Goal: Task Accomplishment & Management: Manage account settings

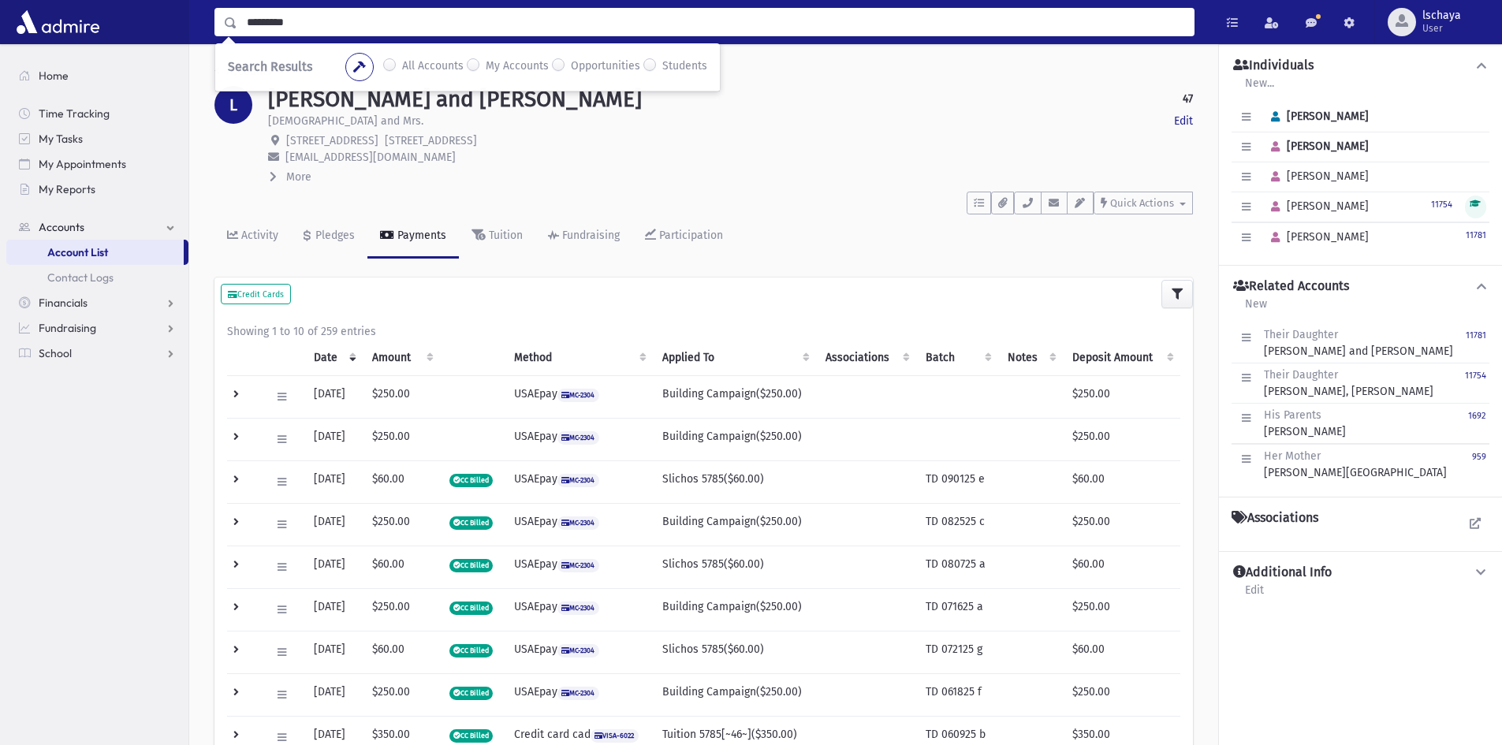
type input "*********"
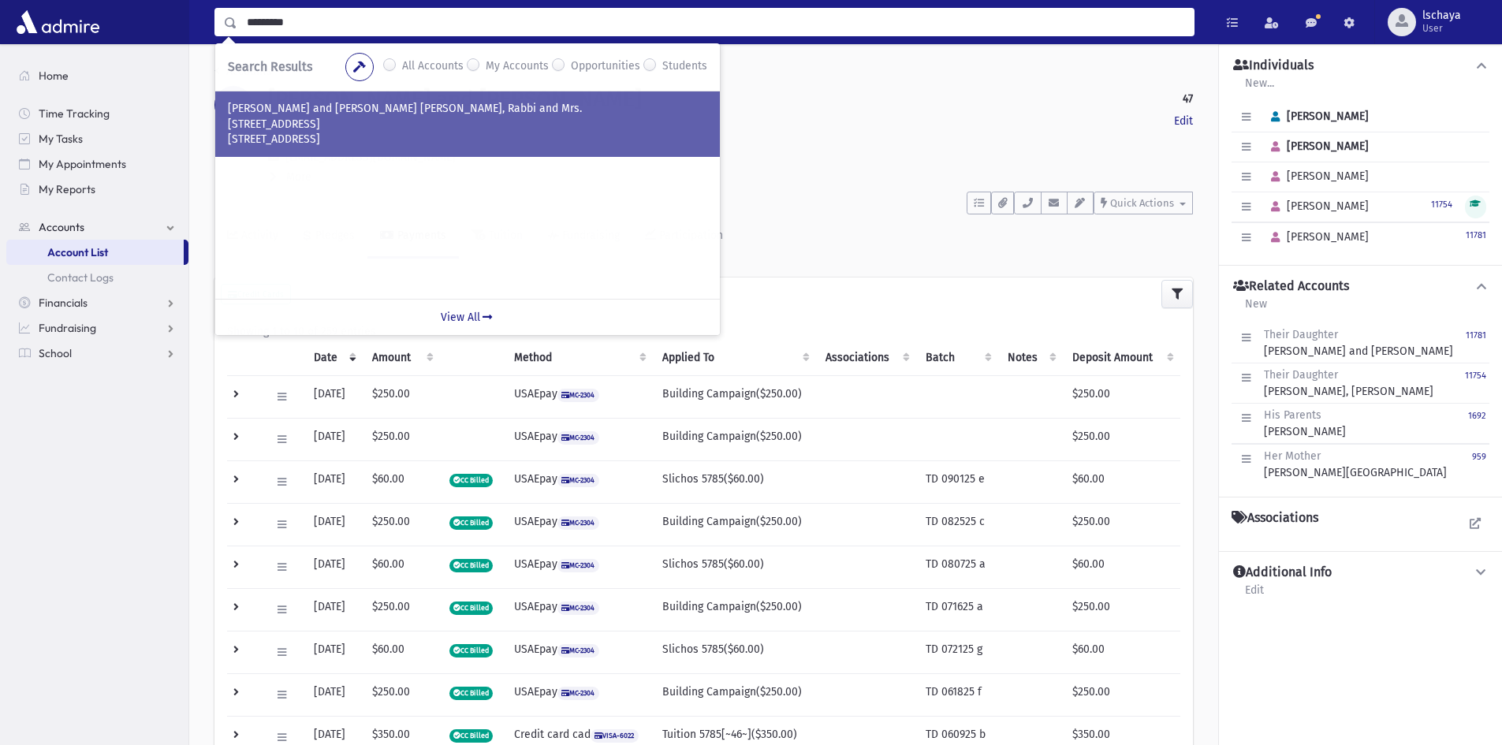
click at [330, 118] on p "28 Stadacona Dr. #1" at bounding box center [468, 125] width 480 height 16
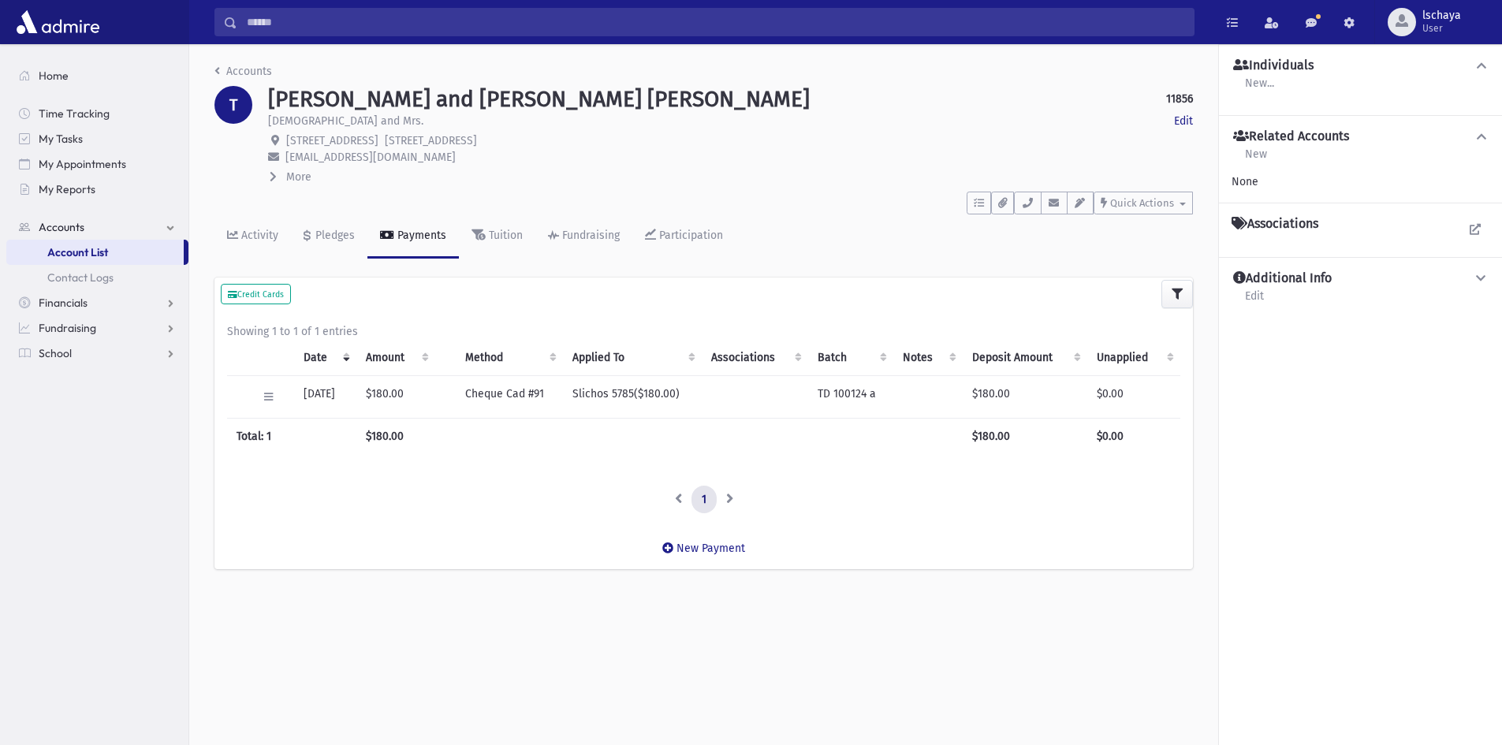
click at [320, 22] on input "Search" at bounding box center [715, 22] width 957 height 28
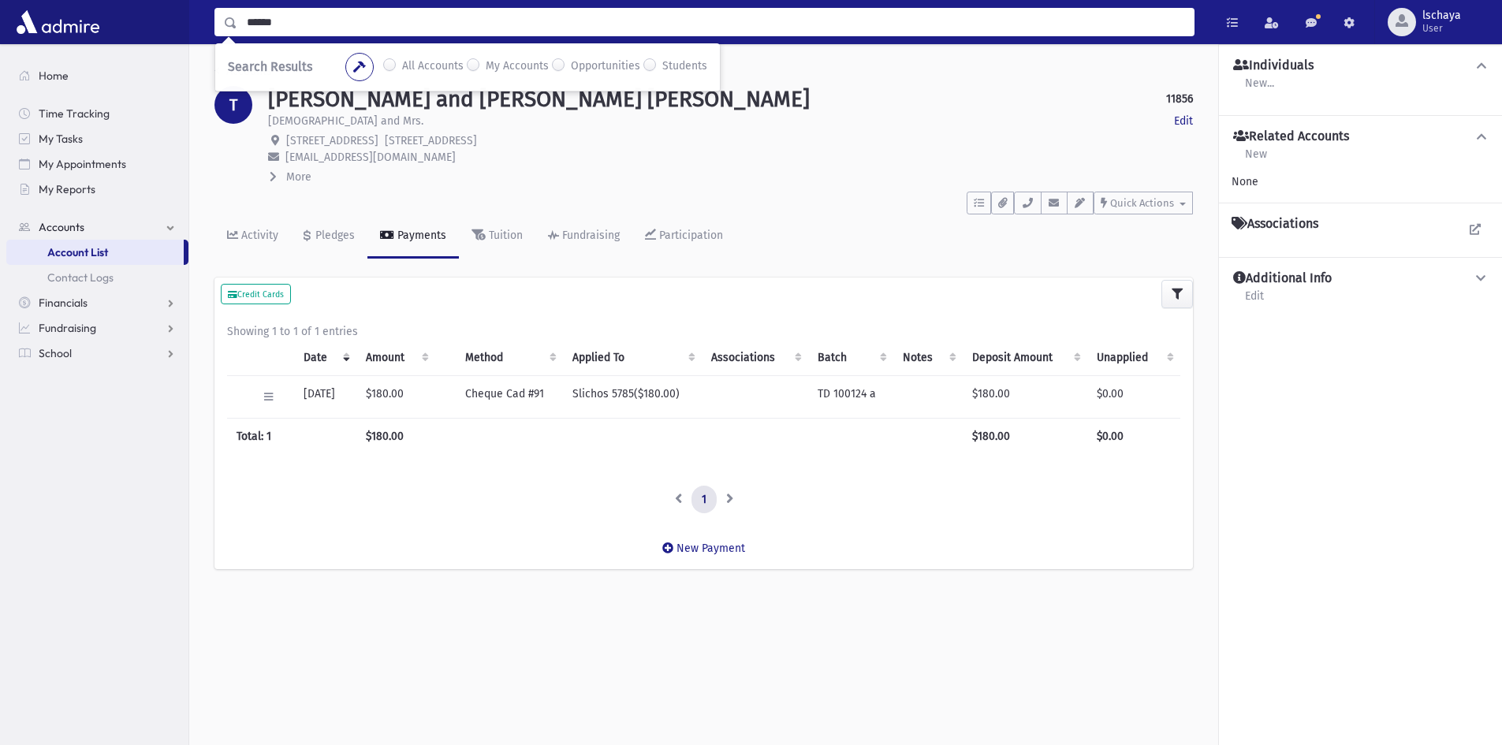
type input "******"
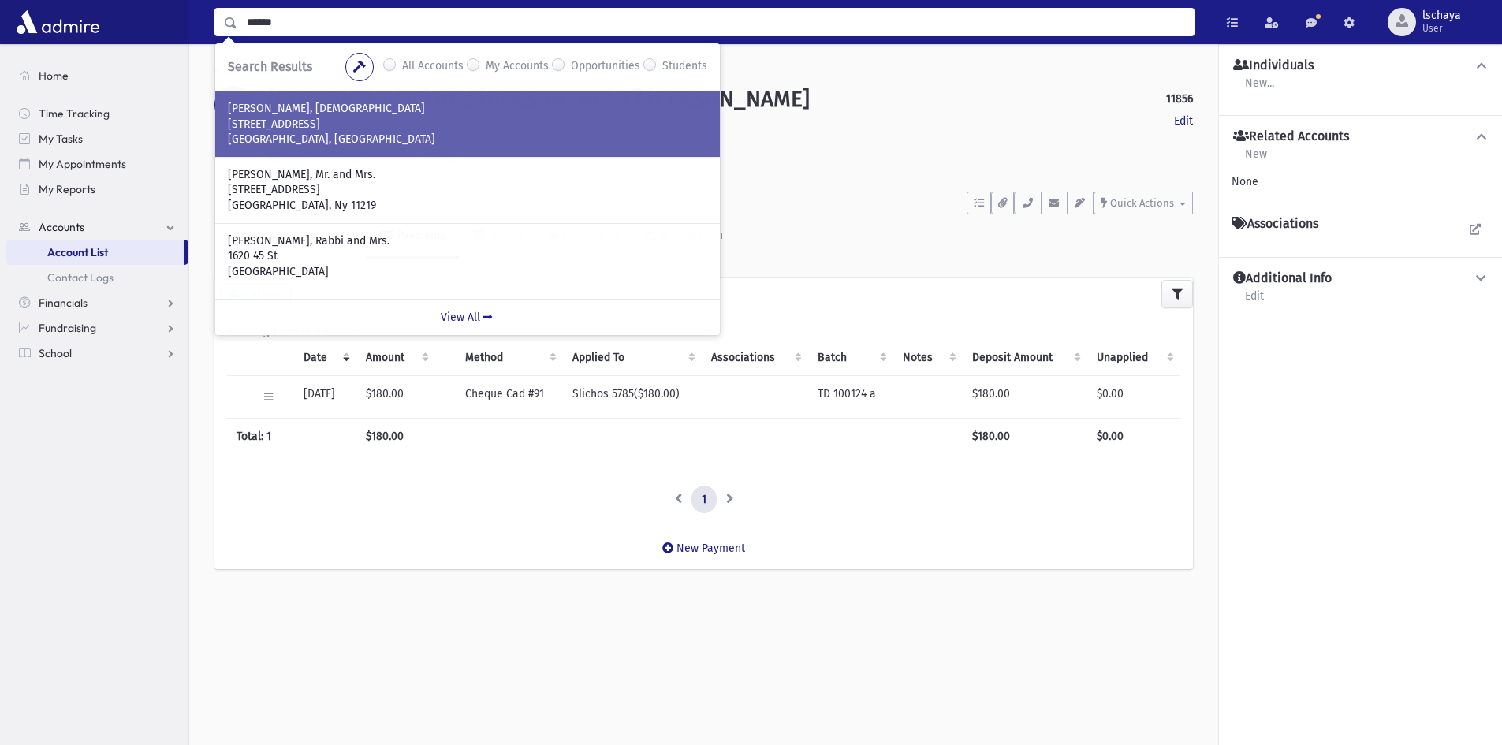
click at [330, 109] on p "BODNER, Binyomin, Rabbi" at bounding box center [468, 109] width 480 height 16
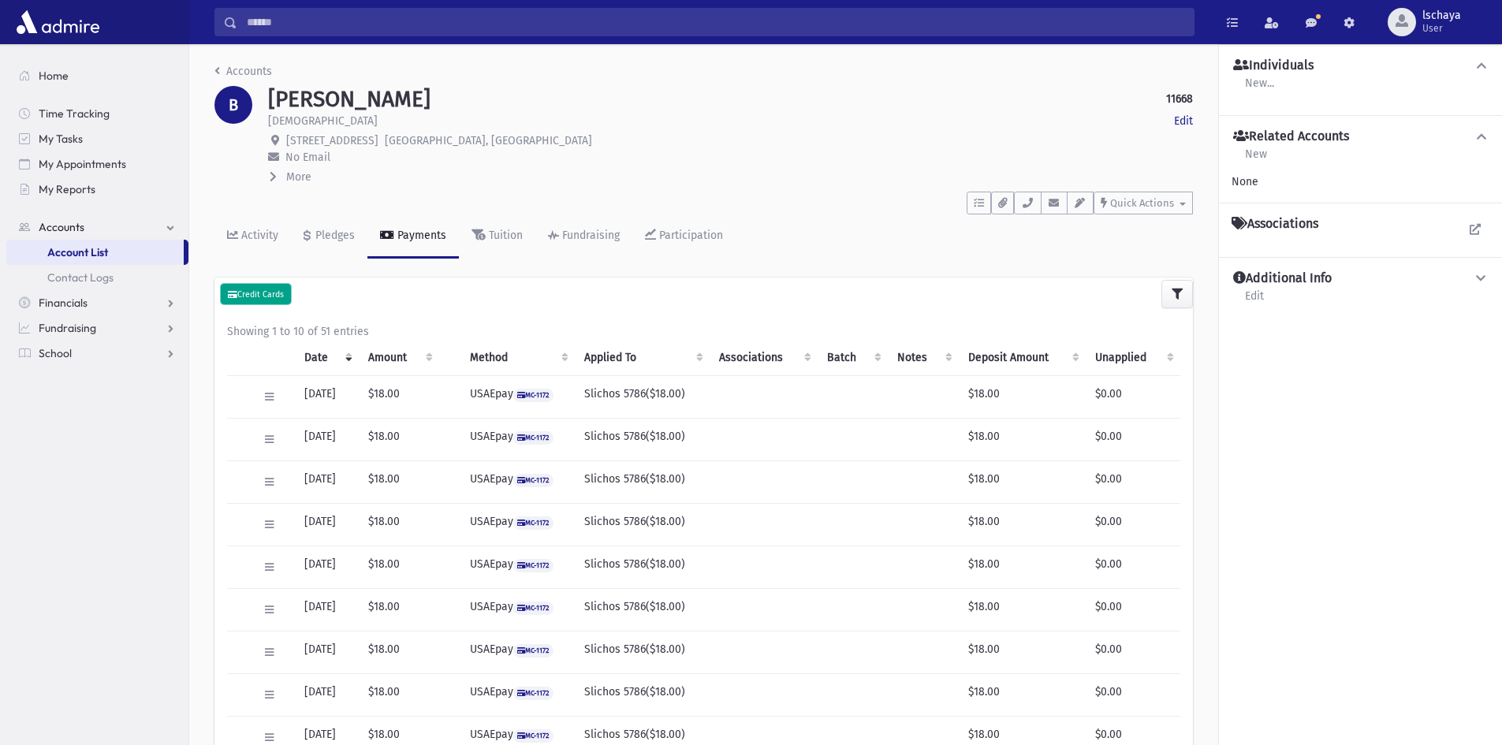
click at [257, 296] on small "Credit Cards" at bounding box center [256, 294] width 56 height 10
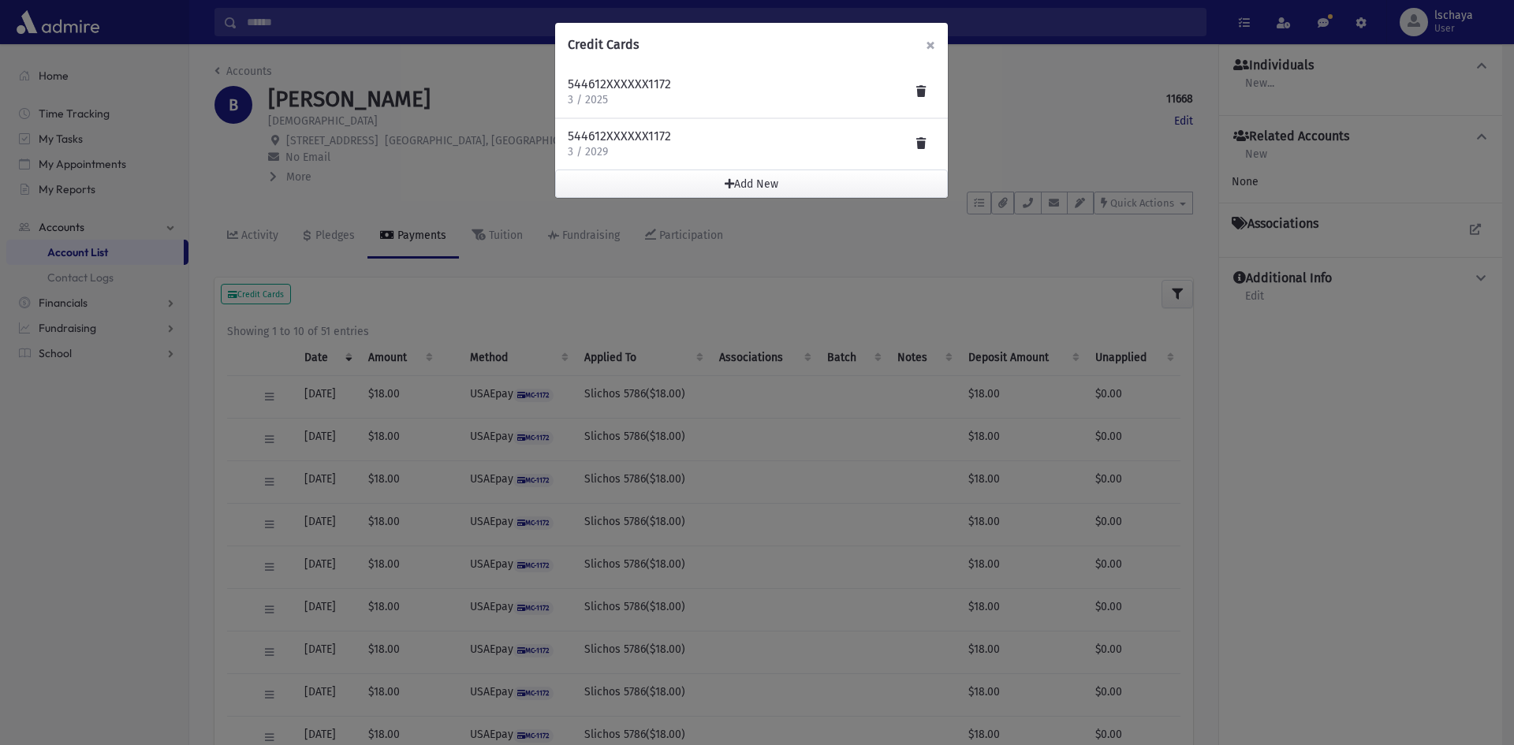
click at [933, 46] on span "×" at bounding box center [930, 45] width 9 height 22
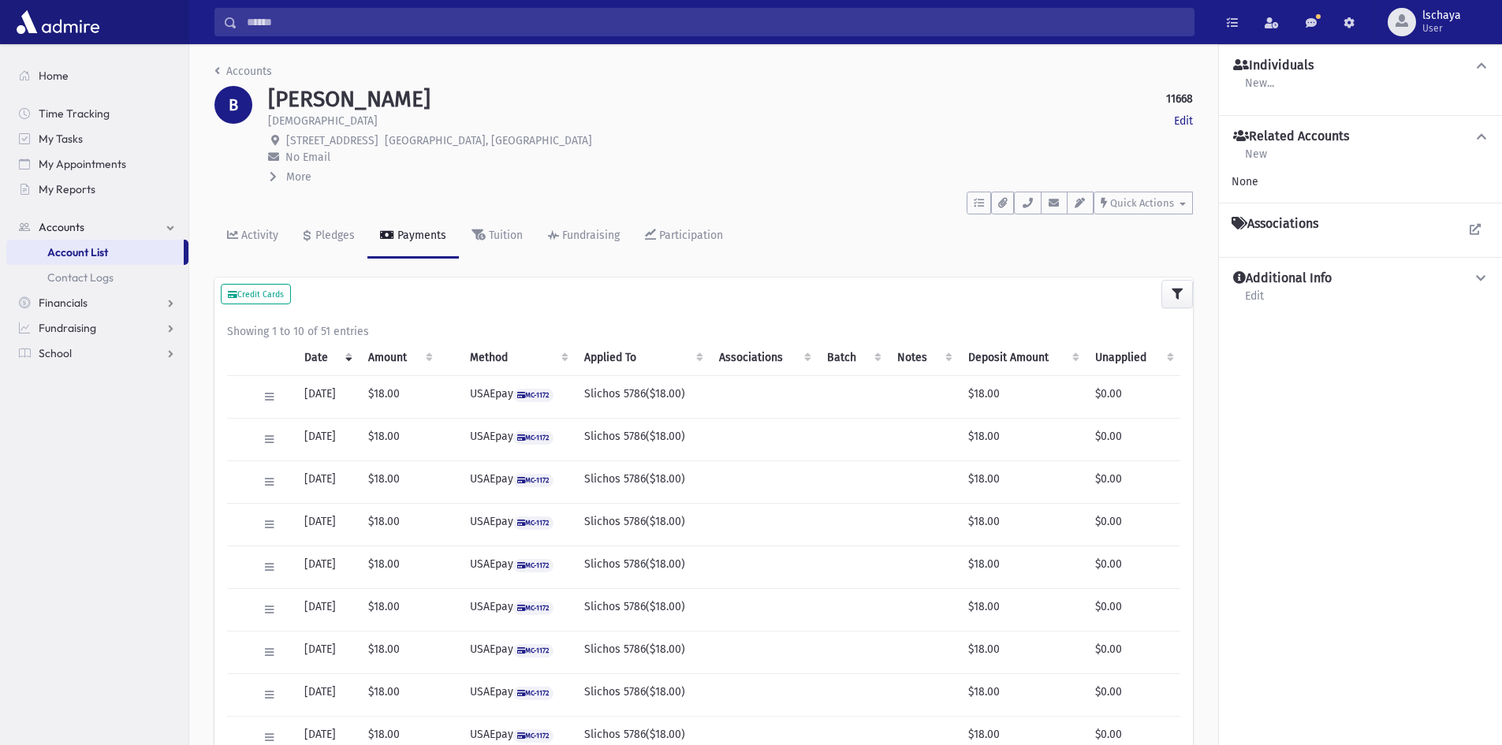
click at [273, 14] on input "Search" at bounding box center [715, 22] width 957 height 28
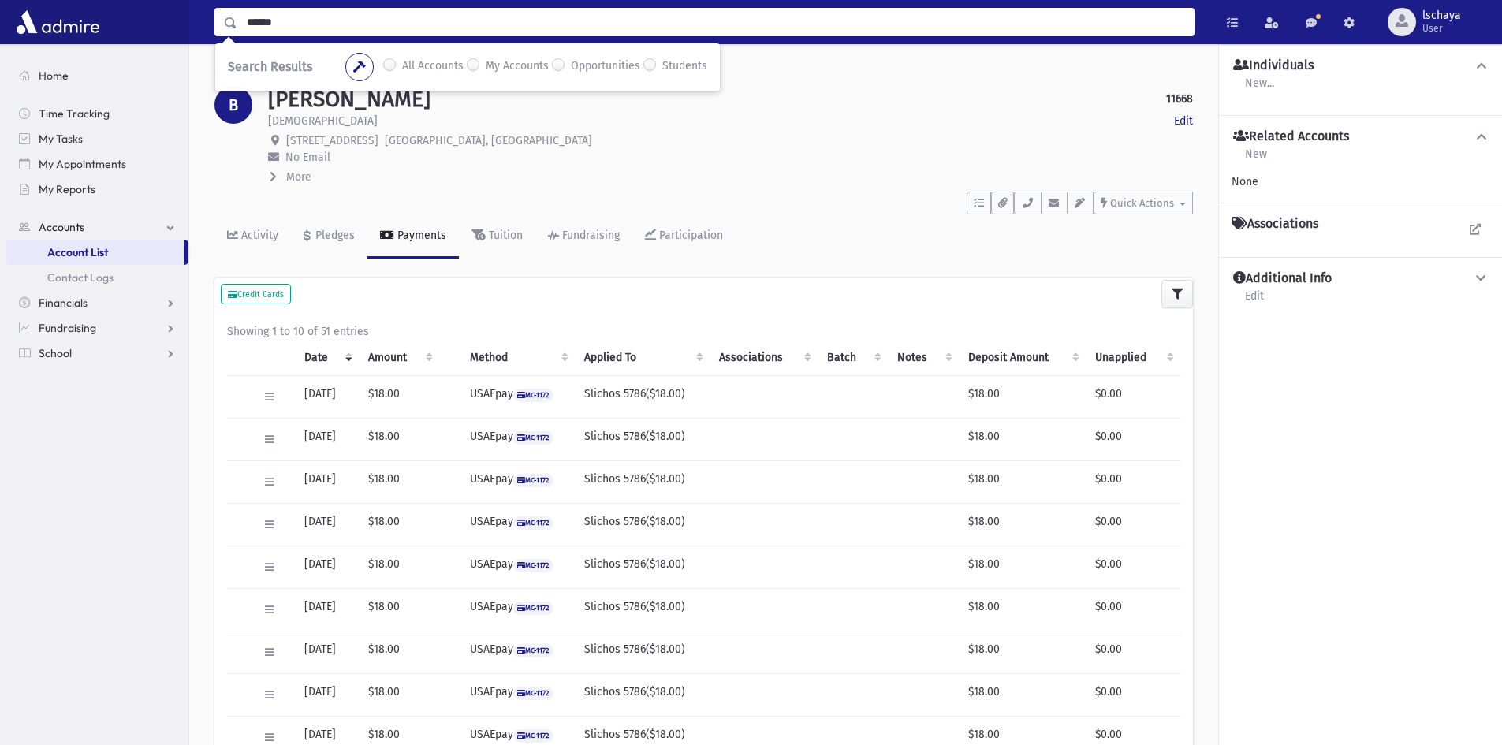
type input "******"
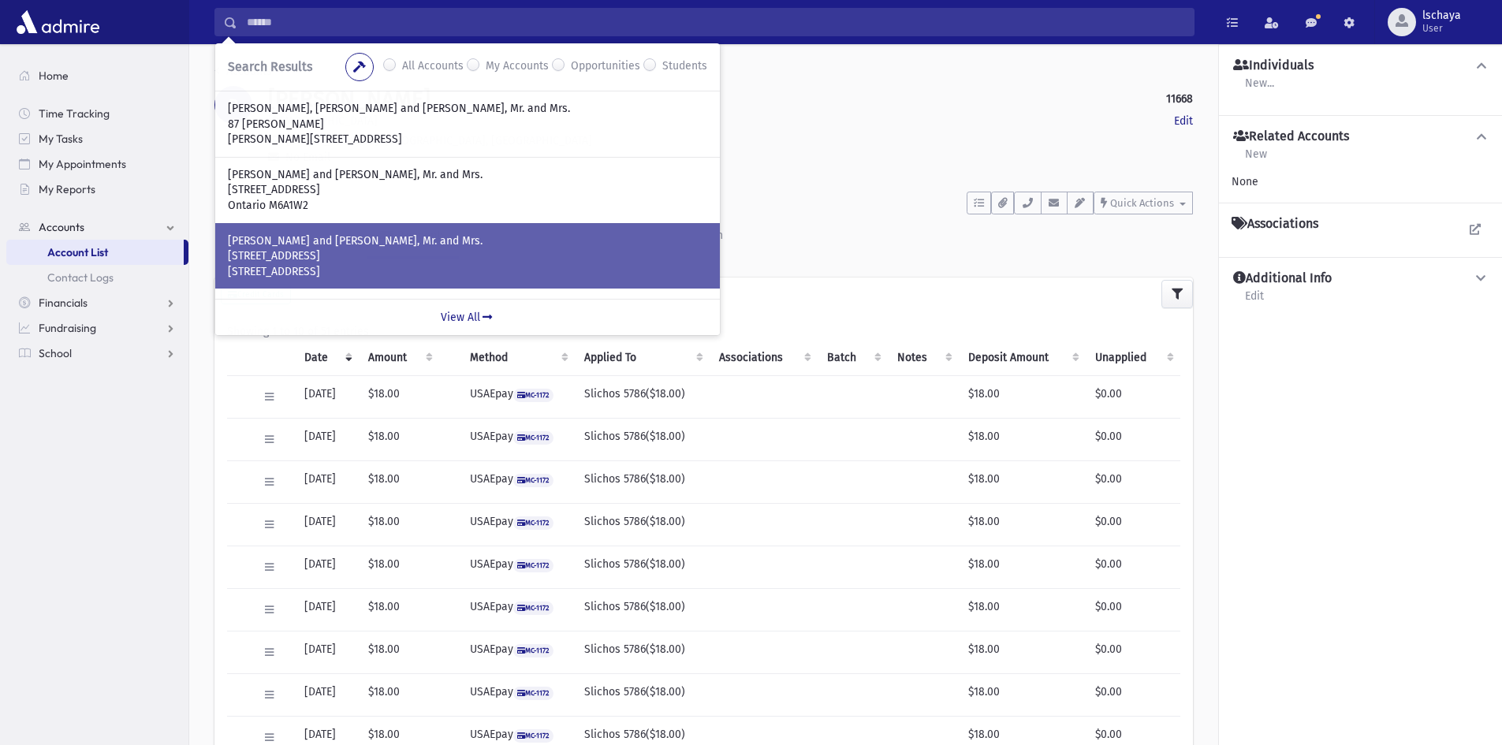
click at [384, 234] on p "LEVY, Avrum Mordechai and Chumy, Mr. and Mrs." at bounding box center [468, 241] width 480 height 16
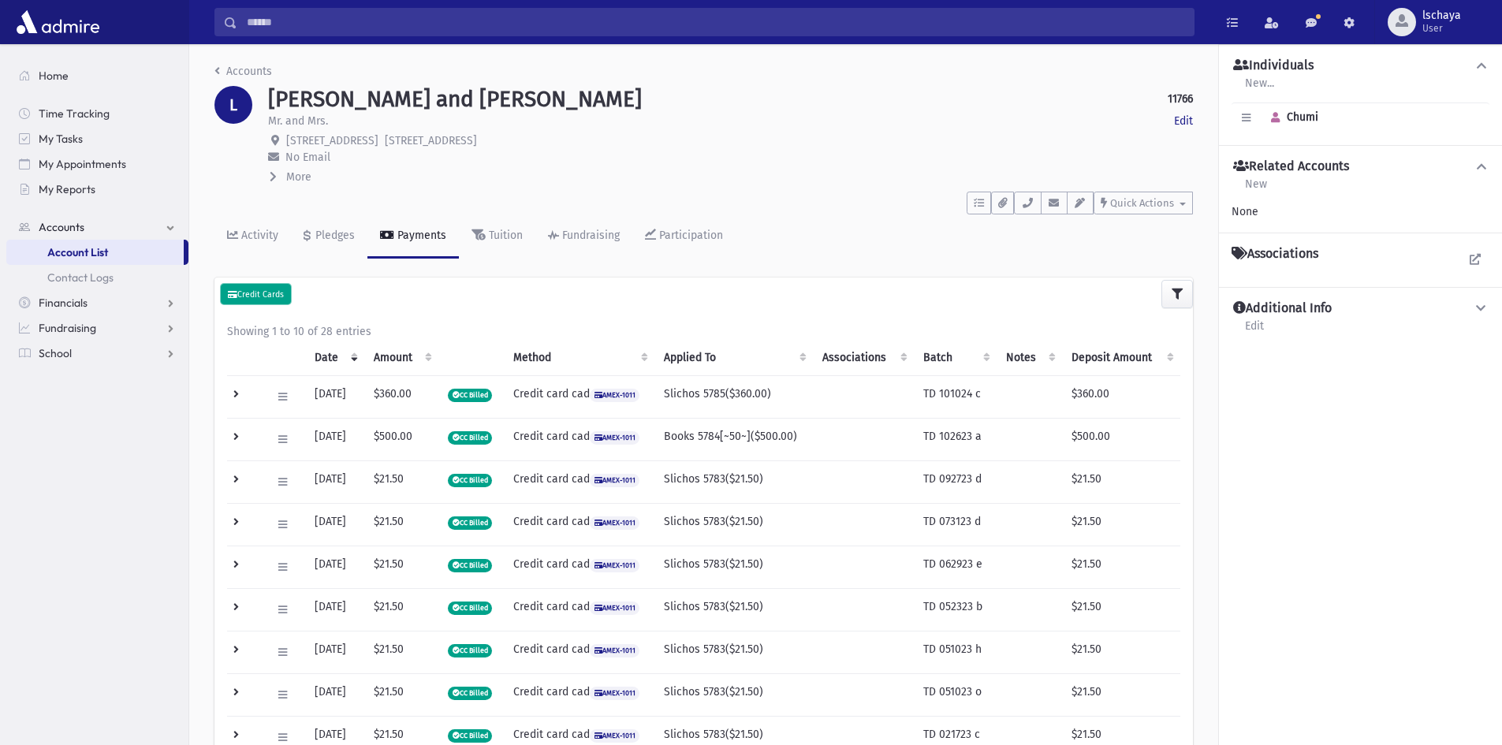
click at [246, 289] on small "Credit Cards" at bounding box center [256, 294] width 56 height 10
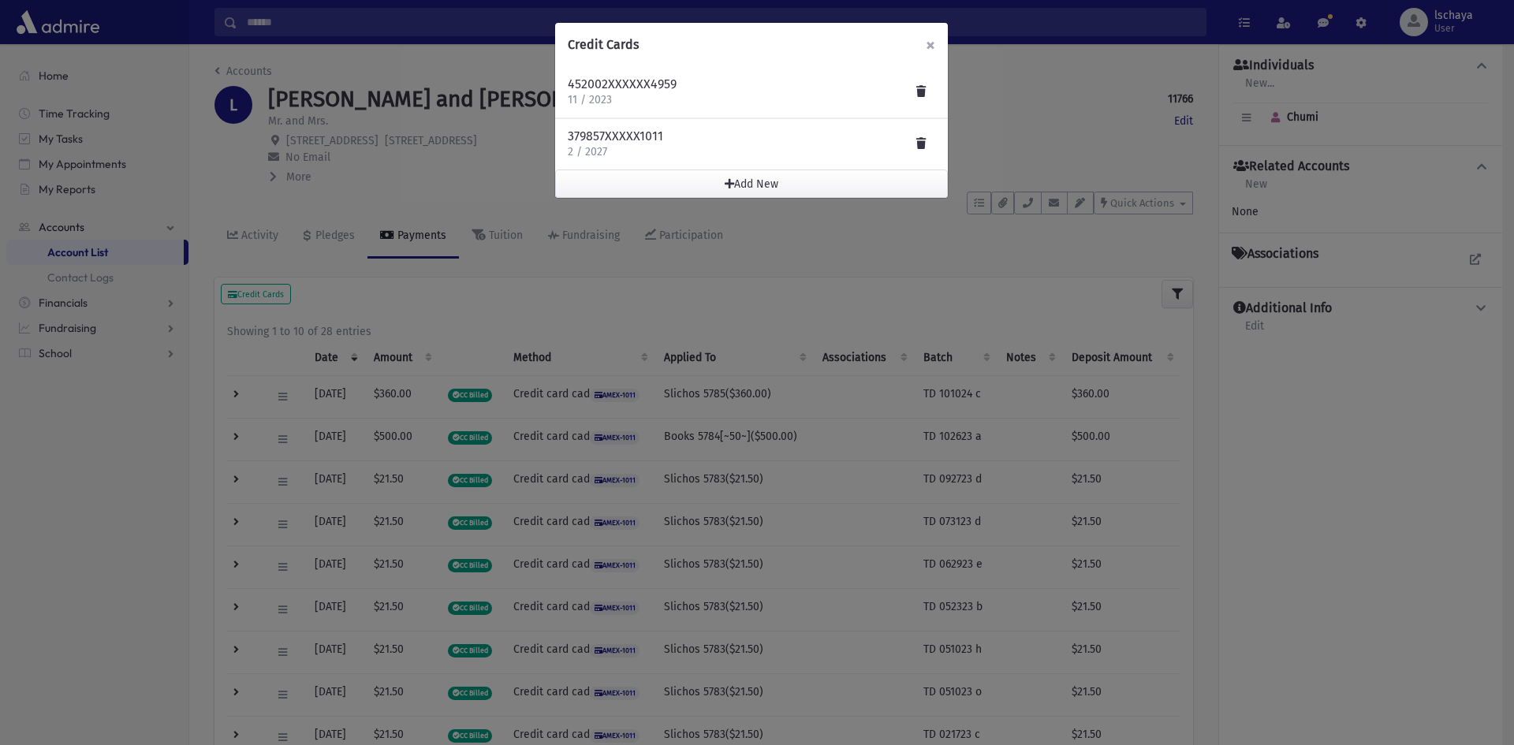
click at [931, 44] on span "×" at bounding box center [930, 45] width 9 height 22
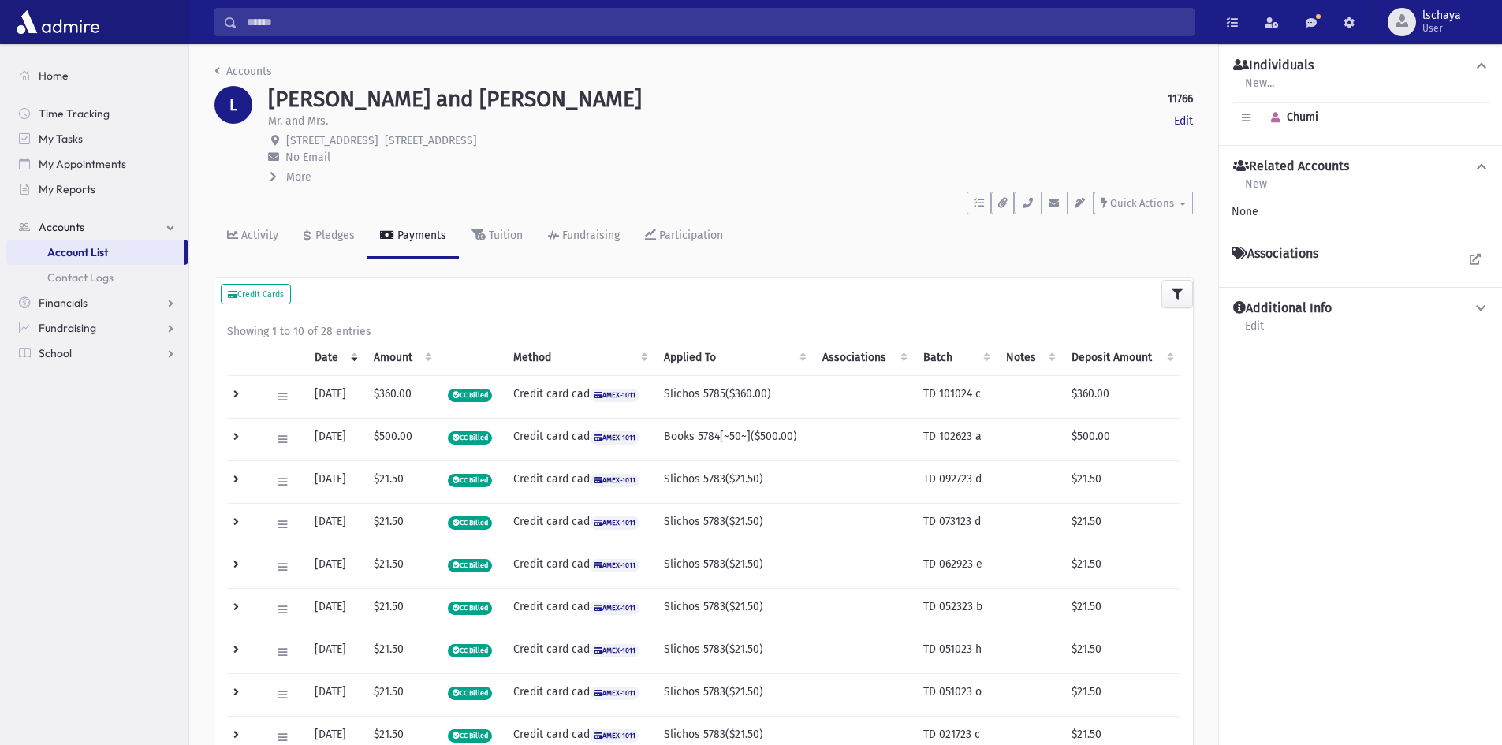
click at [316, 23] on input "Search" at bounding box center [715, 22] width 957 height 28
click at [348, 36] on div "Search Results All Accounts My Accounts" at bounding box center [845, 22] width 1313 height 44
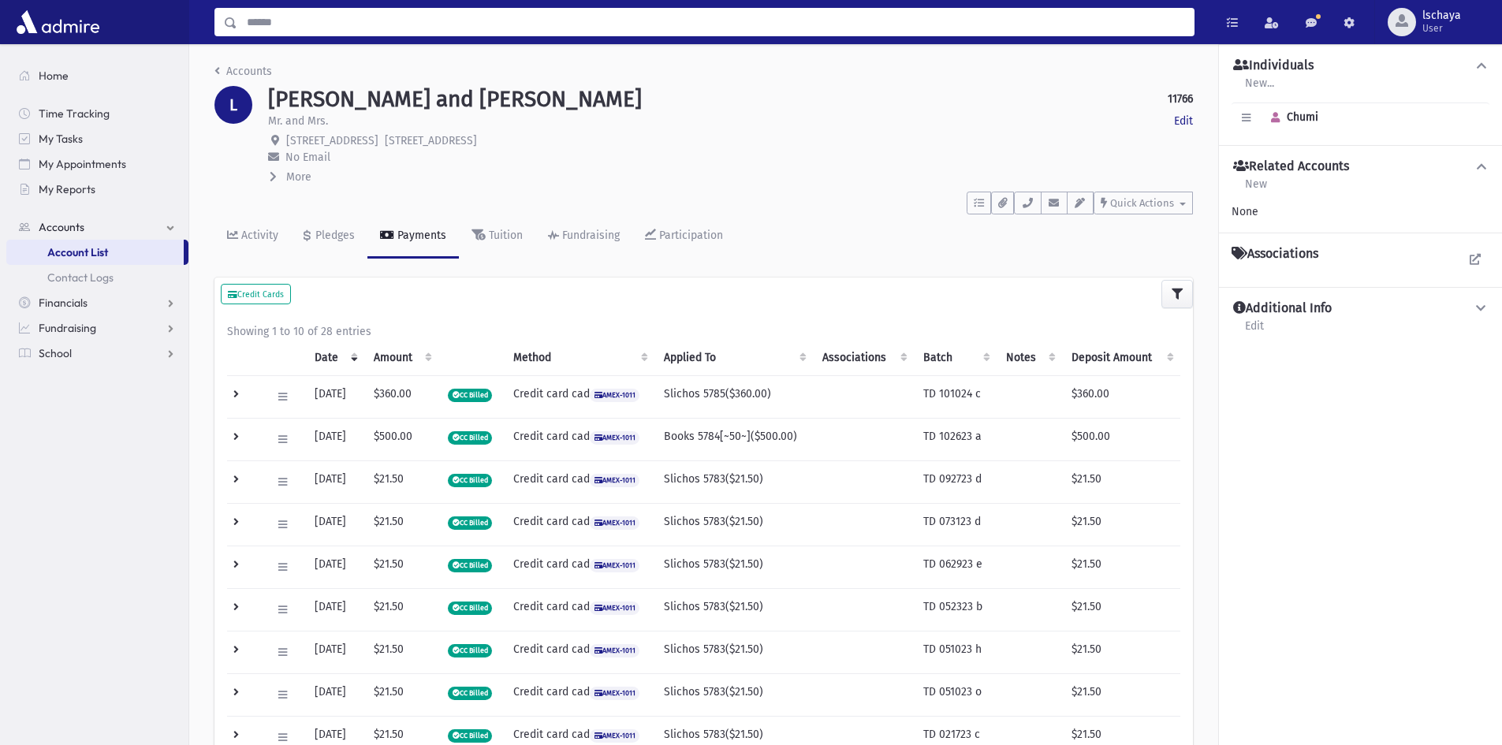
click at [318, 24] on input "Search" at bounding box center [715, 22] width 957 height 28
type input "*****"
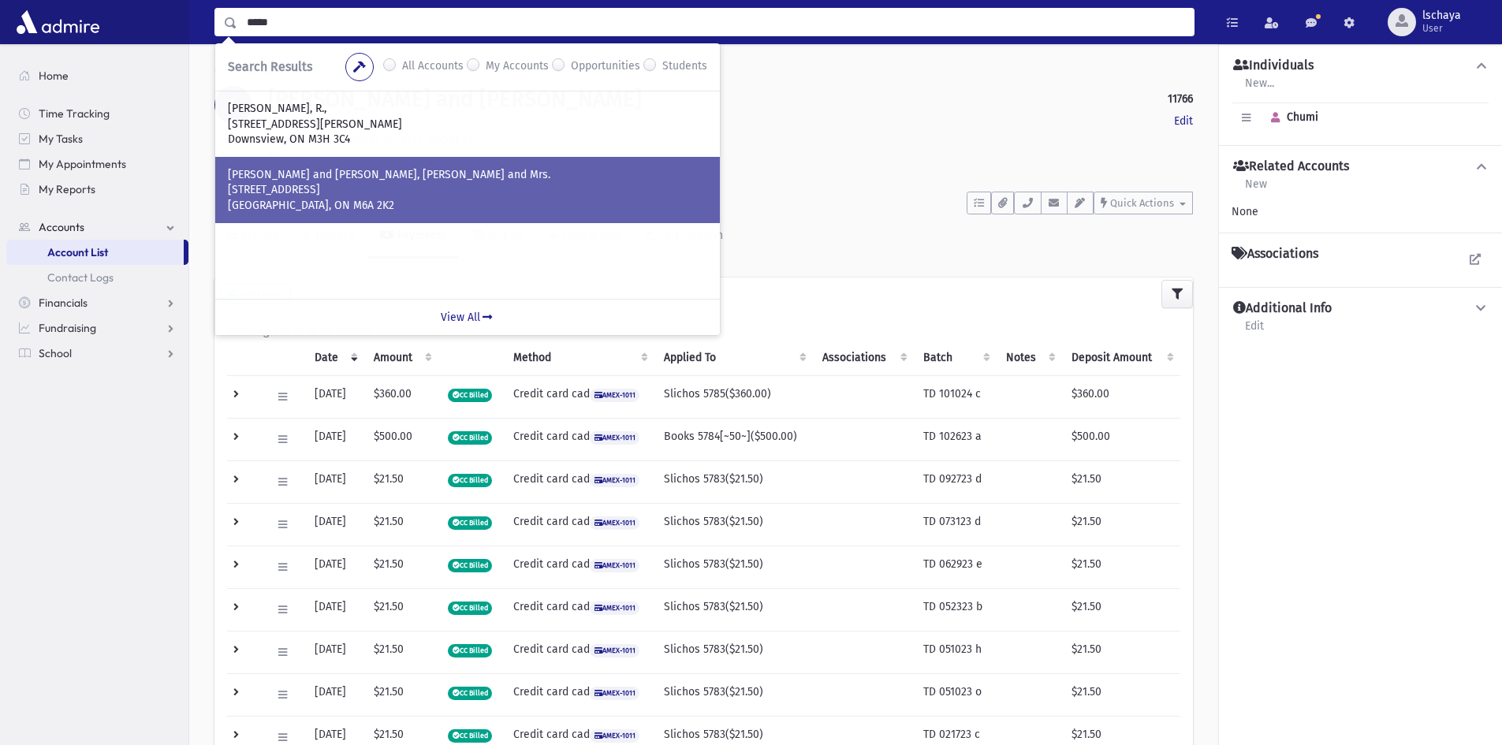
click at [345, 202] on p "North York, ON M6A 2K2" at bounding box center [468, 206] width 480 height 16
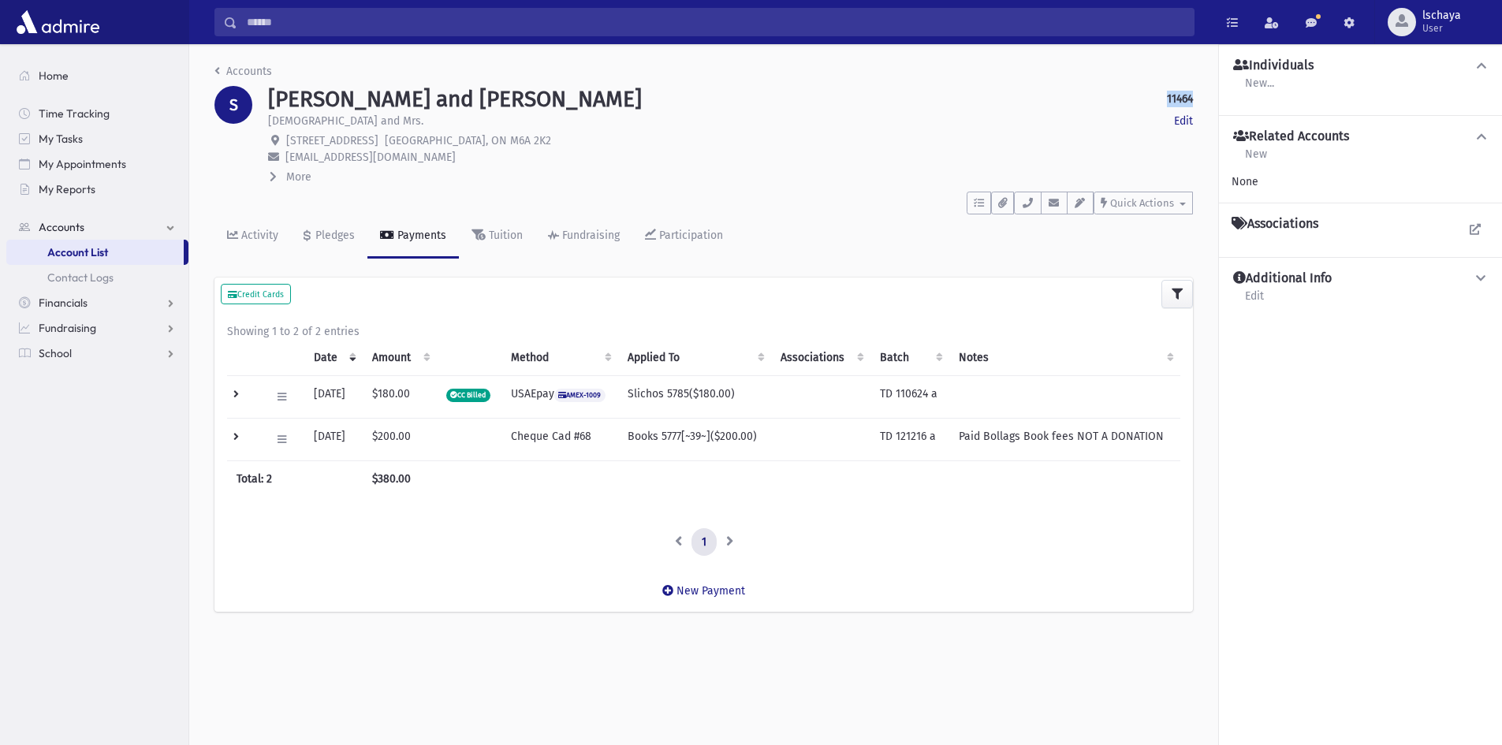
drag, startPoint x: 1194, startPoint y: 99, endPoint x: 1163, endPoint y: 99, distance: 30.8
click at [1163, 99] on div "SOBEL, Yossi and Shira 11464 Edit Rabbi and Mrs. Edit 42 Brookview Dr. North Yo…" at bounding box center [730, 135] width 941 height 99
copy strong "11464"
click at [259, 17] on input "Search" at bounding box center [715, 22] width 957 height 28
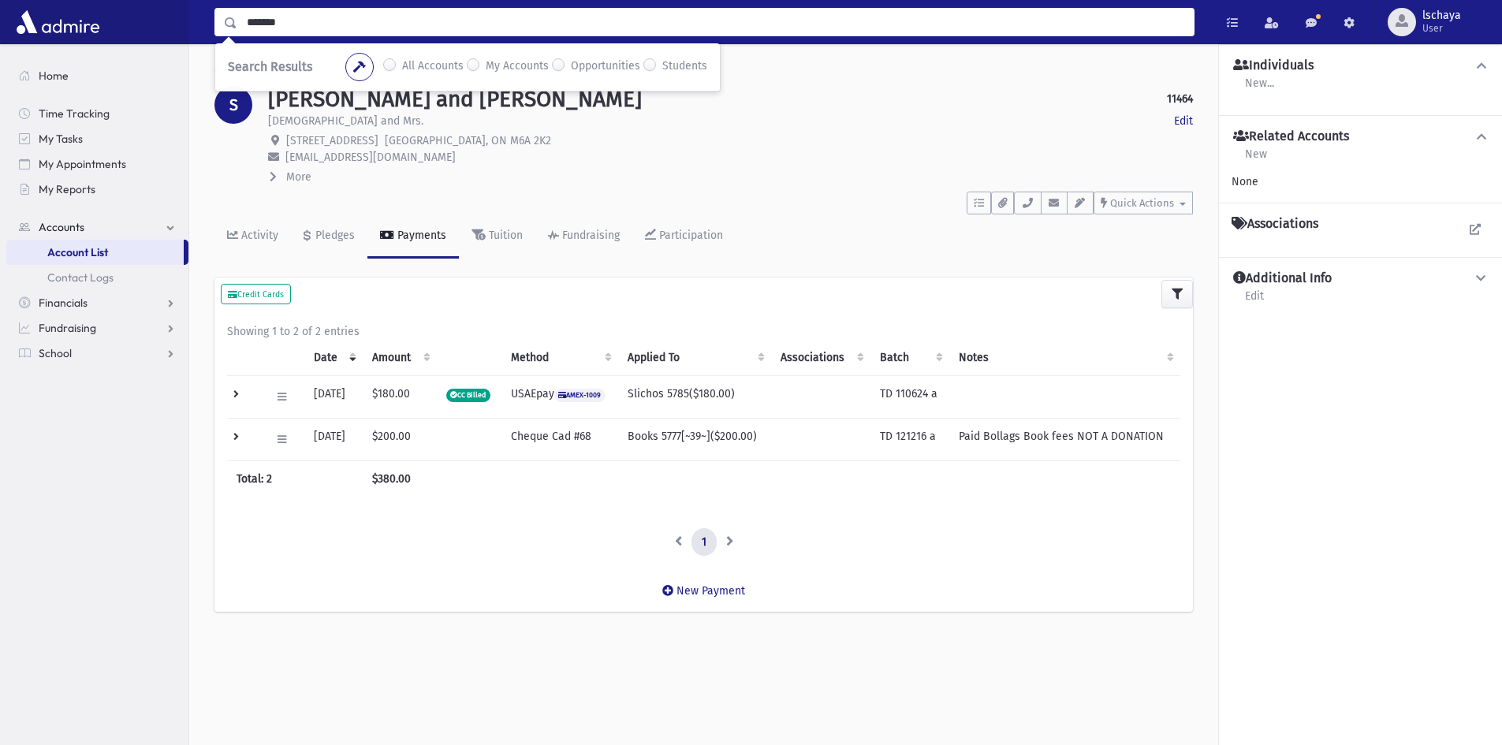
type input "*******"
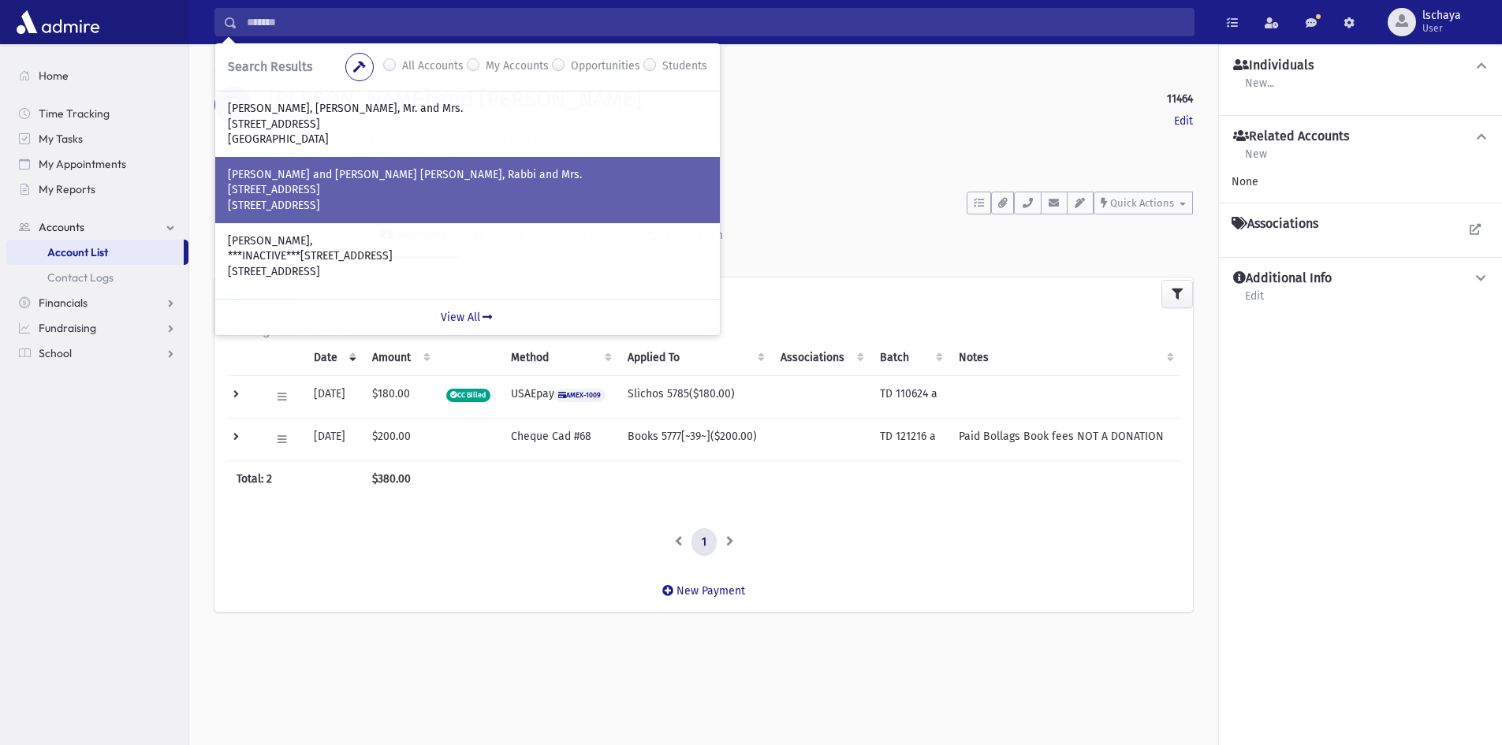
click at [404, 200] on p "[STREET_ADDRESS]" at bounding box center [468, 206] width 480 height 16
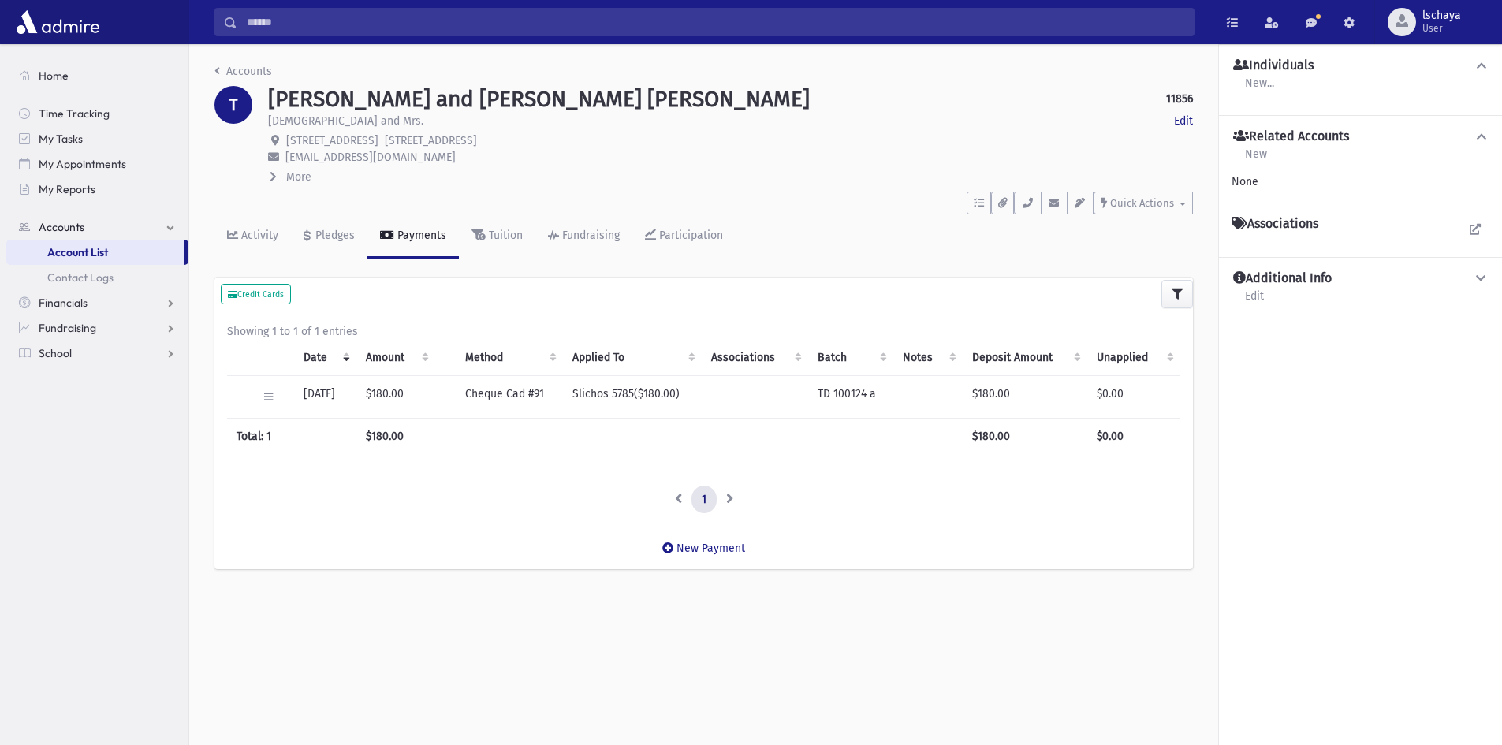
click at [1184, 99] on strong "11856" at bounding box center [1179, 99] width 27 height 17
copy strong "11856"
click at [272, 24] on input "Search" at bounding box center [715, 22] width 957 height 28
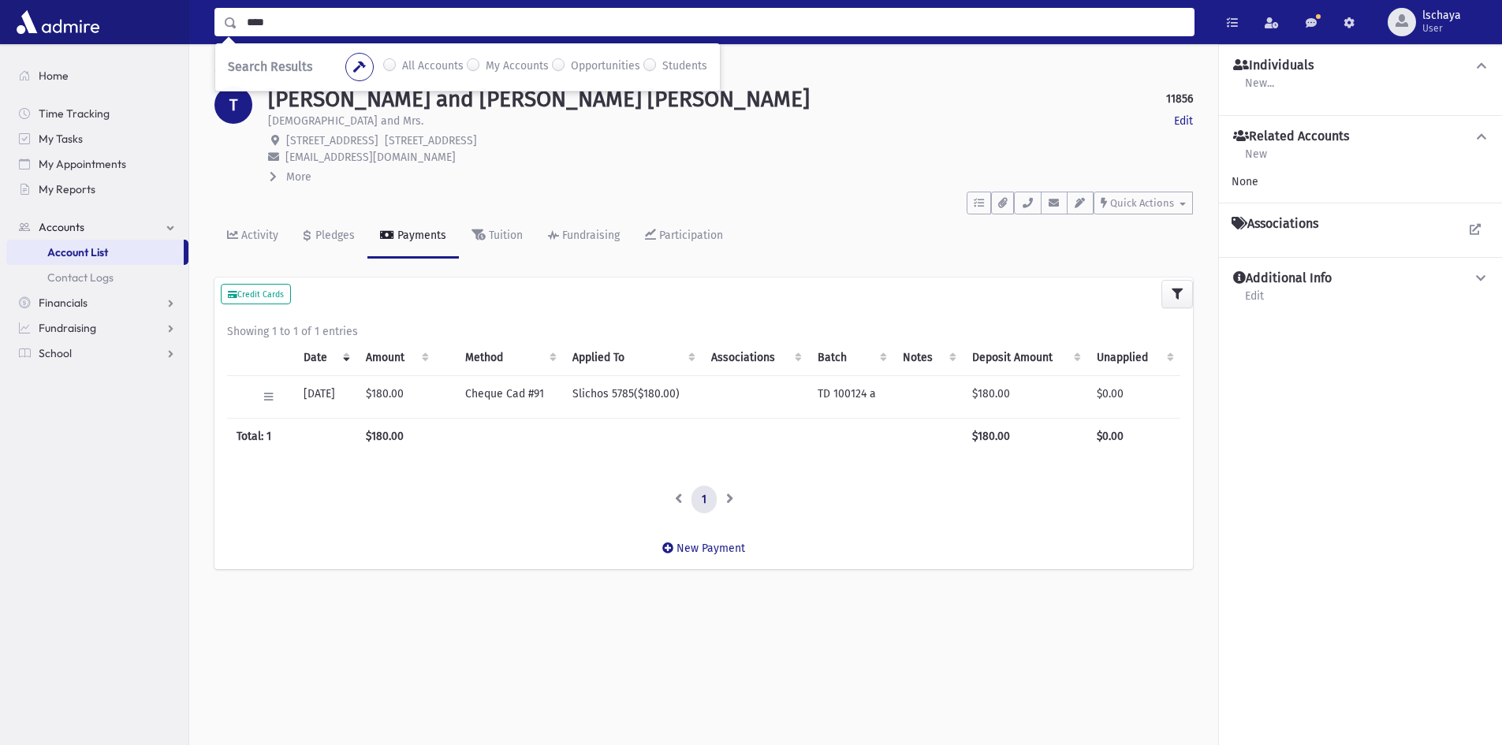
type input "****"
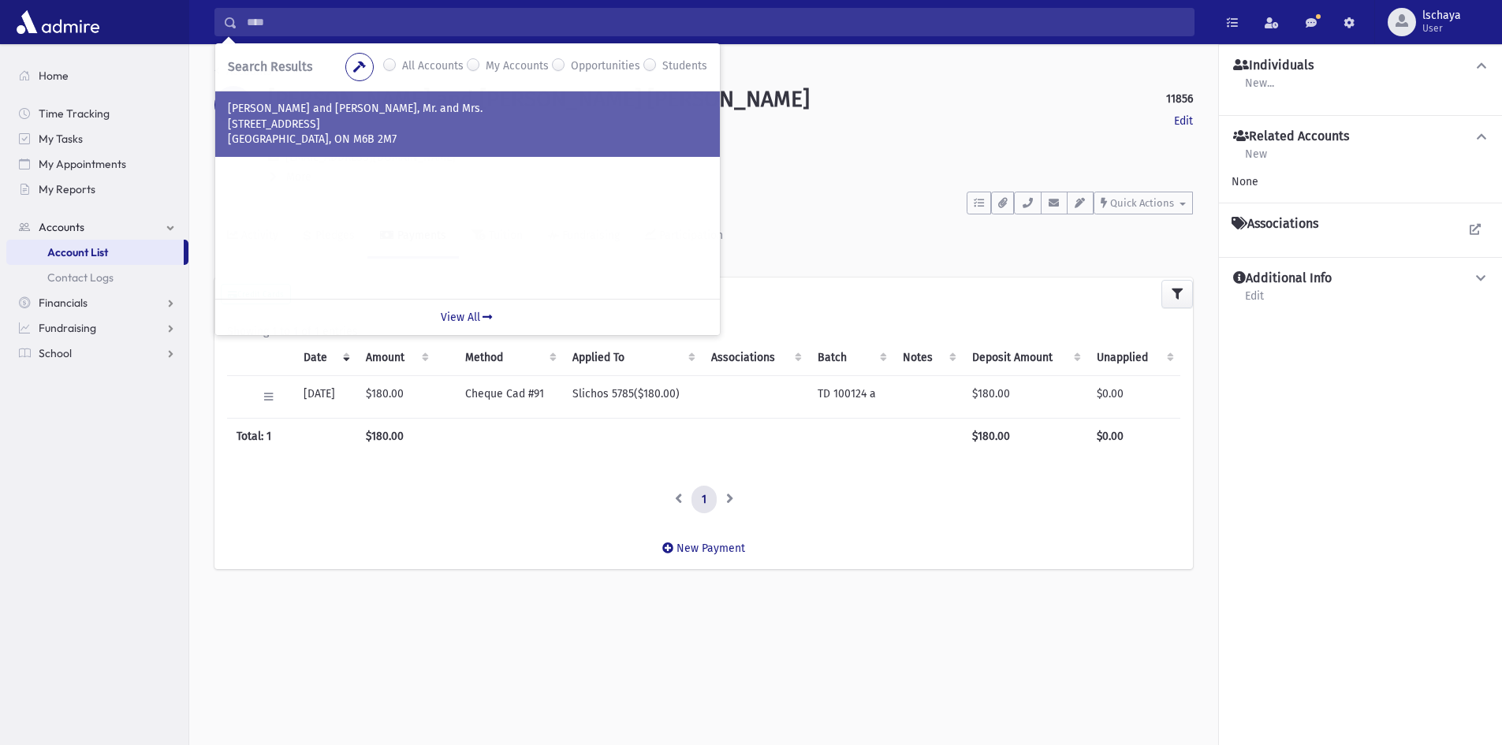
click at [282, 102] on p "[PERSON_NAME] and [PERSON_NAME], Mr. and Mrs." at bounding box center [468, 109] width 480 height 16
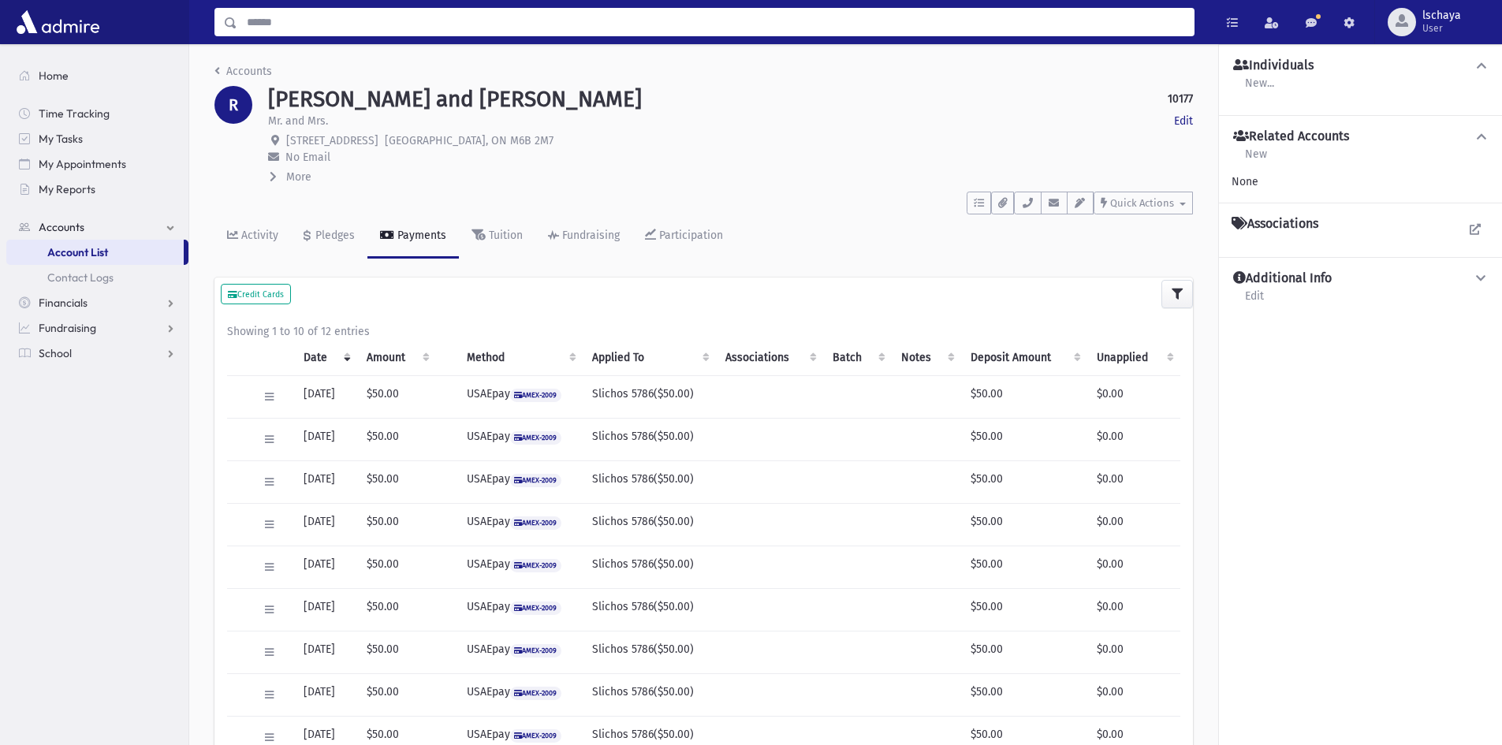
click at [313, 28] on input "Search" at bounding box center [715, 22] width 957 height 28
type input "*****"
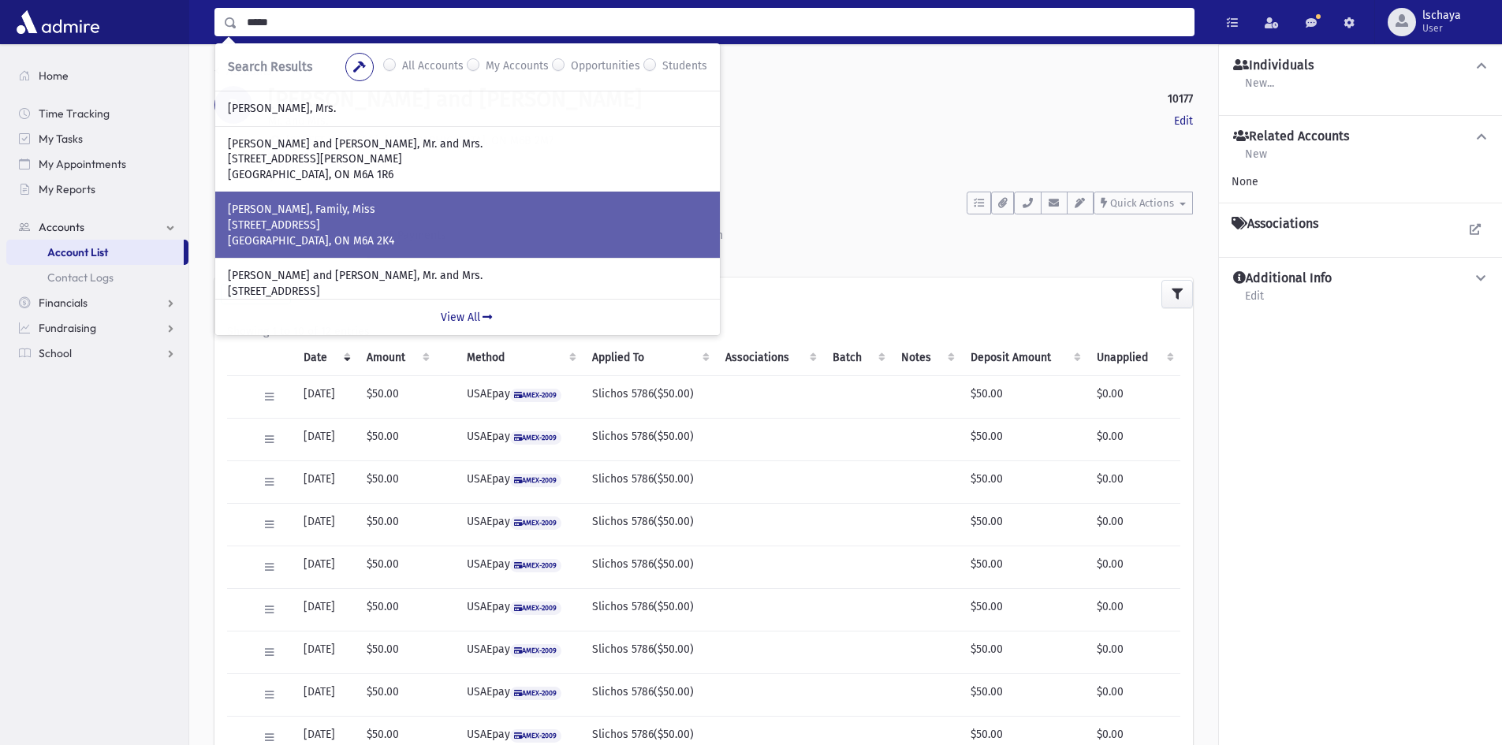
scroll to position [79, 0]
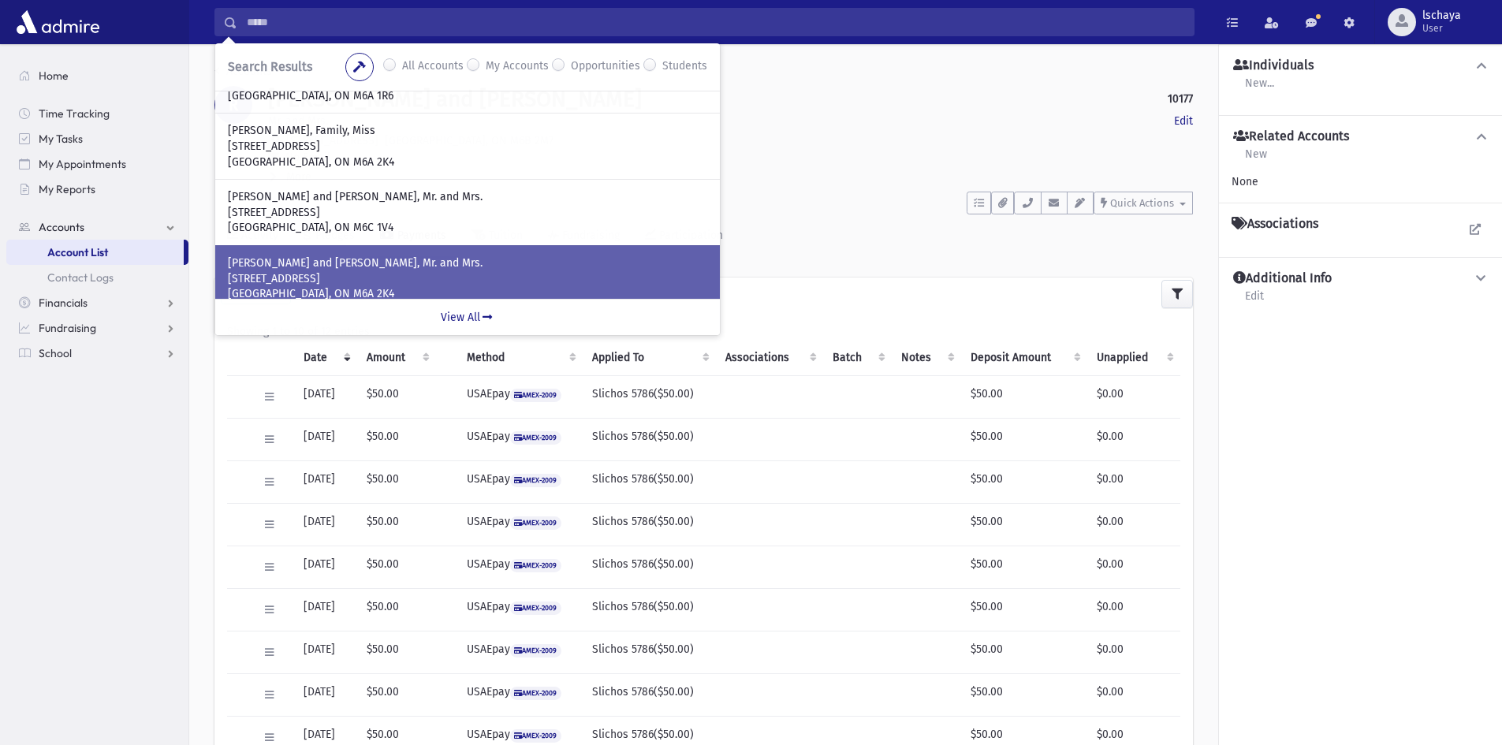
click at [341, 267] on p "HYMAN, Mayer and Sarah, Mr. and Mrs." at bounding box center [468, 264] width 480 height 16
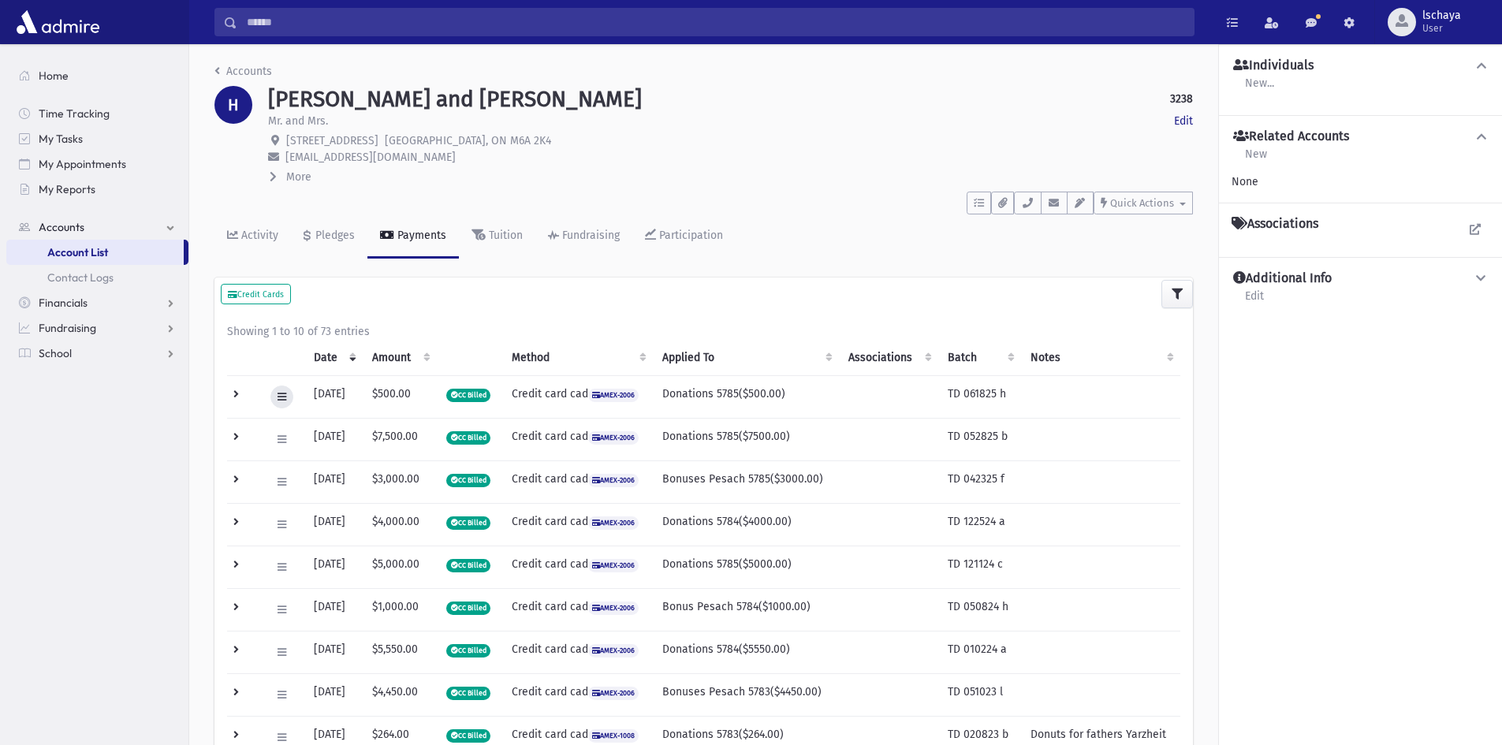
click at [278, 399] on icon at bounding box center [282, 397] width 9 height 10
click at [426, 318] on div "Showing 1 to 10 of 73 entries Date Amount Method Applied To Associations Batch …" at bounding box center [704, 611] width 979 height 601
click at [342, 233] on div "Pledges" at bounding box center [333, 235] width 43 height 13
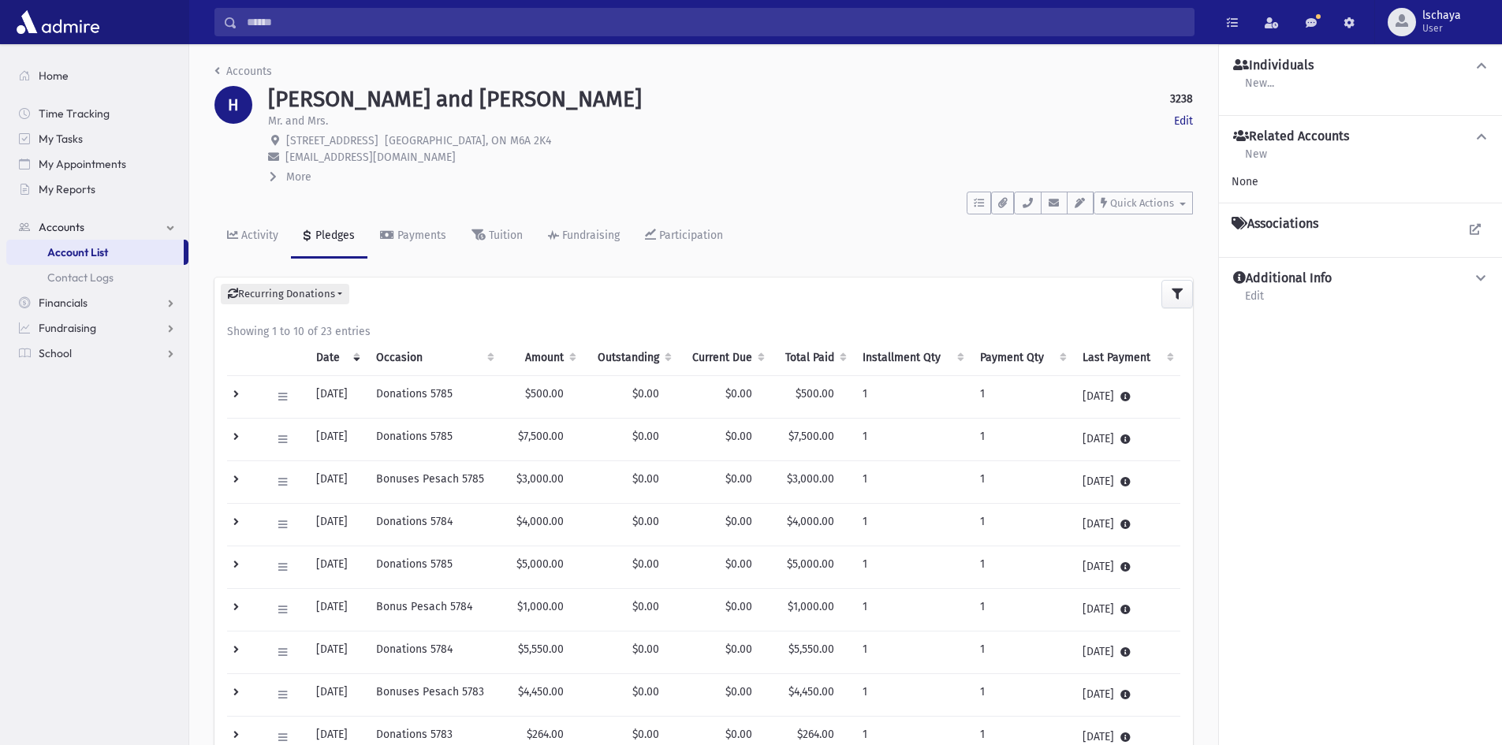
click at [367, 32] on input "Search" at bounding box center [715, 22] width 957 height 28
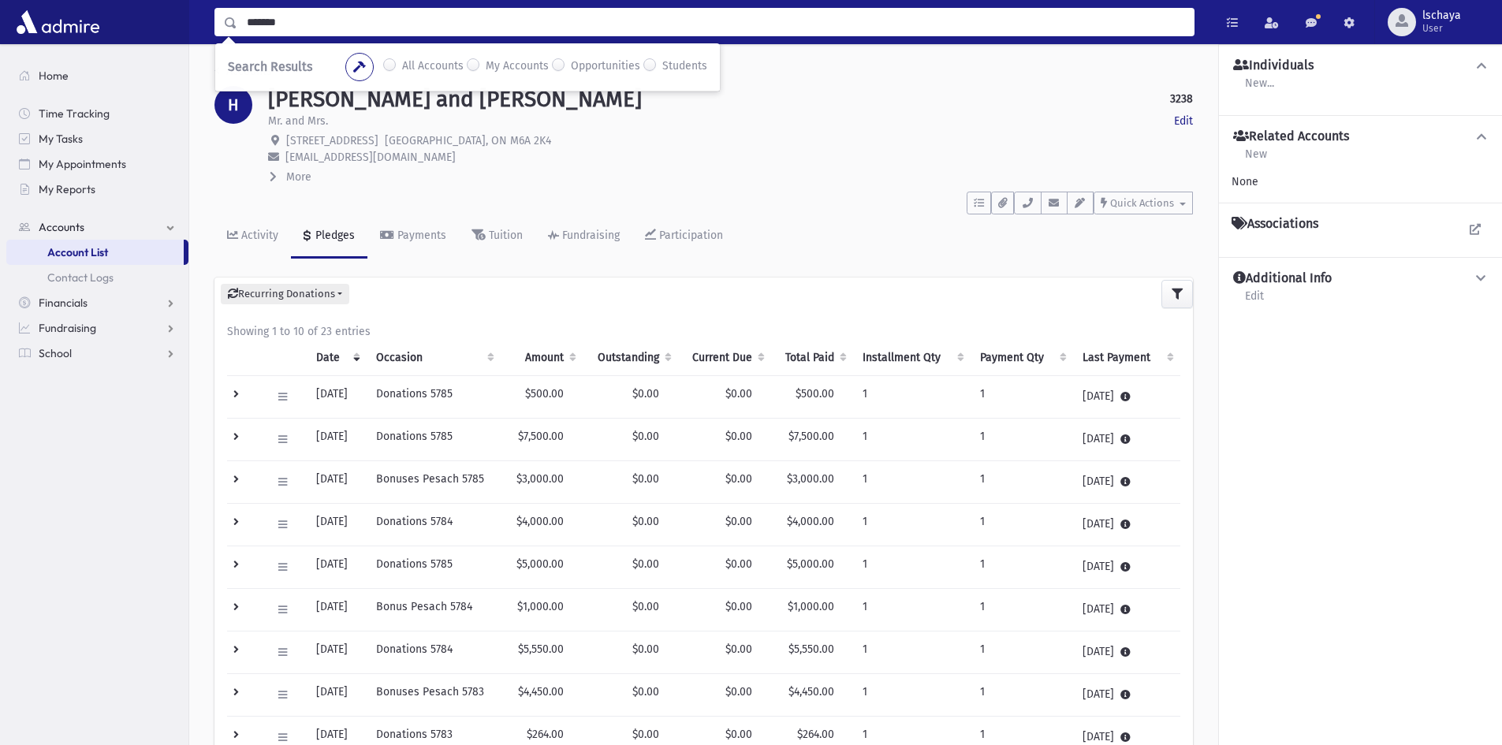
type input "*******"
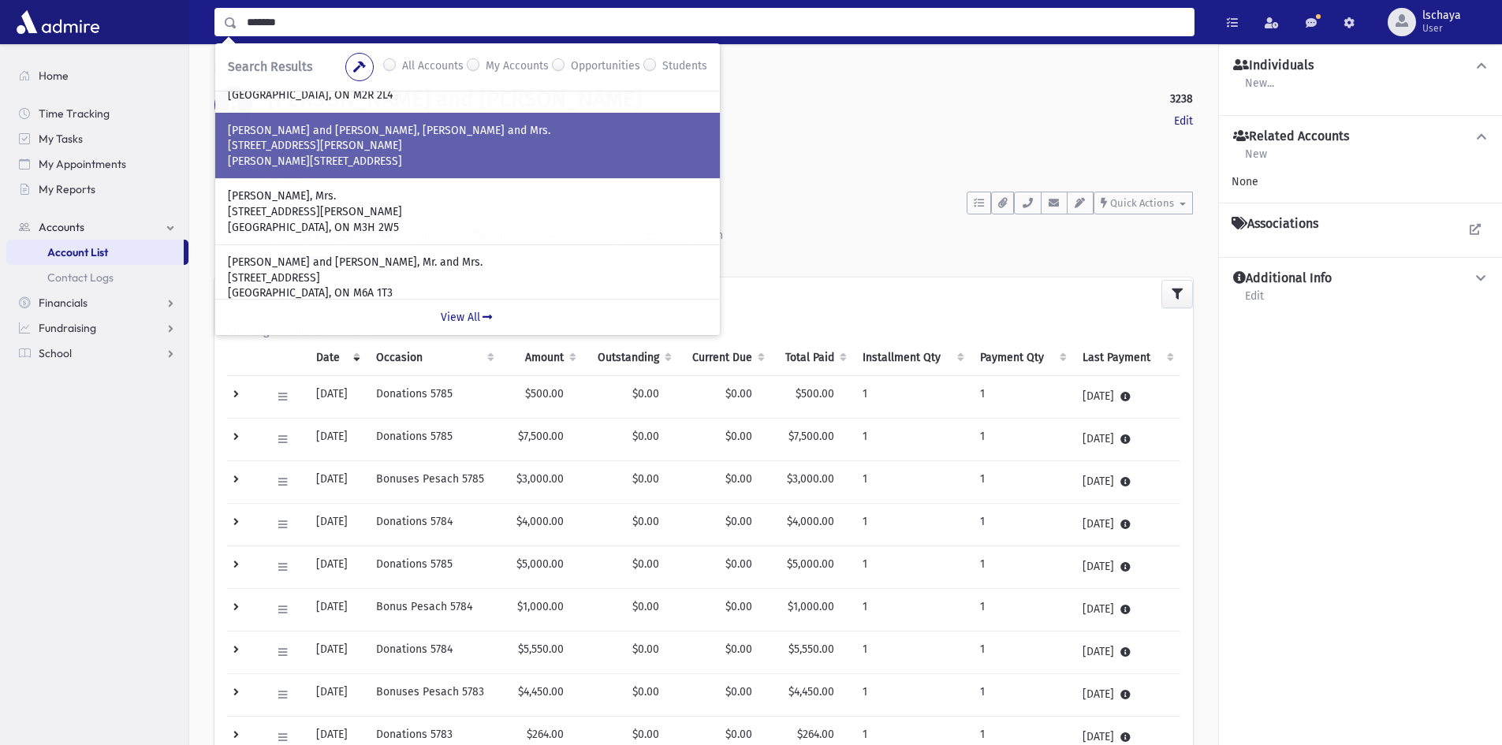
scroll to position [453, 0]
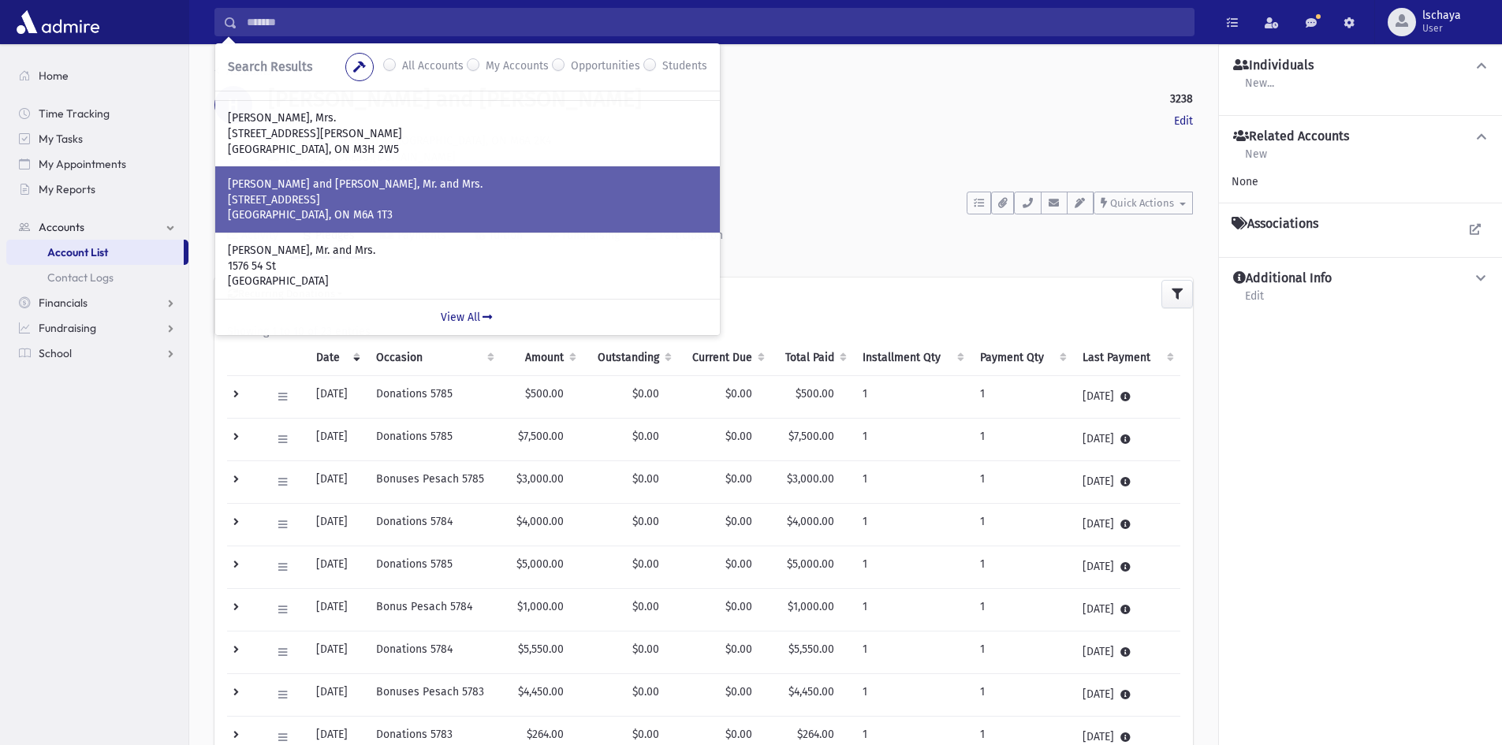
click at [404, 200] on p "[STREET_ADDRESS]" at bounding box center [468, 200] width 480 height 16
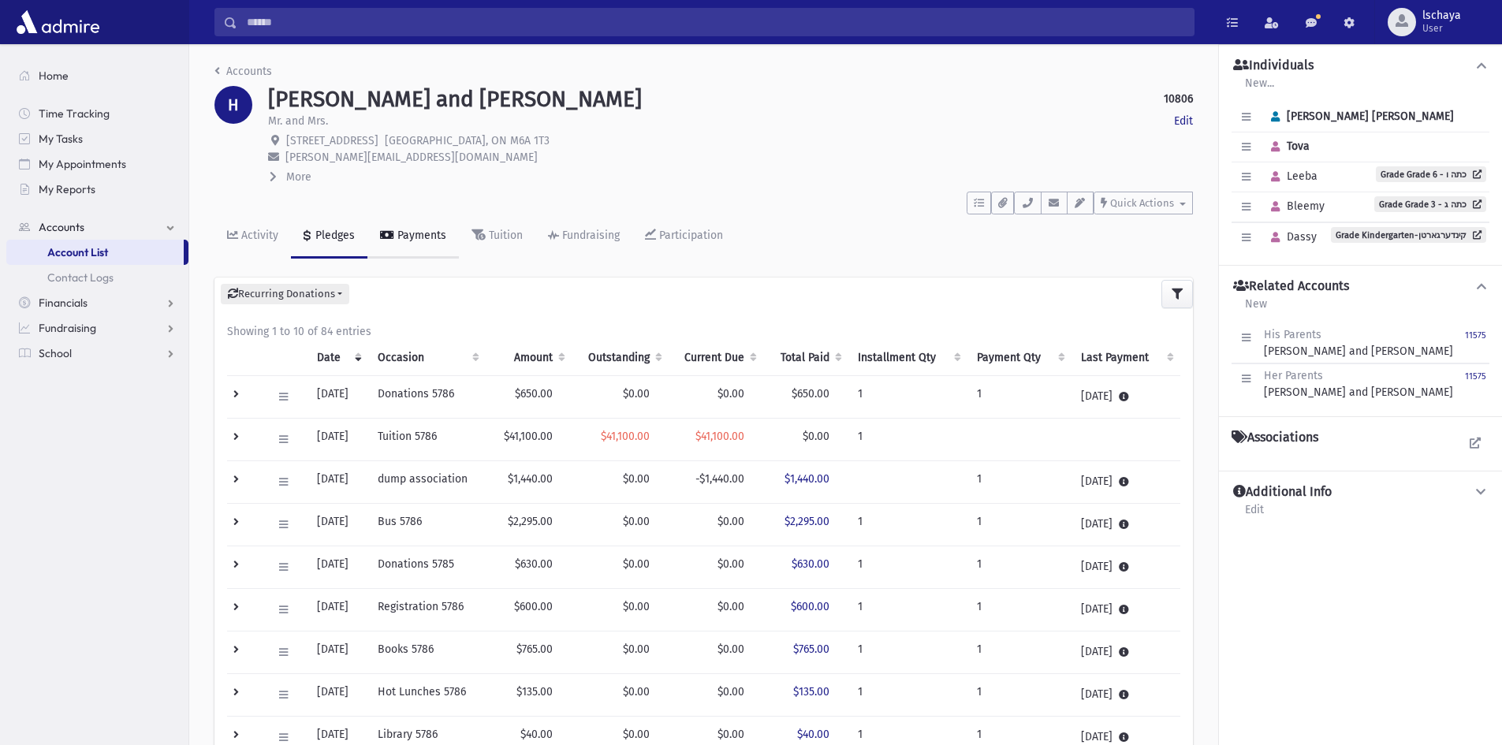
click at [398, 230] on div "Payments" at bounding box center [420, 235] width 52 height 13
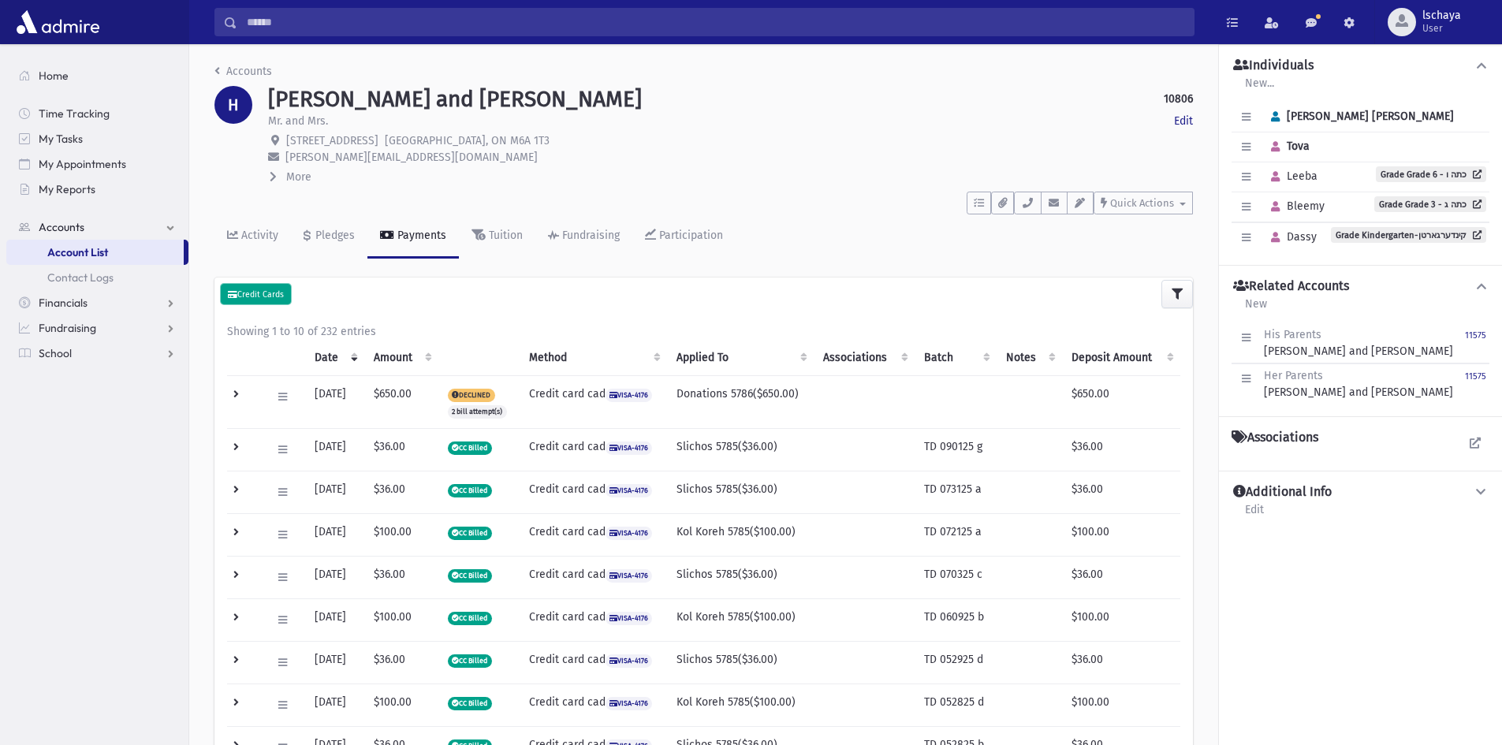
click at [255, 292] on small "Credit Cards" at bounding box center [256, 294] width 56 height 10
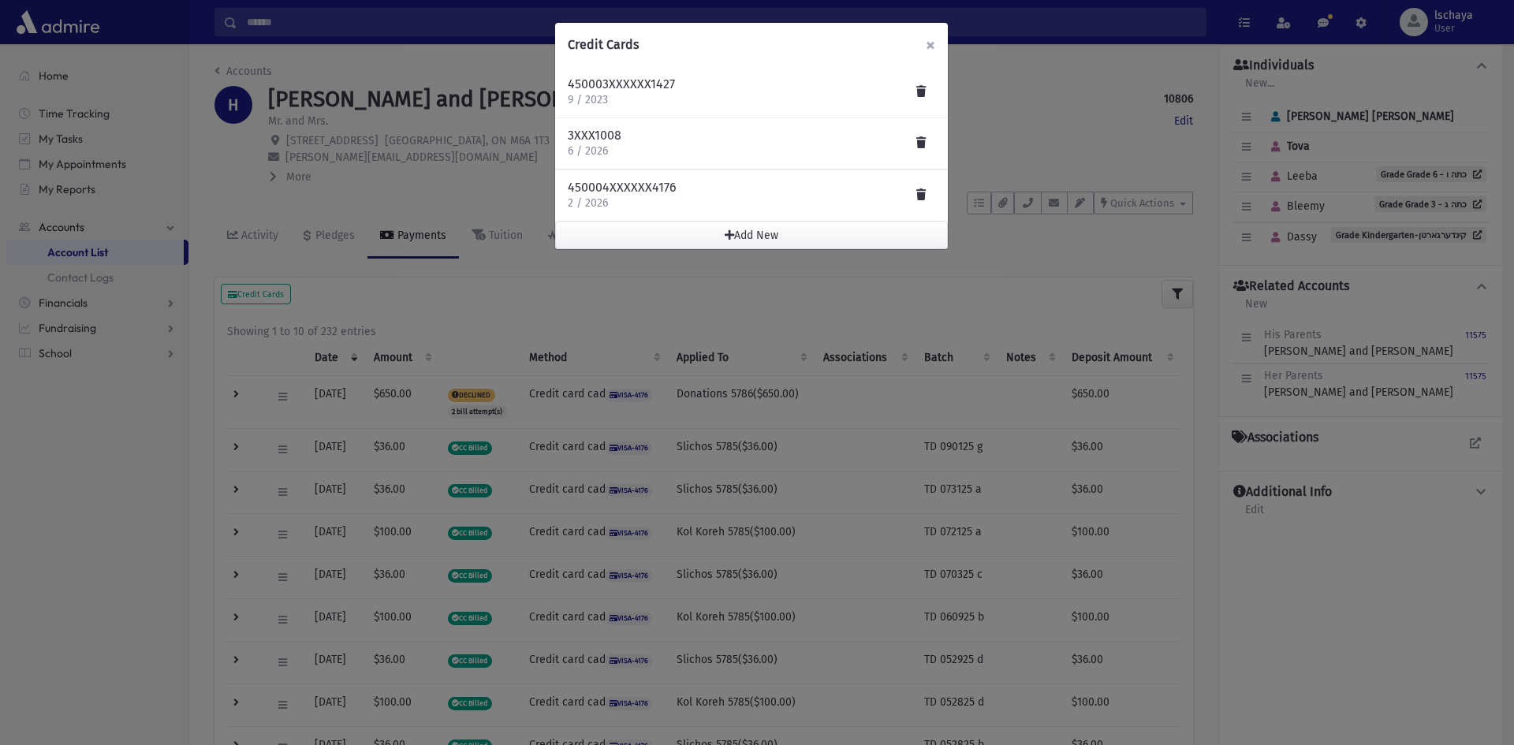
click at [934, 43] on span "×" at bounding box center [930, 45] width 9 height 22
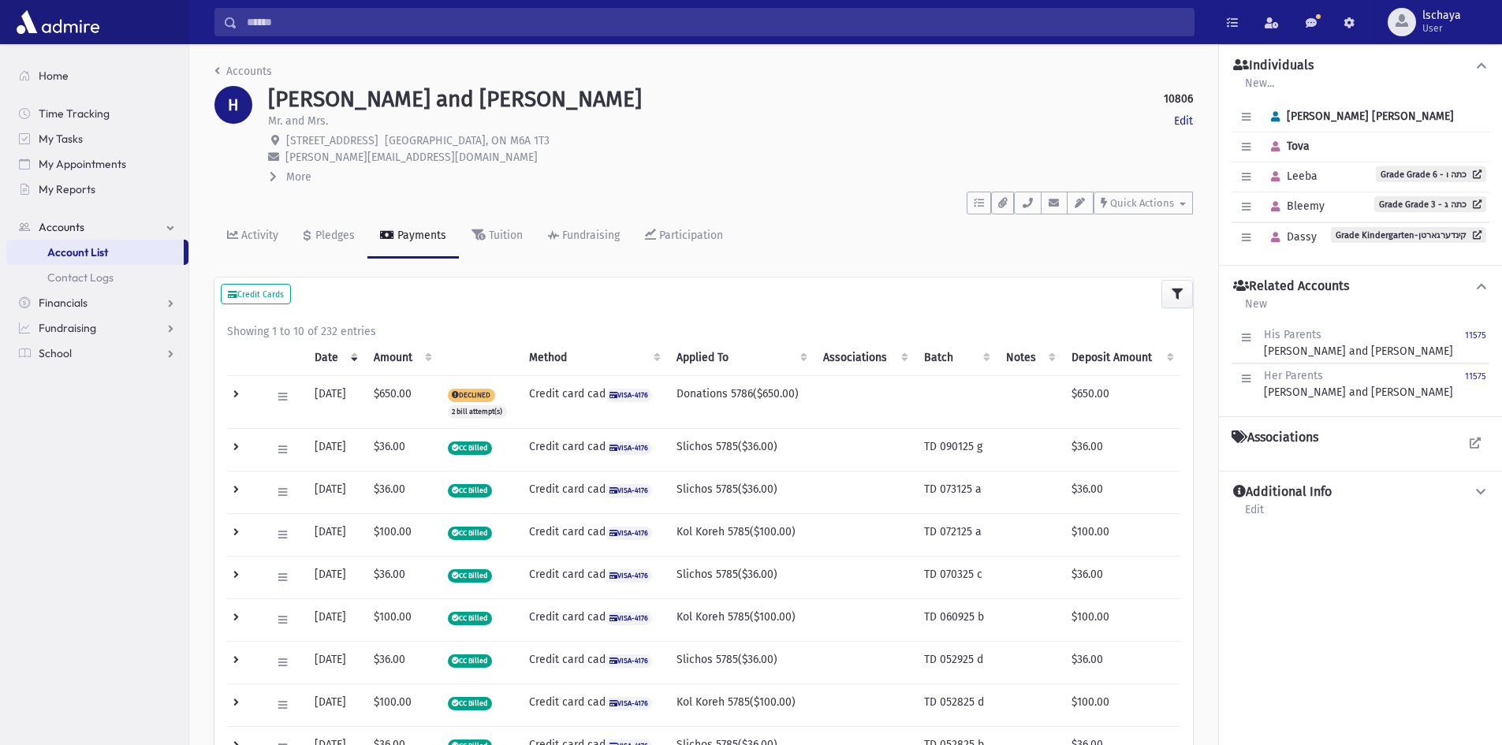
click at [350, 29] on input "Search" at bounding box center [715, 22] width 957 height 28
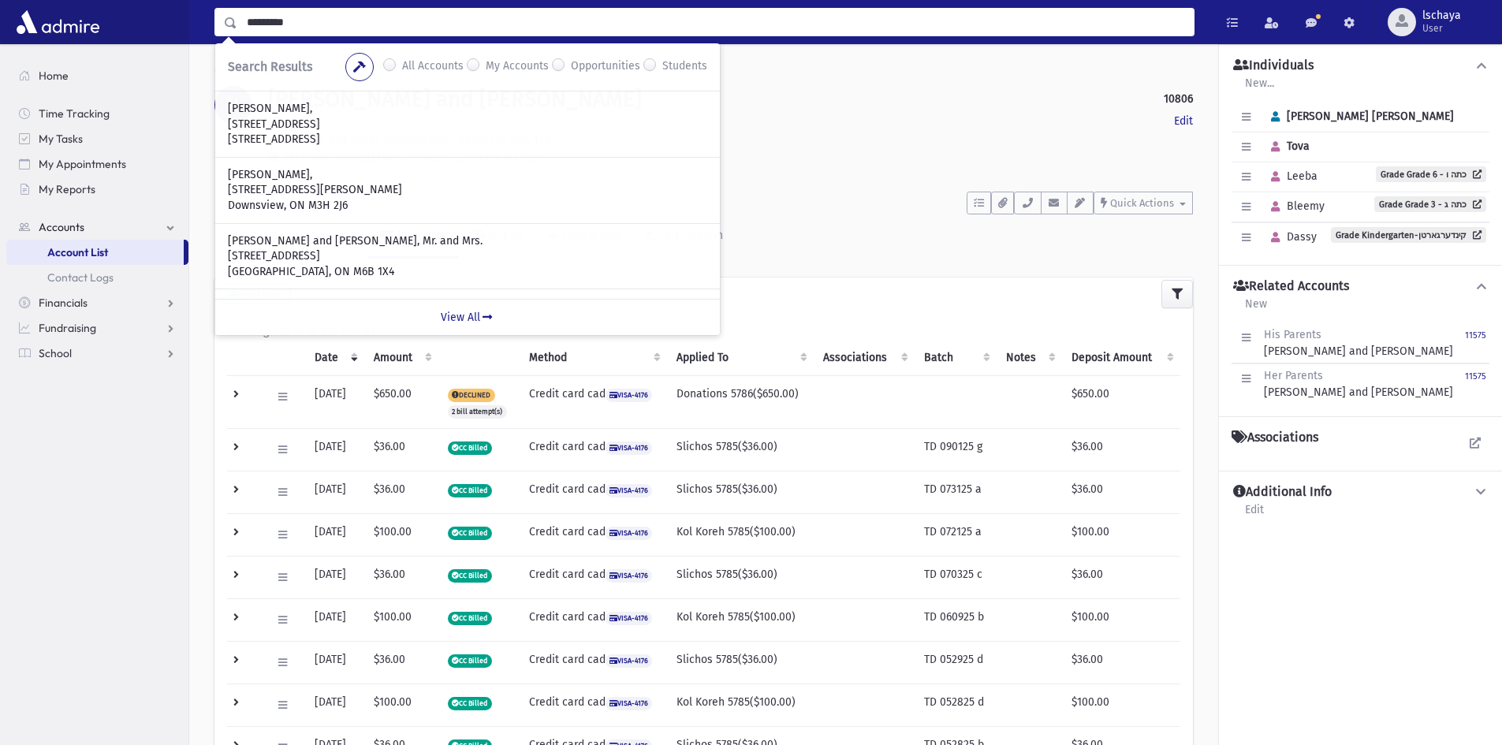
type input "*********"
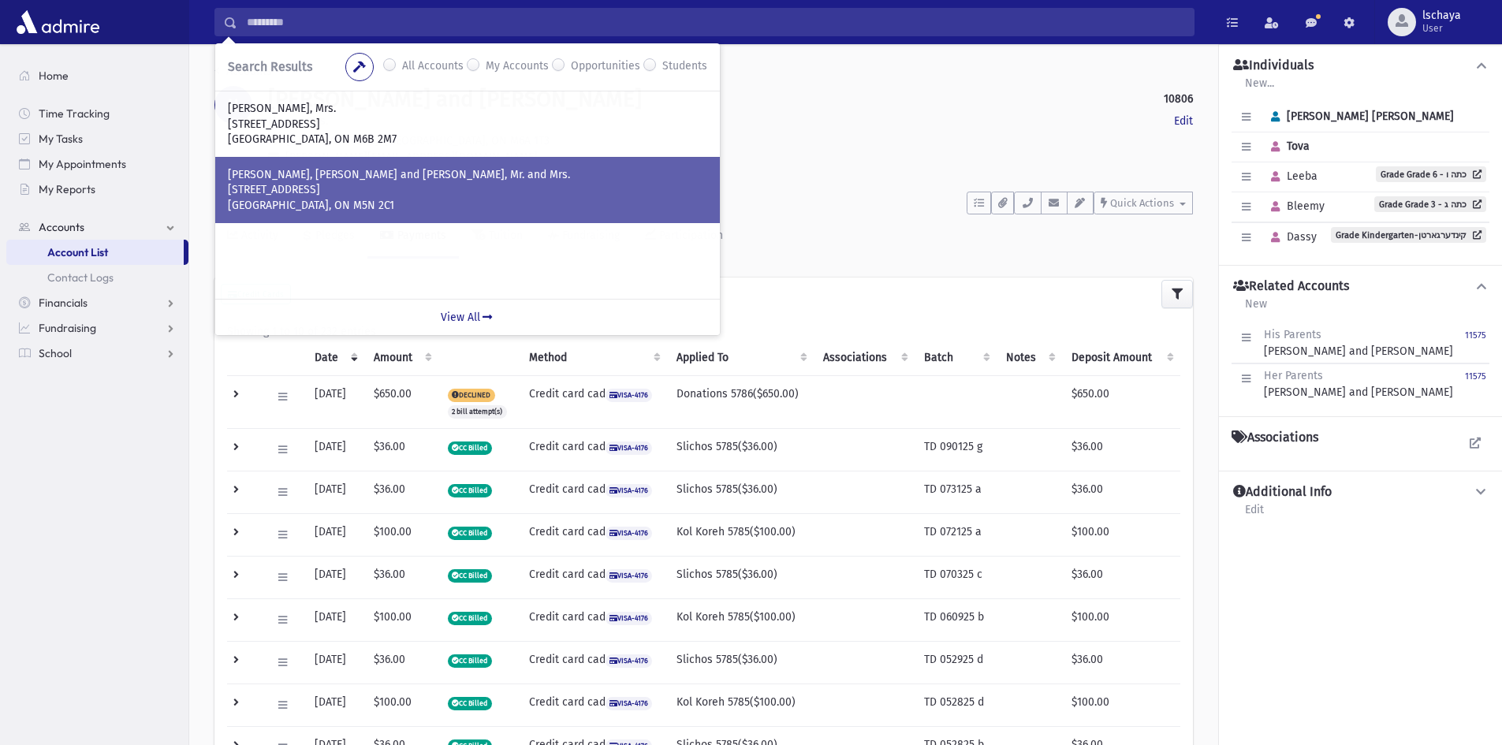
click at [330, 190] on p "[STREET_ADDRESS]" at bounding box center [468, 190] width 480 height 16
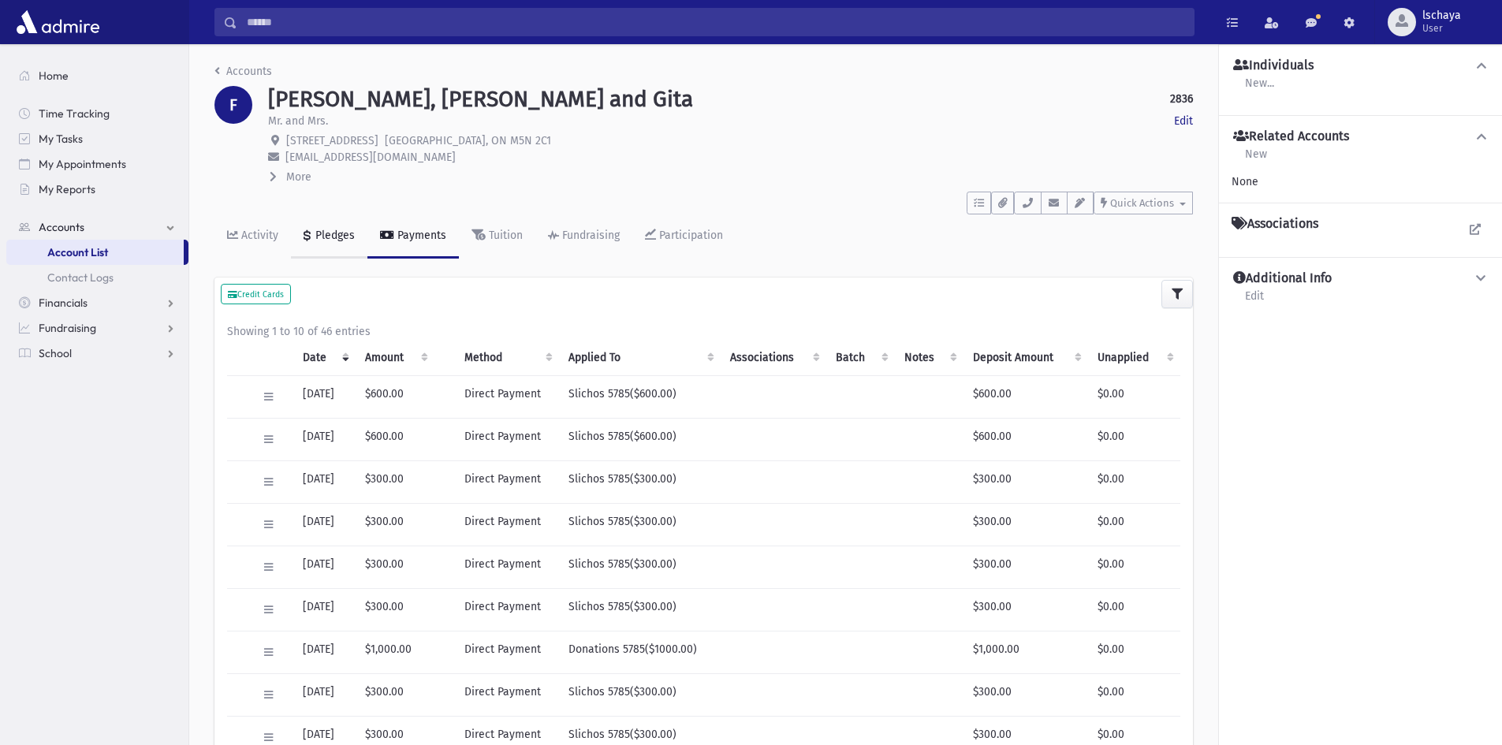
click at [346, 240] on div "Pledges" at bounding box center [333, 235] width 43 height 13
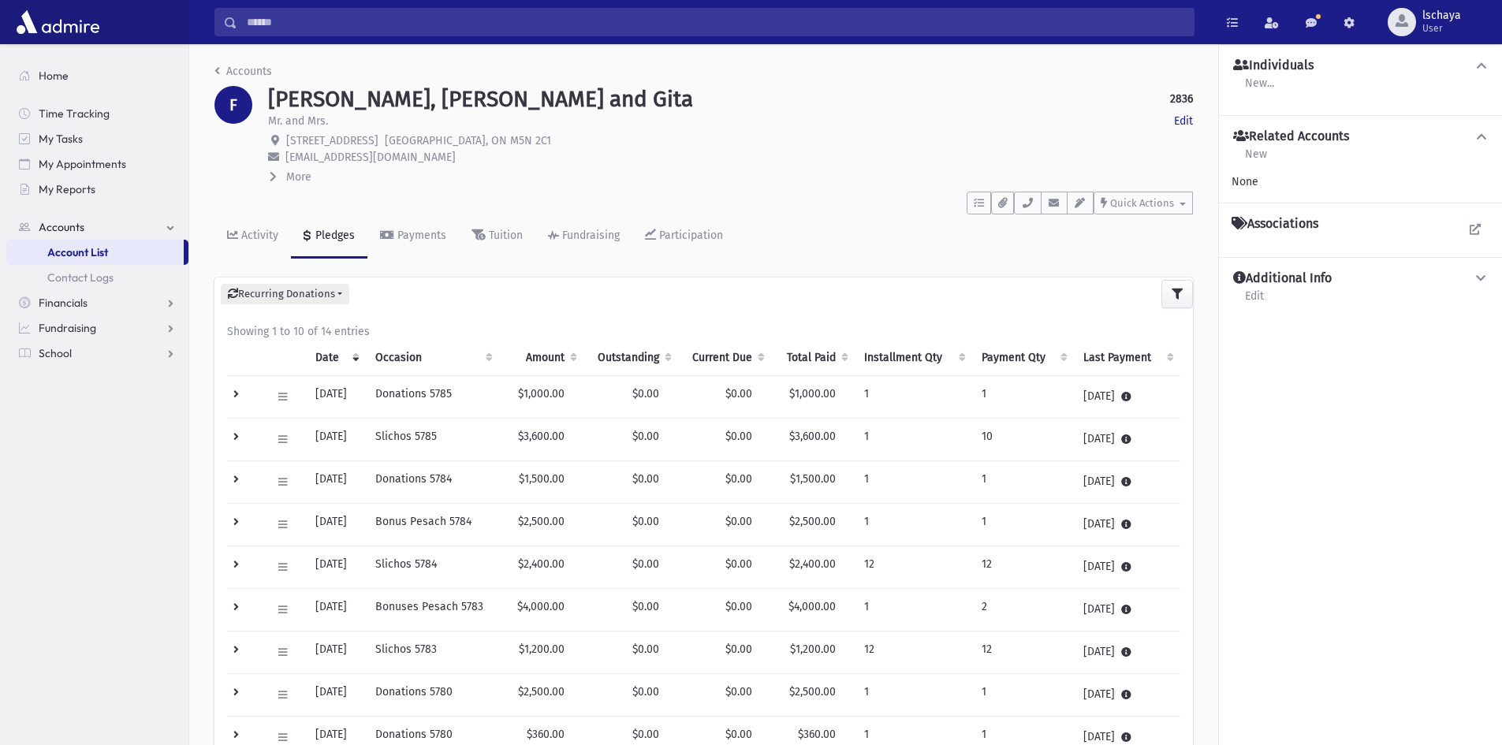
click at [277, 17] on input "Search" at bounding box center [715, 22] width 957 height 28
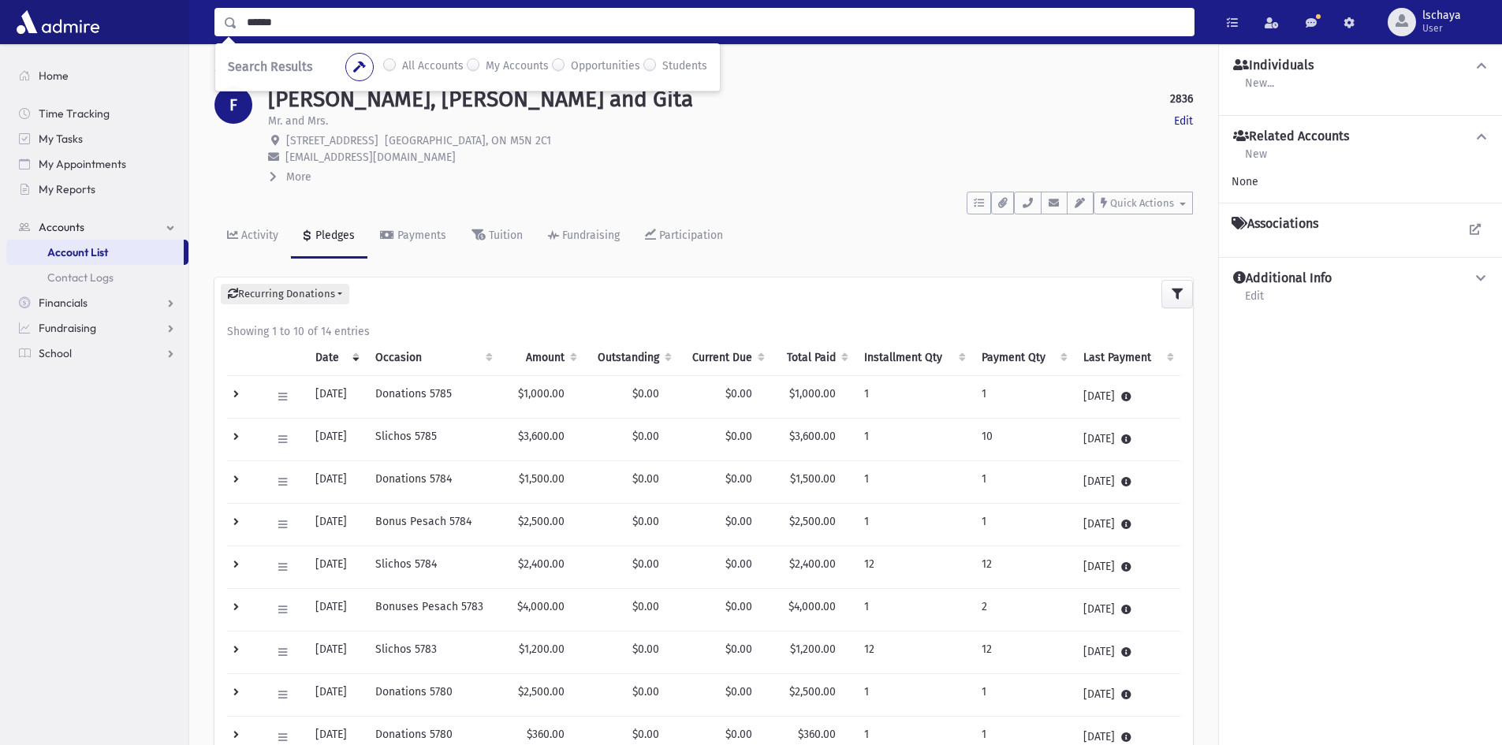
type input "******"
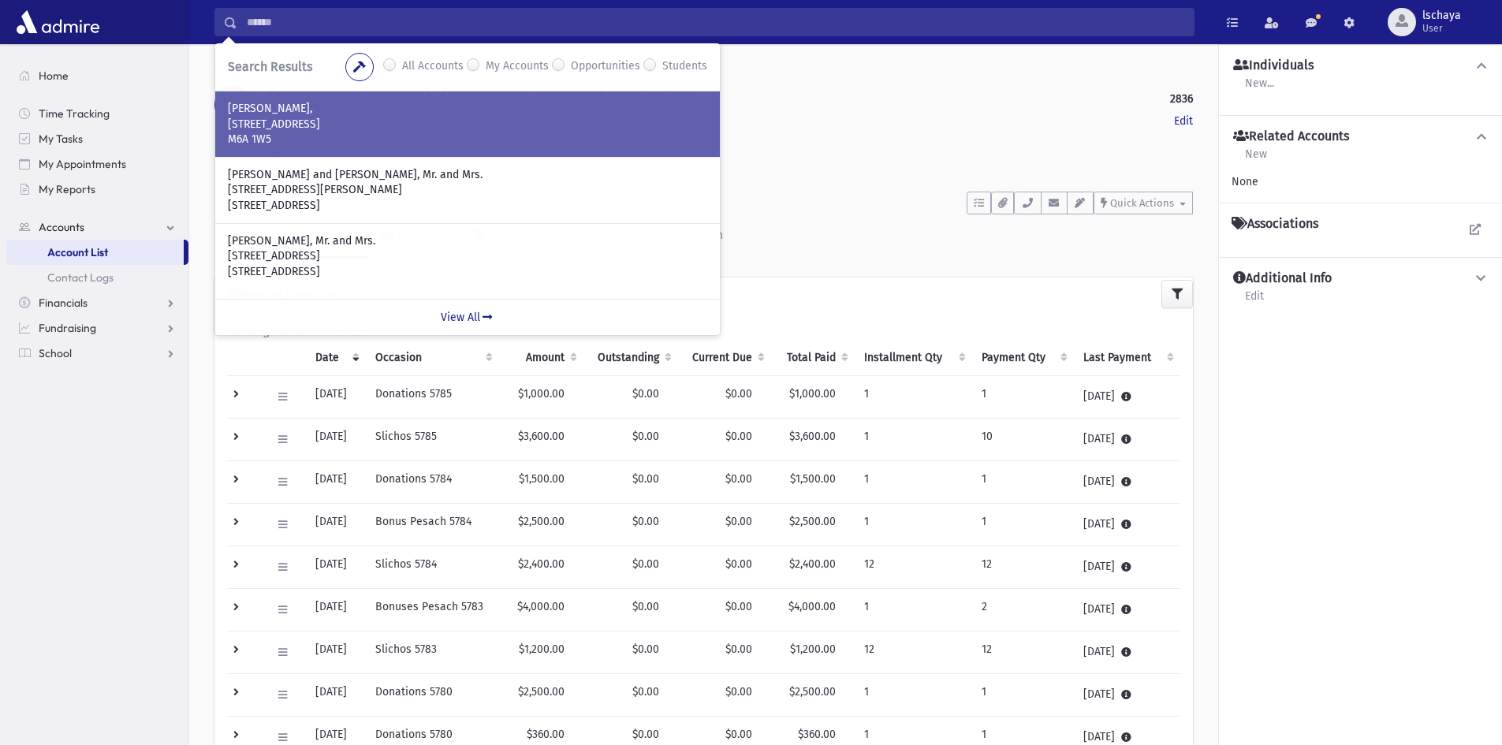
click at [360, 121] on p "[STREET_ADDRESS]" at bounding box center [468, 125] width 480 height 16
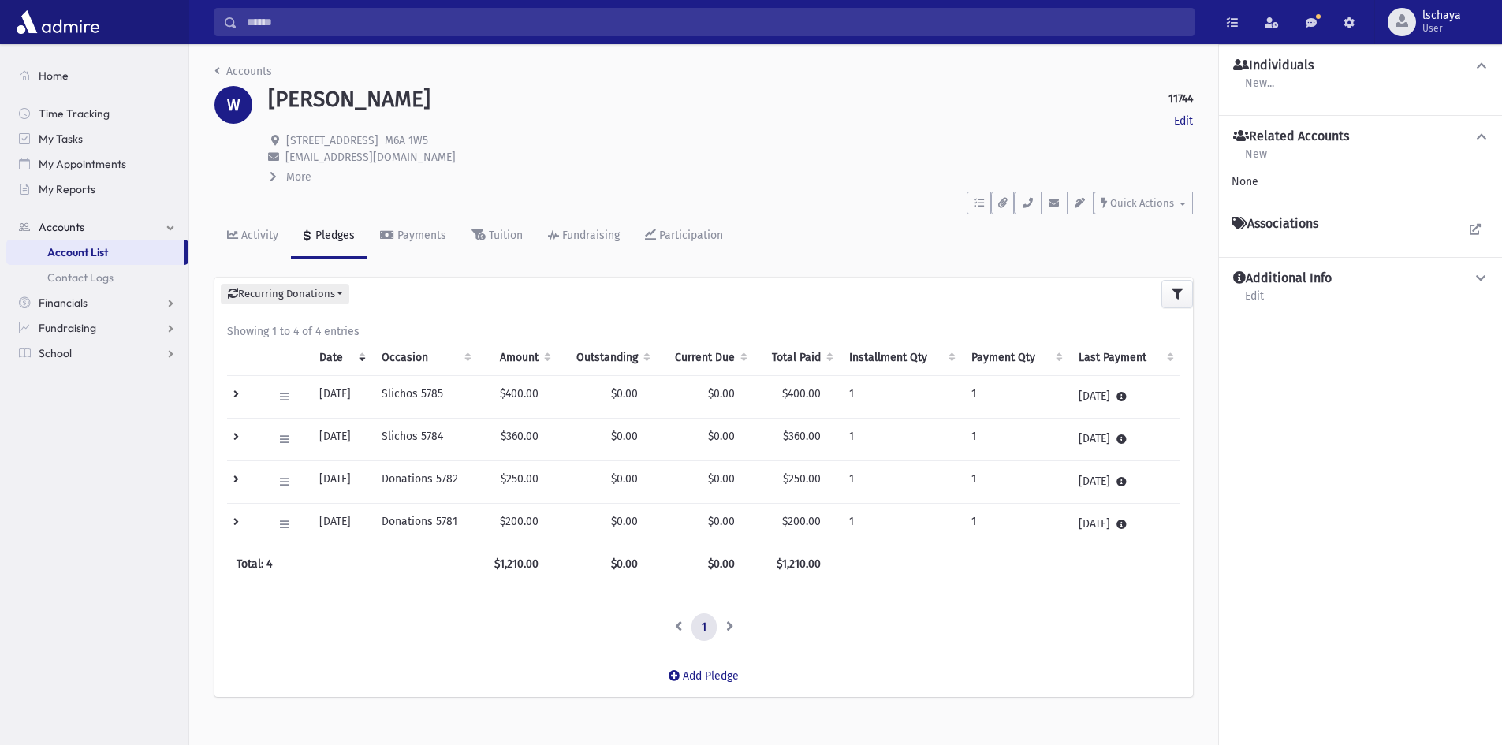
click at [272, 176] on icon at bounding box center [273, 176] width 7 height 11
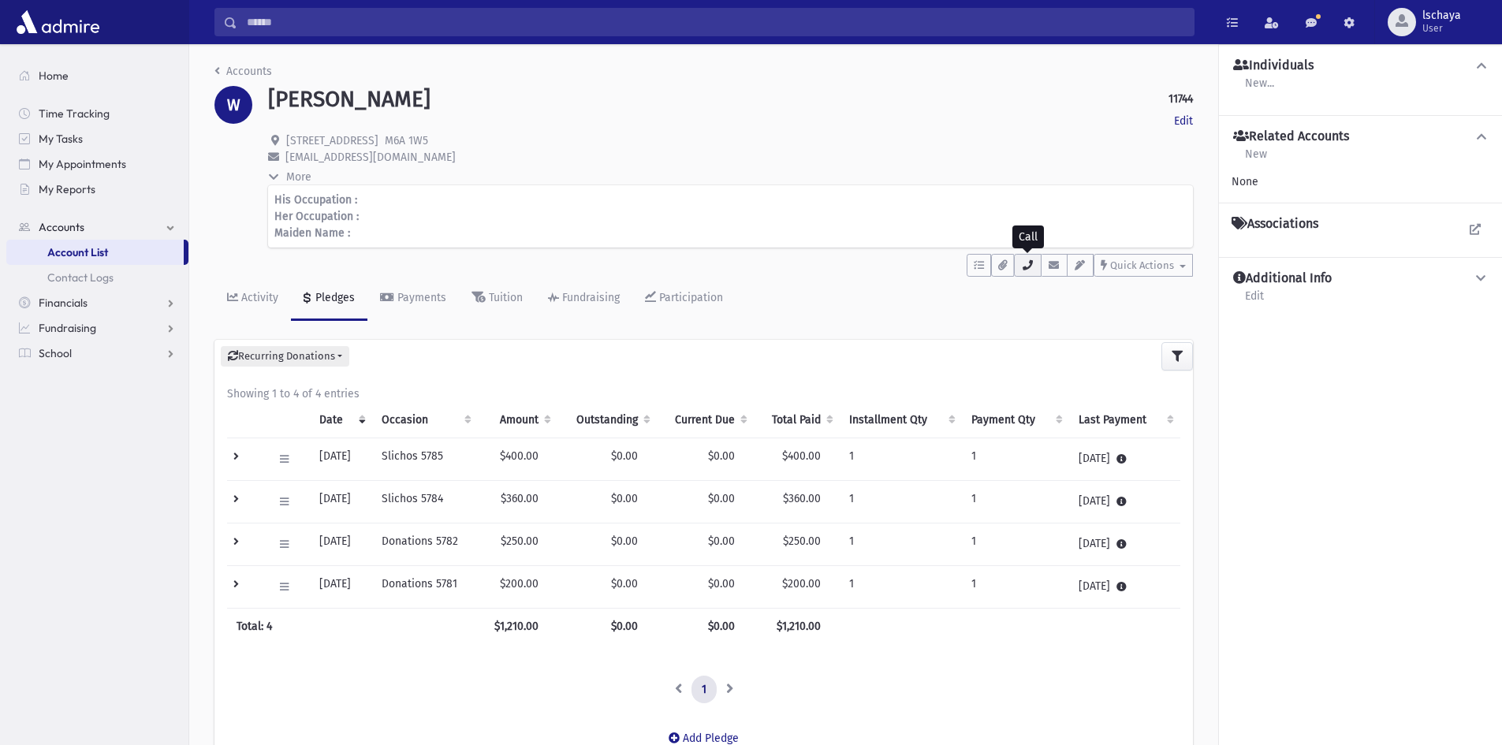
click at [1030, 267] on icon "button" at bounding box center [1027, 265] width 13 height 10
click at [357, 28] on input "Search" at bounding box center [715, 22] width 957 height 28
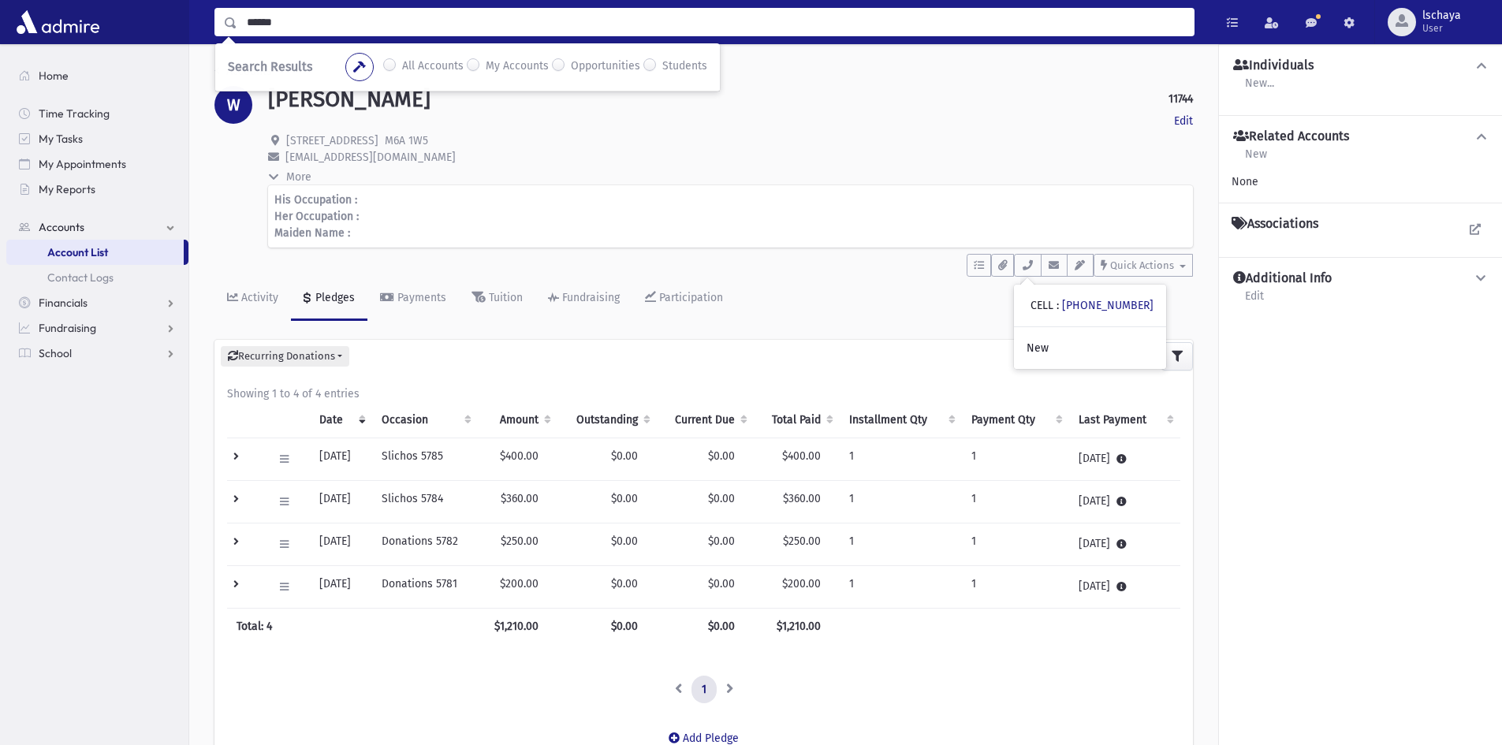
type input "******"
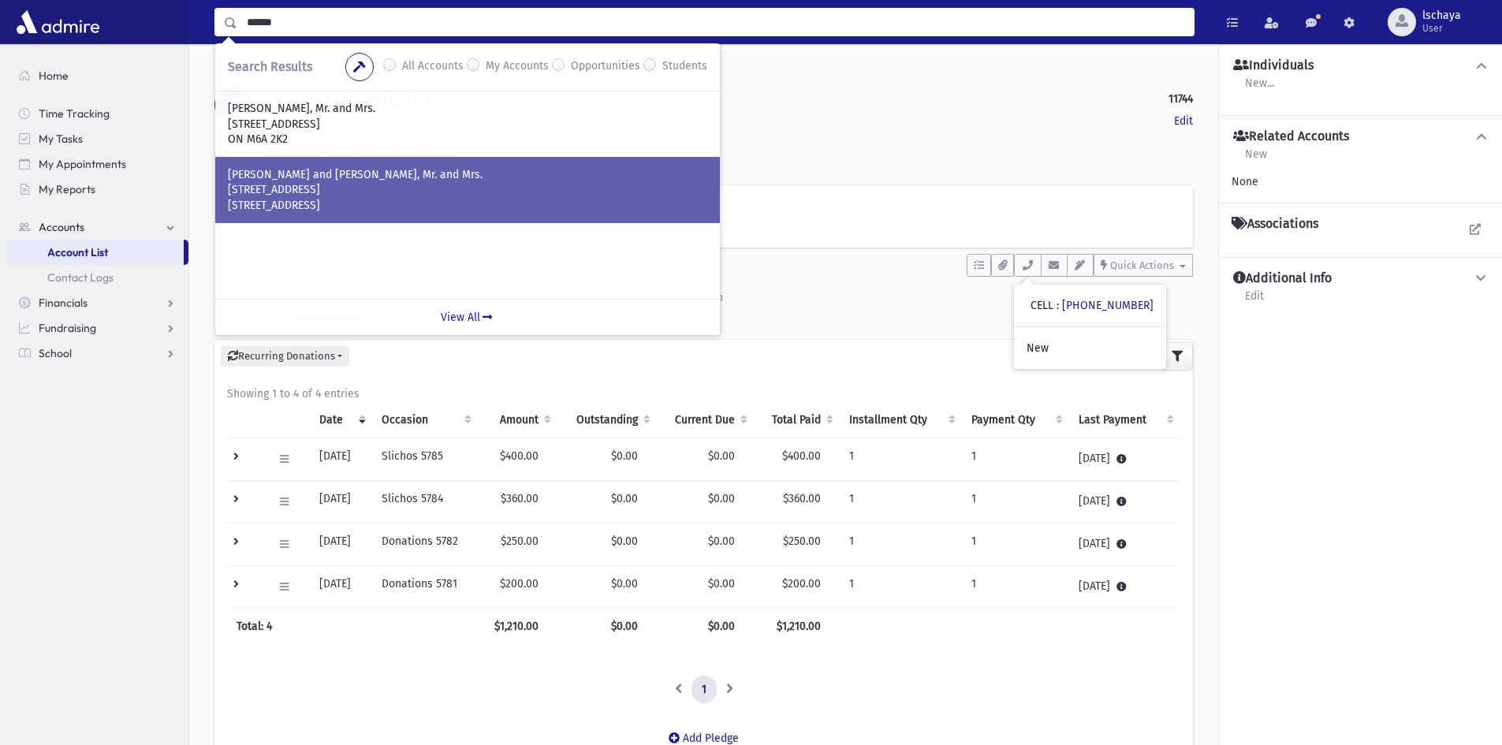
click at [375, 177] on p "LOWENTHAL, Kalman and Karen, Mr. and Mrs." at bounding box center [468, 175] width 480 height 16
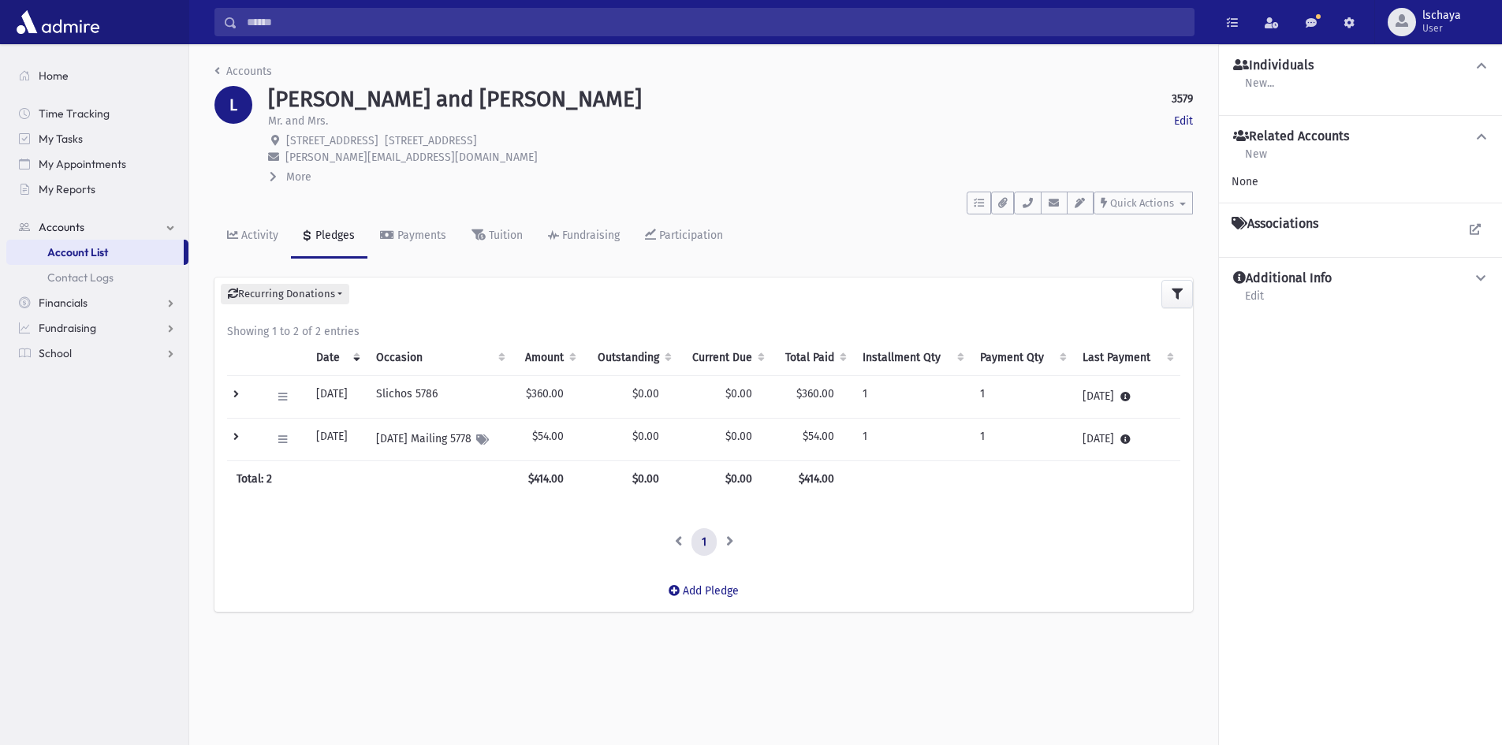
click at [1184, 98] on strong "3579" at bounding box center [1182, 99] width 21 height 17
copy strong "3579"
click at [352, 13] on input "Search" at bounding box center [715, 22] width 957 height 28
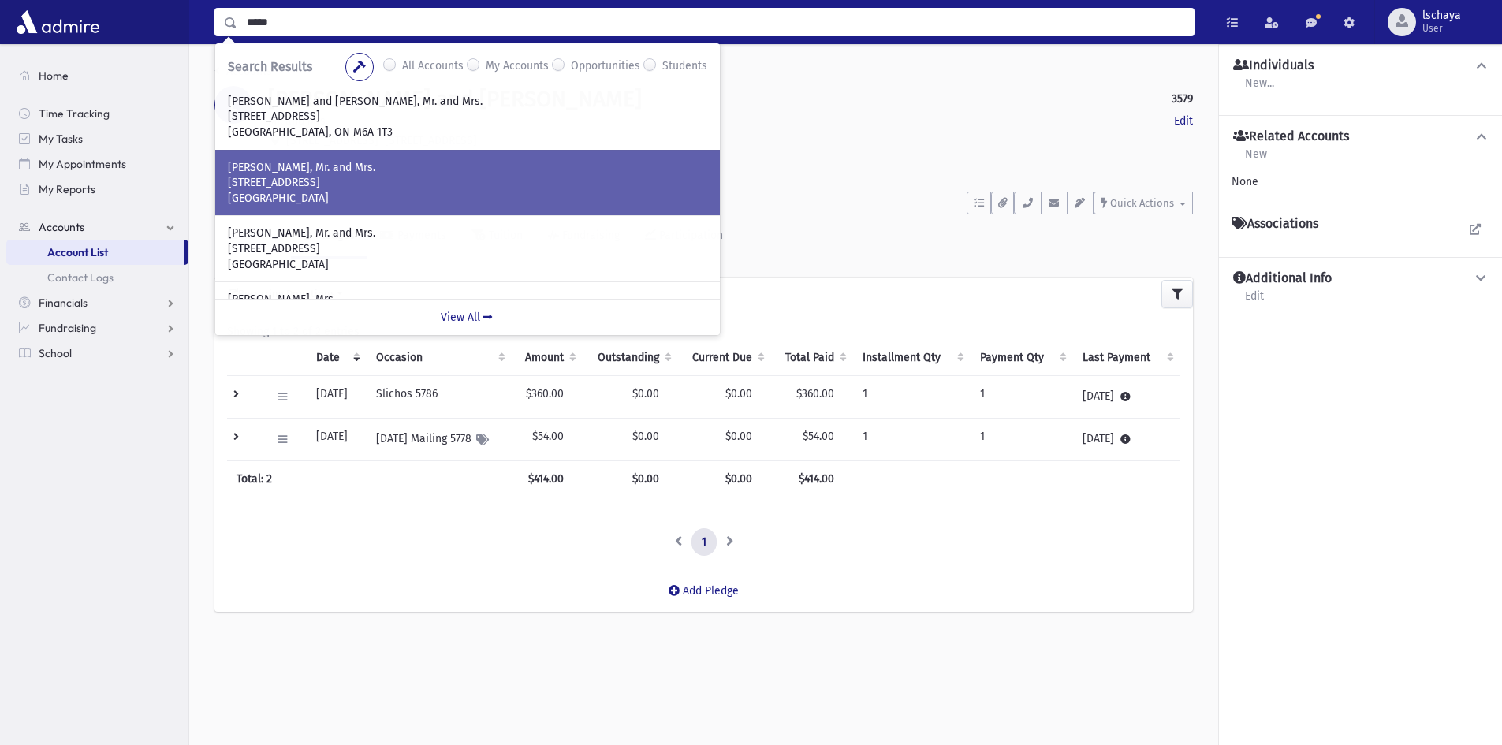
scroll to position [158, 0]
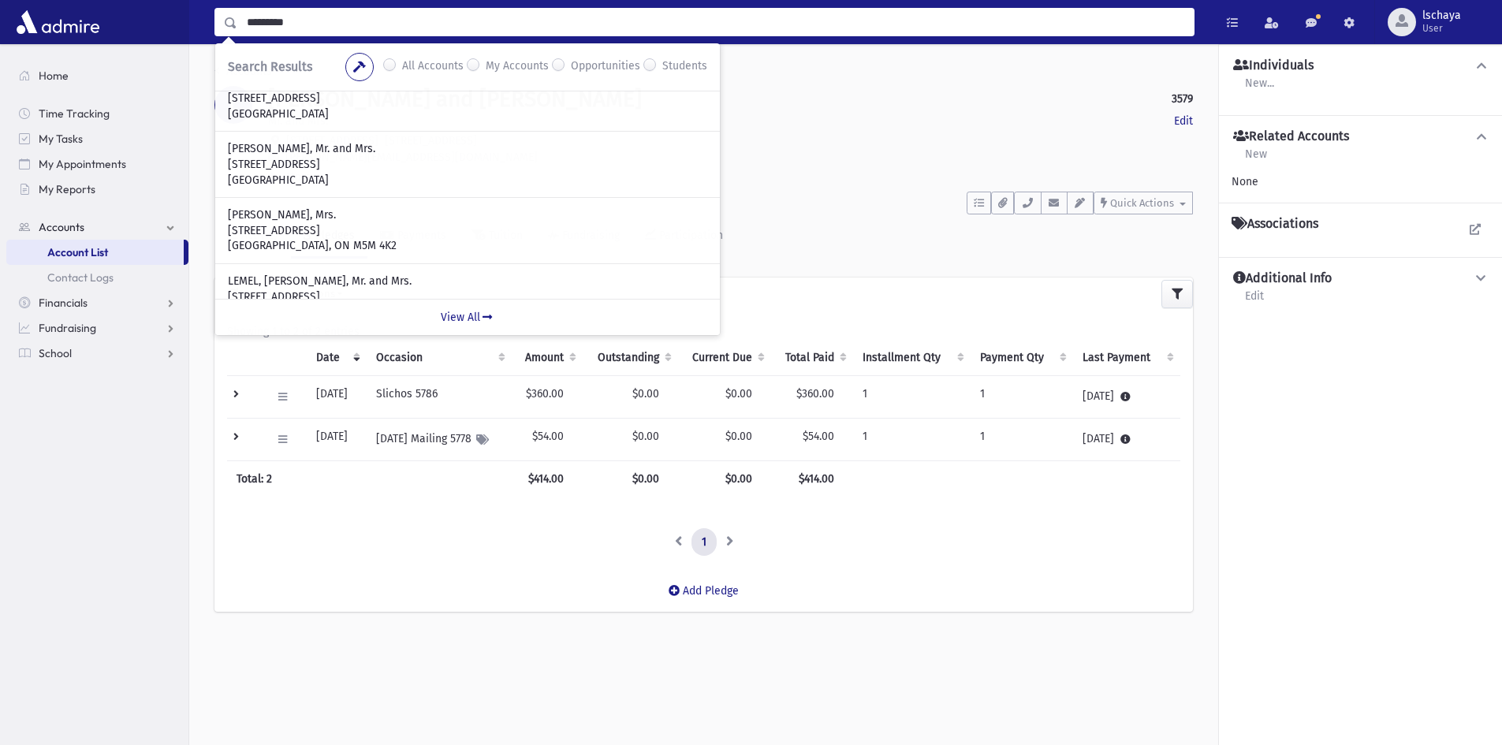
type input "*********"
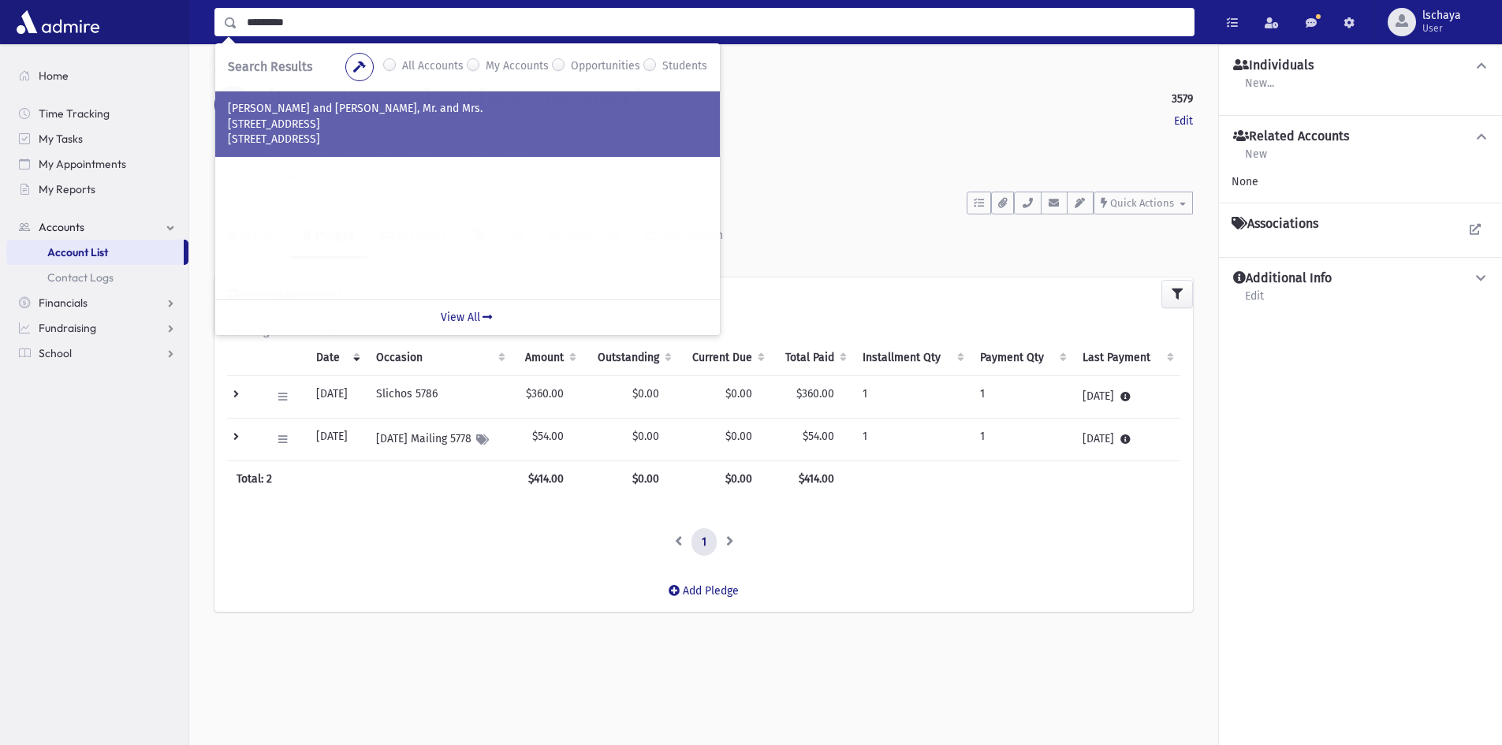
click at [310, 109] on p "[PERSON_NAME] and [PERSON_NAME], Mr. and Mrs." at bounding box center [468, 109] width 480 height 16
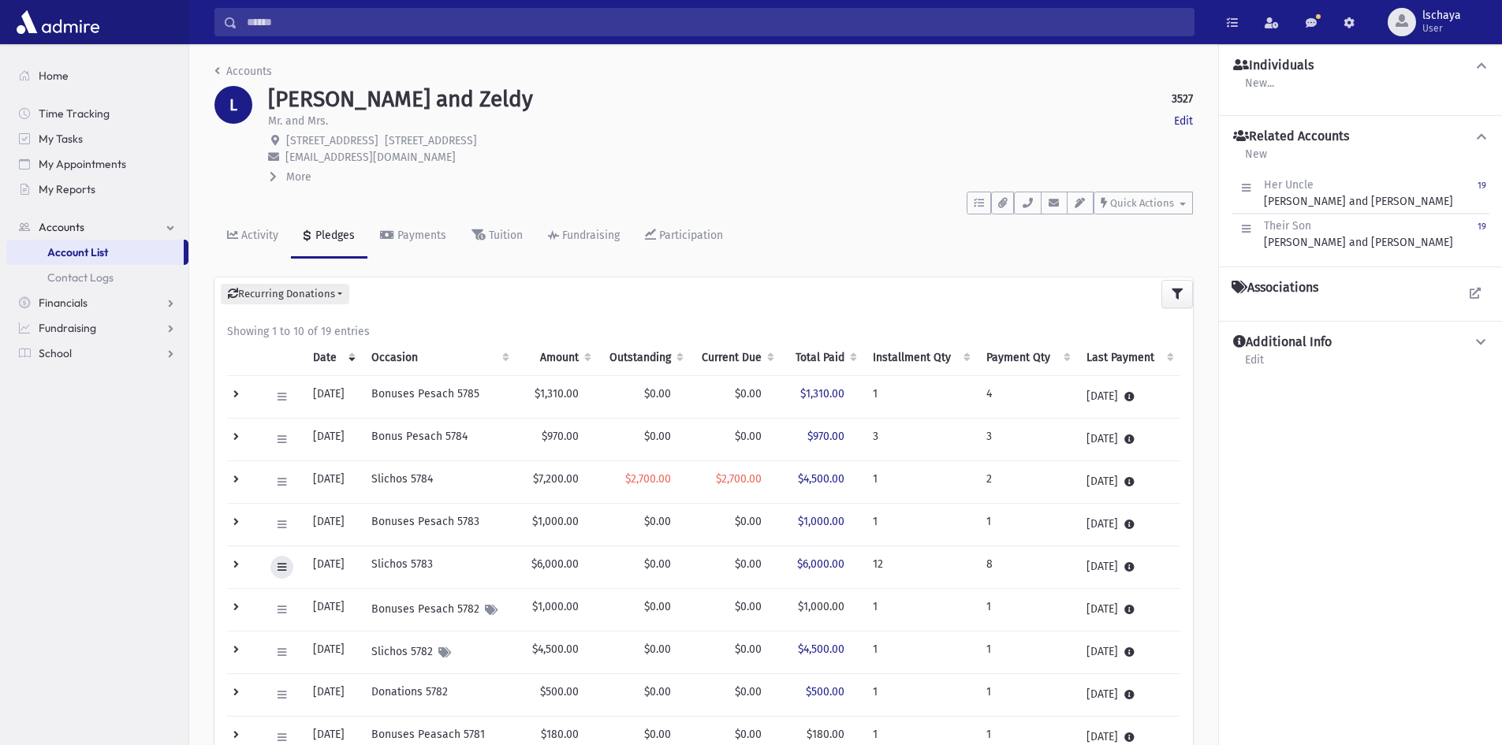
click at [274, 565] on button at bounding box center [282, 567] width 23 height 23
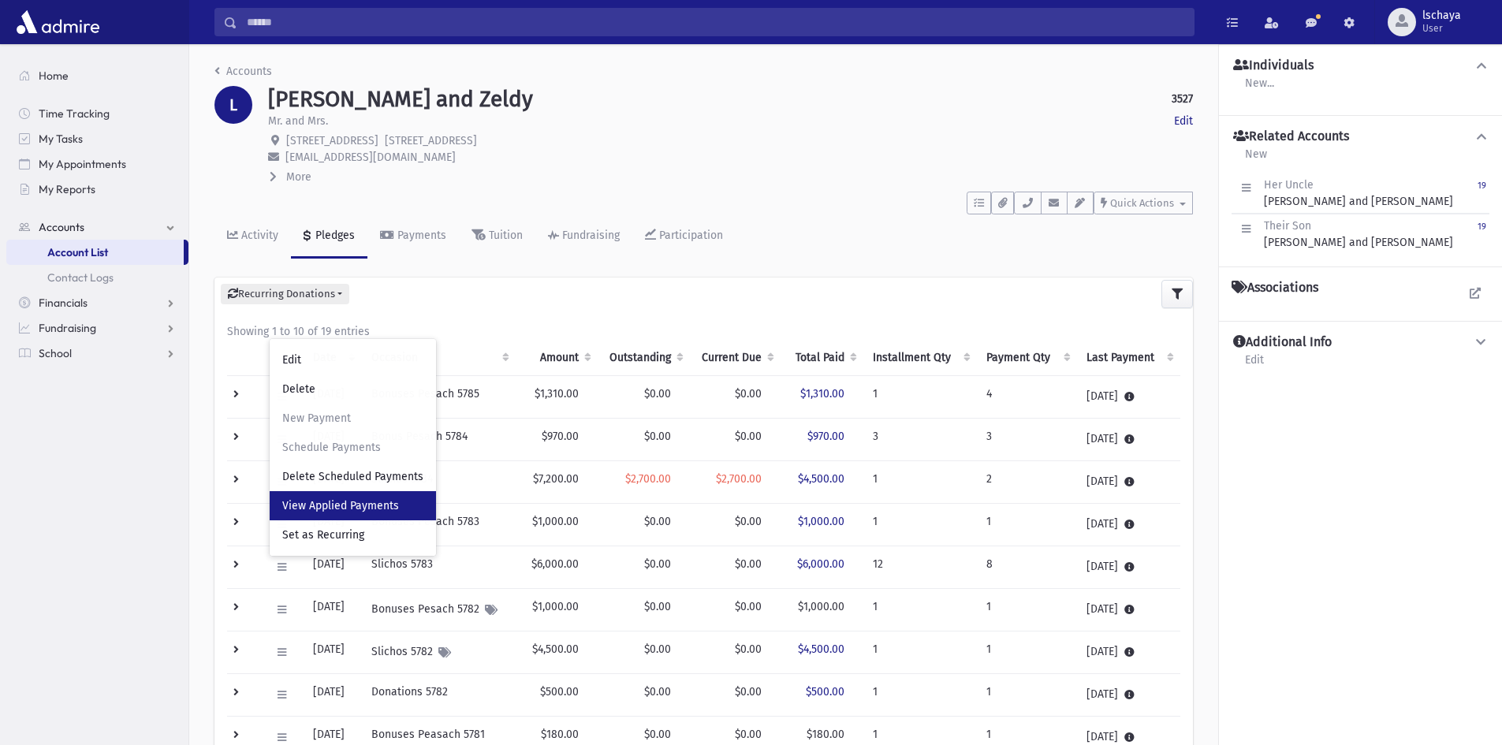
click at [348, 508] on span "View Applied Payments" at bounding box center [340, 505] width 117 height 13
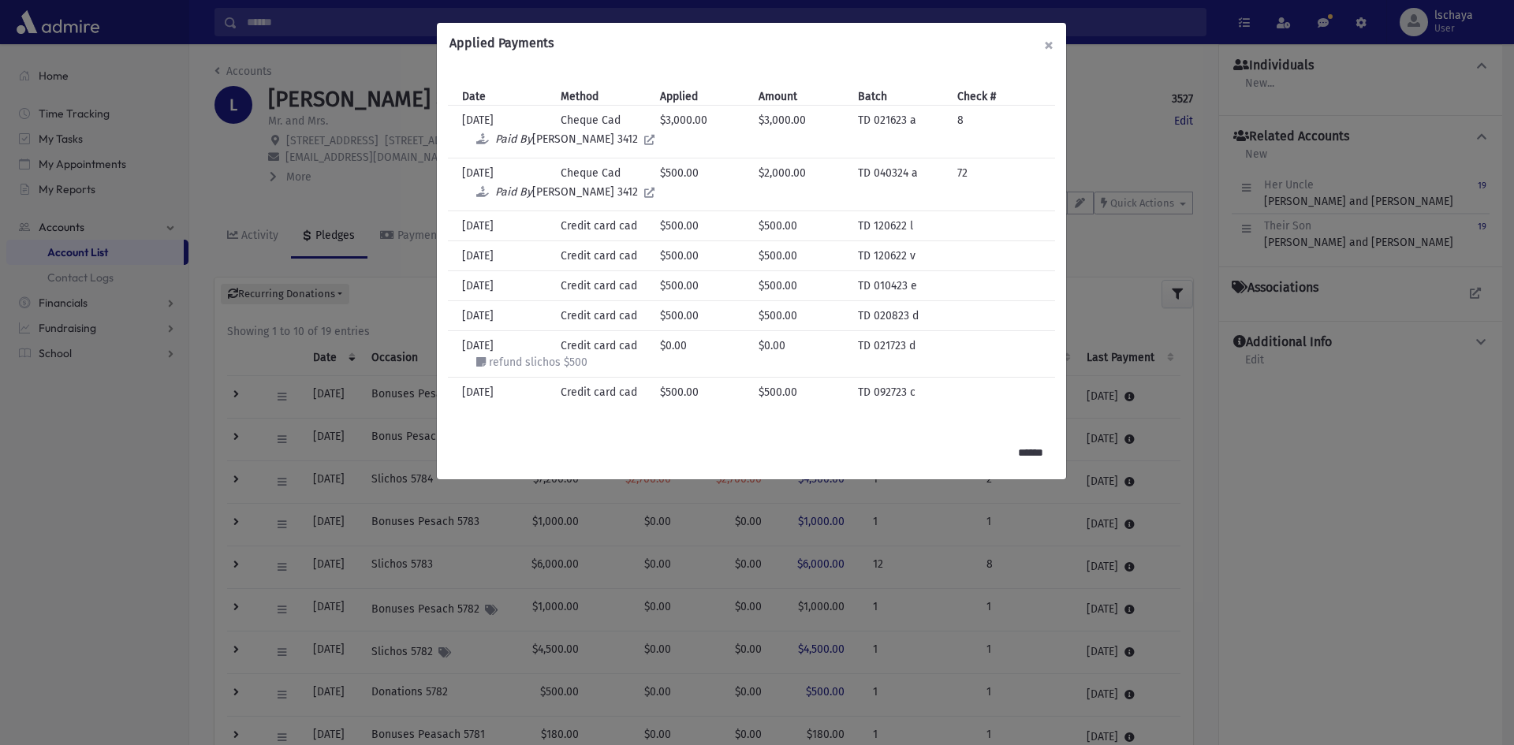
click at [1051, 45] on button "×" at bounding box center [1049, 45] width 35 height 44
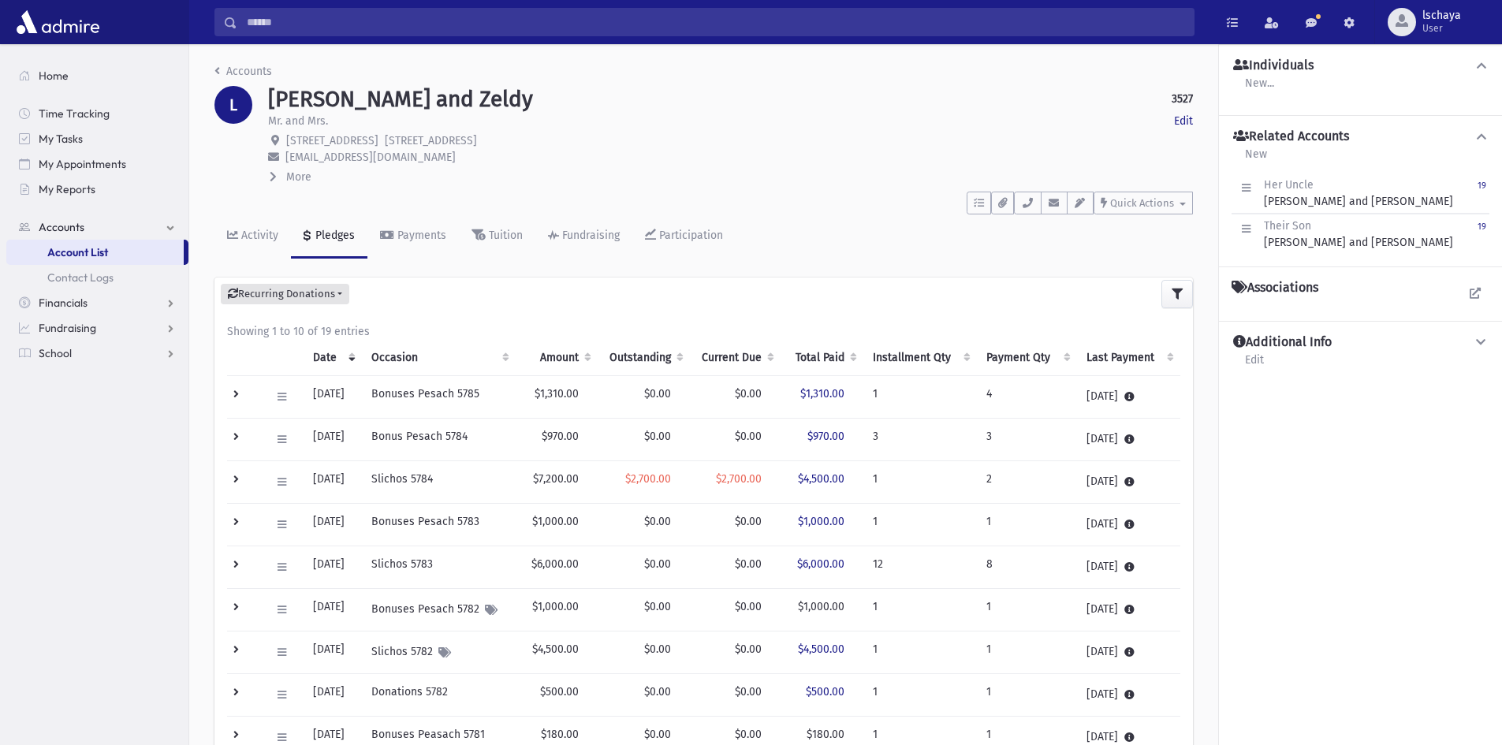
click at [337, 290] on button "Recurring Donations" at bounding box center [285, 294] width 129 height 21
click at [422, 273] on div "Accounts L LEMEL, Shmiel and Zeldy 3527 Edit Mr. and Mrs. Edit 54 Sultana Avenu…" at bounding box center [703, 515] width 1029 height 943
click at [419, 244] on link "Payments" at bounding box center [413, 237] width 91 height 44
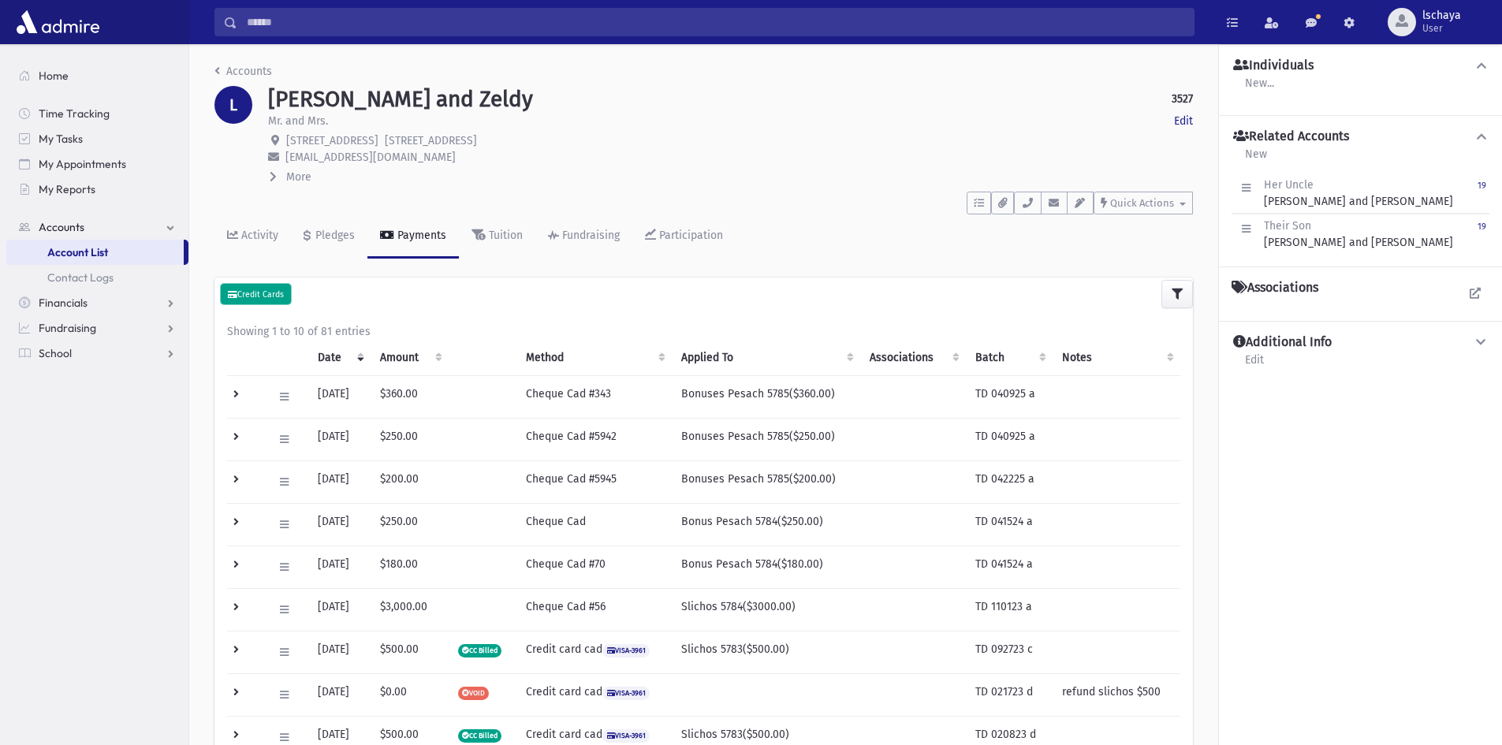
click at [263, 294] on small "Credit Cards" at bounding box center [256, 294] width 56 height 10
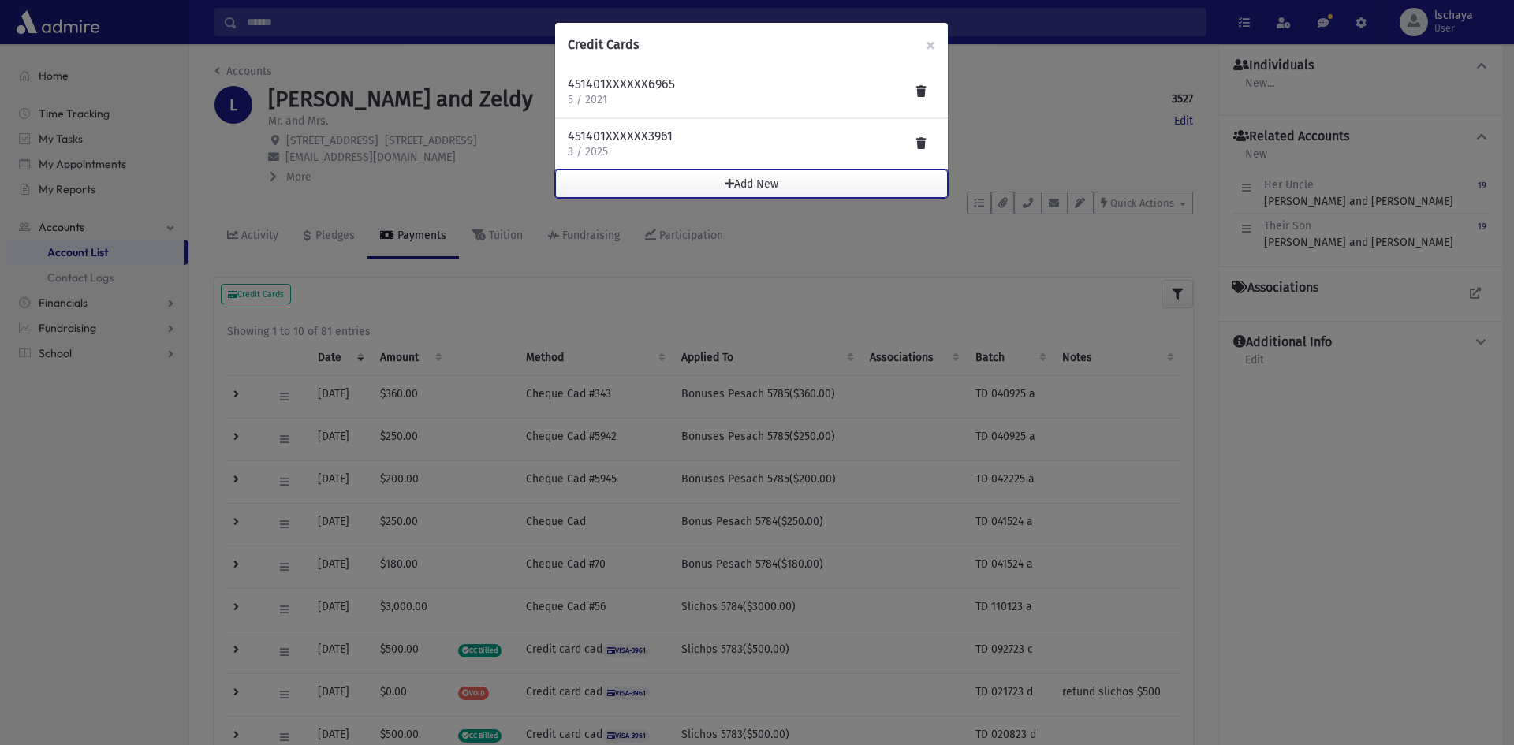
click at [753, 184] on button "Add New" at bounding box center [751, 184] width 393 height 28
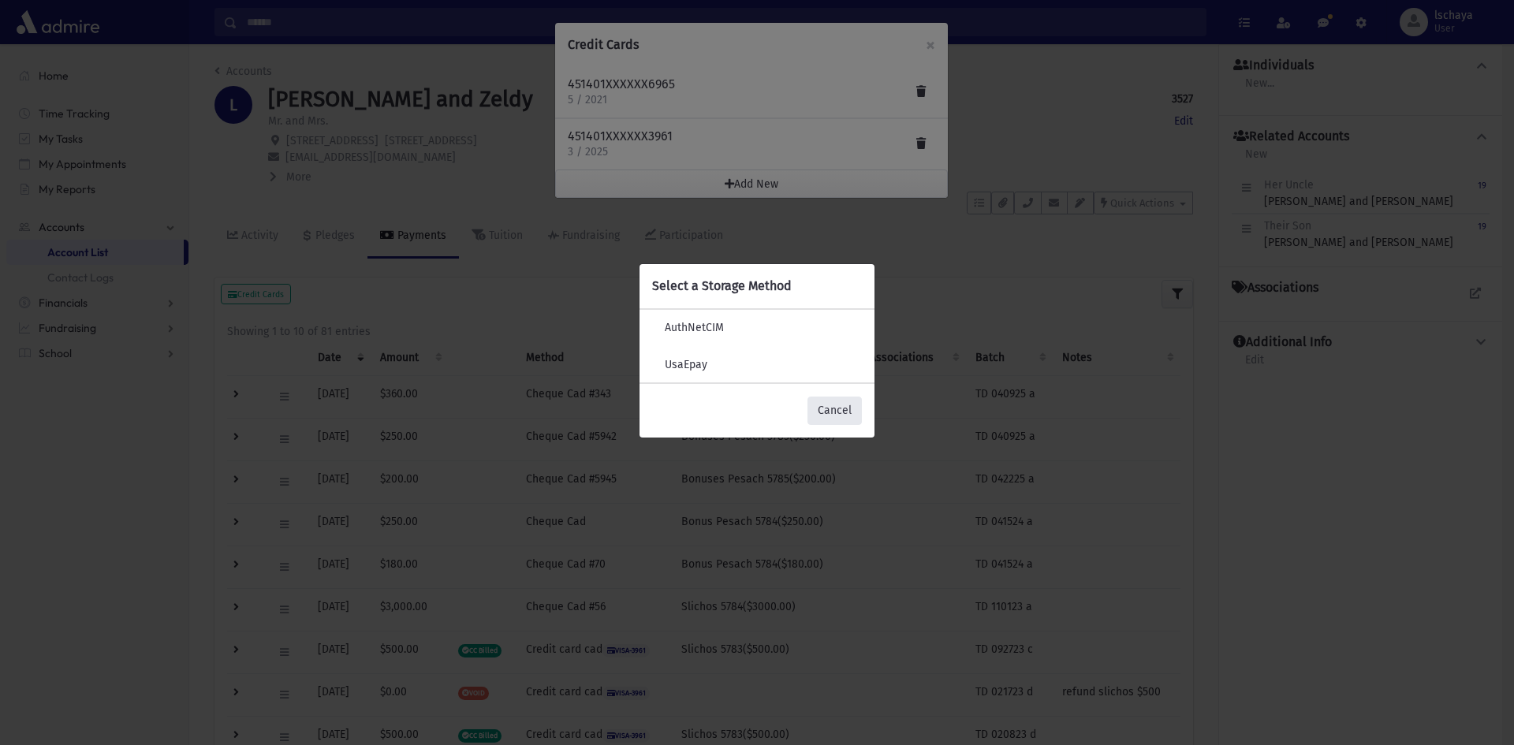
click at [826, 411] on button "Cancel" at bounding box center [835, 411] width 54 height 28
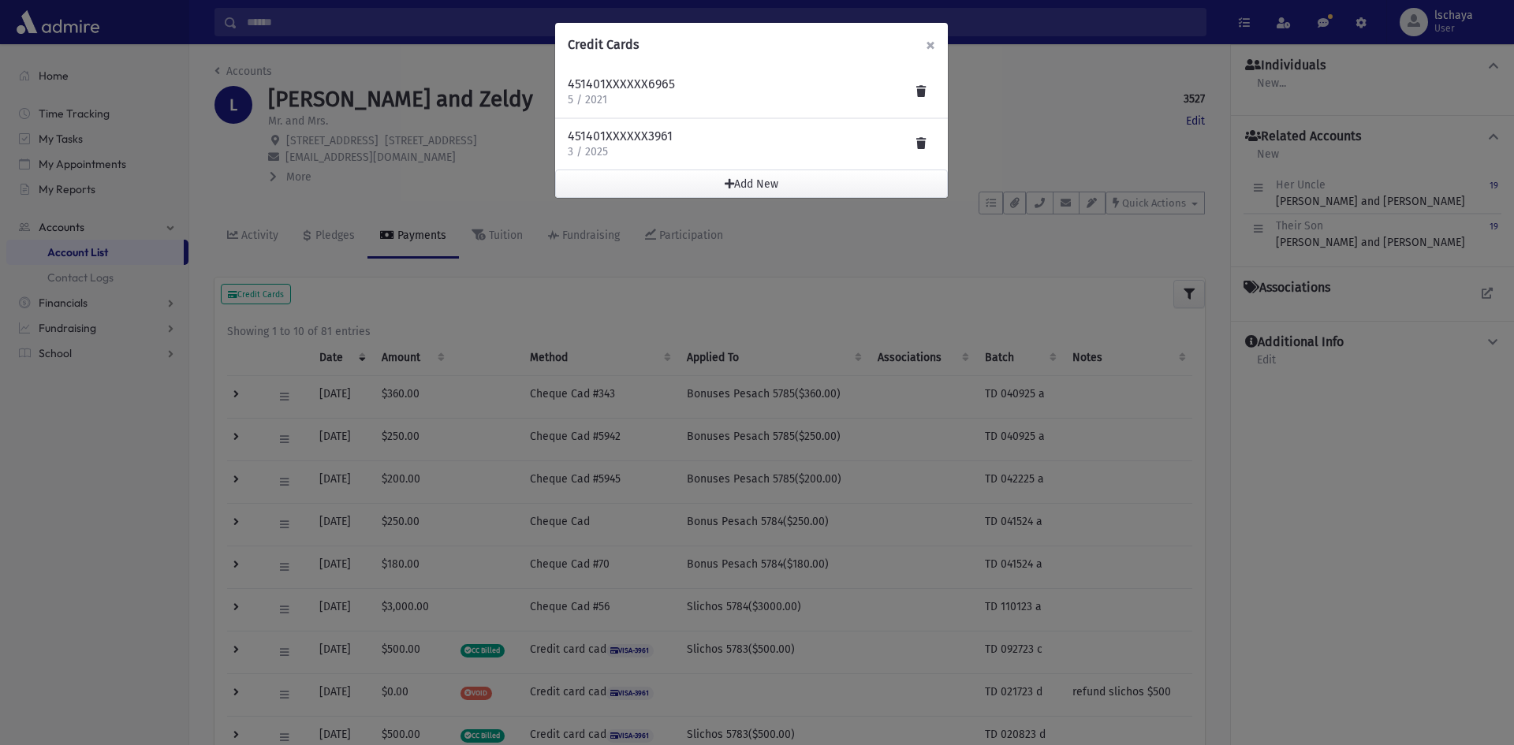
click at [928, 47] on span "×" at bounding box center [930, 45] width 9 height 22
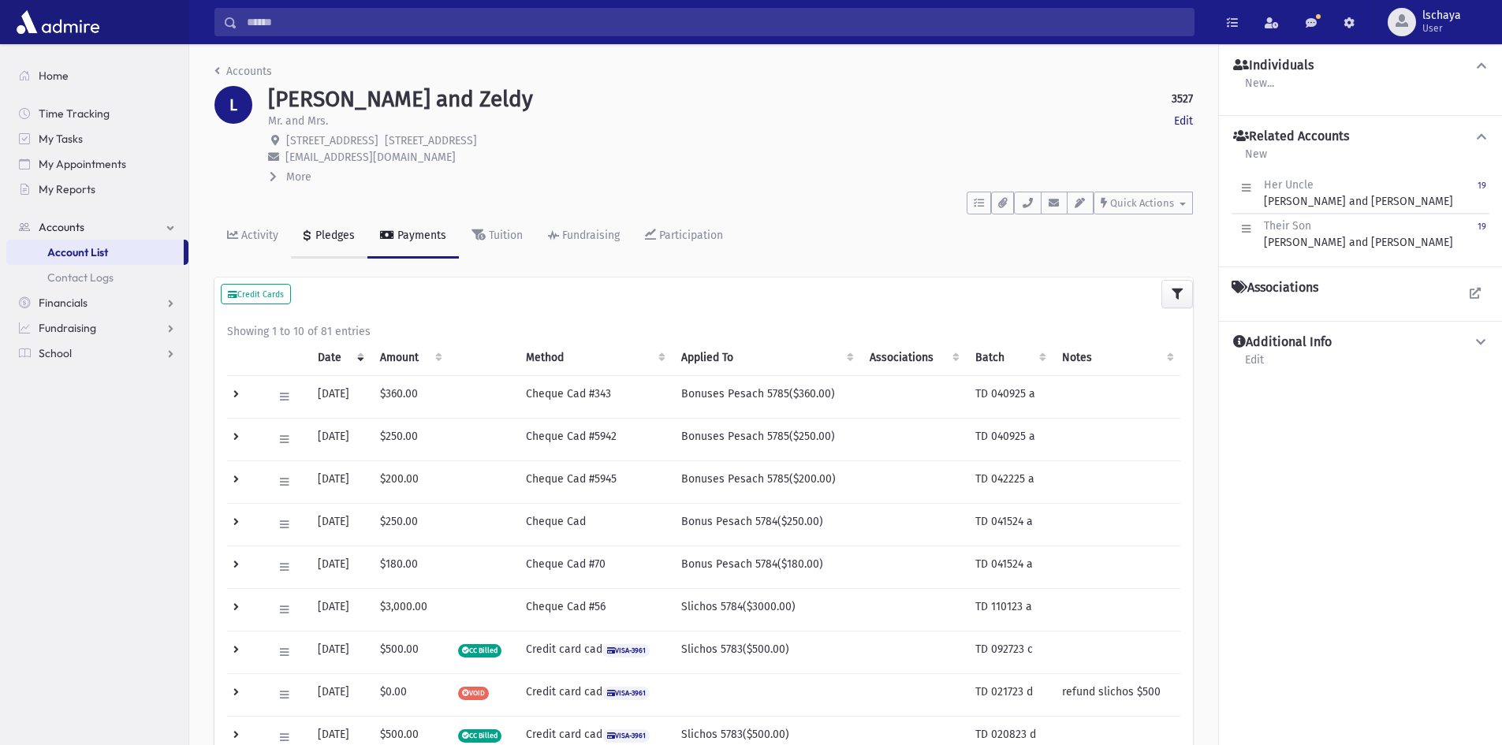
click at [318, 233] on div "Pledges" at bounding box center [333, 235] width 43 height 13
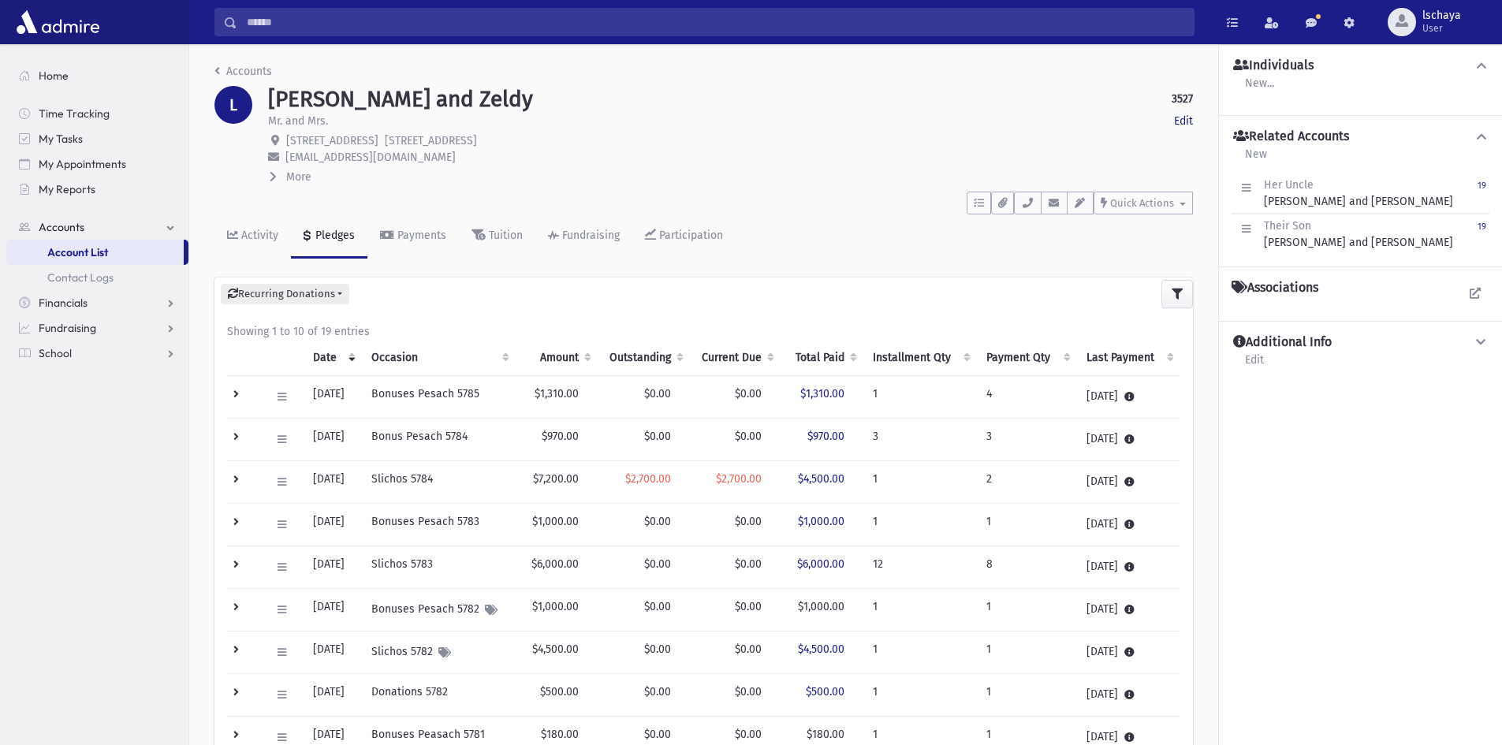
click at [426, 362] on th "Occasion" at bounding box center [439, 358] width 154 height 36
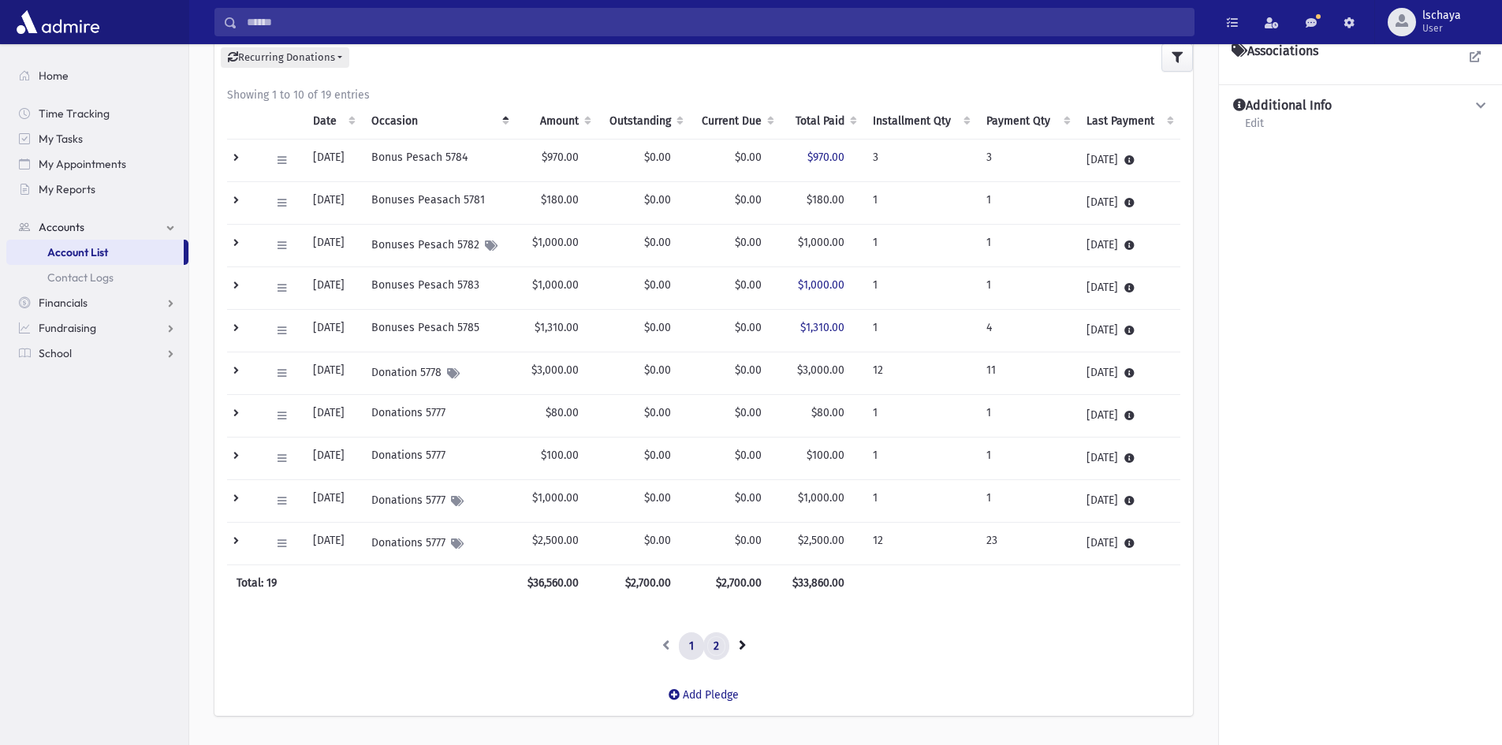
click at [714, 645] on link "2" at bounding box center [717, 647] width 26 height 28
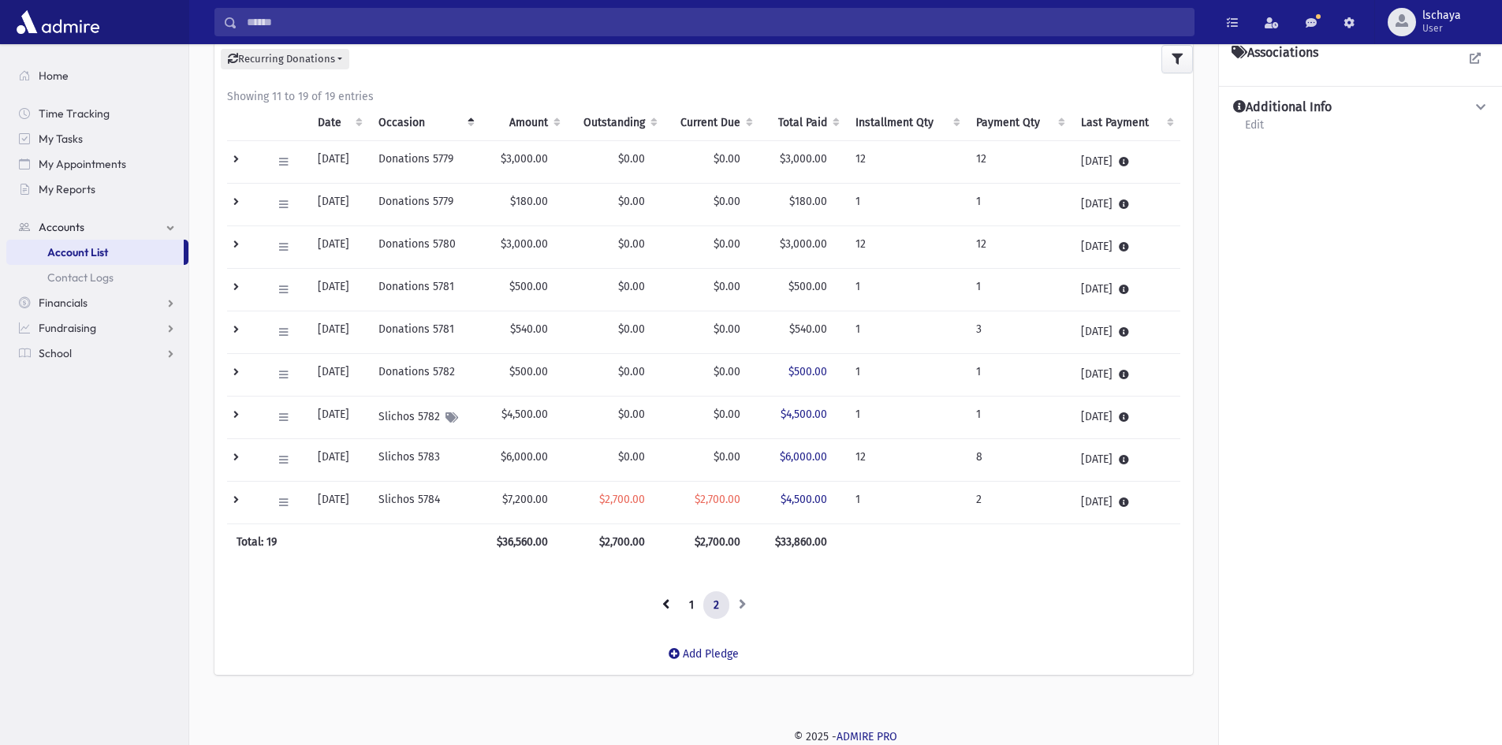
scroll to position [235, 0]
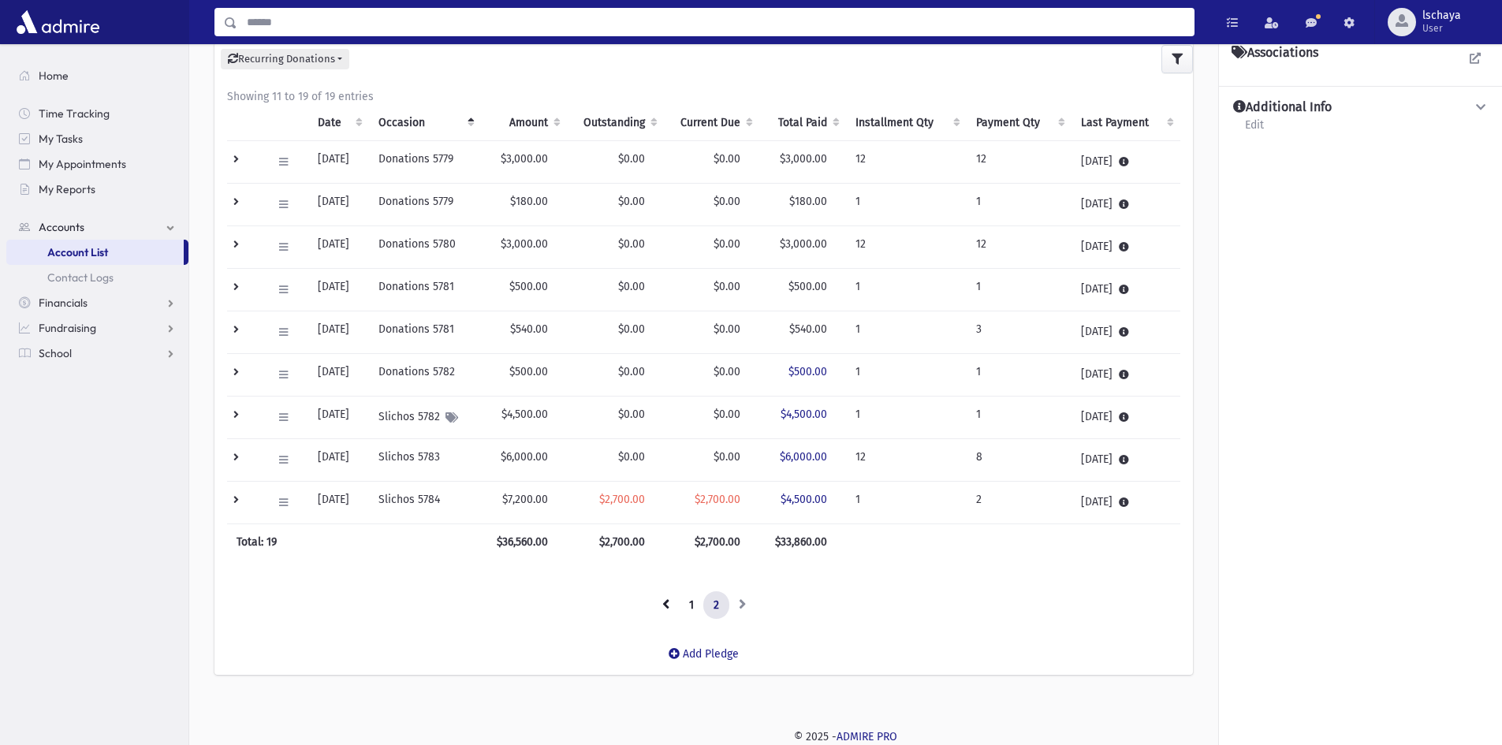
click at [298, 35] on input "Search" at bounding box center [715, 22] width 957 height 28
type input "*********"
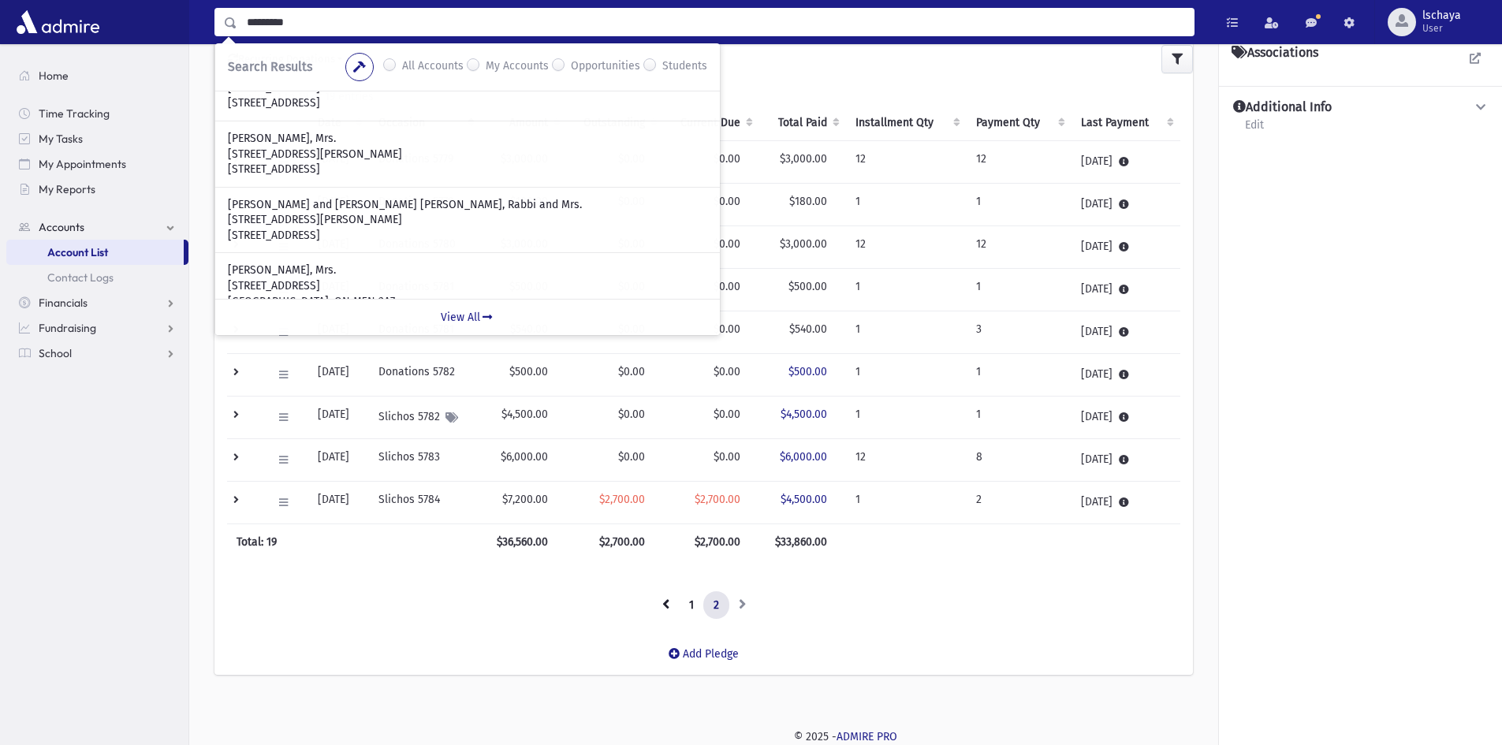
scroll to position [453, 0]
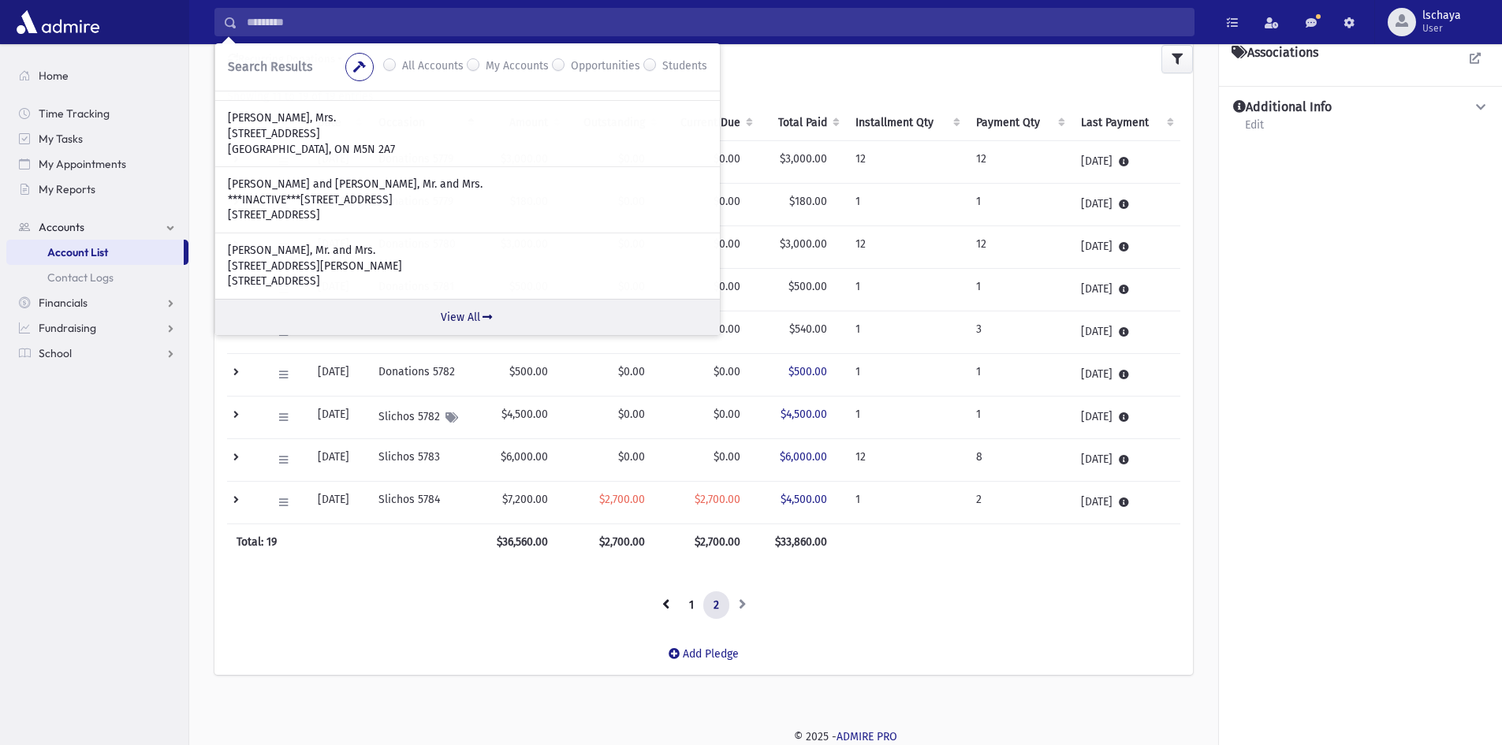
click at [472, 312] on link "View All" at bounding box center [467, 317] width 505 height 36
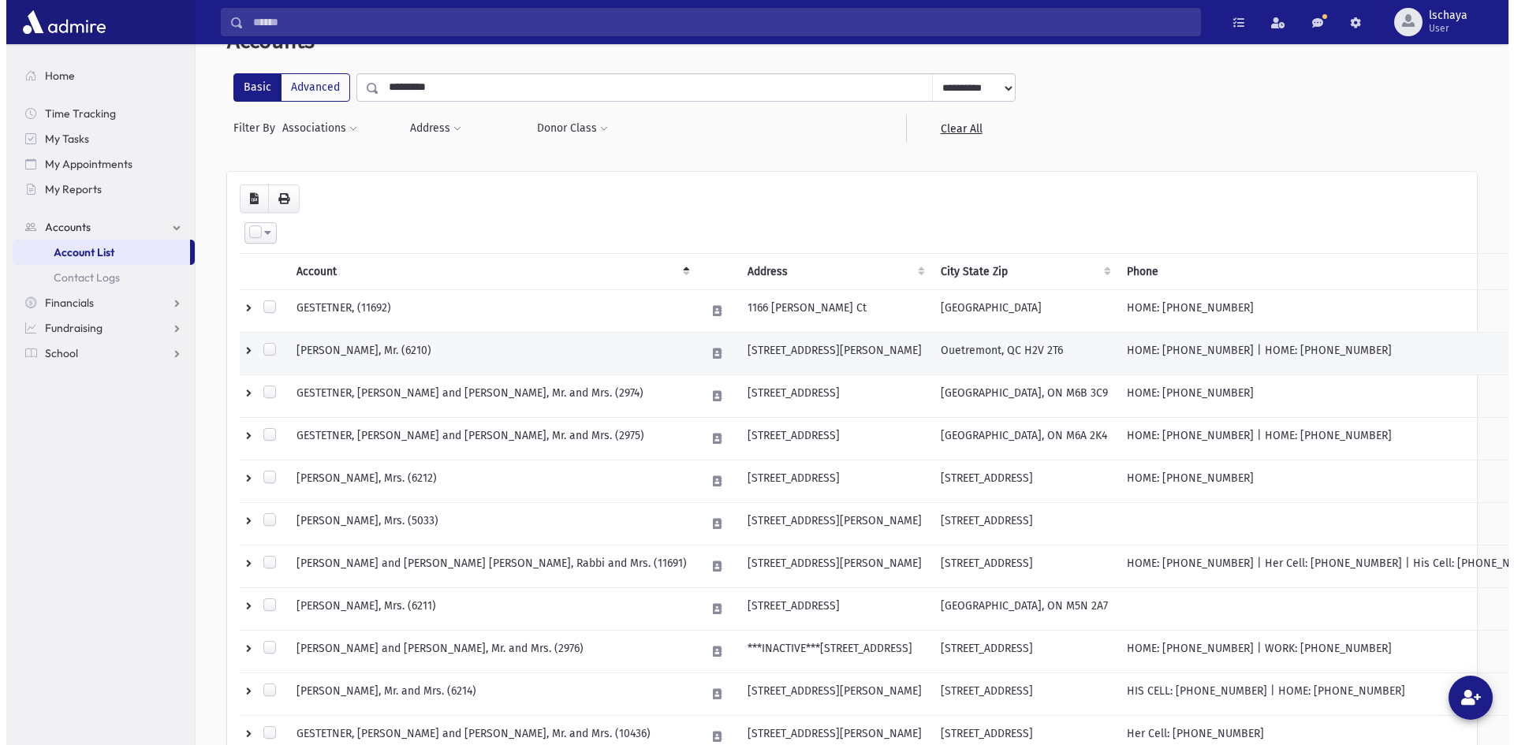
scroll to position [285, 0]
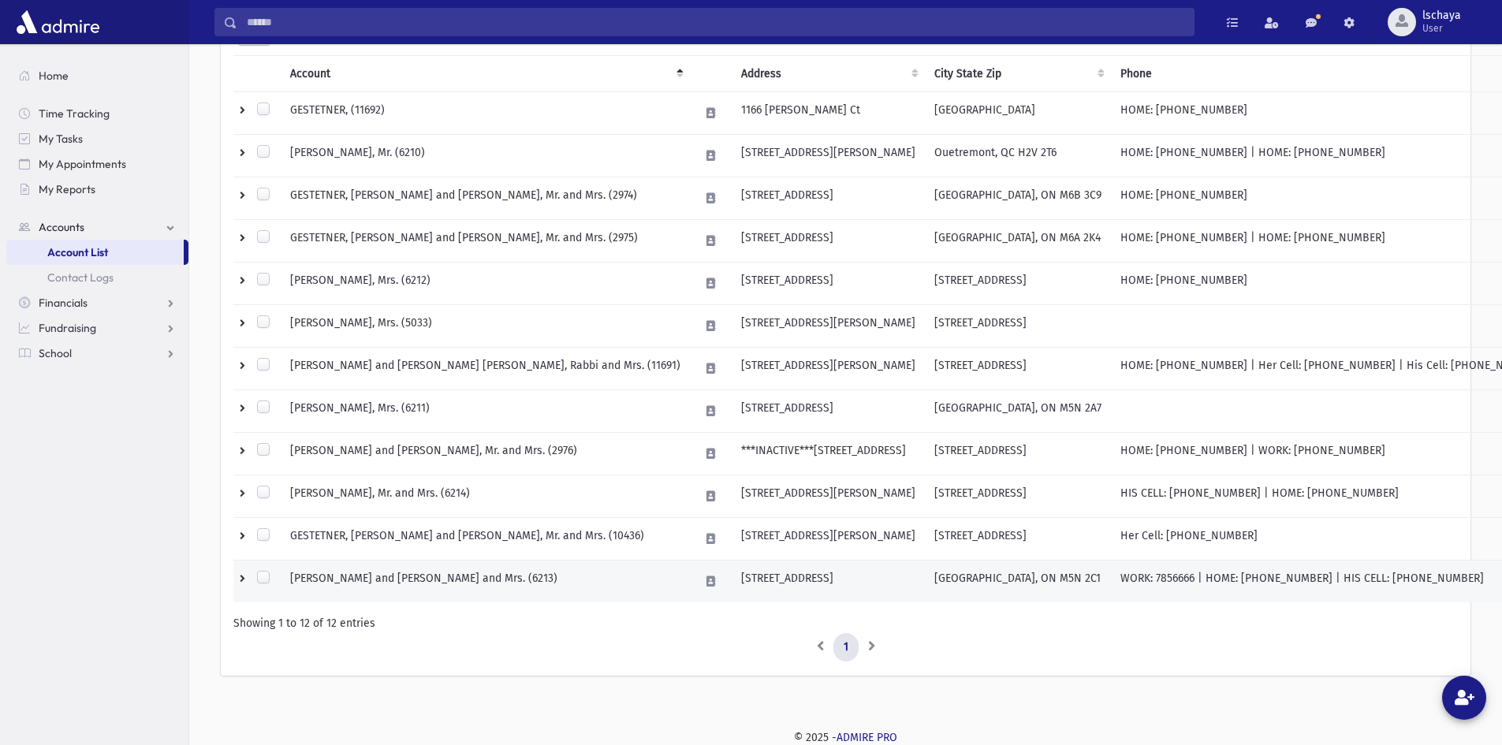
click at [377, 580] on td "[PERSON_NAME] and [PERSON_NAME] and Mrs. (6213)" at bounding box center [485, 582] width 409 height 43
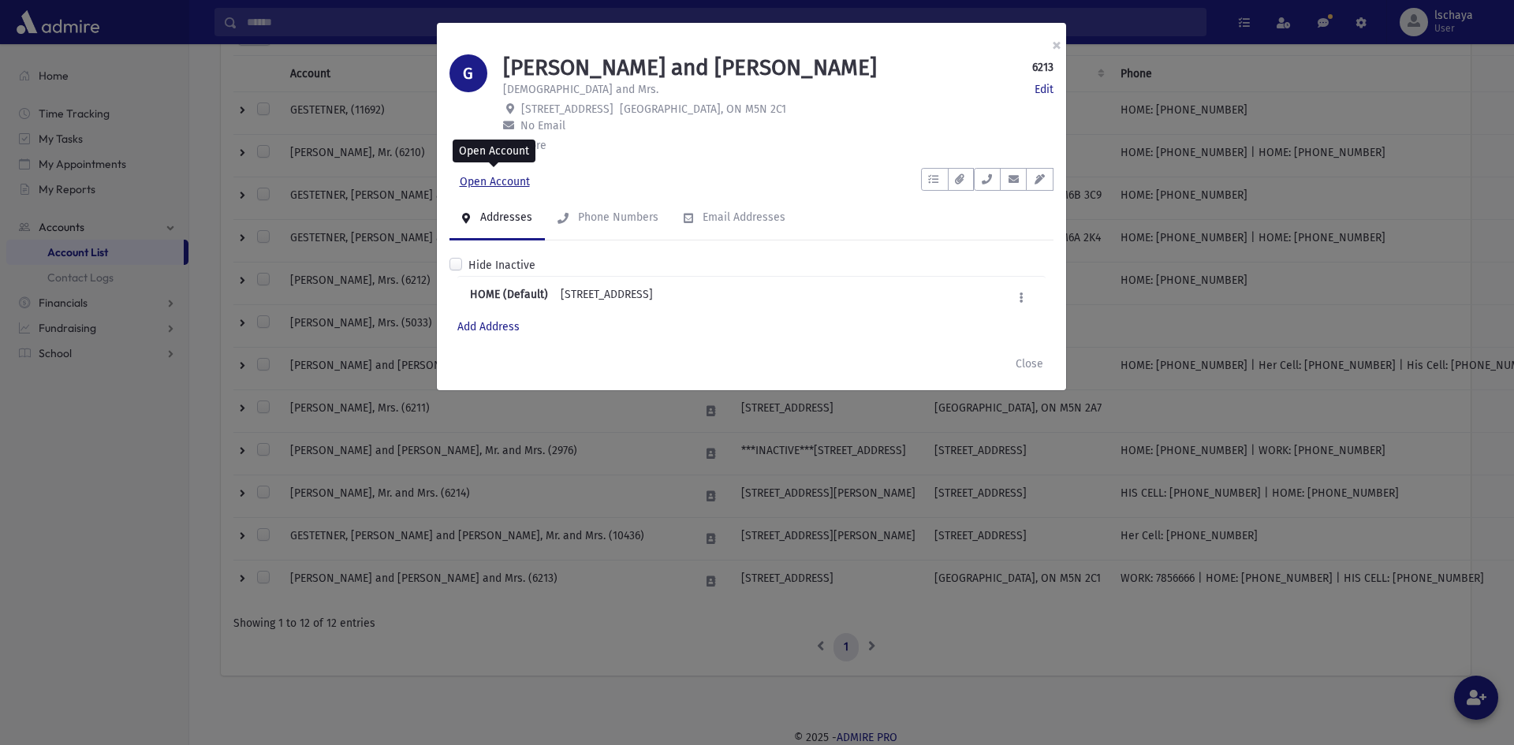
click at [506, 181] on link "Open Account" at bounding box center [495, 182] width 91 height 28
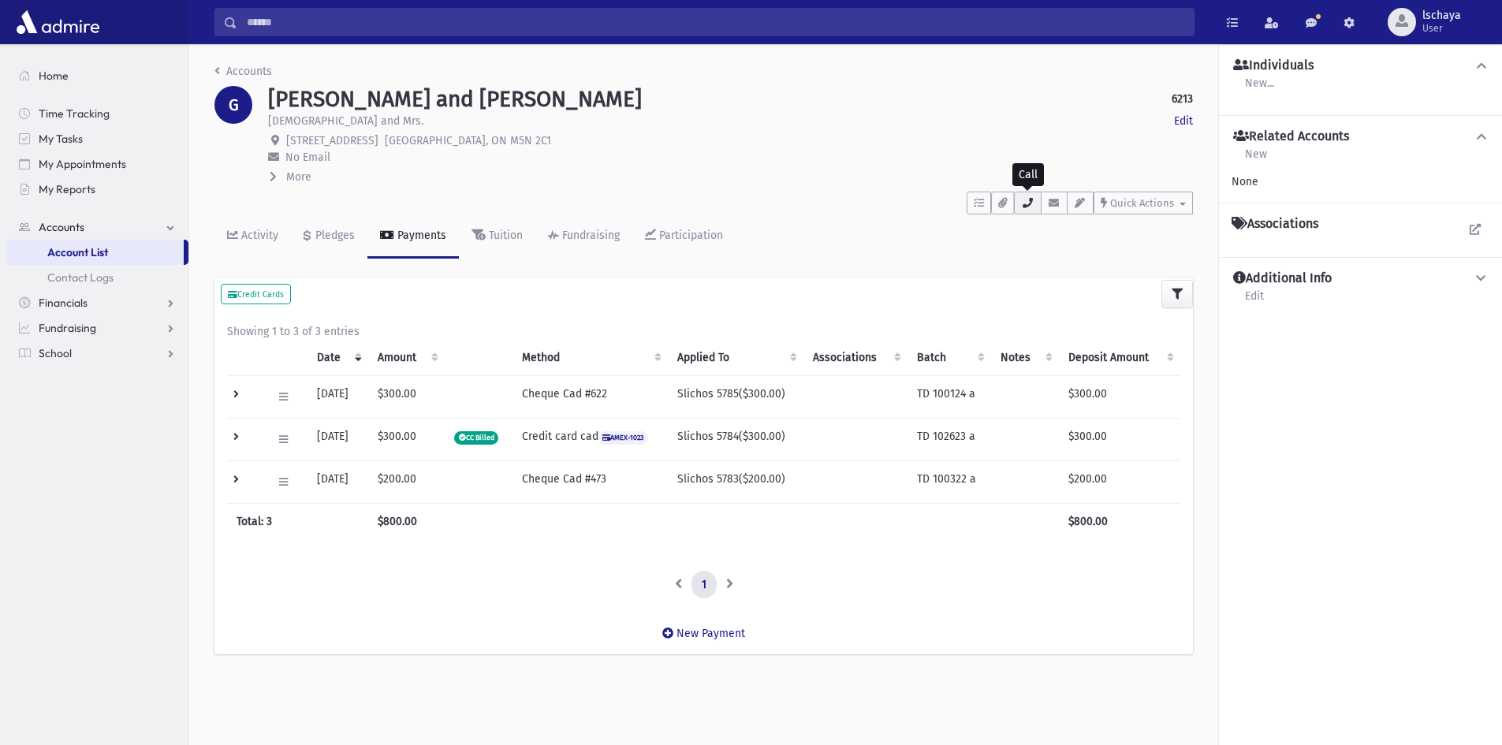
click at [1028, 203] on icon "button" at bounding box center [1027, 203] width 13 height 10
click at [297, 158] on span "No Email" at bounding box center [308, 157] width 45 height 13
click at [277, 177] on span at bounding box center [275, 176] width 10 height 13
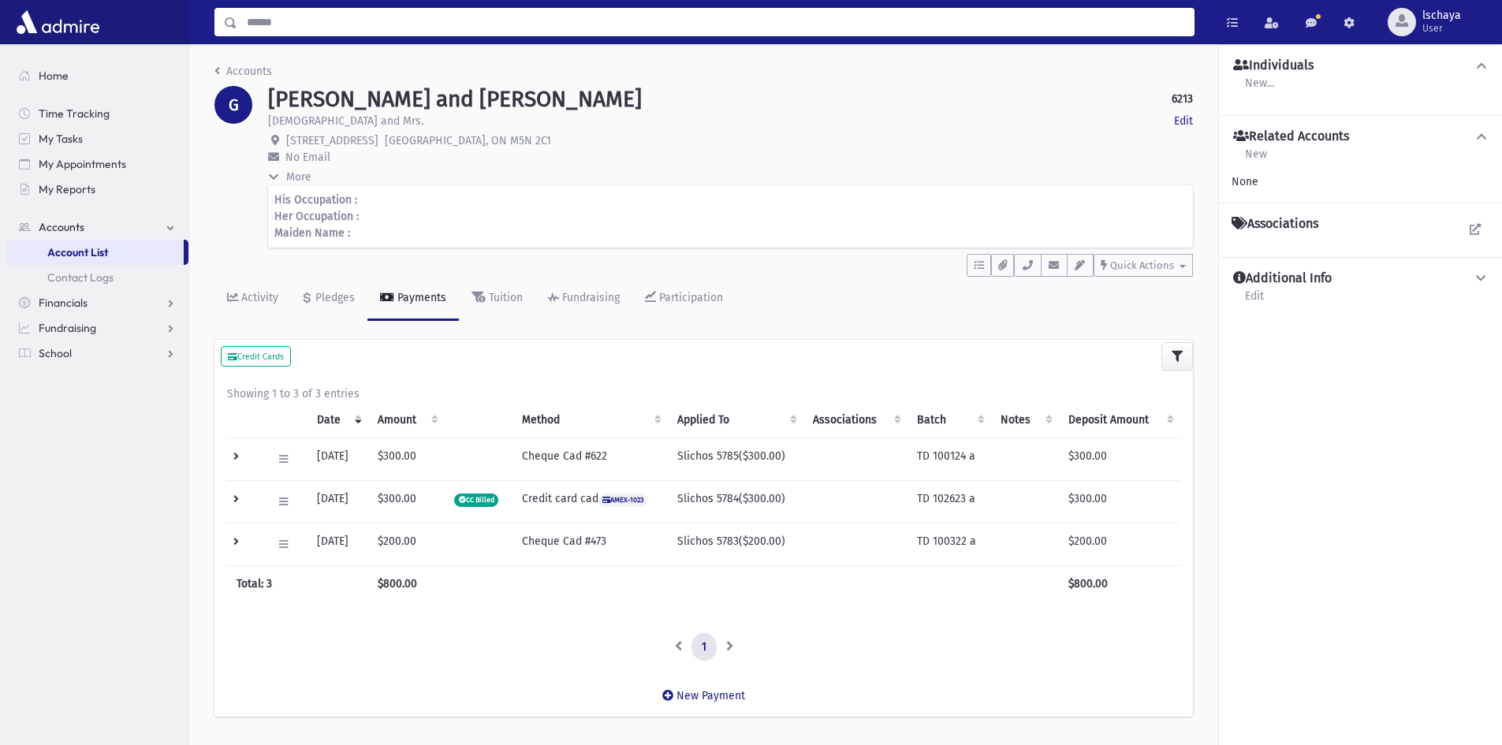
click at [339, 31] on input "Search" at bounding box center [715, 22] width 957 height 28
type input "********"
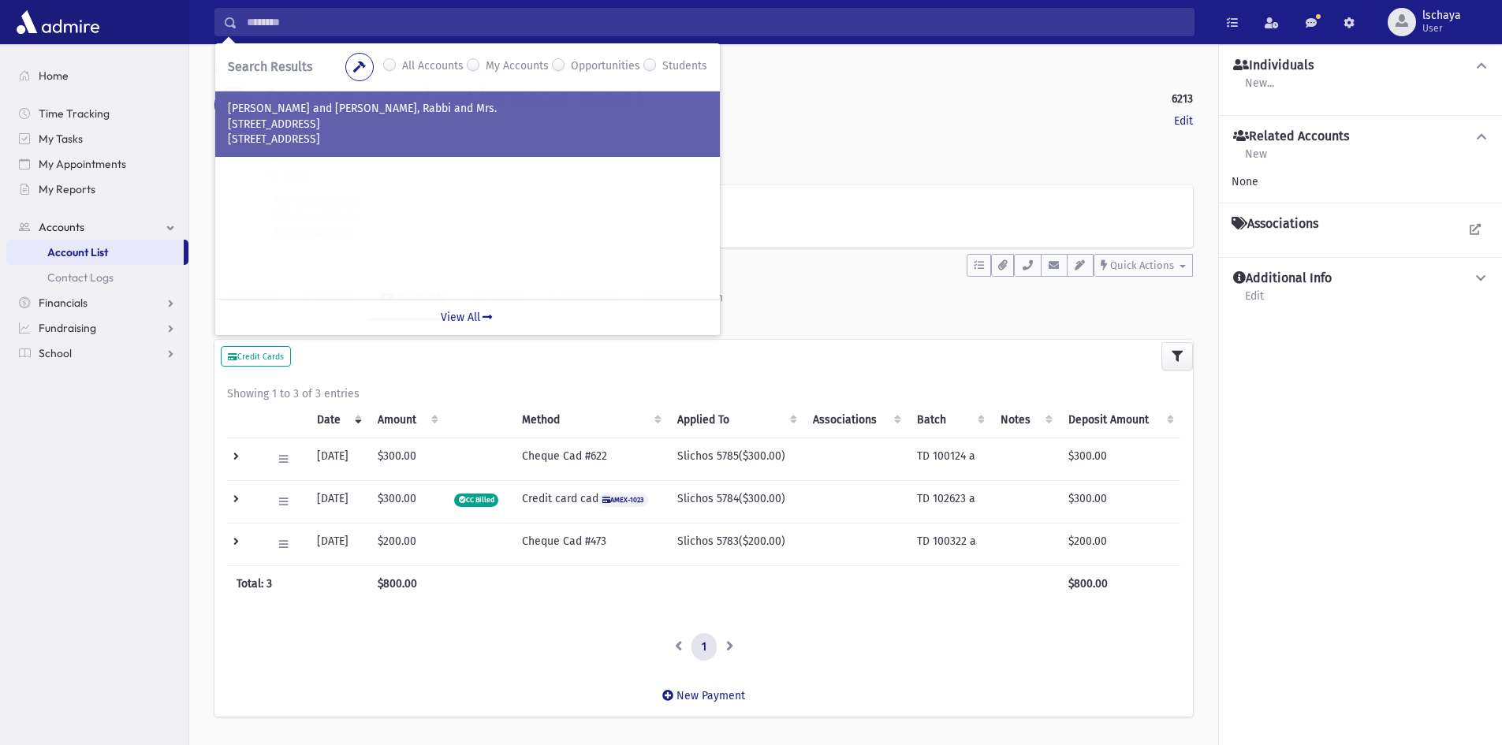
click at [341, 110] on p "APPEL, Avrum Shimon and Devorah Elka, Rabbi and Mrs." at bounding box center [468, 109] width 480 height 16
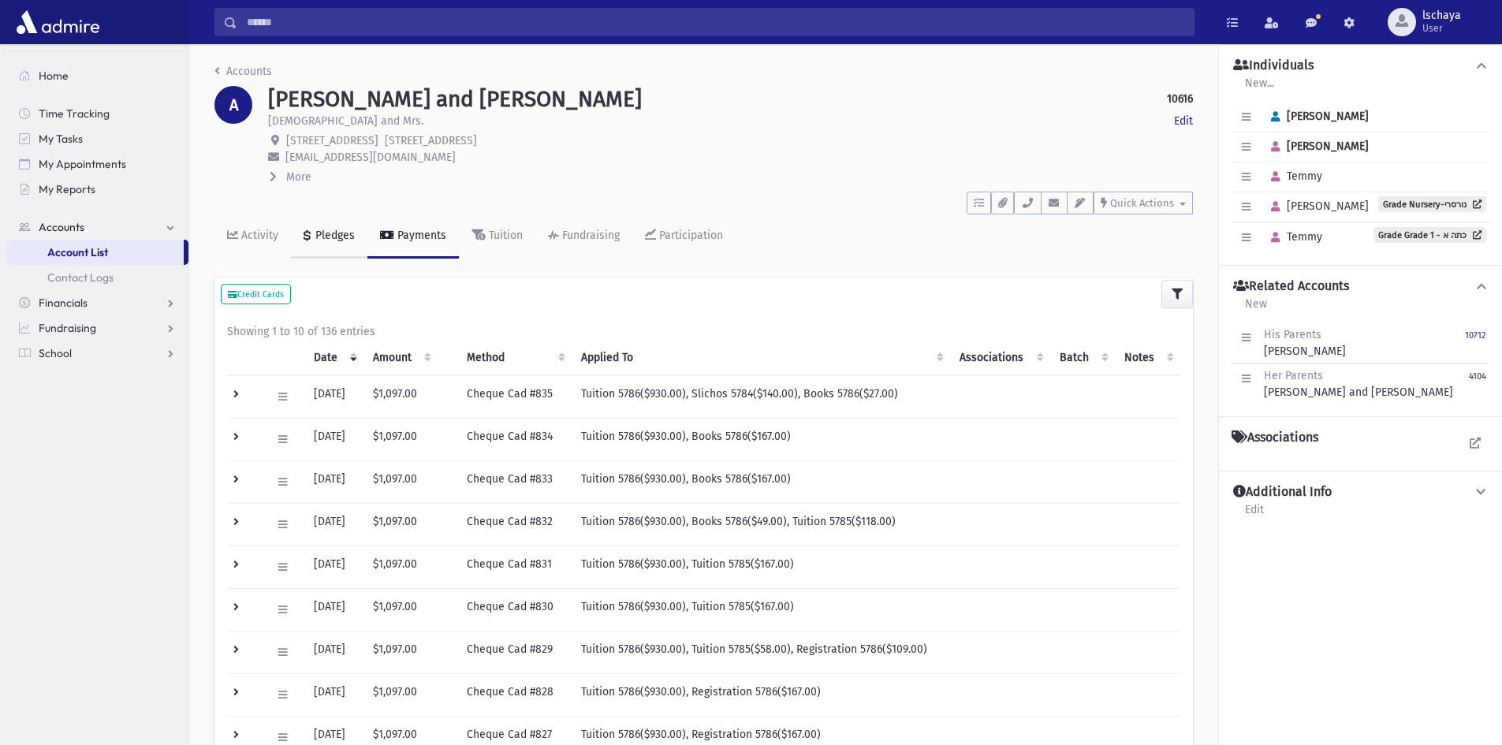
click at [319, 239] on div "Pledges" at bounding box center [333, 235] width 43 height 13
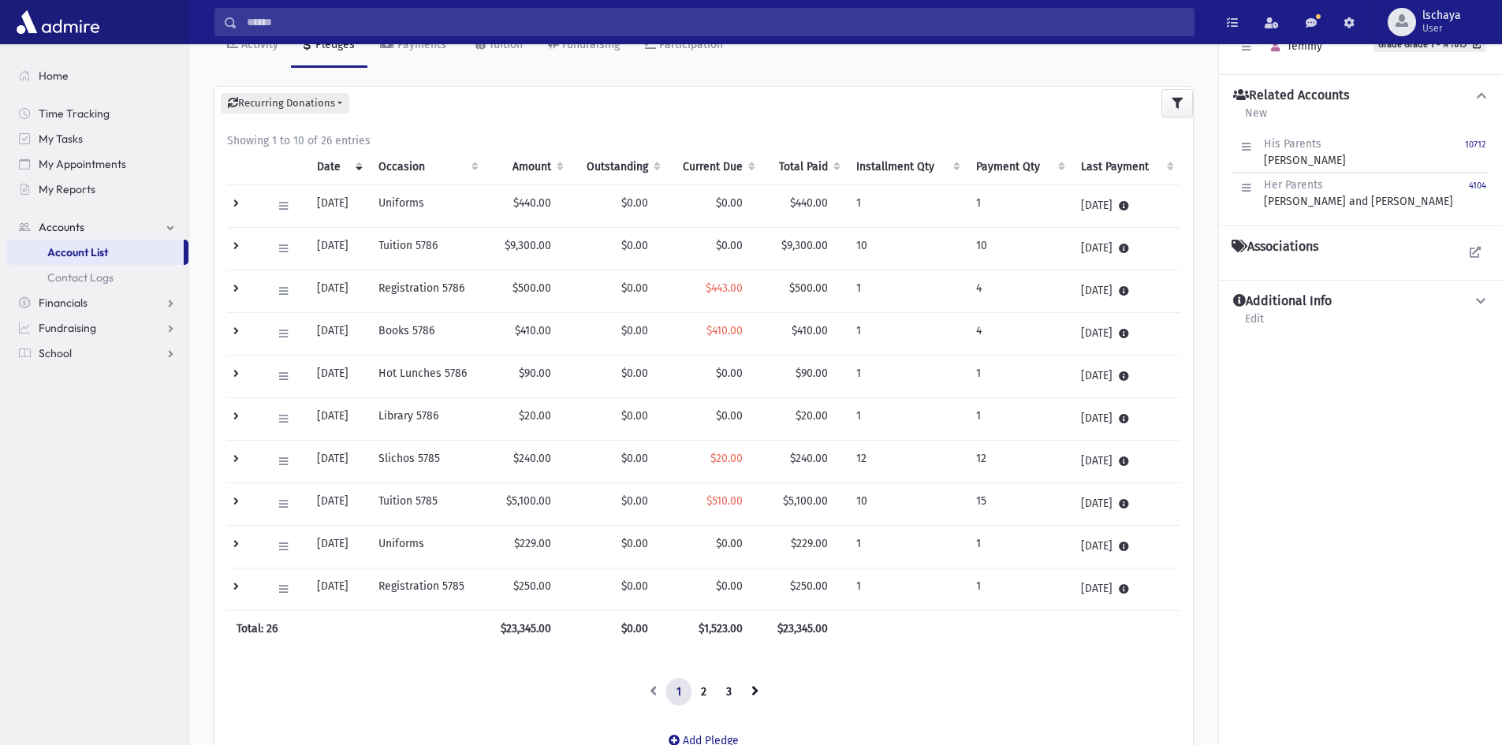
scroll to position [237, 0]
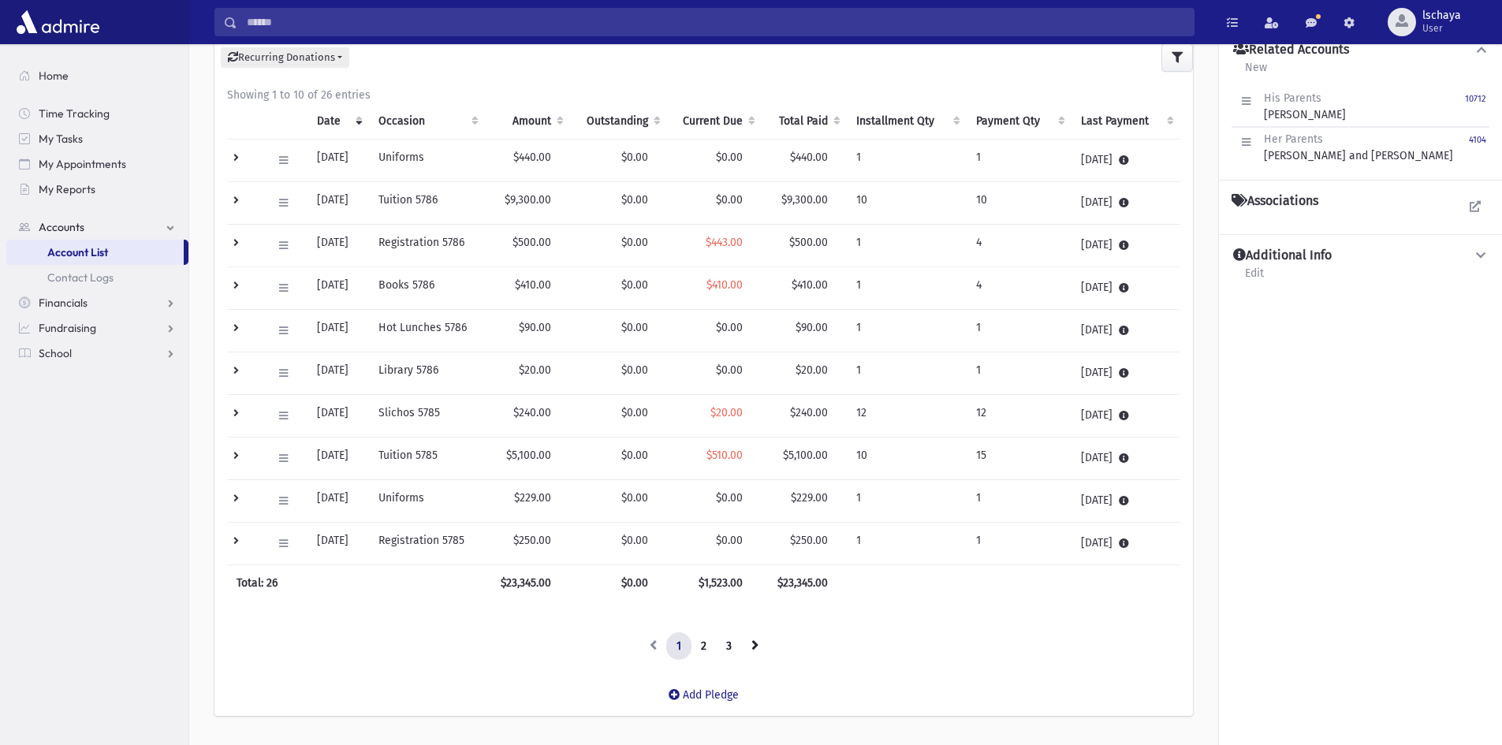
click at [638, 125] on th "Outstanding" at bounding box center [618, 121] width 97 height 36
click at [280, 416] on icon at bounding box center [283, 416] width 9 height 10
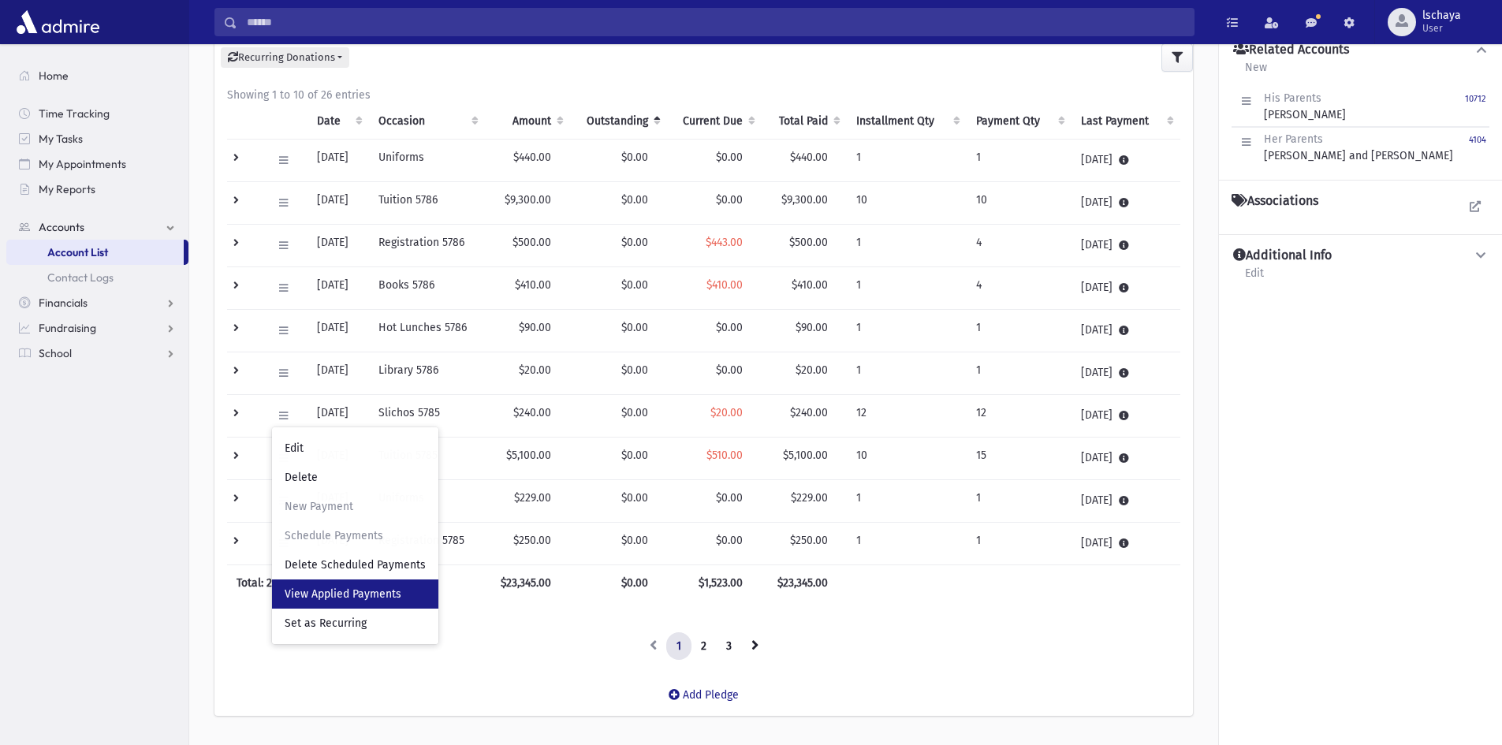
click at [306, 598] on span "View Applied Payments" at bounding box center [343, 594] width 117 height 13
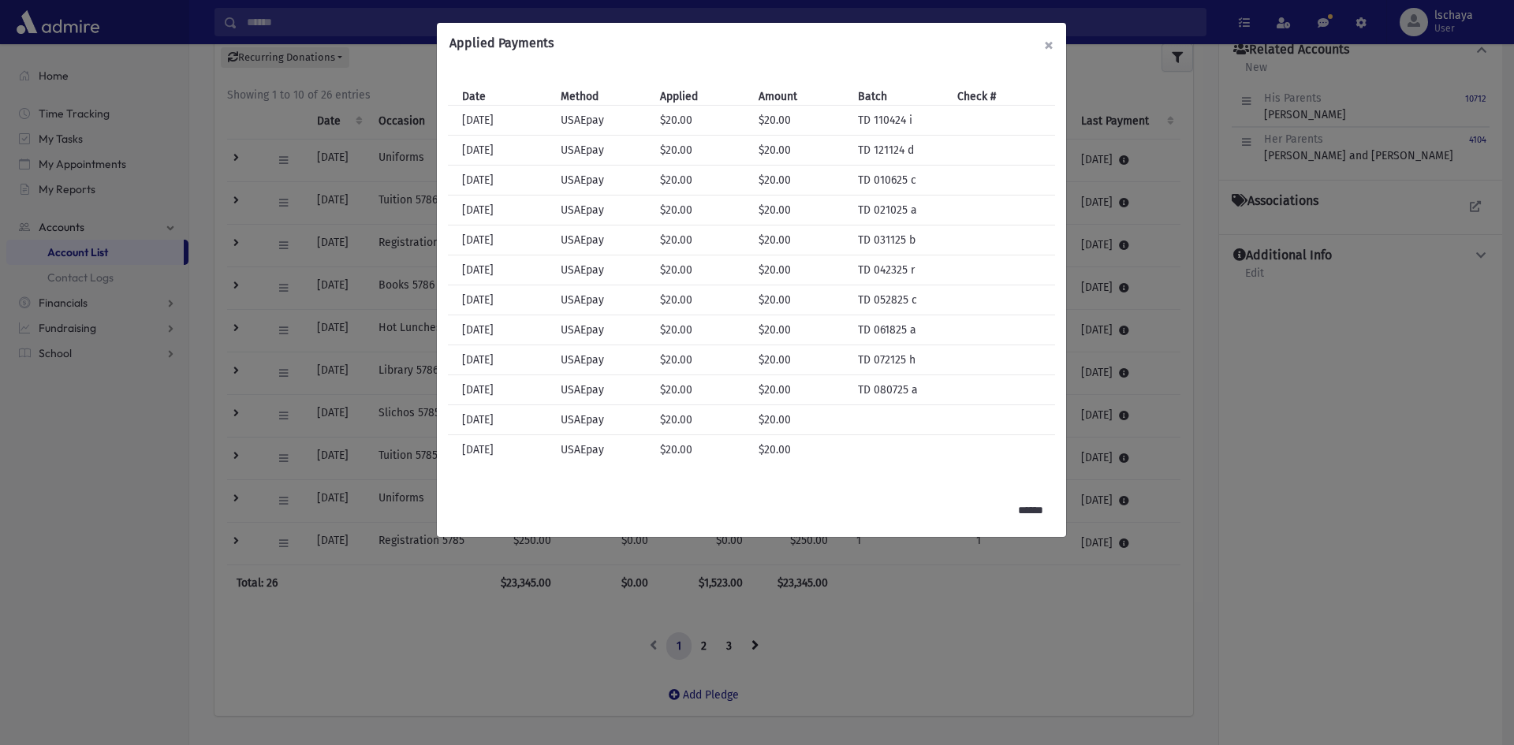
click at [1046, 43] on button "×" at bounding box center [1049, 45] width 35 height 44
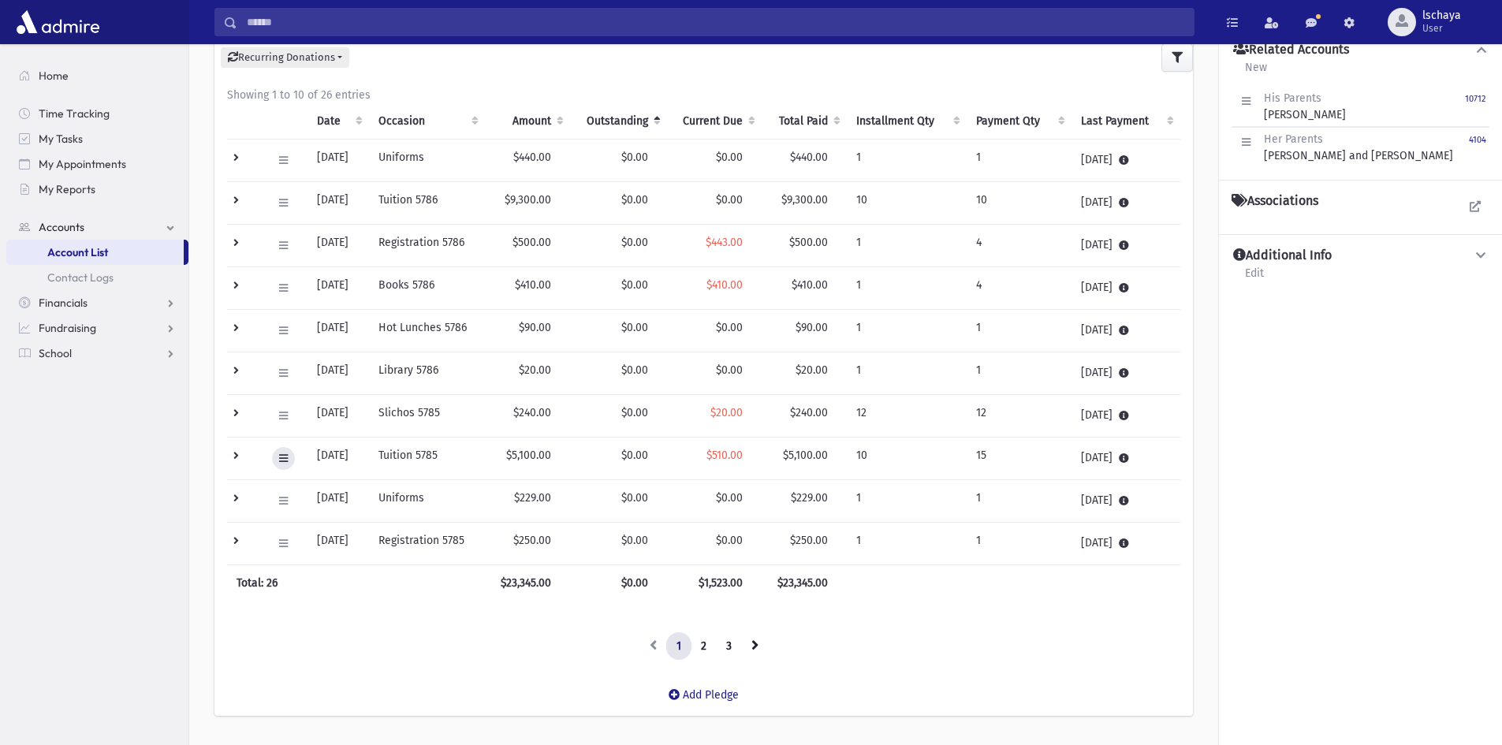
click at [283, 463] on icon at bounding box center [283, 459] width 9 height 10
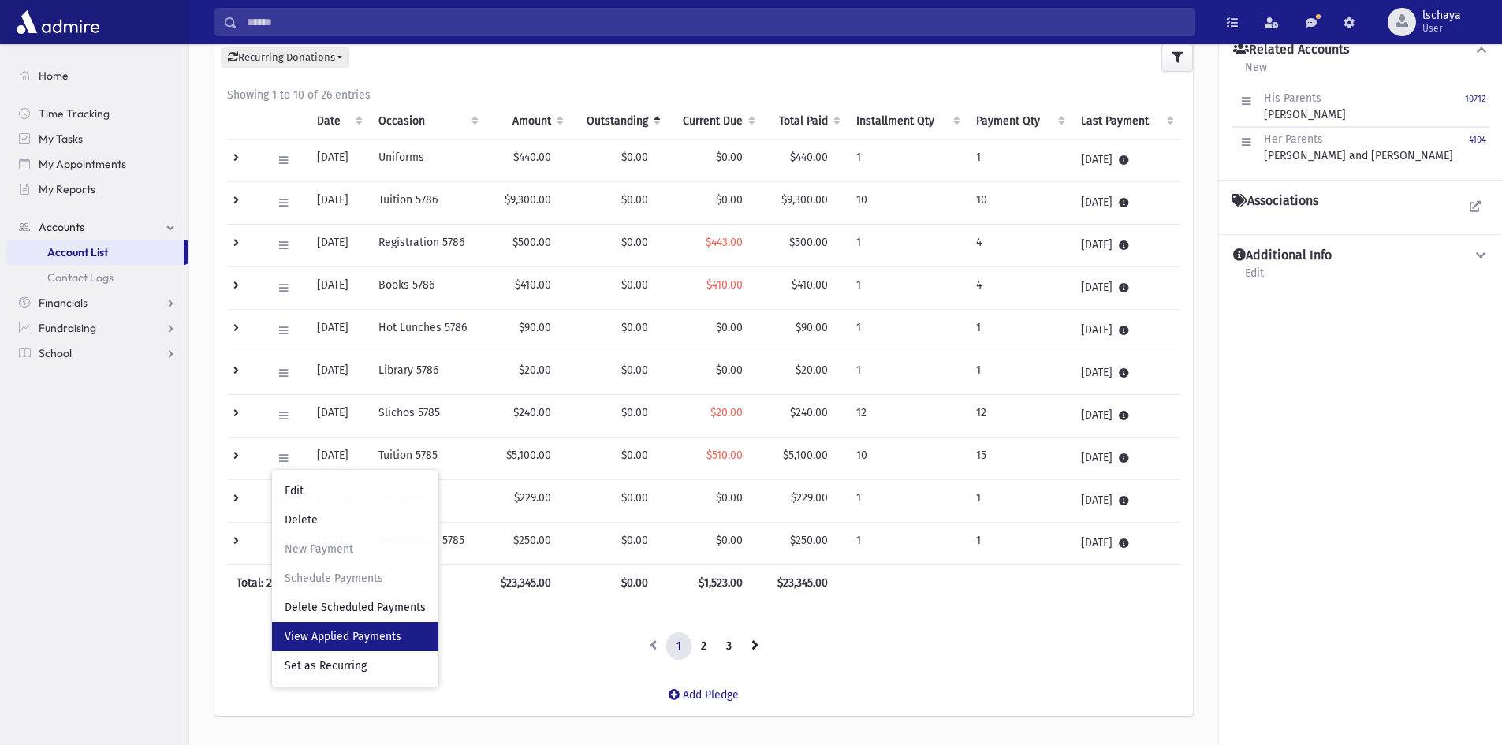
click at [319, 643] on span "View Applied Payments" at bounding box center [343, 636] width 117 height 13
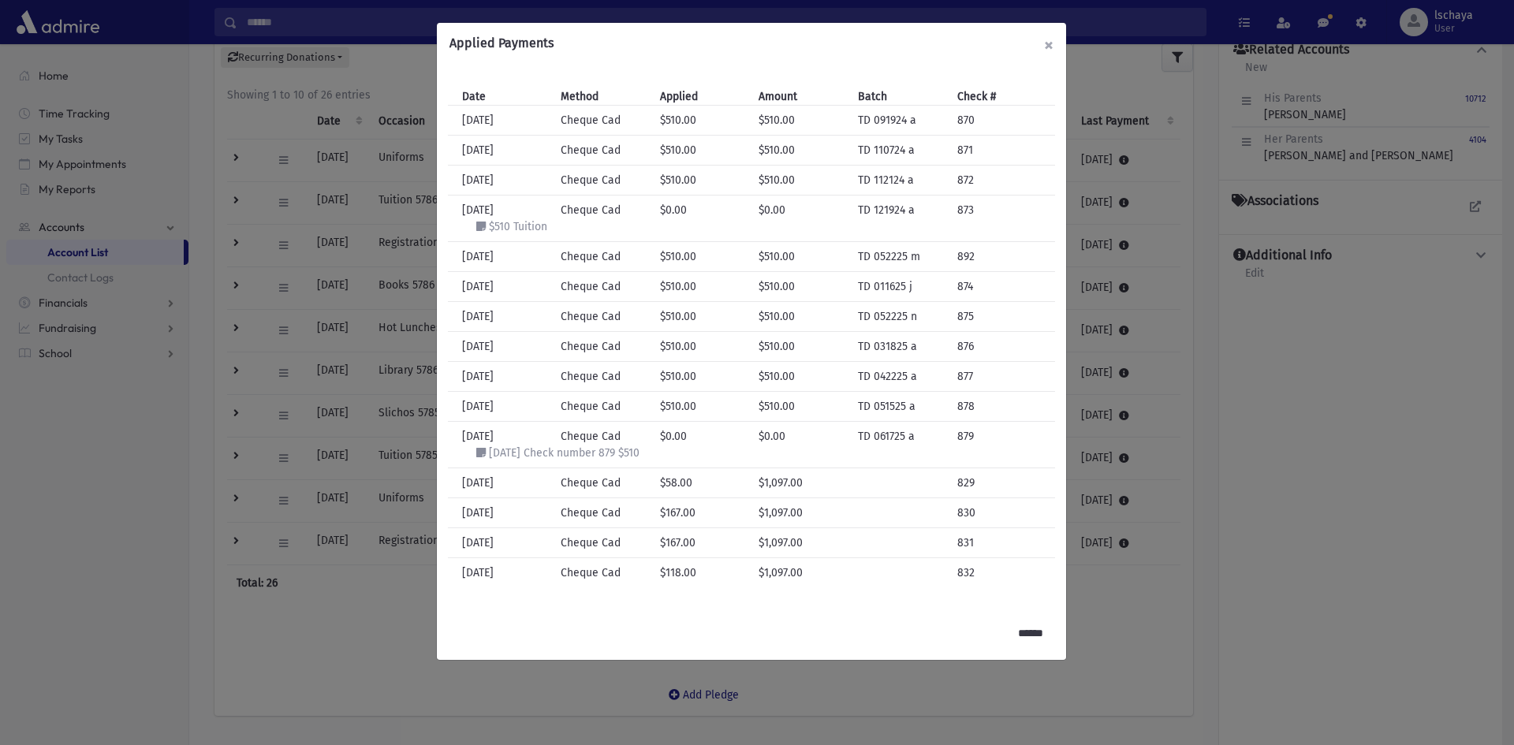
click at [1043, 39] on button "×" at bounding box center [1049, 45] width 35 height 44
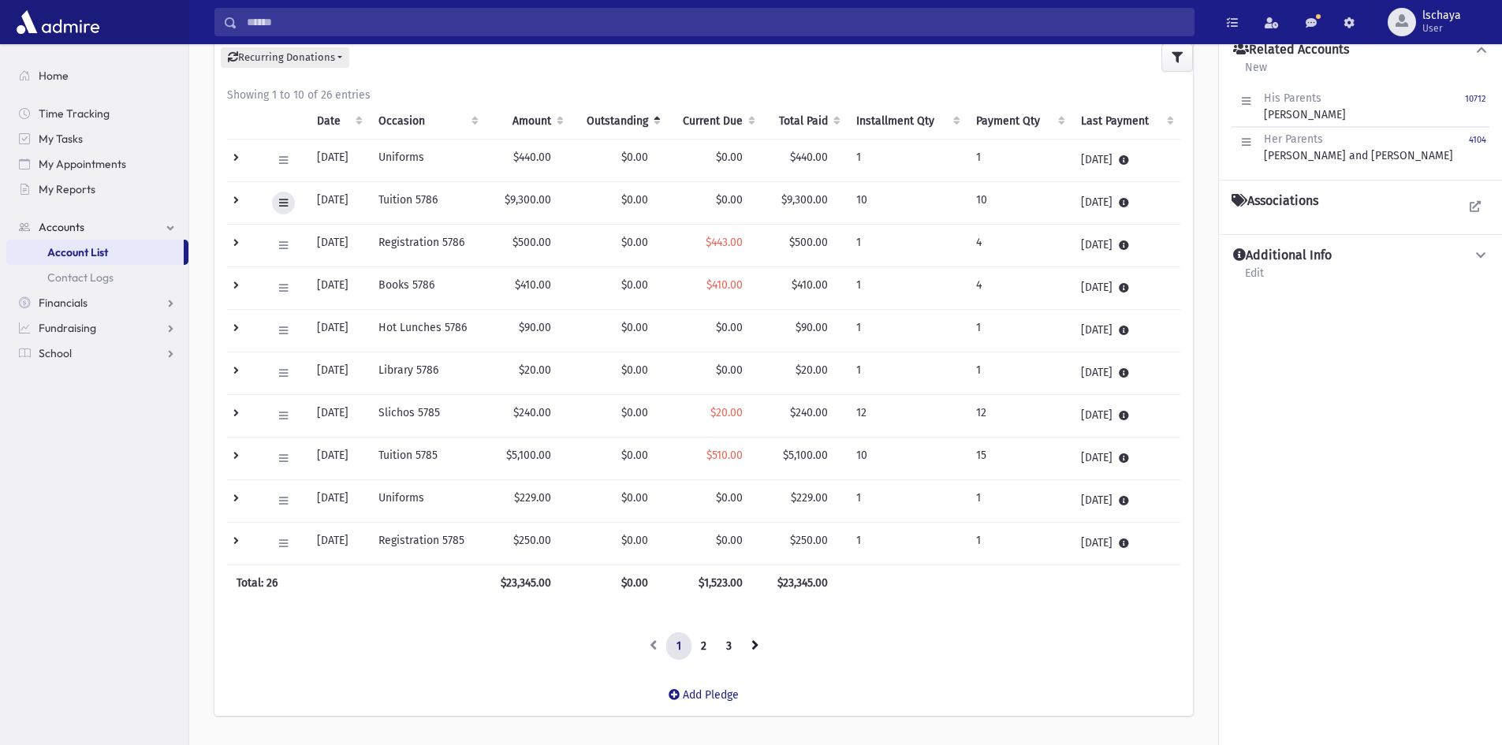
click at [287, 203] on icon at bounding box center [283, 203] width 9 height 10
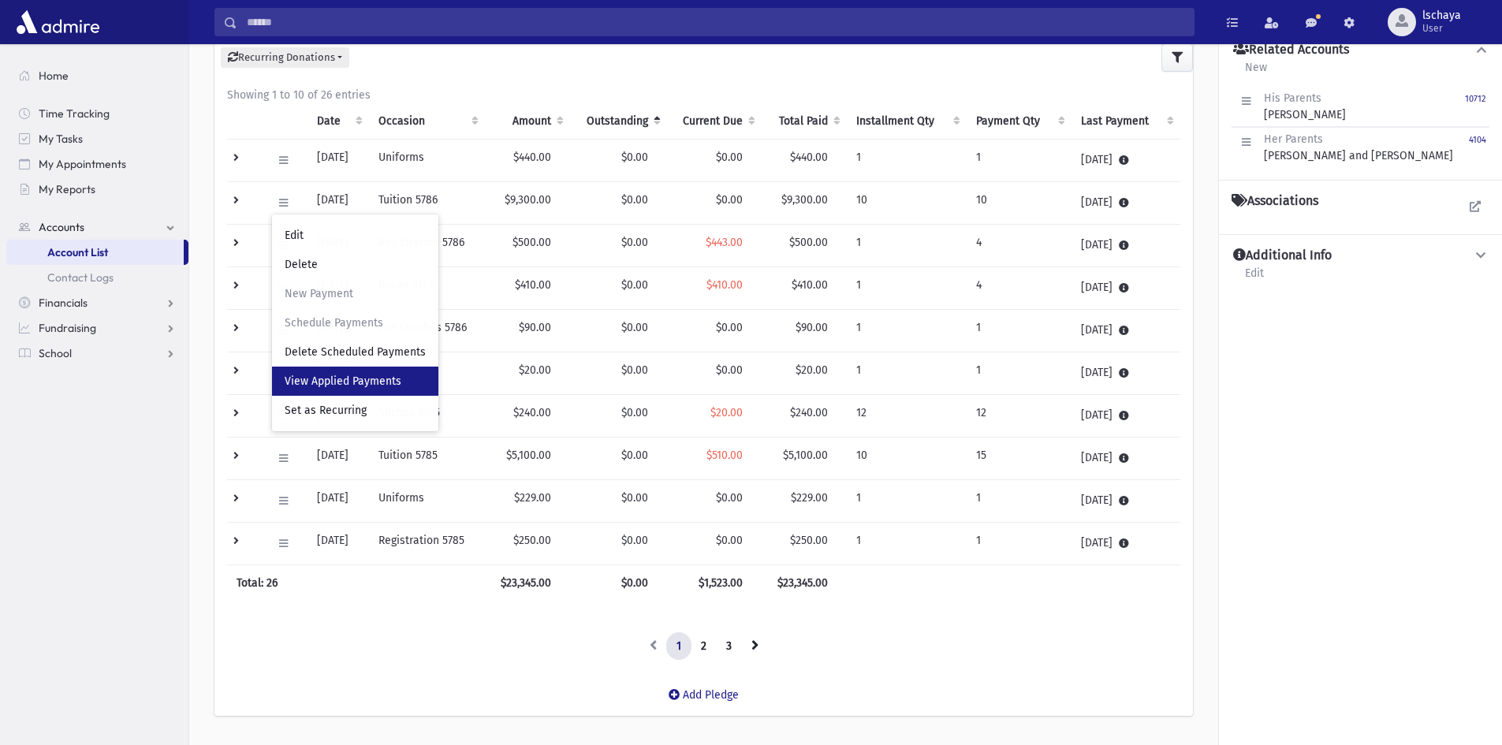
click at [314, 379] on span "View Applied Payments" at bounding box center [343, 381] width 117 height 13
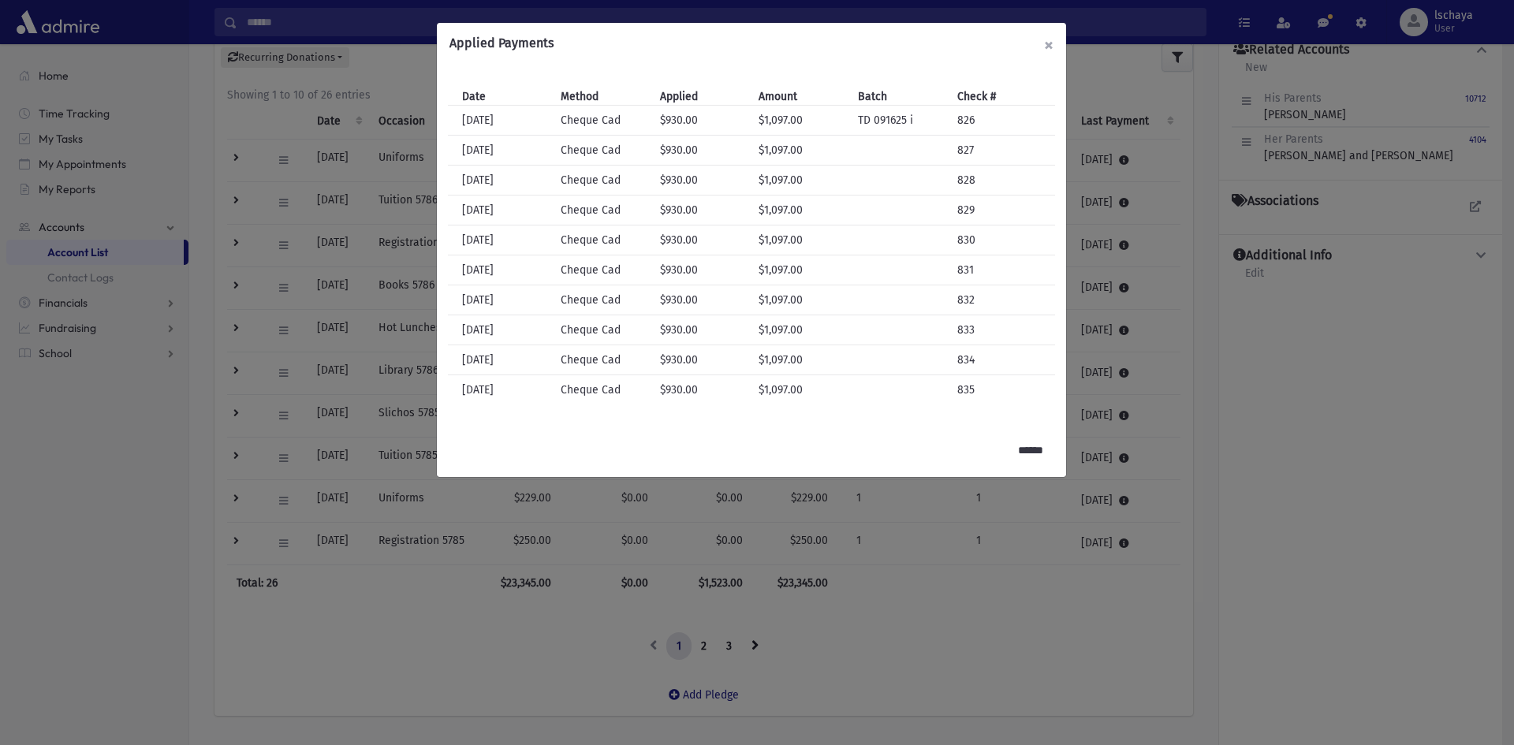
click at [1052, 44] on button "×" at bounding box center [1049, 45] width 35 height 44
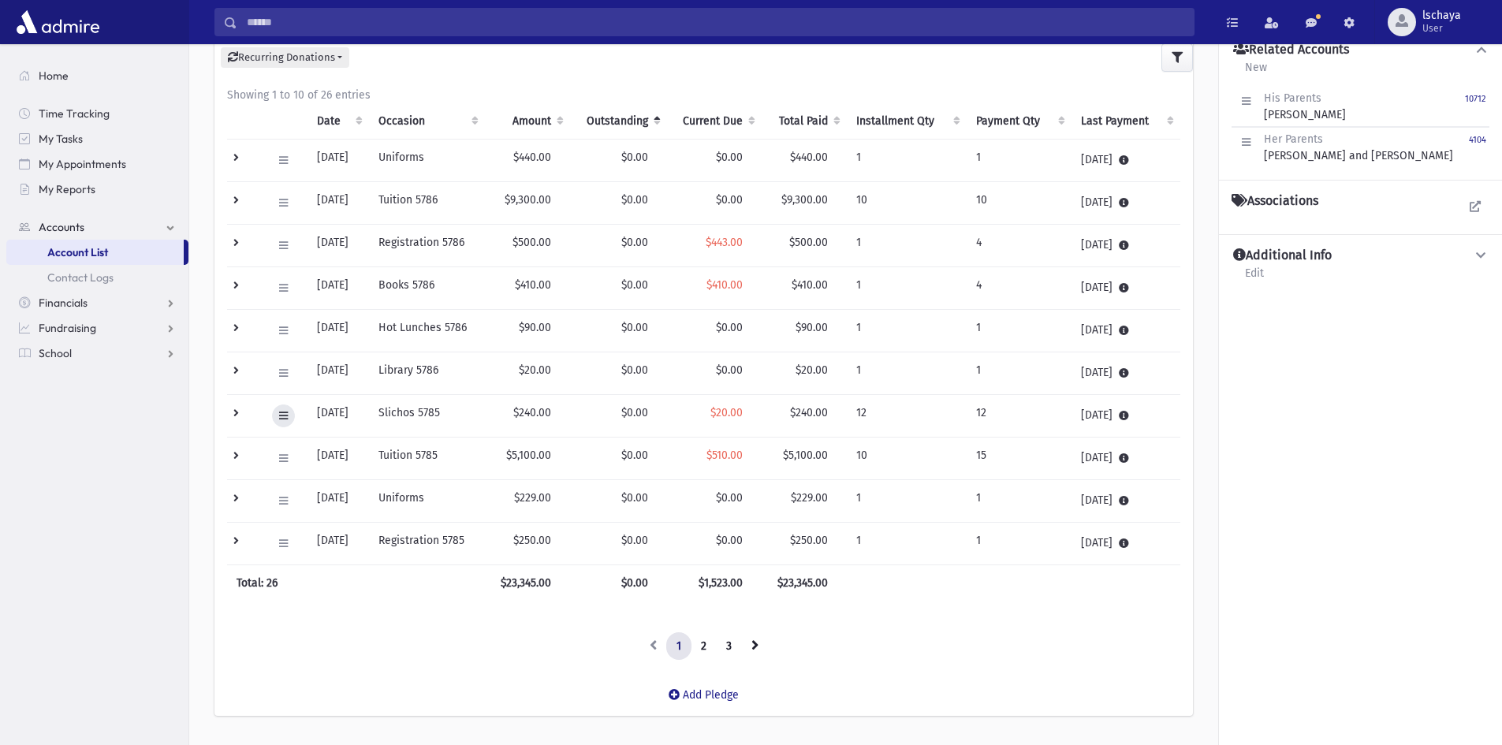
click at [283, 417] on icon at bounding box center [283, 416] width 9 height 10
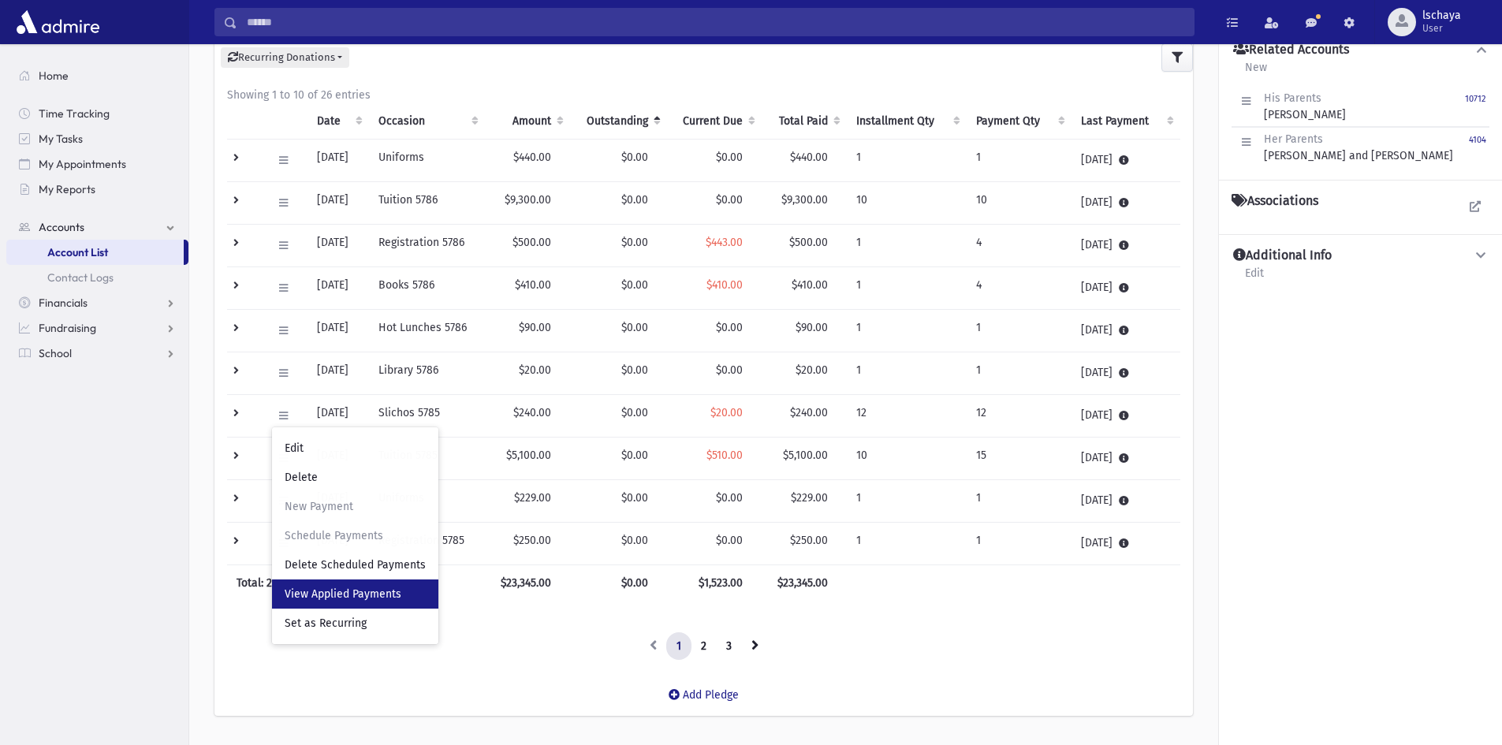
click at [315, 598] on span "View Applied Payments" at bounding box center [343, 594] width 117 height 13
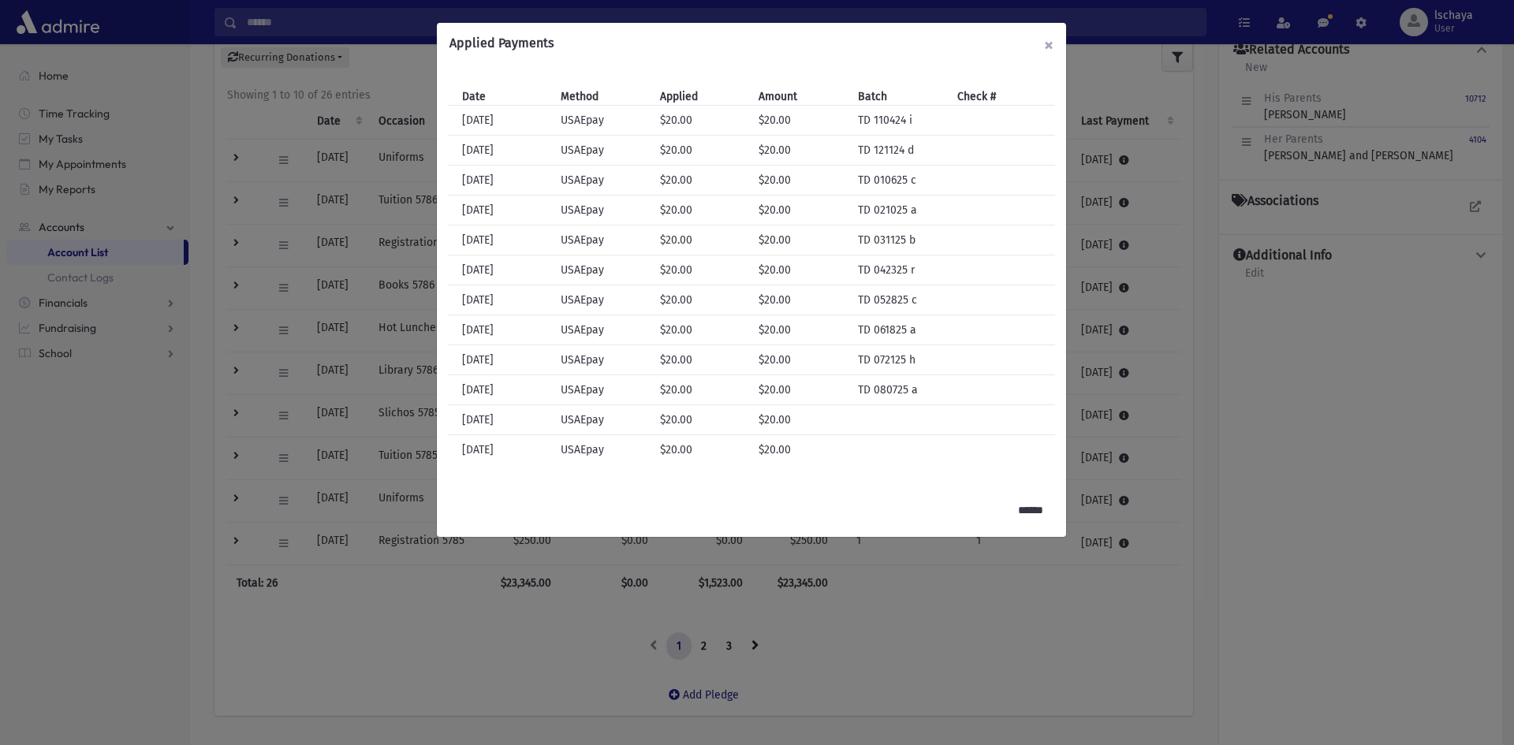
click at [1049, 44] on button "×" at bounding box center [1049, 45] width 35 height 44
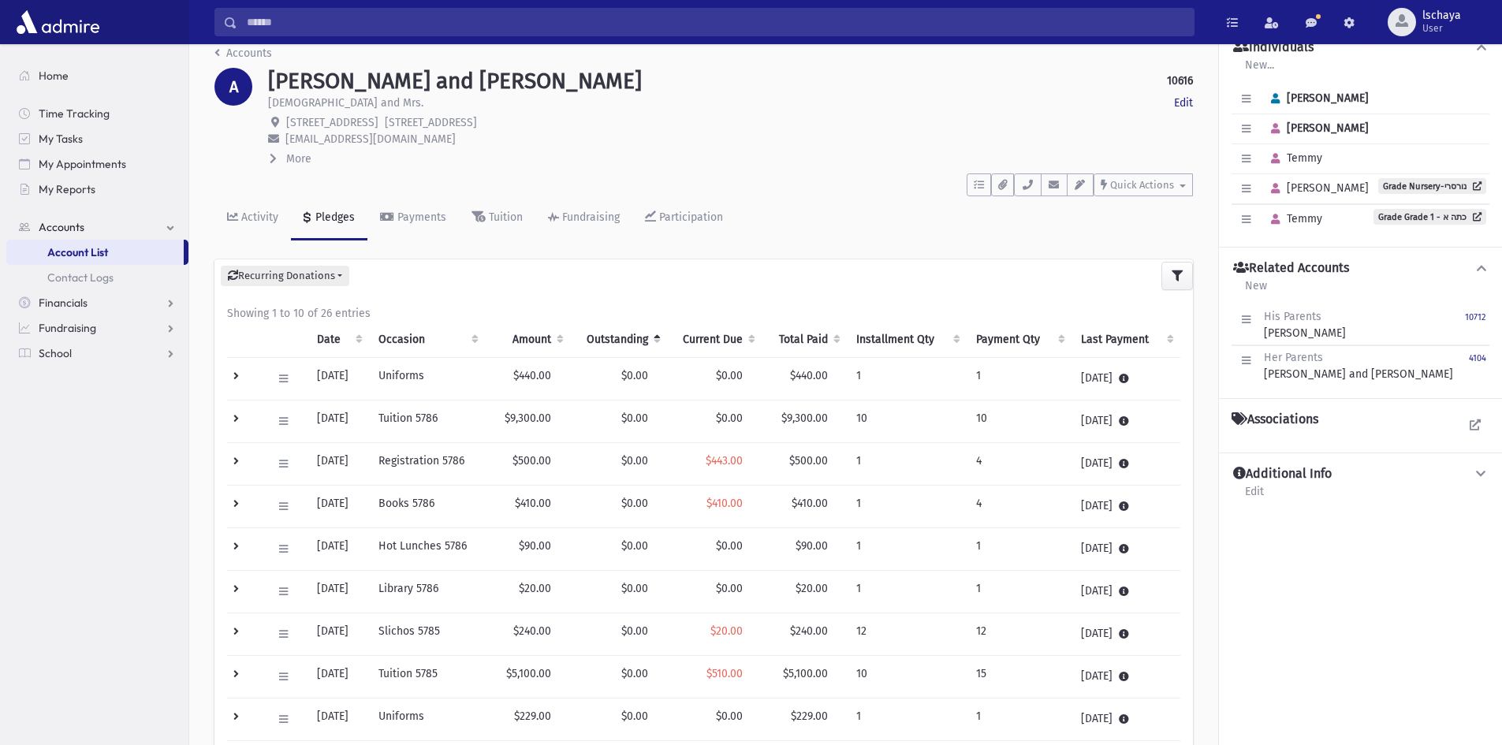
scroll to position [0, 0]
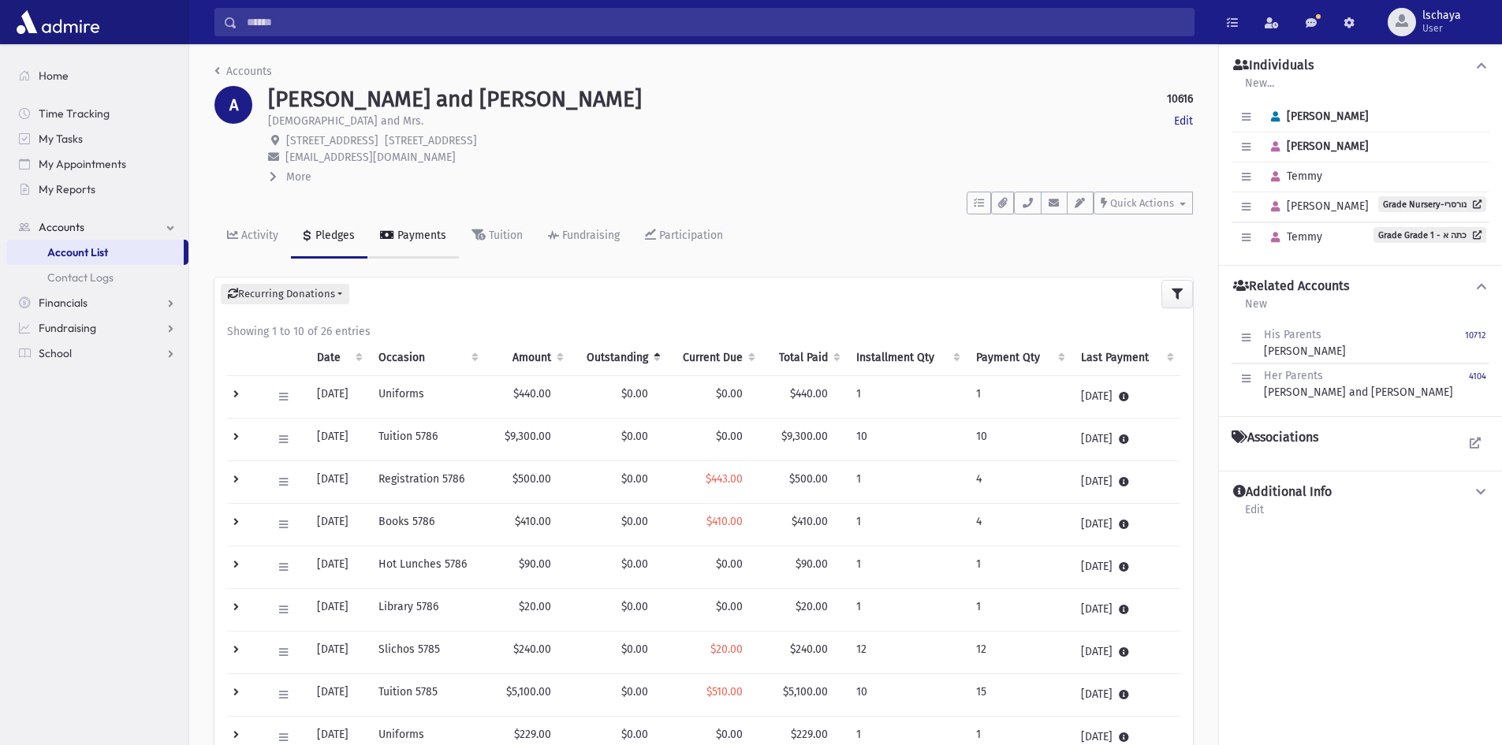
click at [424, 240] on div "Payments" at bounding box center [420, 235] width 52 height 13
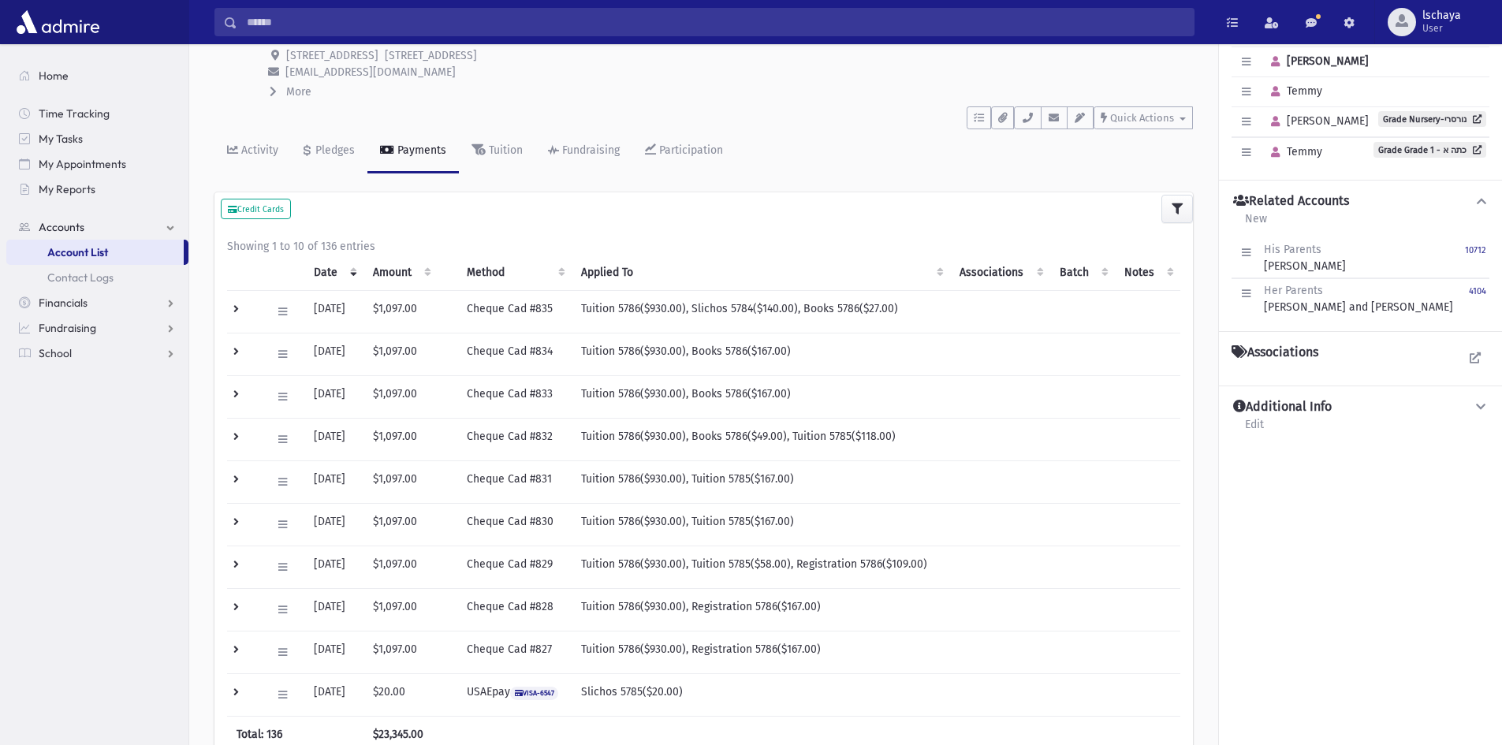
scroll to position [237, 0]
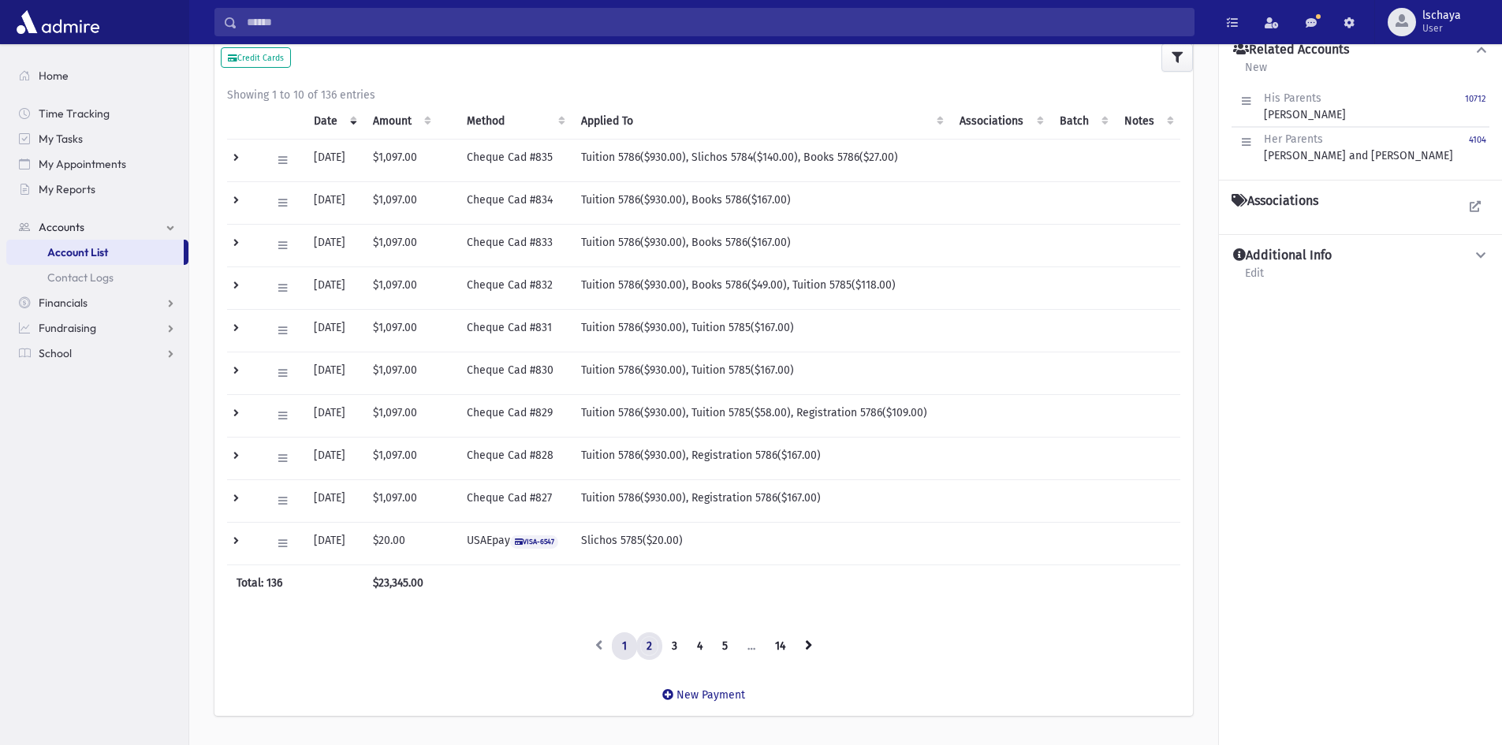
click at [650, 642] on link "2" at bounding box center [649, 647] width 26 height 28
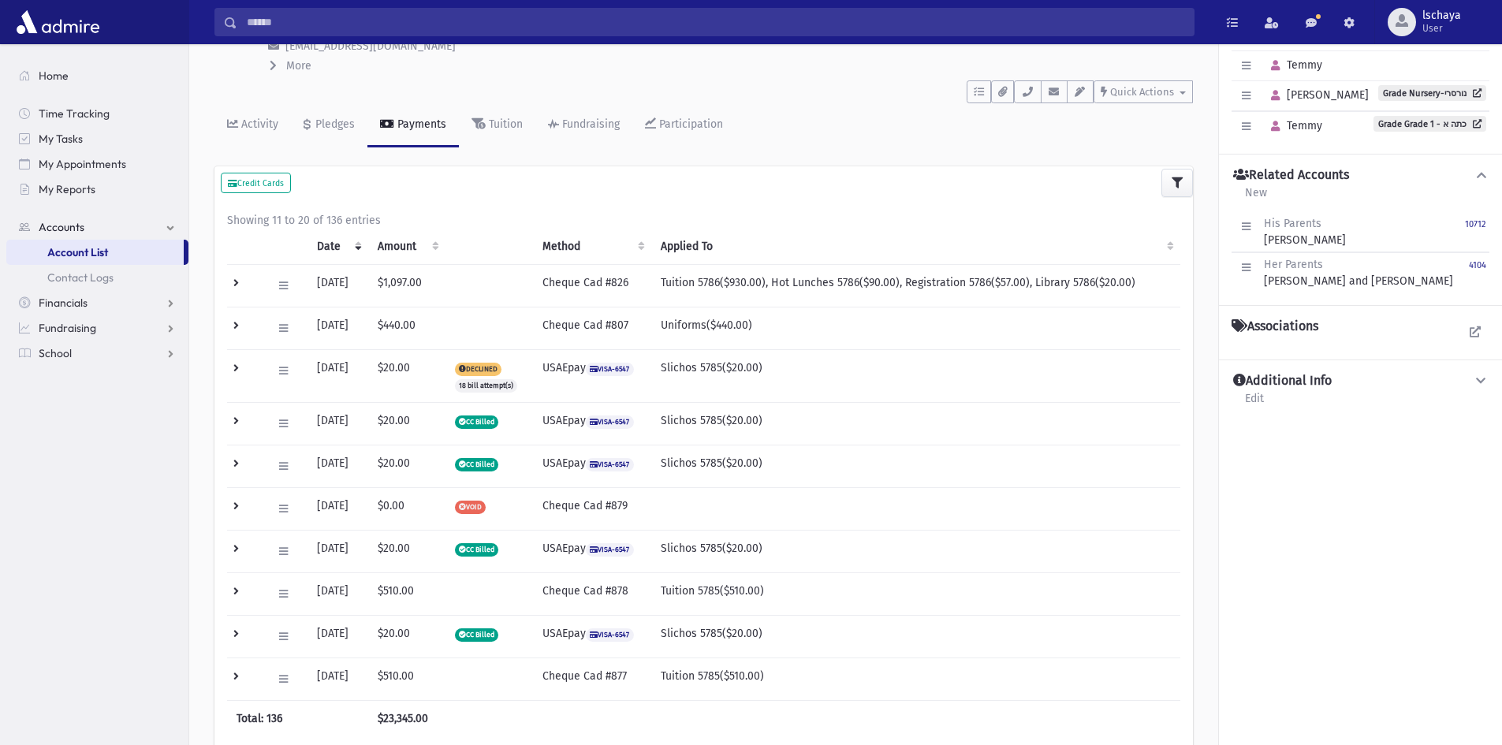
scroll to position [0, 0]
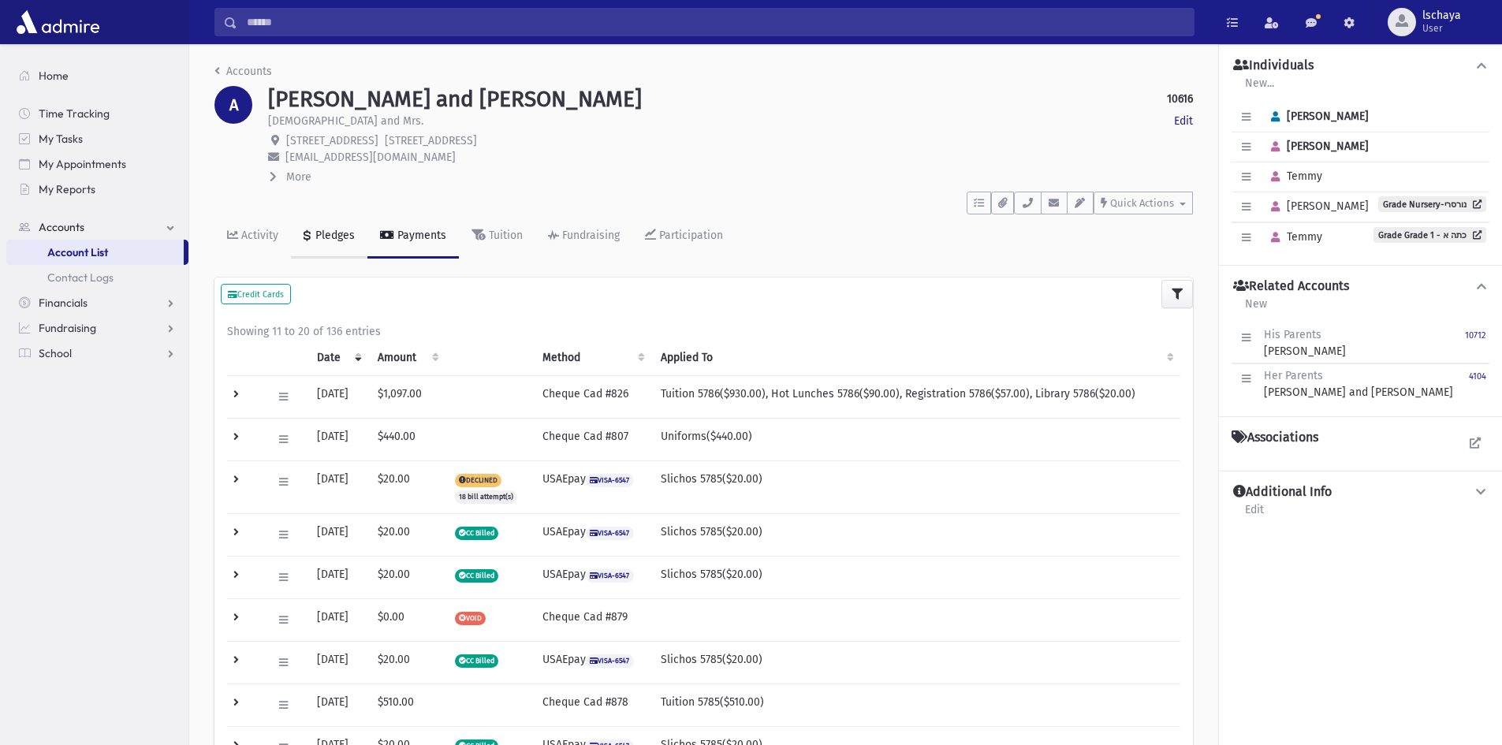
click at [345, 241] on div "Pledges" at bounding box center [333, 235] width 43 height 13
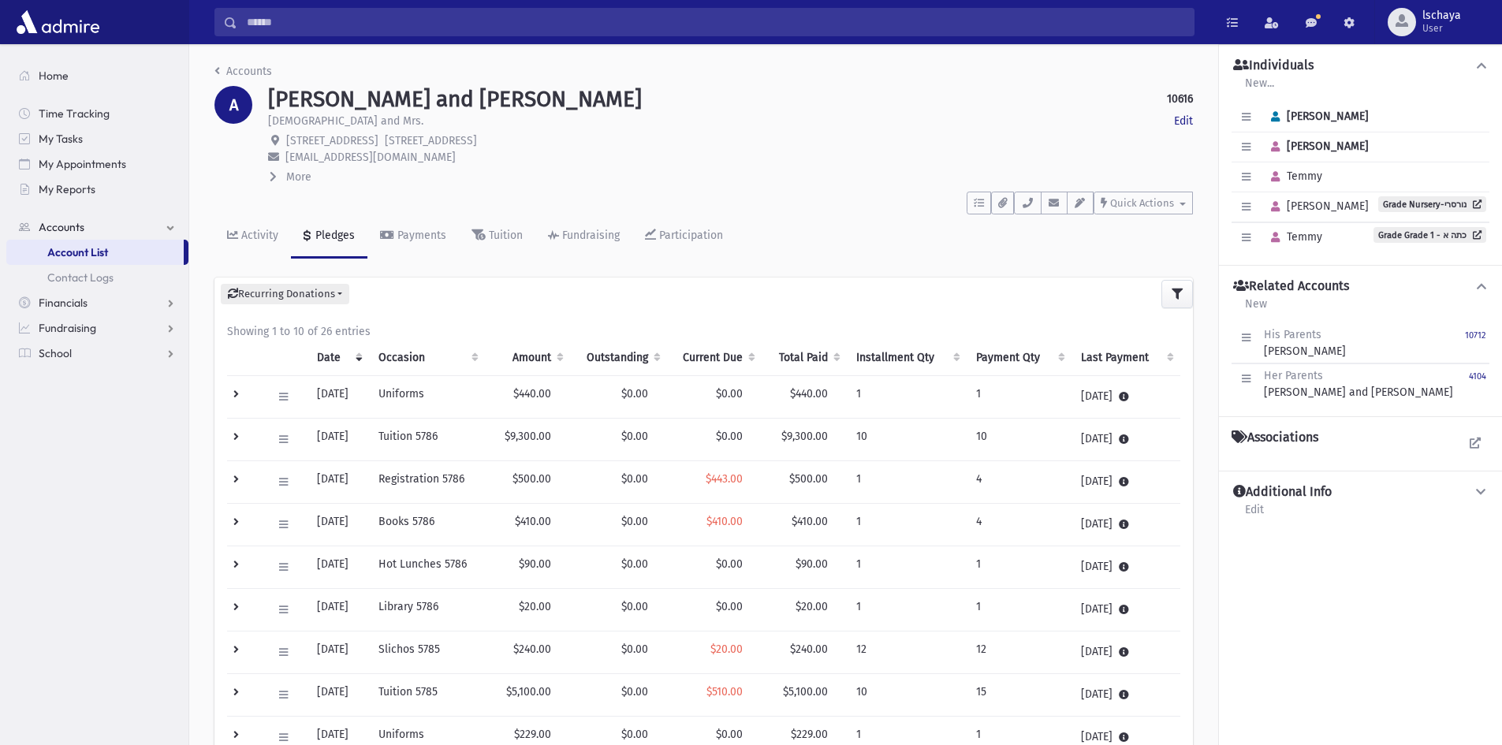
click at [353, 31] on input "Search" at bounding box center [715, 22] width 957 height 28
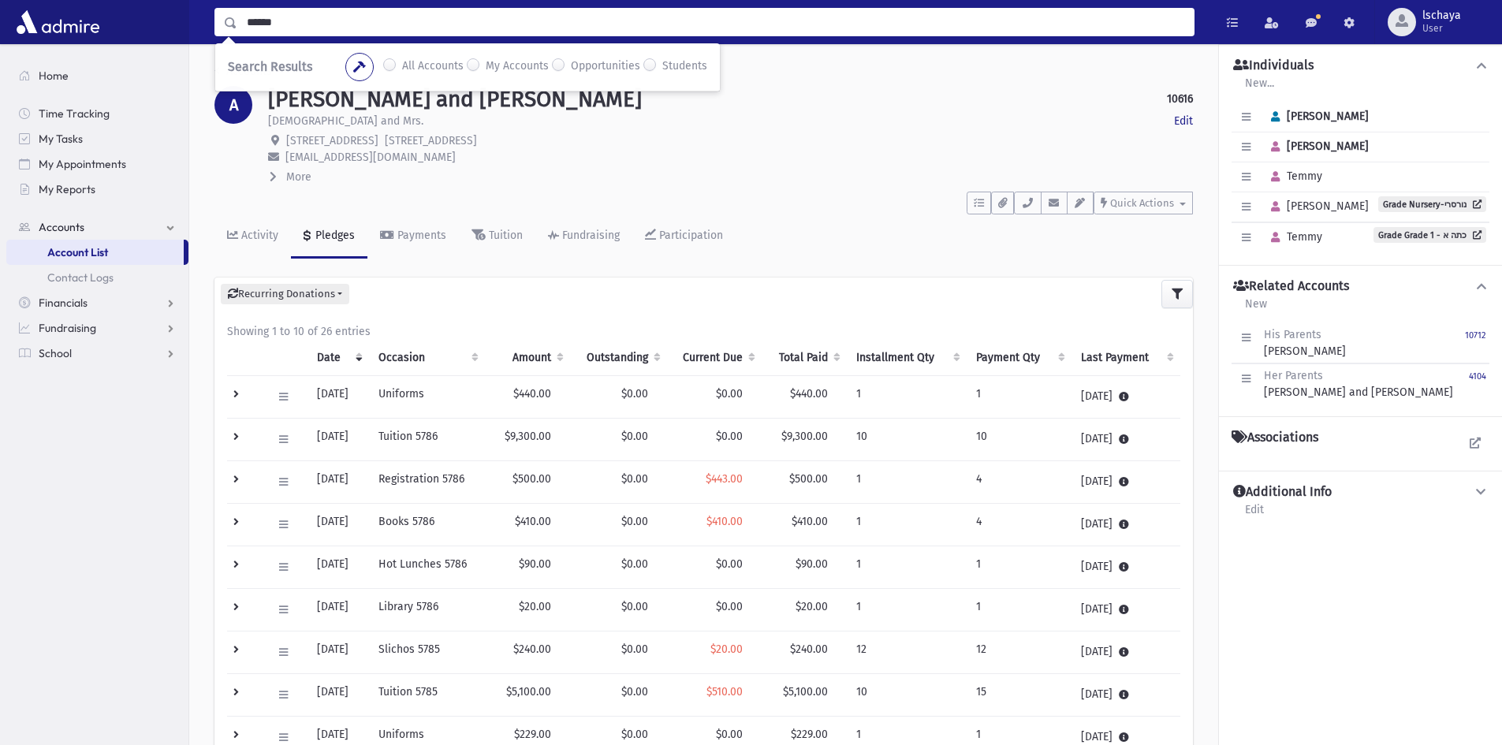
type input "******"
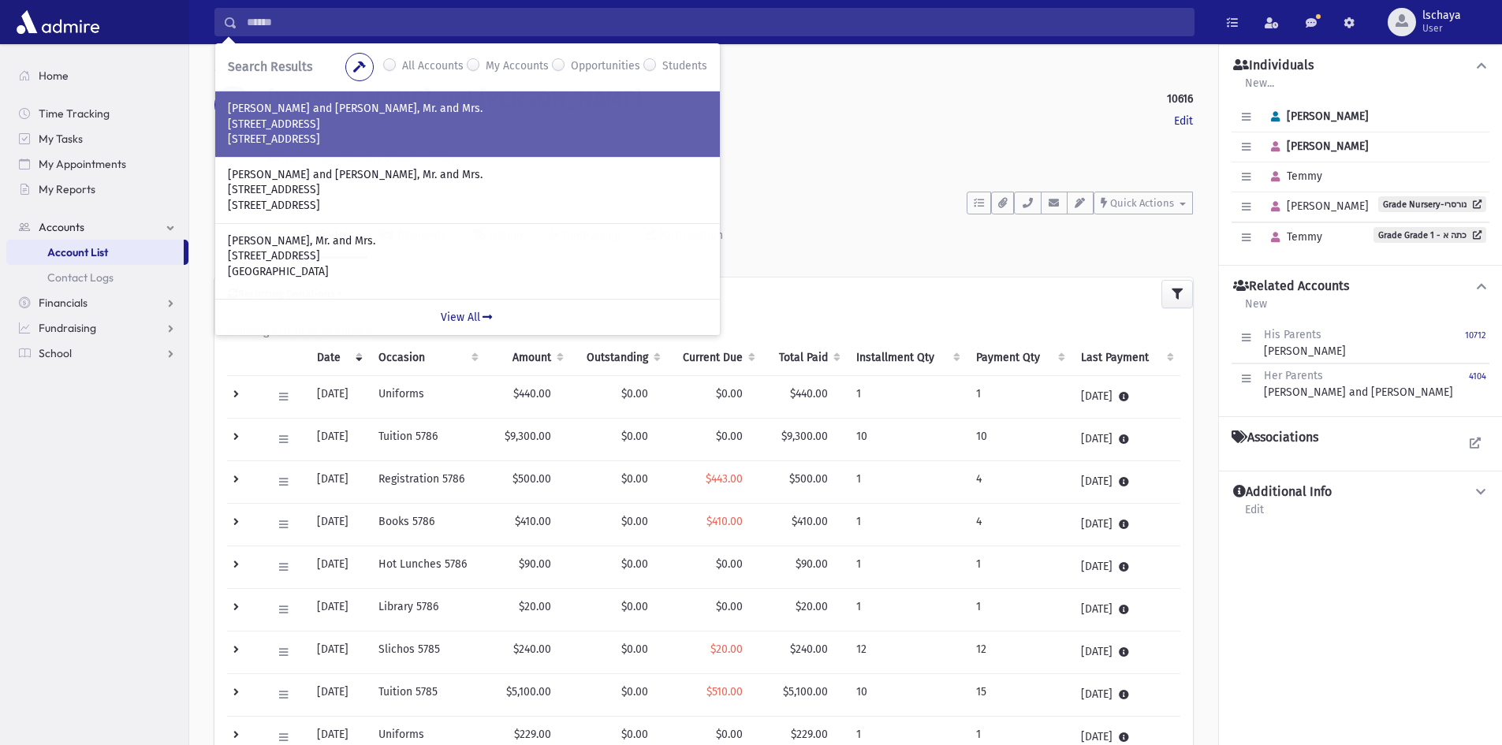
click at [388, 128] on p "58 Baycrest Avenue" at bounding box center [468, 125] width 480 height 16
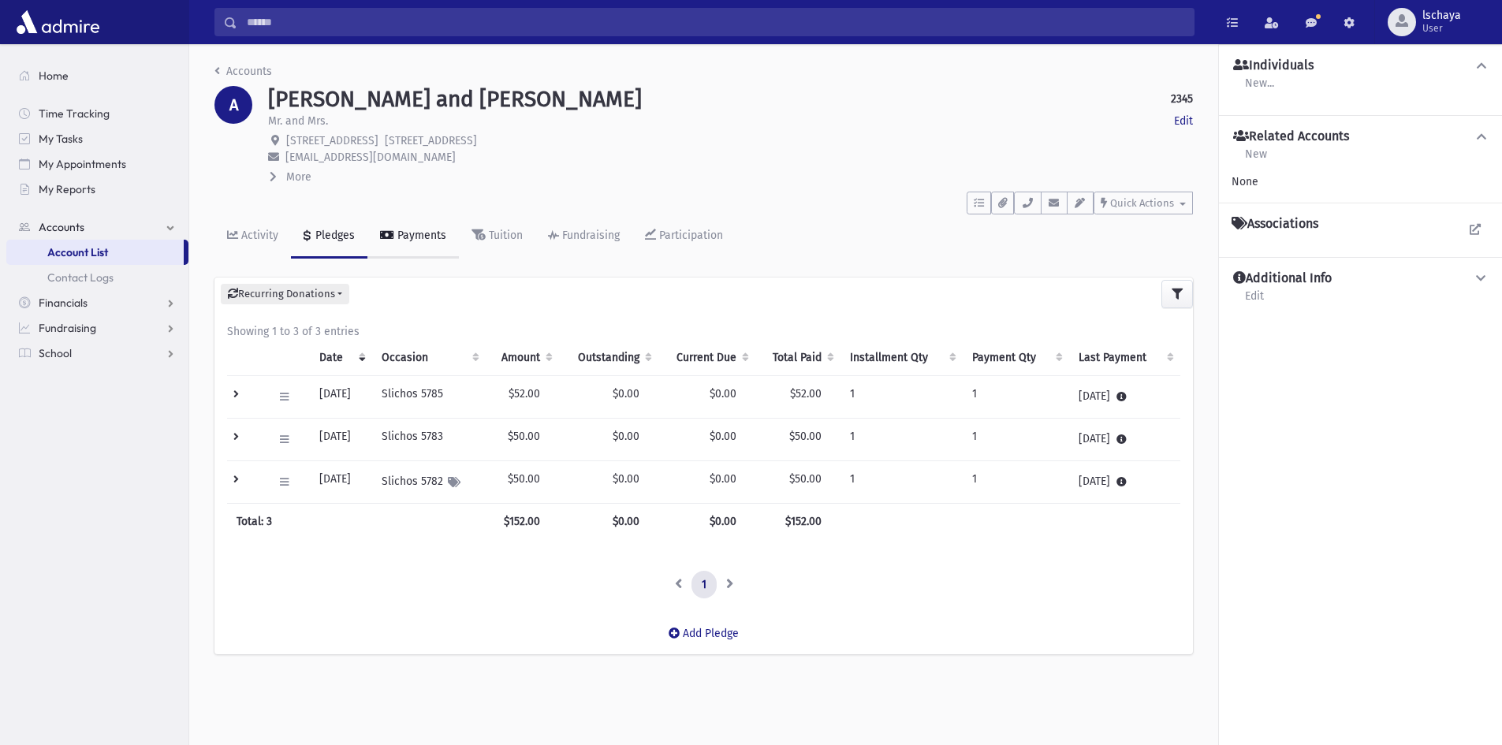
click at [446, 242] on link "Payments" at bounding box center [413, 237] width 91 height 44
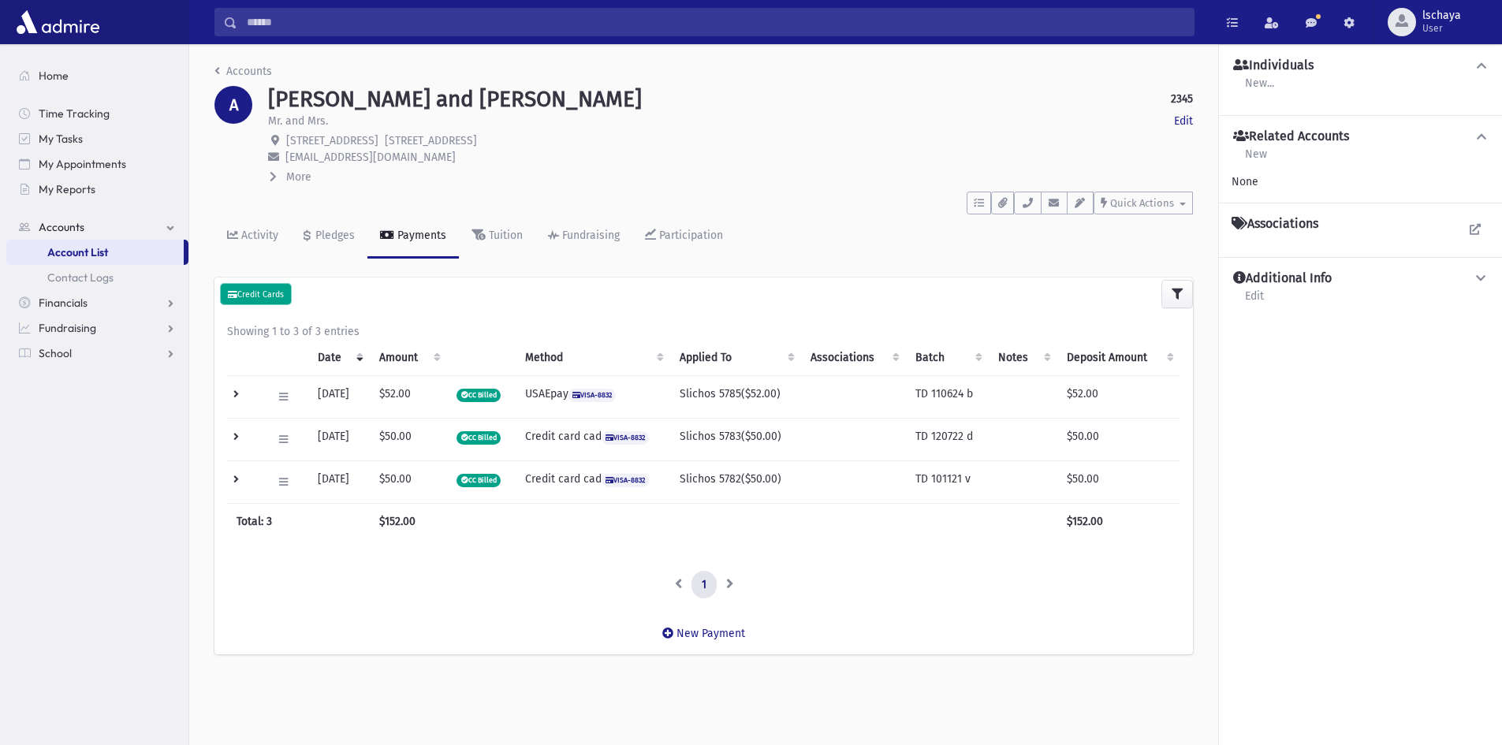
click at [278, 296] on small "Credit Cards" at bounding box center [256, 294] width 56 height 10
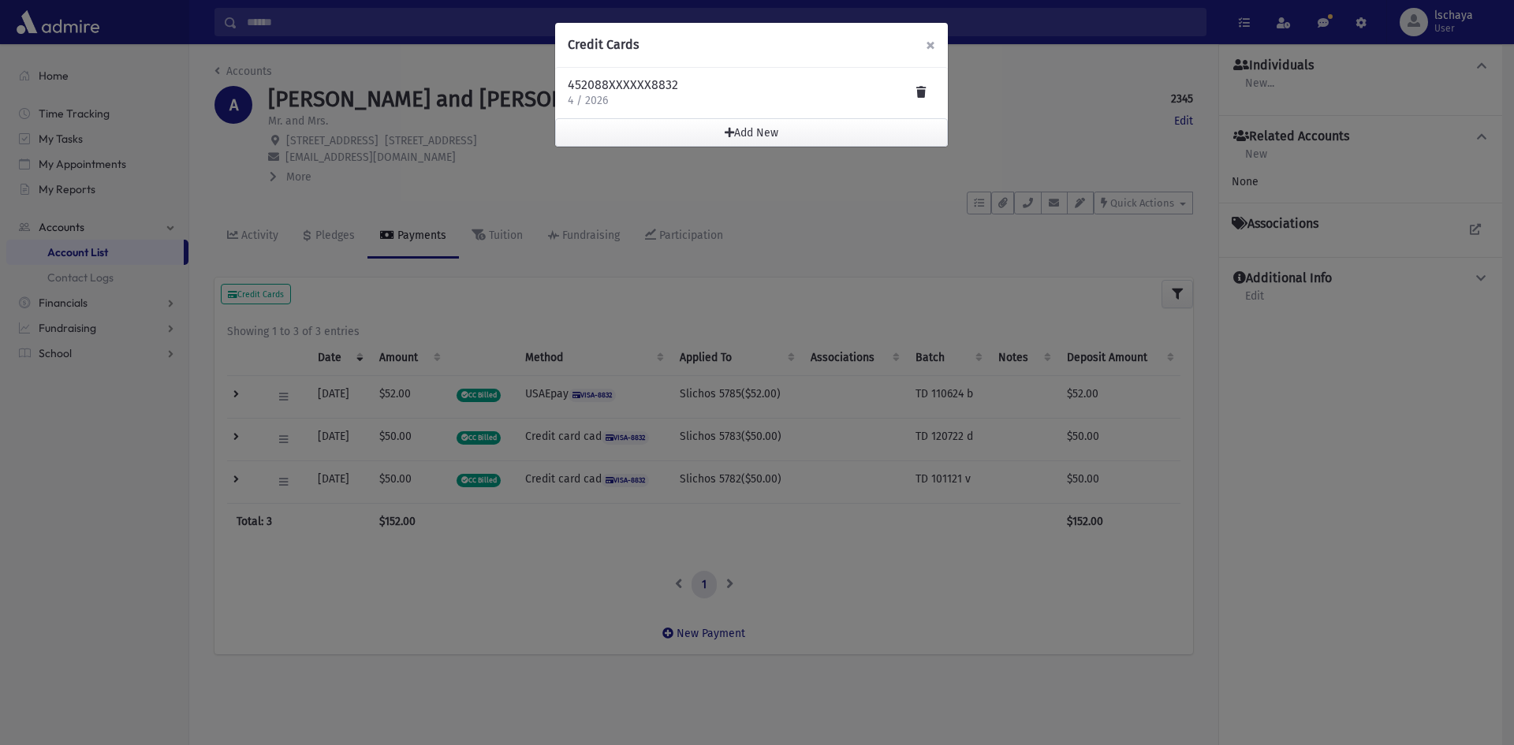
click at [932, 45] on span "×" at bounding box center [930, 45] width 9 height 22
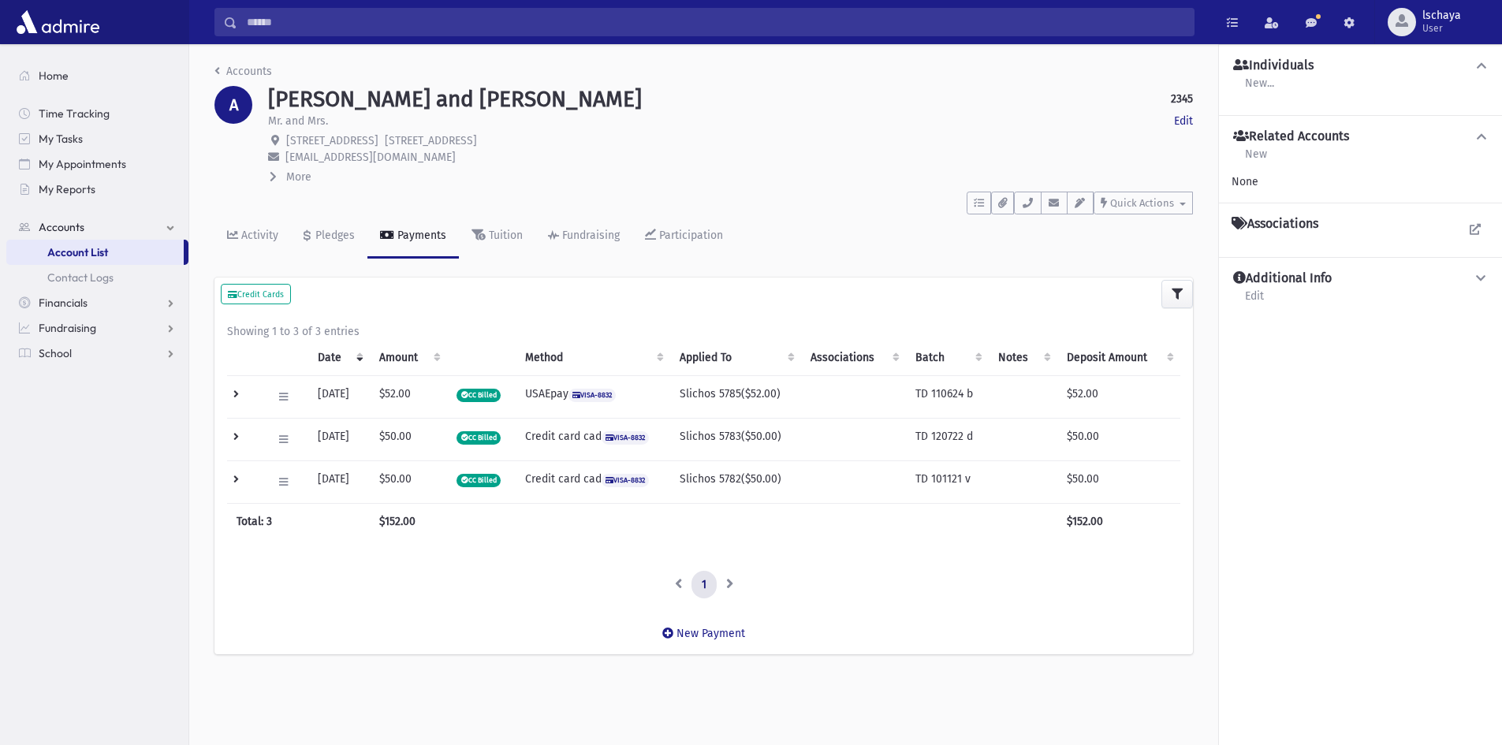
click at [373, 104] on h1 "ABER, Dovid and Aviva" at bounding box center [455, 99] width 374 height 27
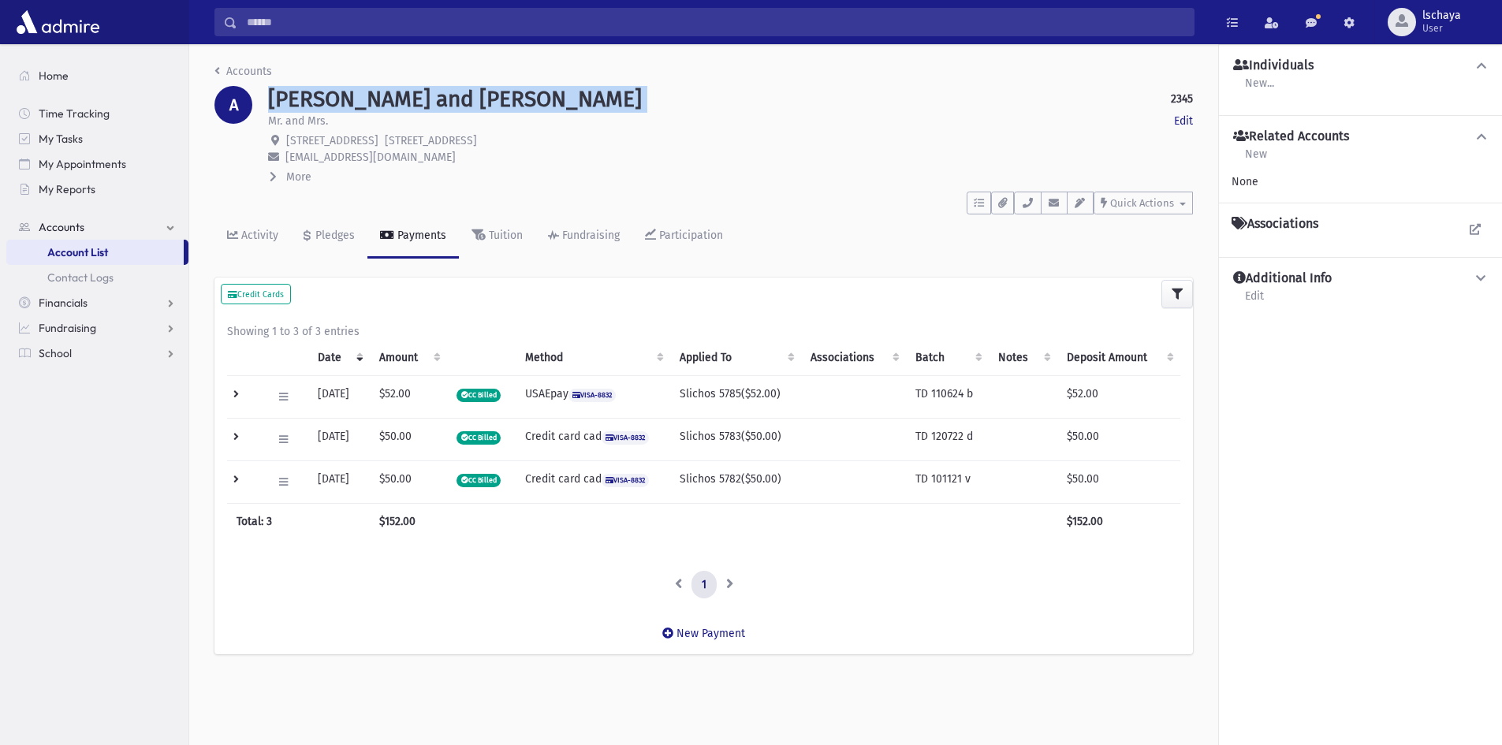
click at [373, 104] on h1 "ABER, Dovid and Aviva" at bounding box center [455, 99] width 374 height 27
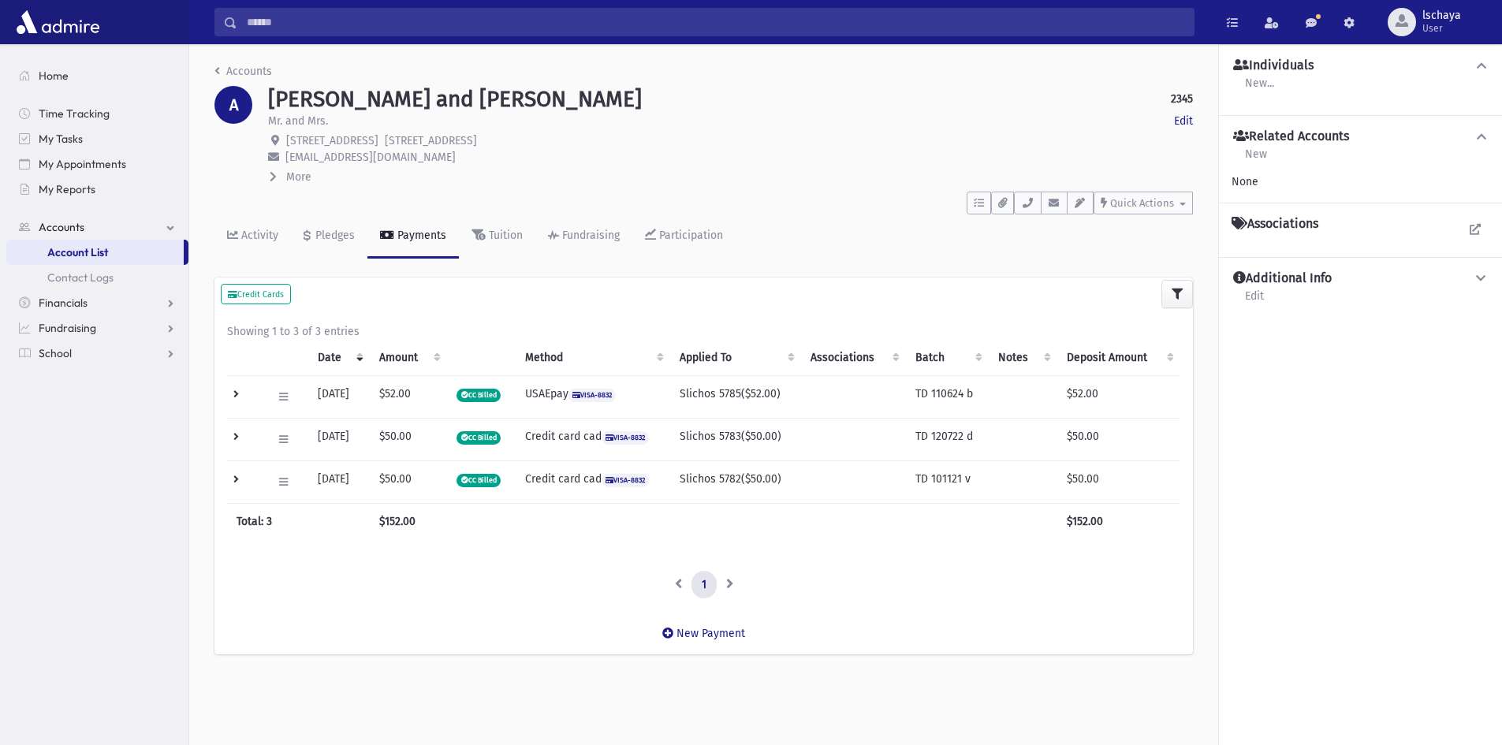
click at [304, 22] on input "Search" at bounding box center [715, 22] width 957 height 28
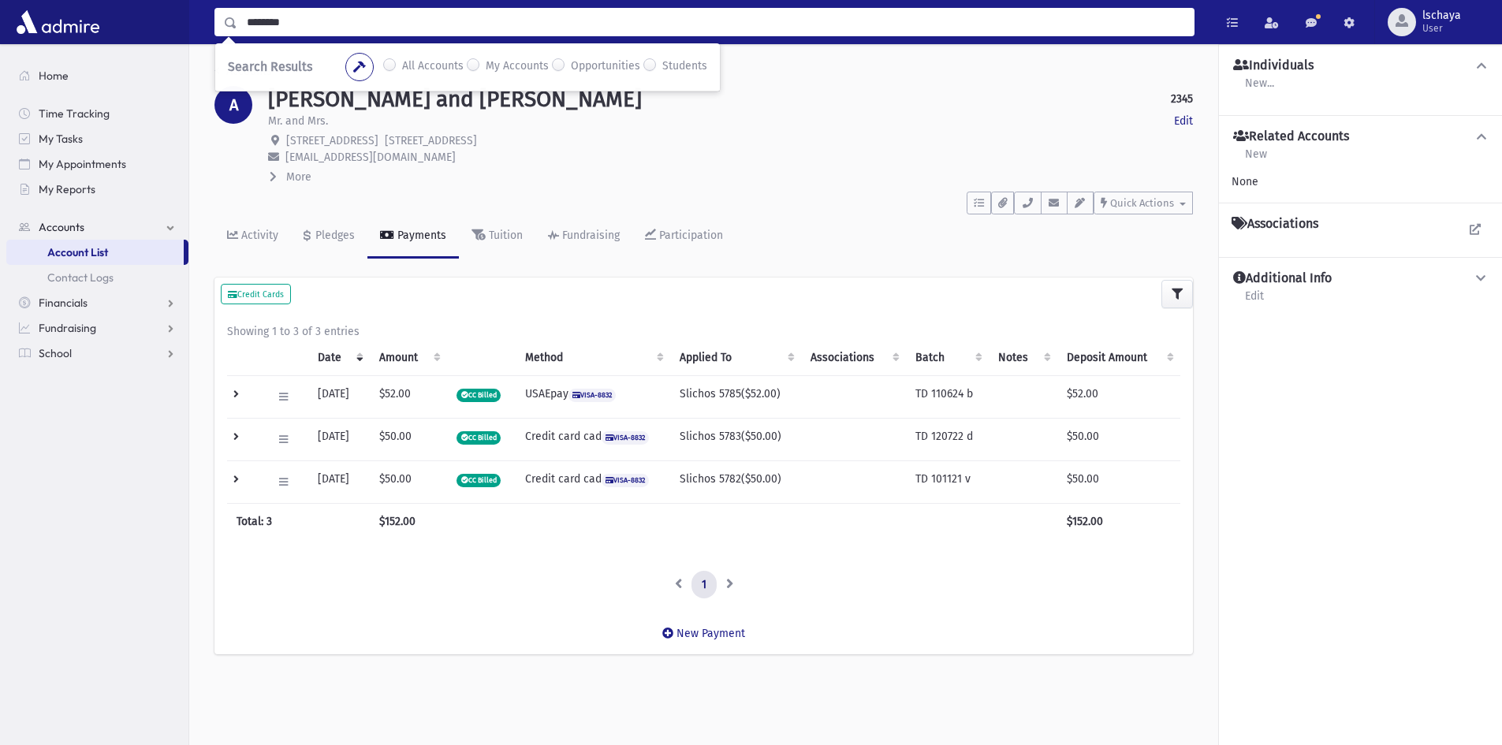
type input "********"
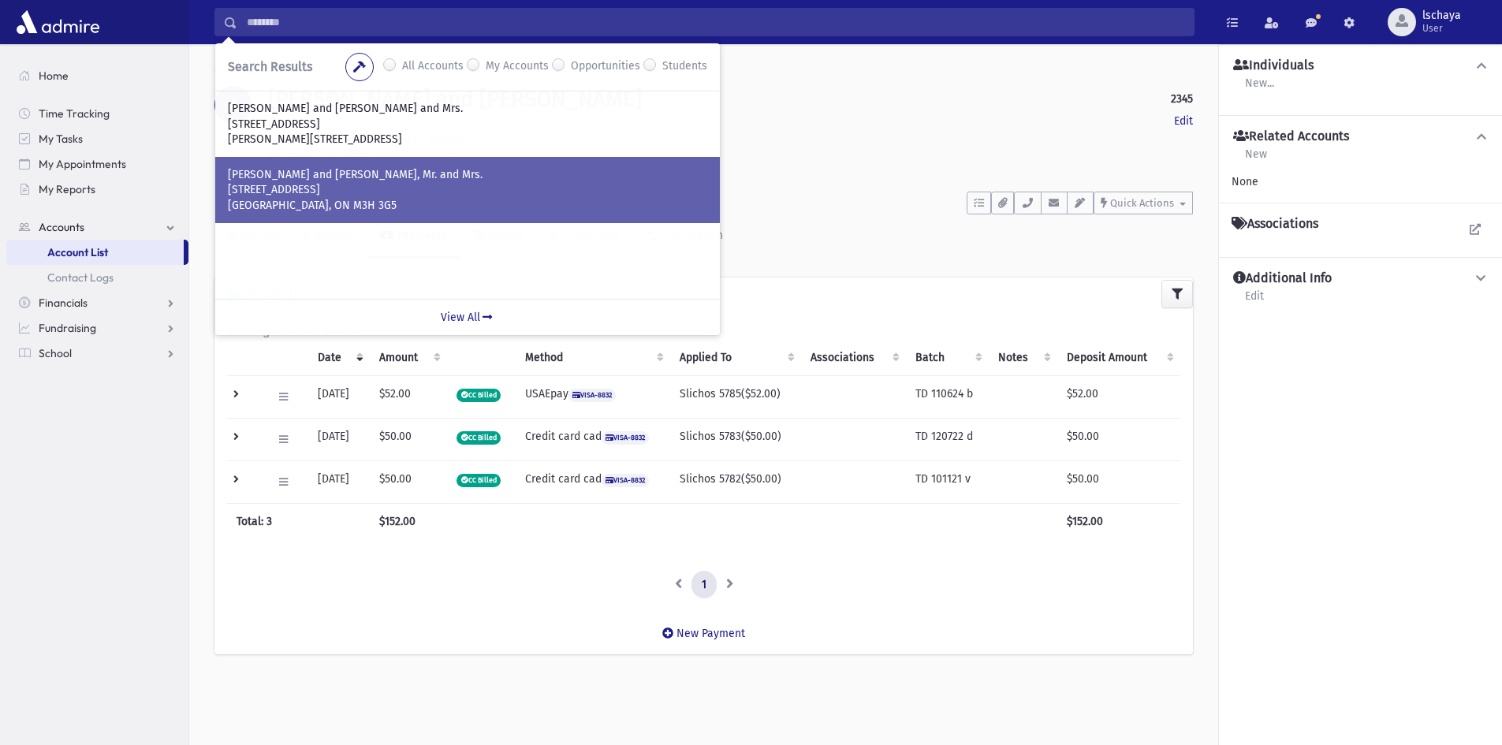
click at [361, 170] on p "JANOWSKI, Moshe and Tami, Mr. and Mrs." at bounding box center [468, 175] width 480 height 16
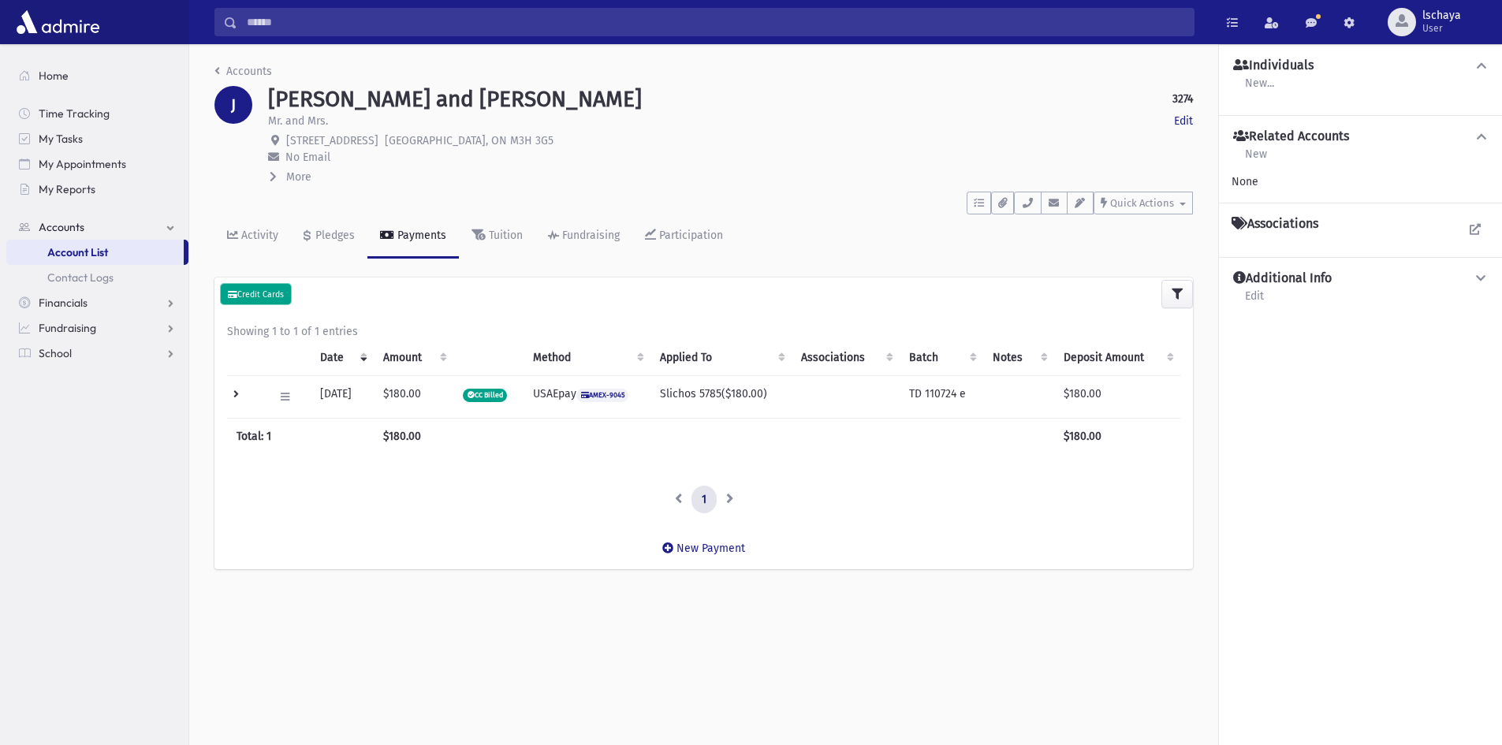
click at [263, 289] on small "Credit Cards" at bounding box center [256, 294] width 56 height 10
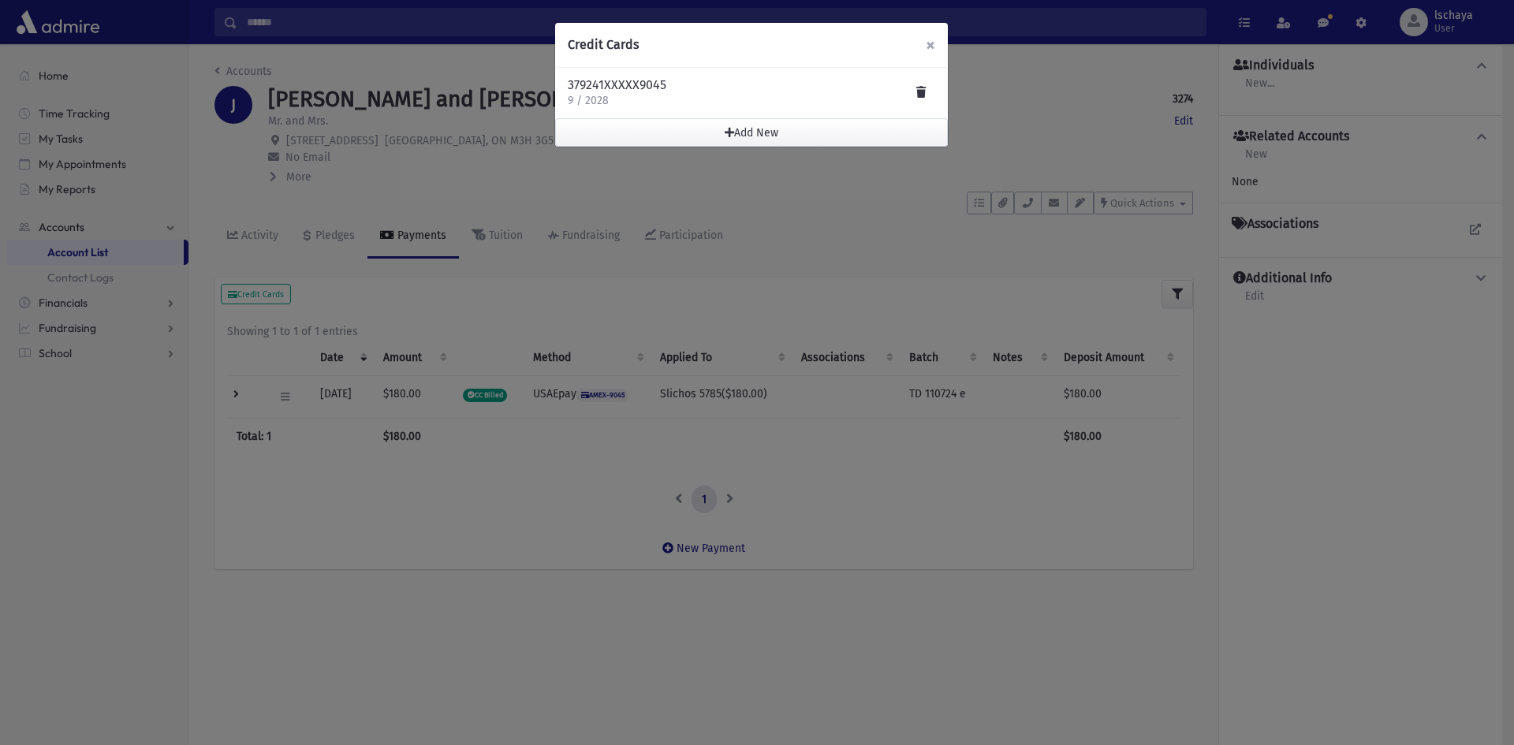
click at [935, 47] on button "×" at bounding box center [930, 45] width 35 height 44
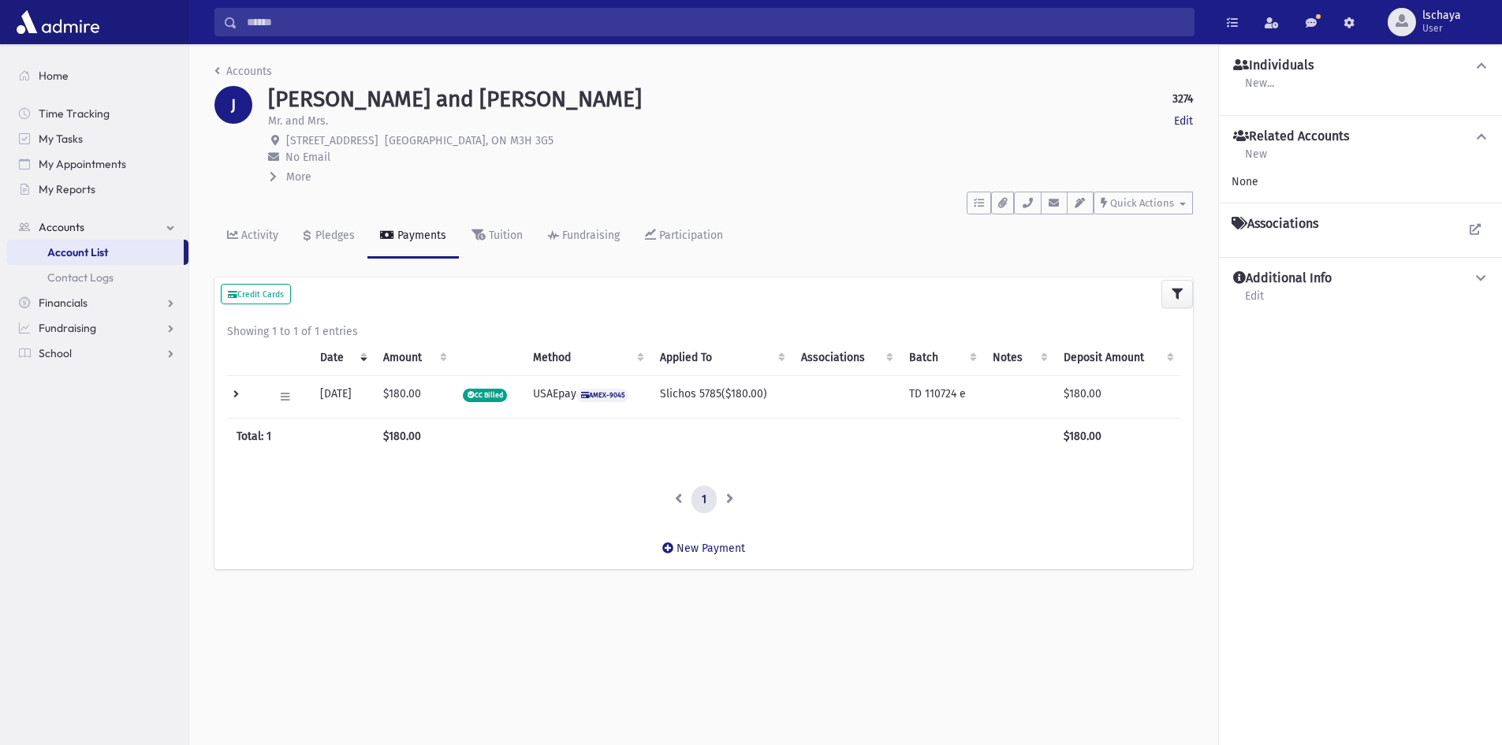
click at [330, 21] on input "Search" at bounding box center [715, 22] width 957 height 28
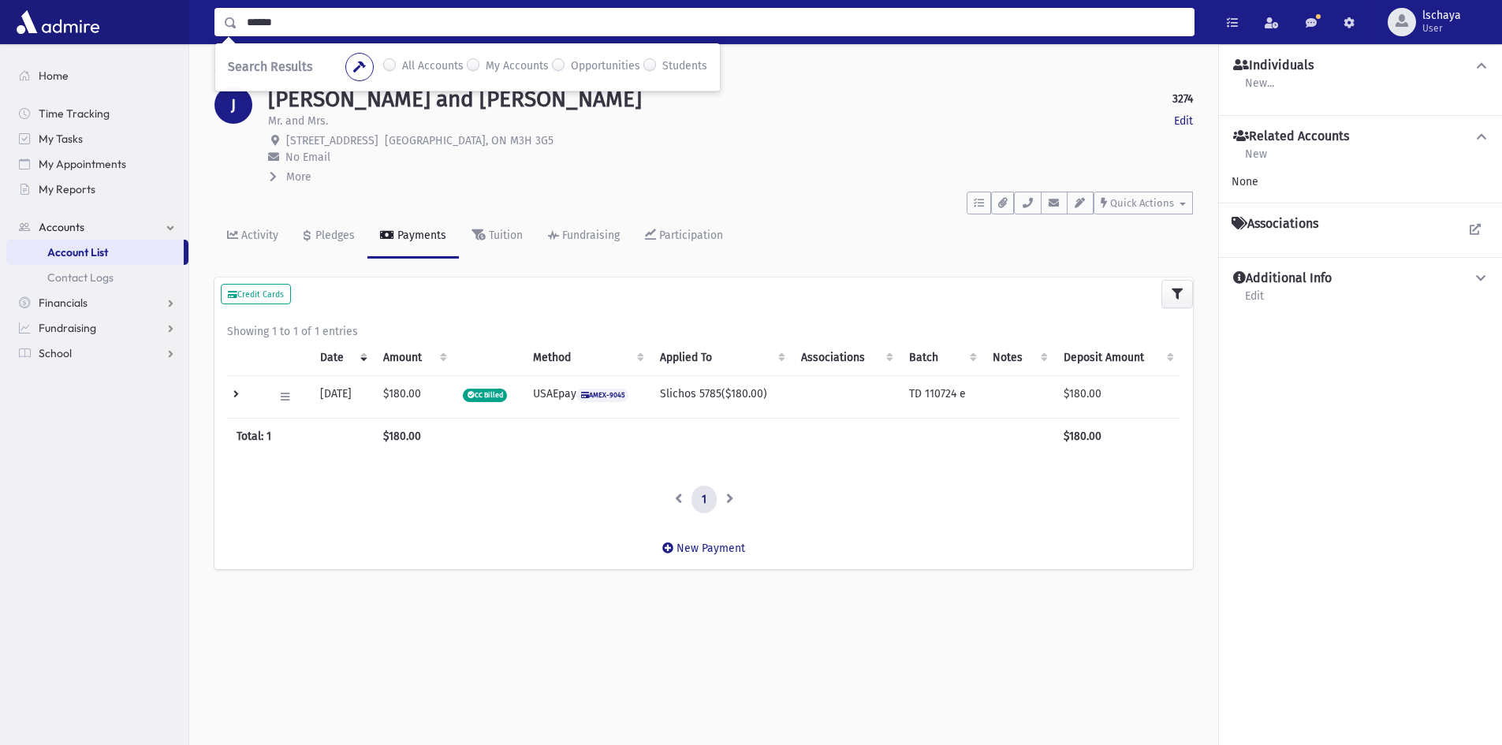
type input "******"
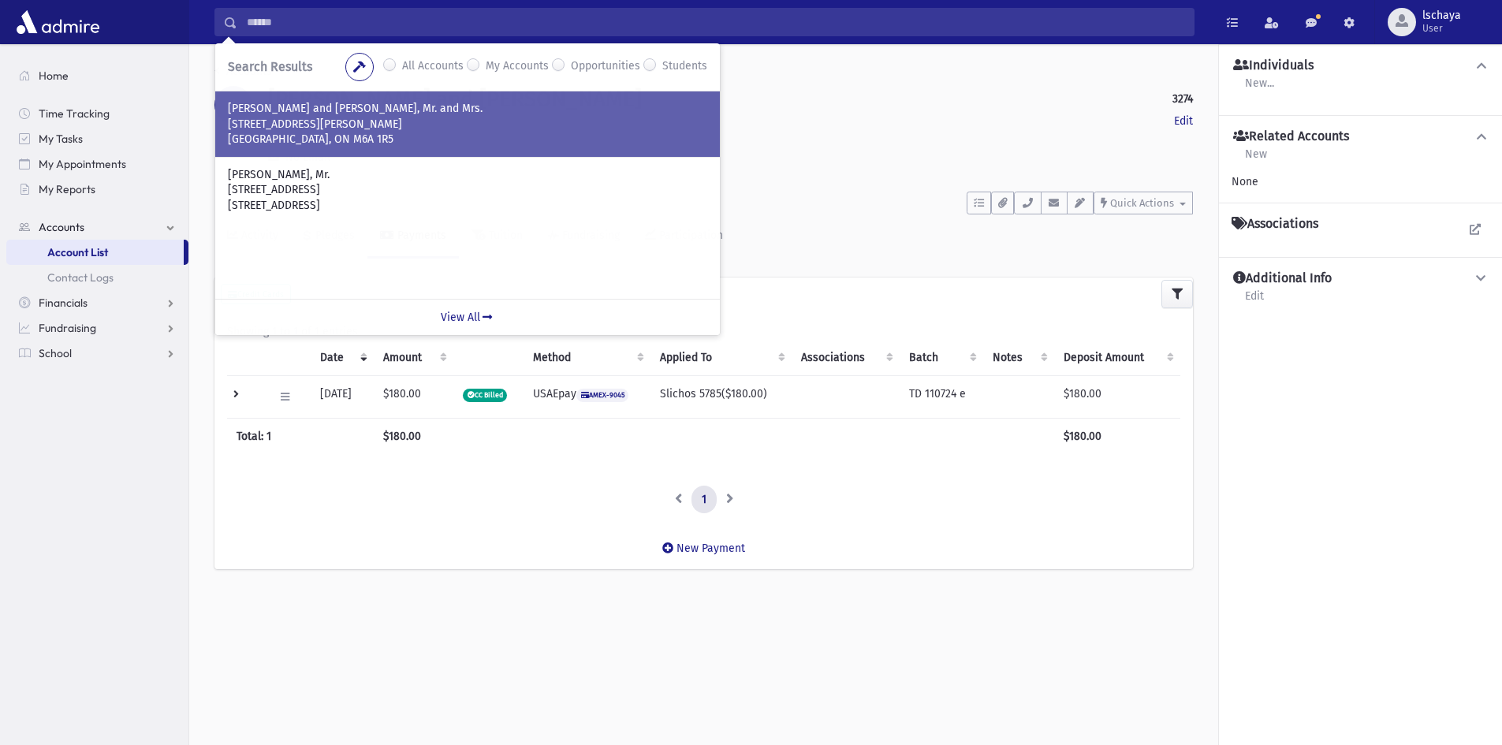
click at [398, 114] on p "PAPOFF, Dovid and Suri, Mr. and Mrs." at bounding box center [468, 109] width 480 height 16
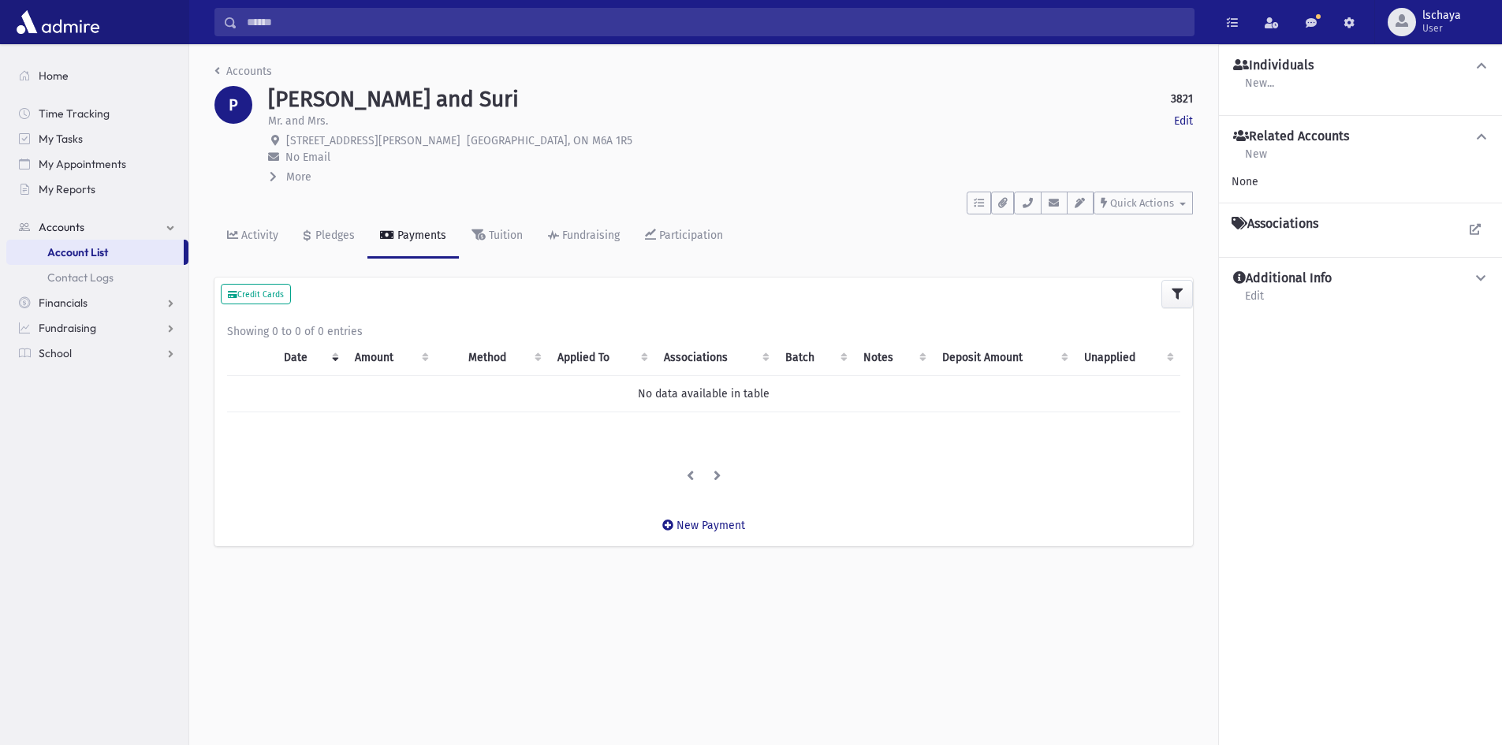
click at [1186, 96] on strong "3821" at bounding box center [1182, 99] width 22 height 17
copy strong "3821"
click at [277, 22] on input "Search" at bounding box center [715, 22] width 957 height 28
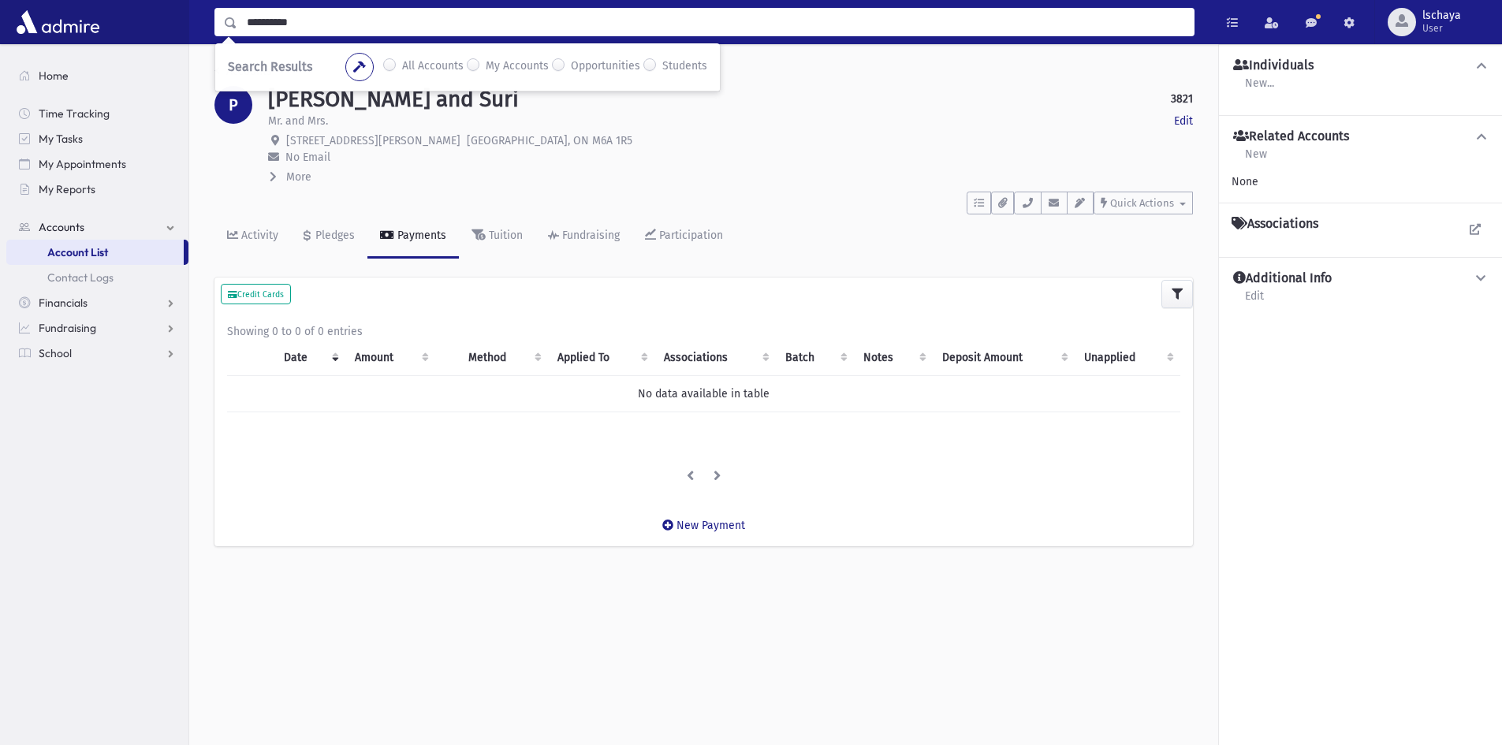
type input "**********"
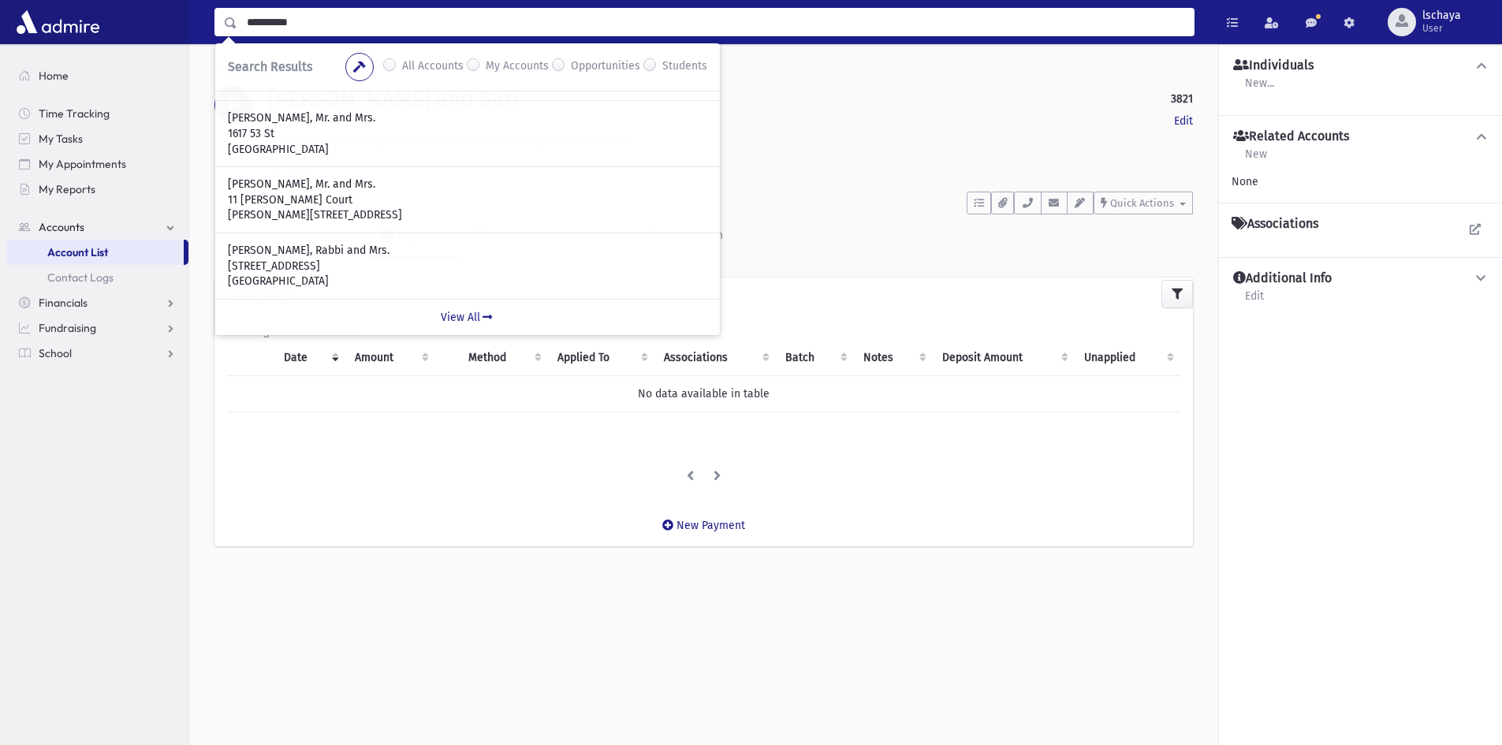
scroll to position [35, 0]
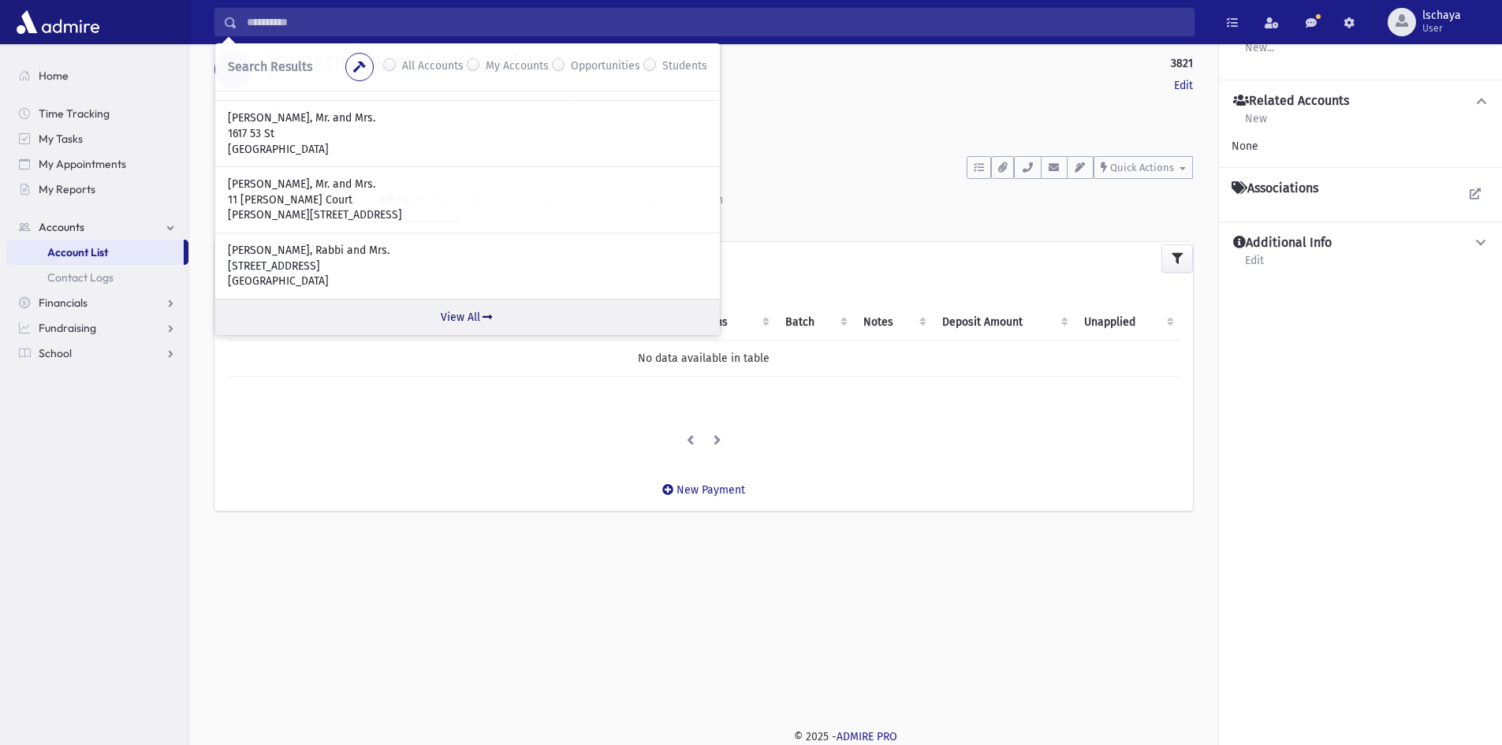
click at [470, 316] on link "View All" at bounding box center [467, 317] width 505 height 36
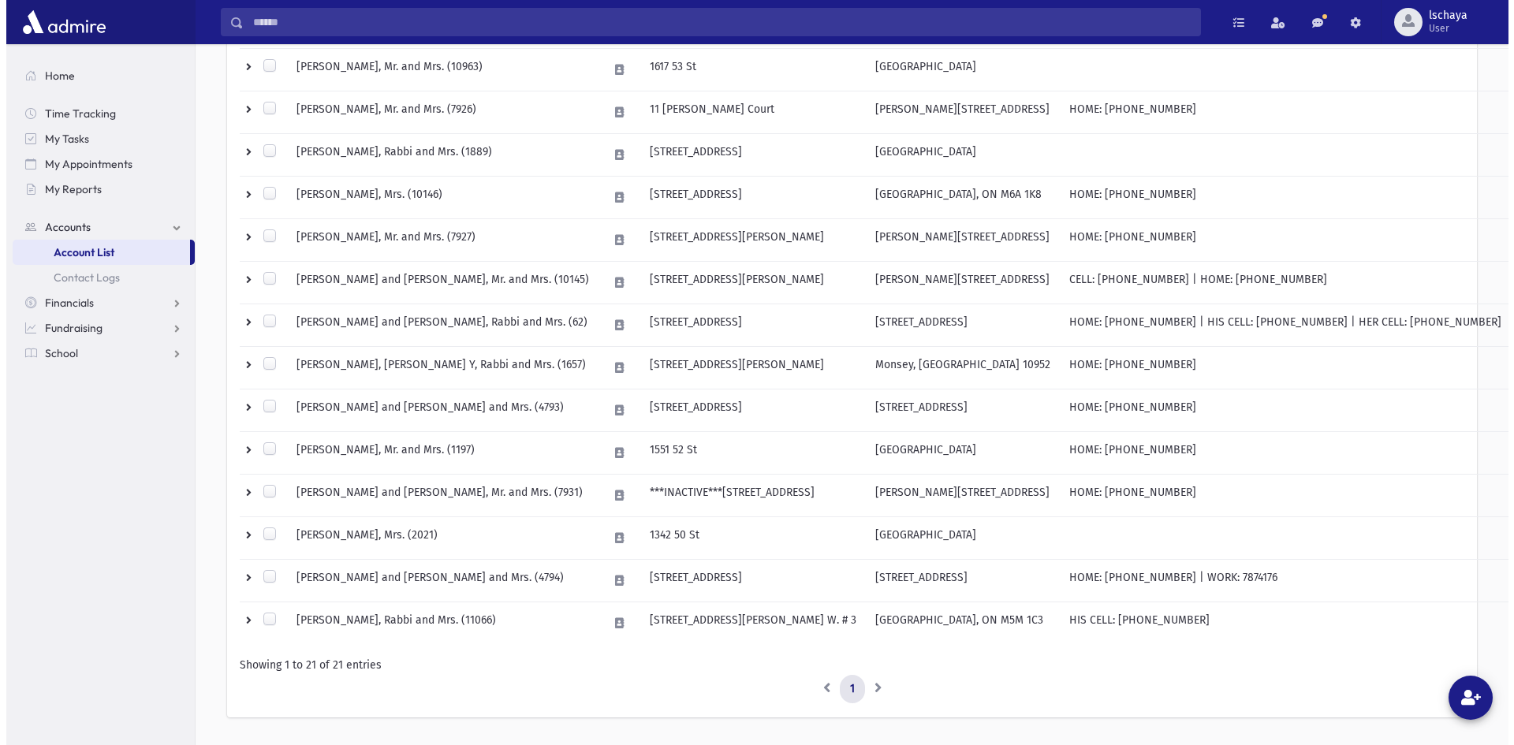
scroll to position [631, 0]
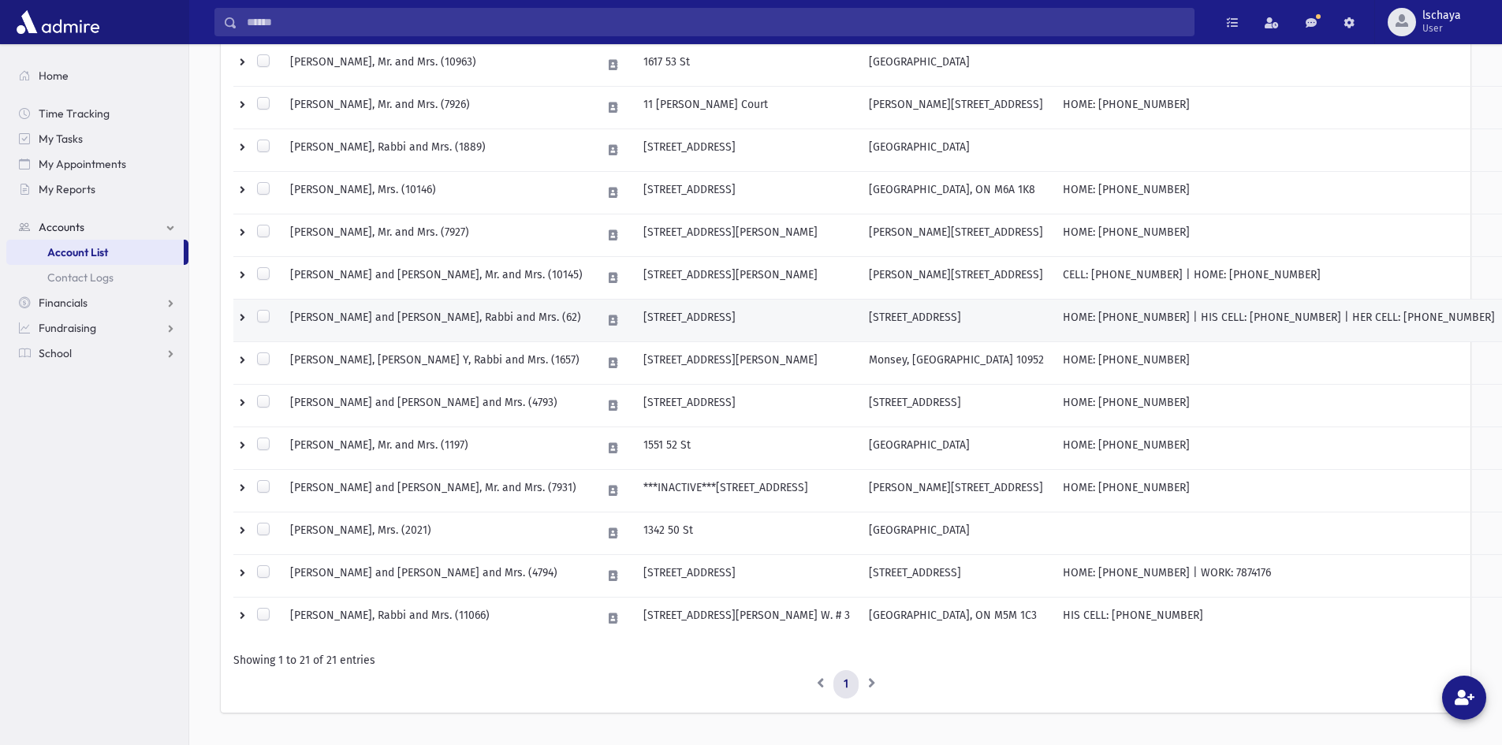
click at [405, 323] on td "RABINOWITZ, Shmuel and Chavi, Rabbi and Mrs. (62)" at bounding box center [437, 321] width 312 height 43
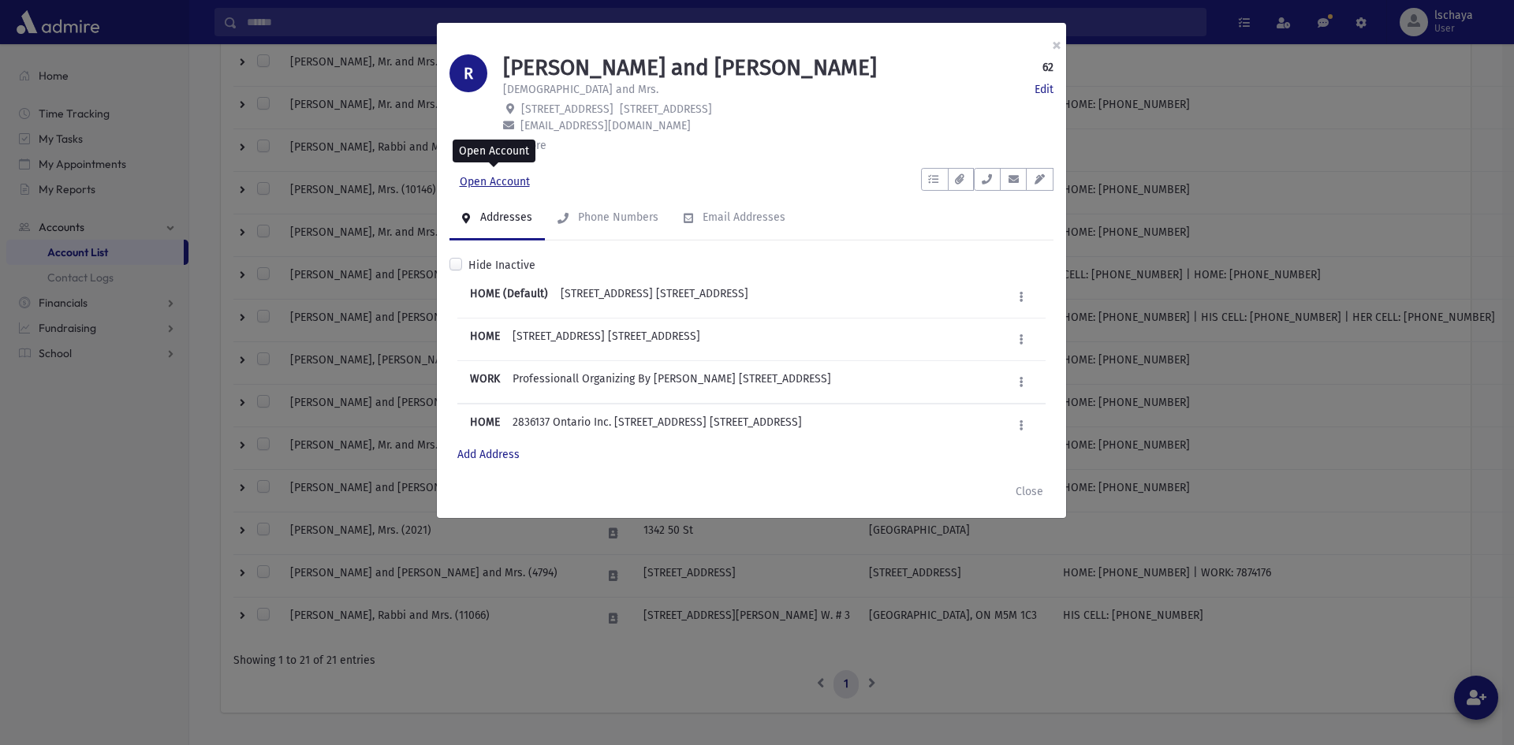
click at [506, 182] on link "Open Account" at bounding box center [495, 182] width 91 height 28
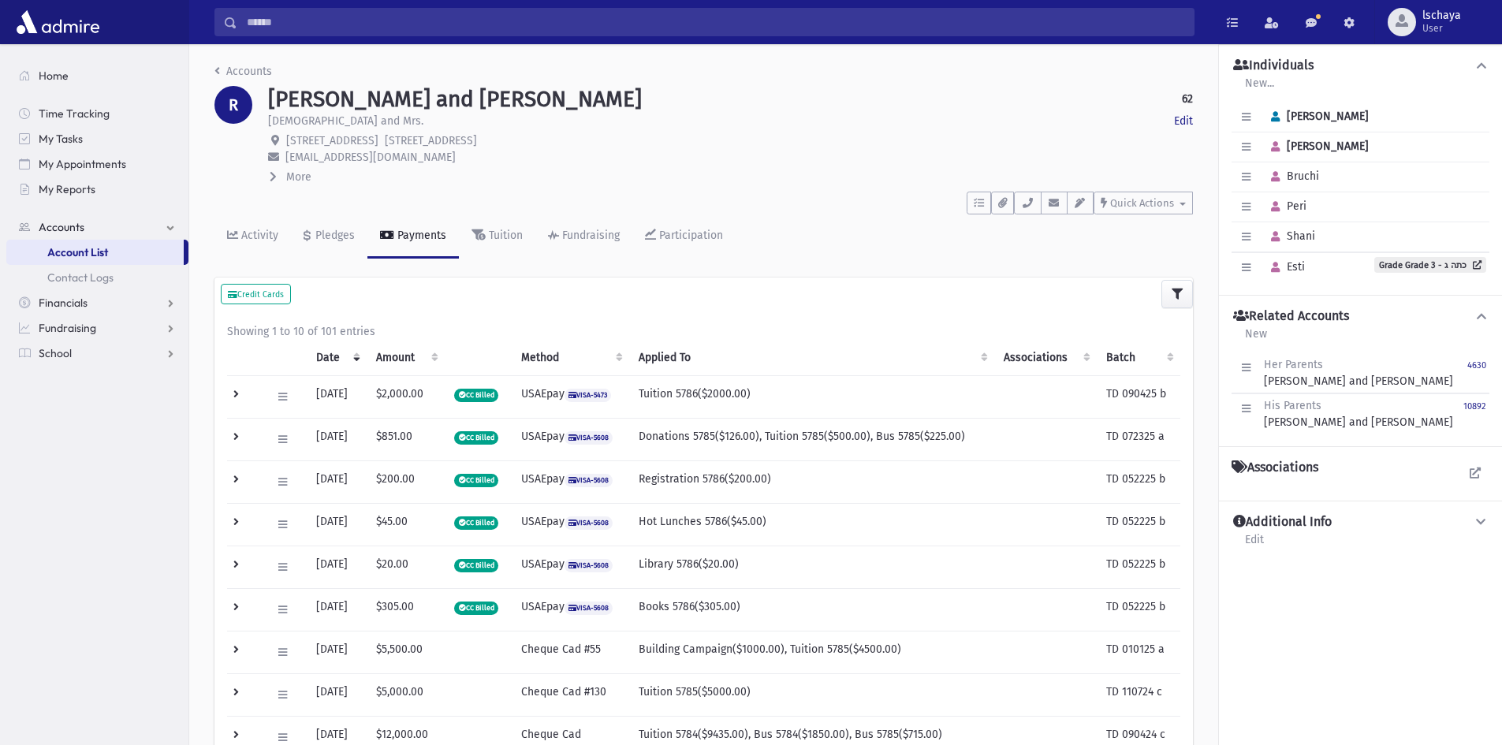
click at [274, 177] on icon at bounding box center [273, 176] width 7 height 11
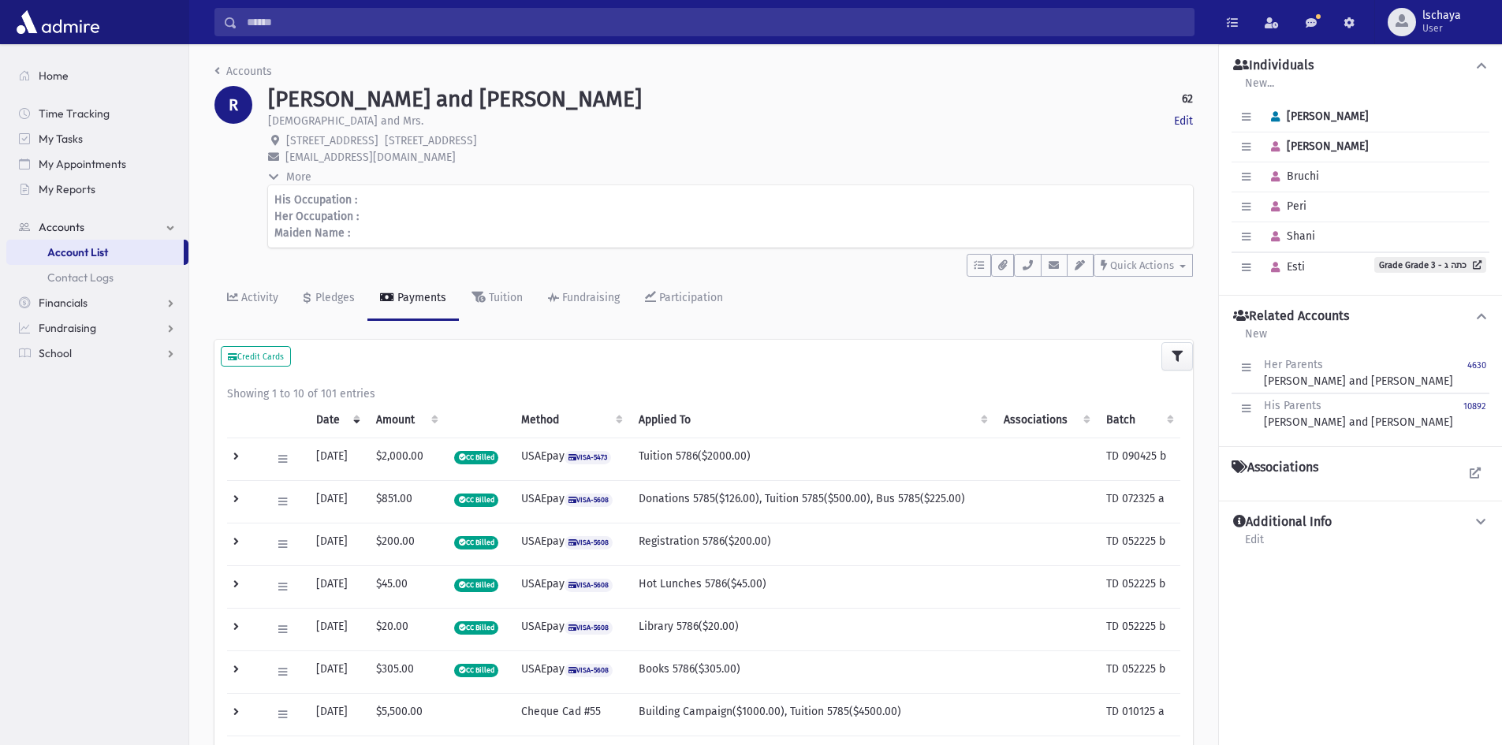
click at [274, 177] on icon at bounding box center [273, 177] width 11 height 7
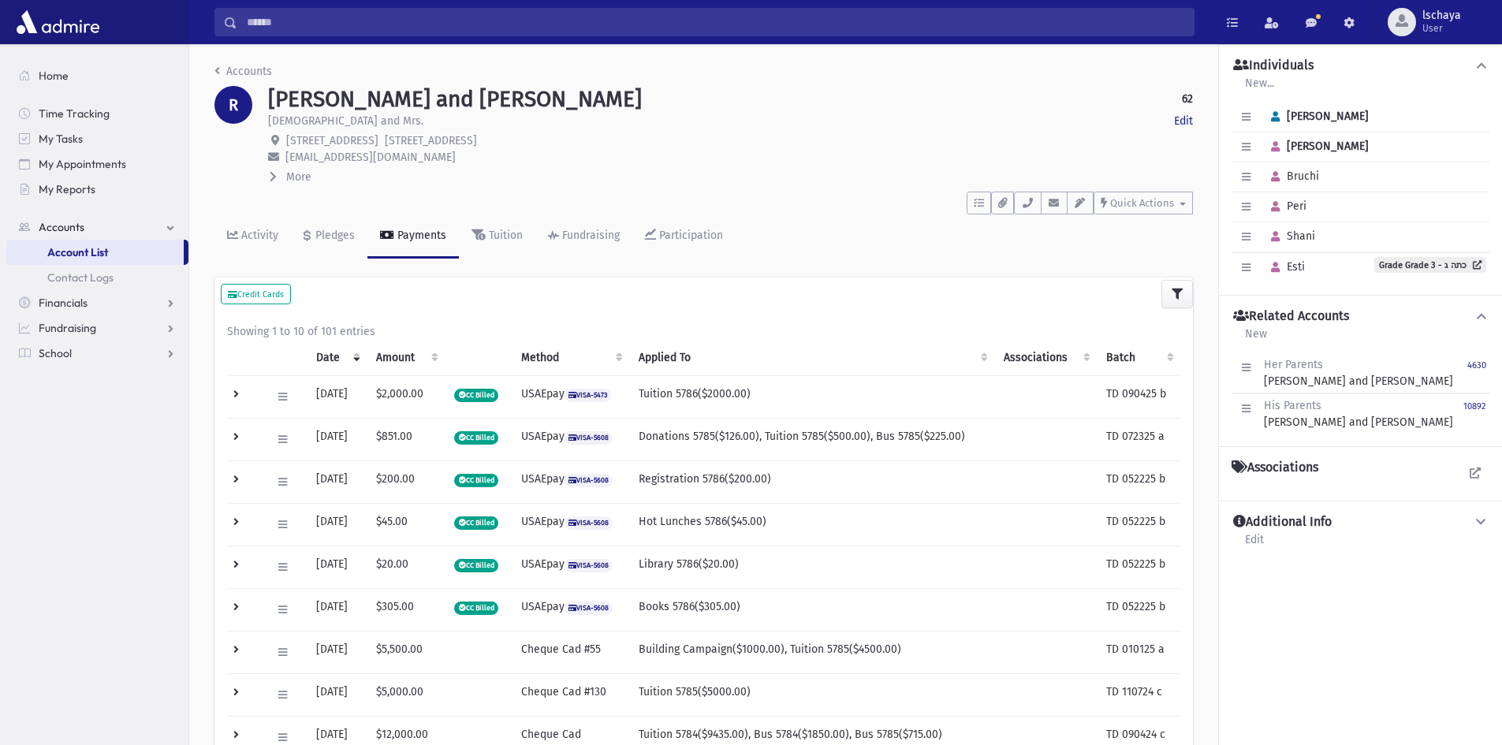
click at [274, 177] on icon at bounding box center [273, 176] width 7 height 11
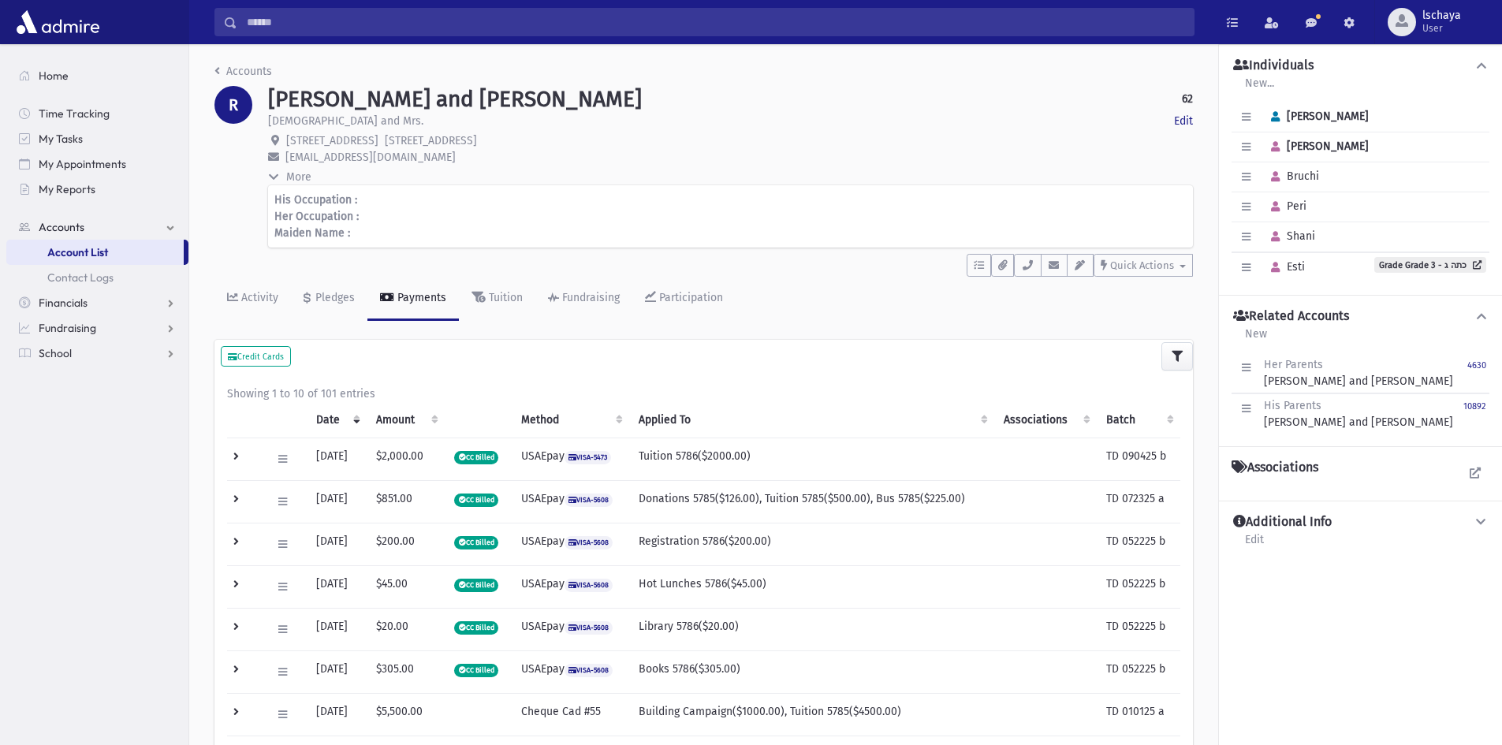
click at [274, 177] on icon at bounding box center [273, 177] width 11 height 7
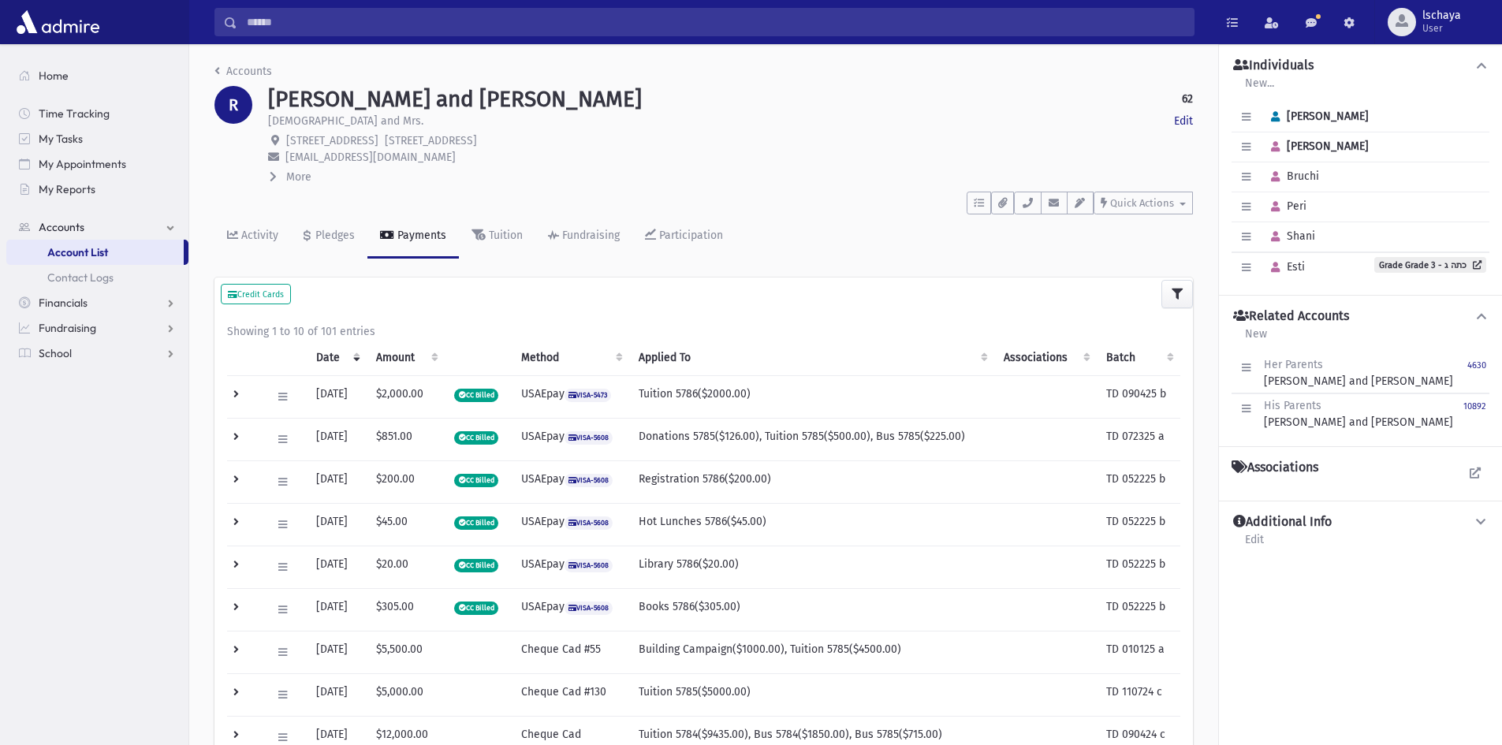
click at [274, 177] on icon at bounding box center [273, 176] width 7 height 11
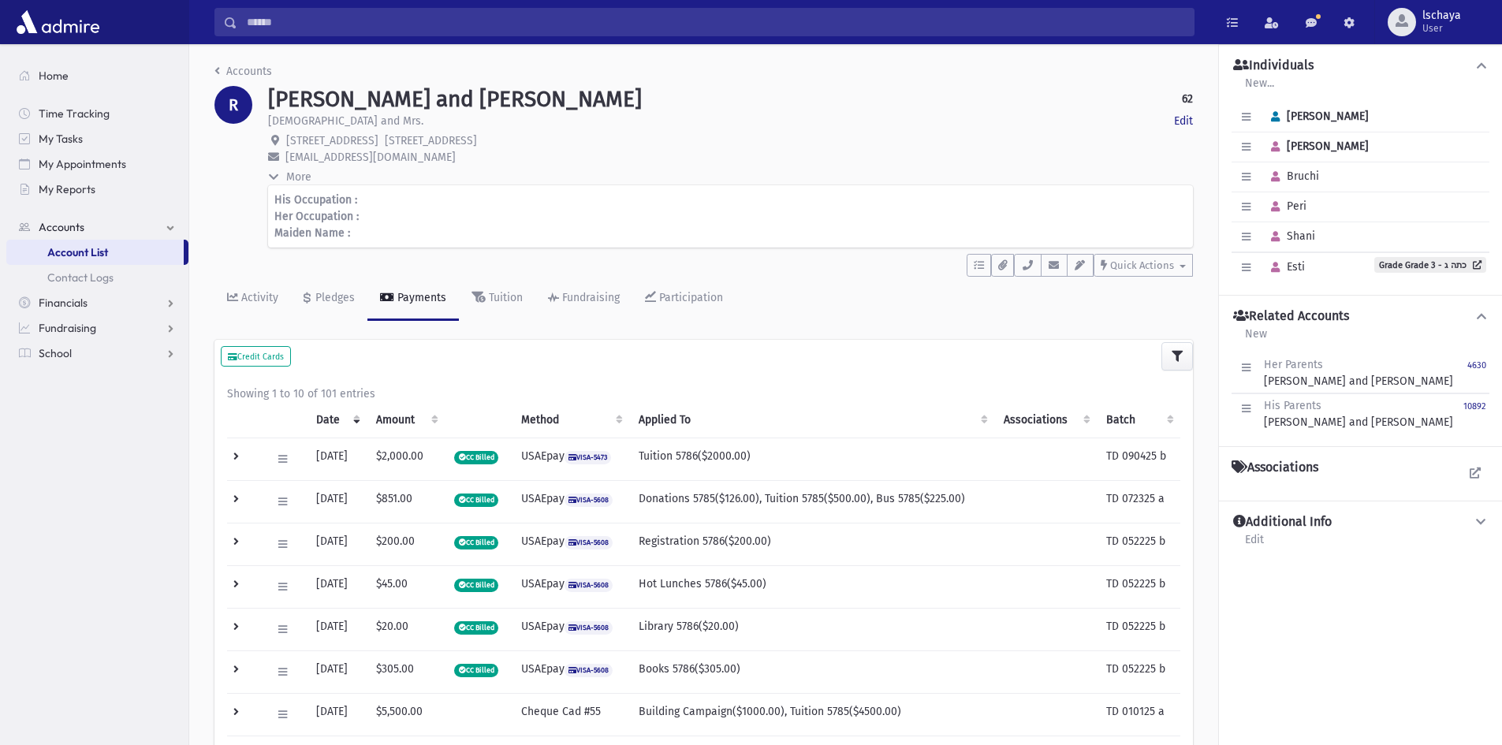
click at [274, 177] on icon at bounding box center [273, 177] width 11 height 7
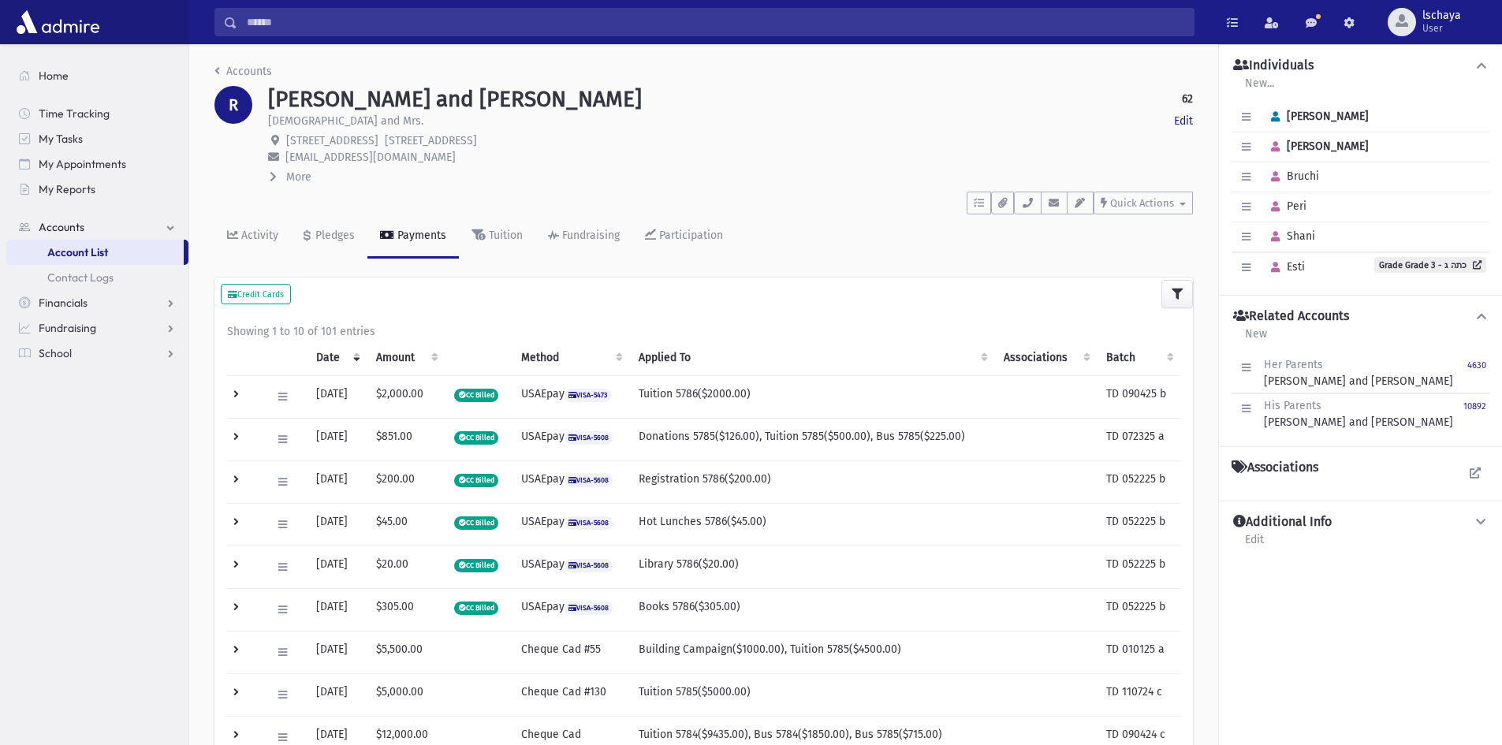
click at [274, 177] on icon at bounding box center [273, 176] width 7 height 11
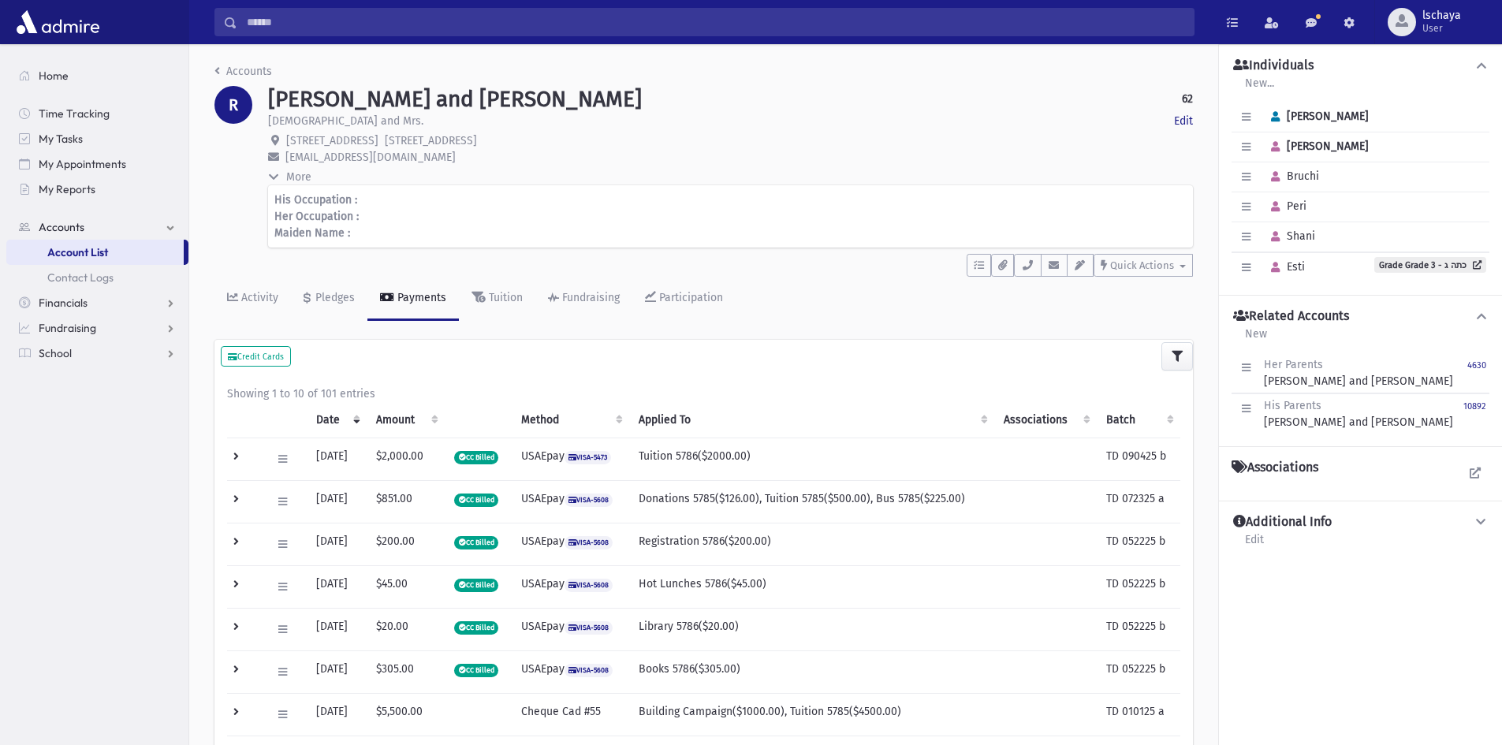
click at [274, 177] on icon at bounding box center [273, 177] width 11 height 7
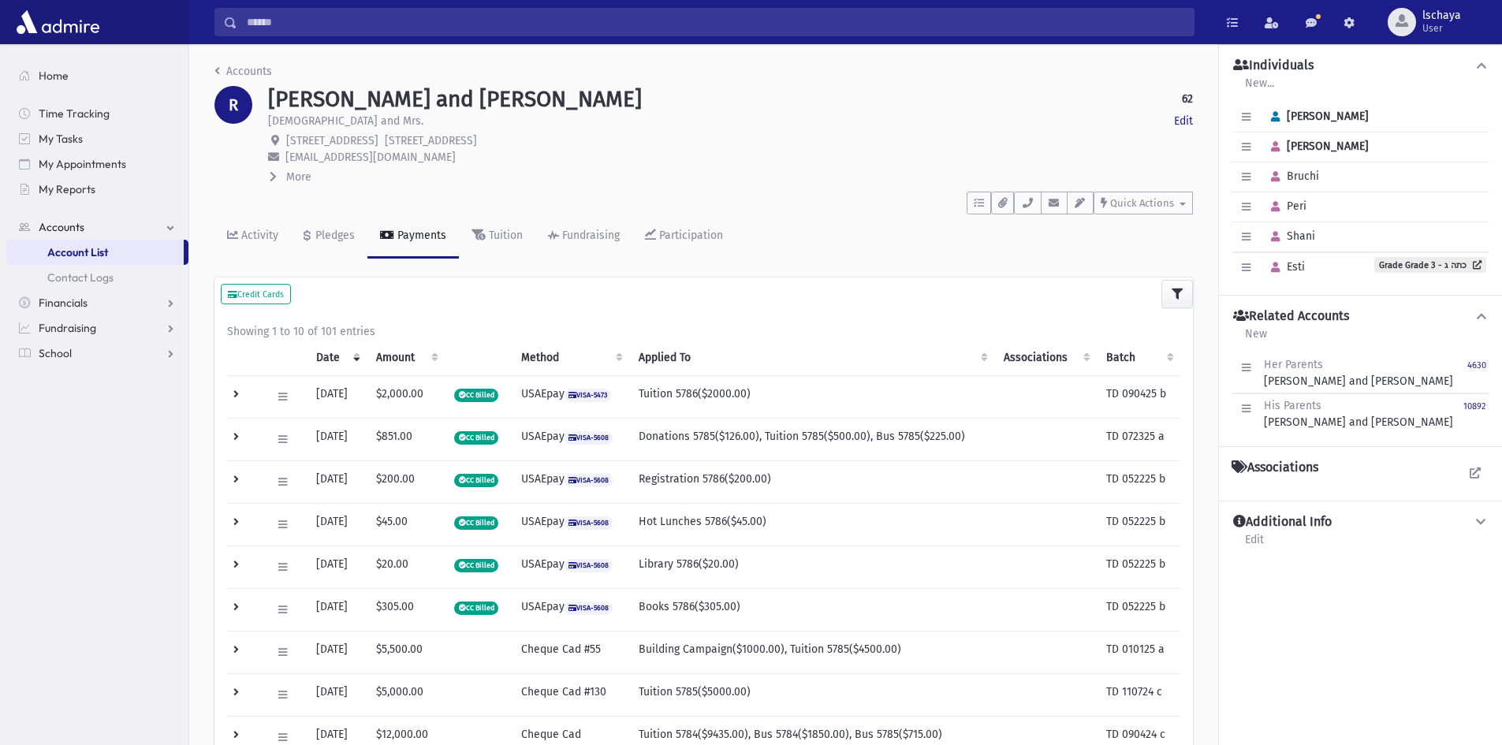
click at [274, 177] on icon at bounding box center [273, 176] width 7 height 11
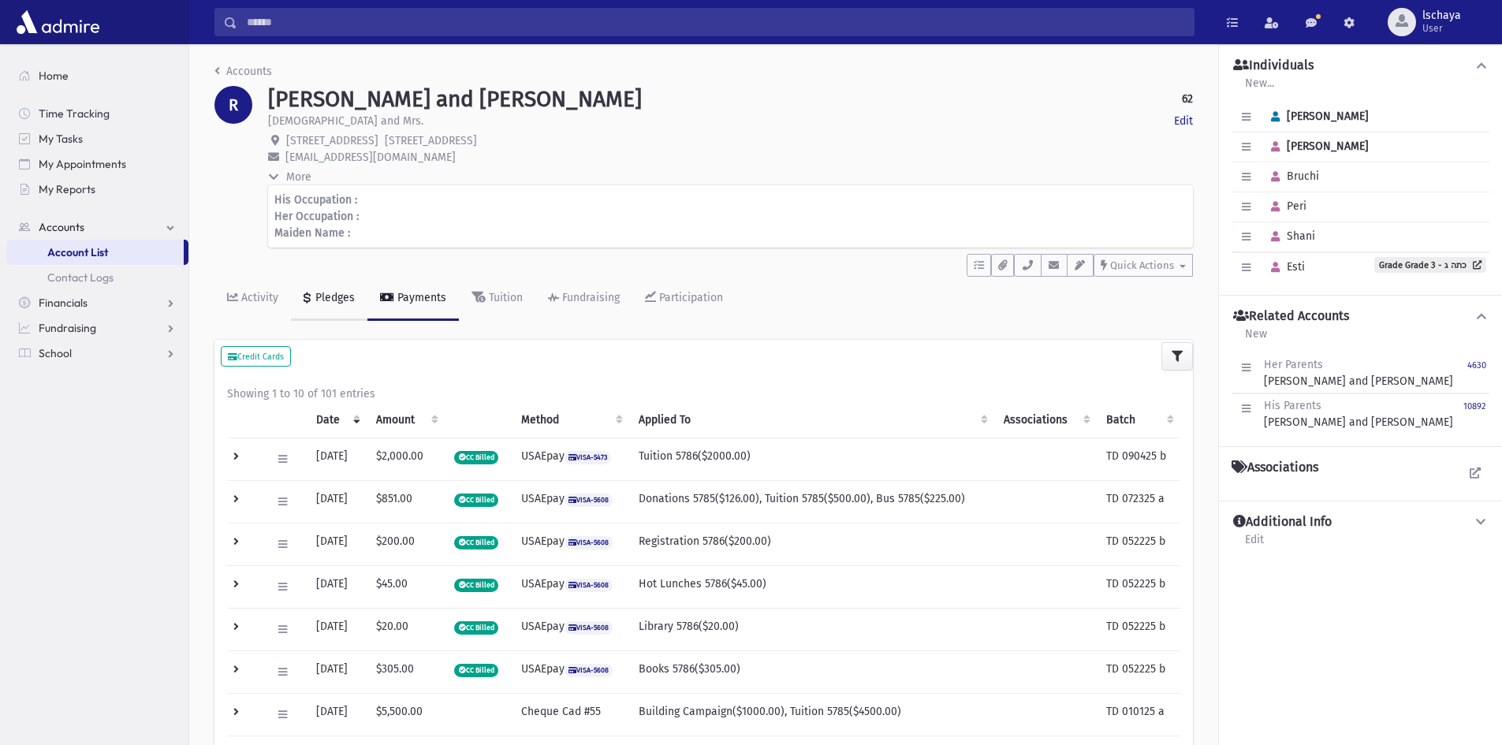
click at [331, 298] on div "Pledges" at bounding box center [333, 297] width 43 height 13
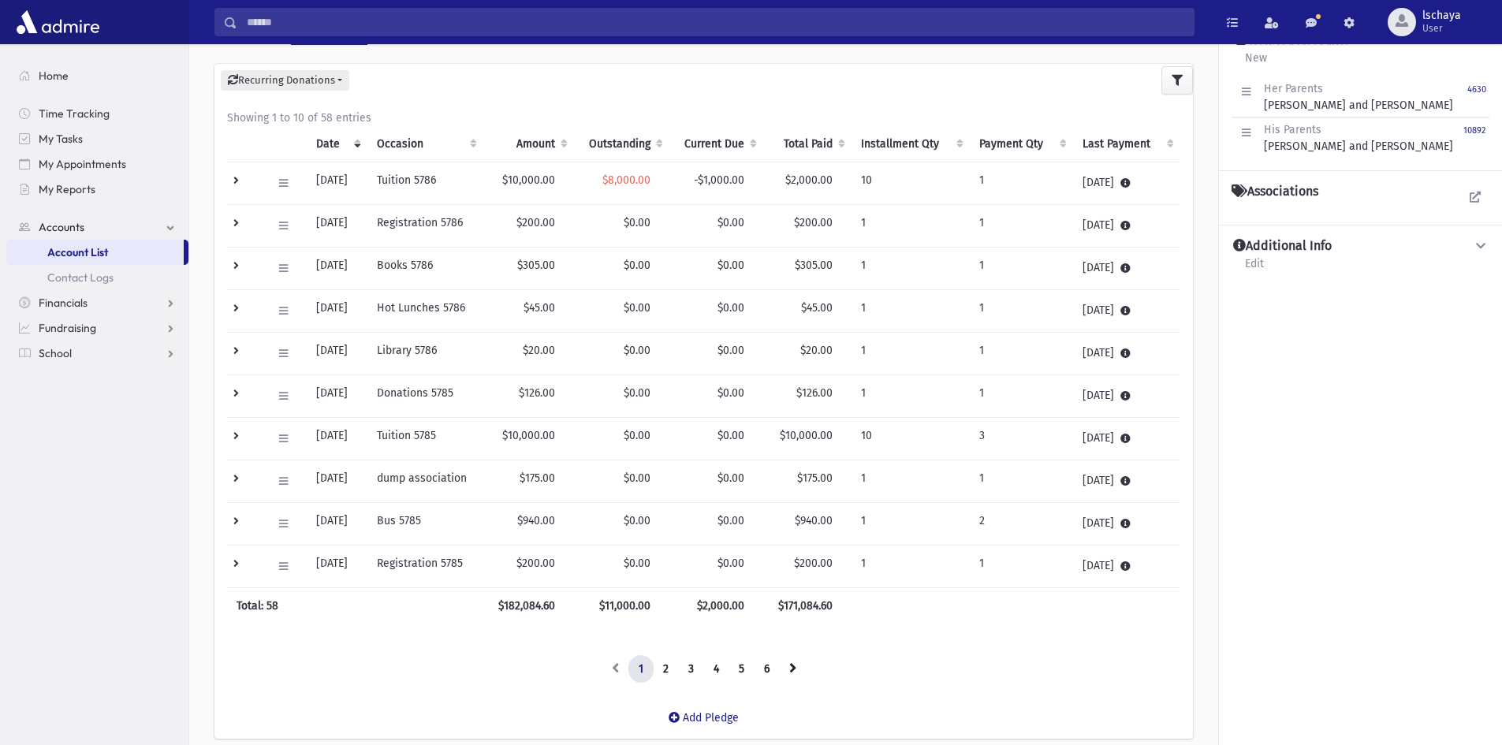
scroll to position [315, 0]
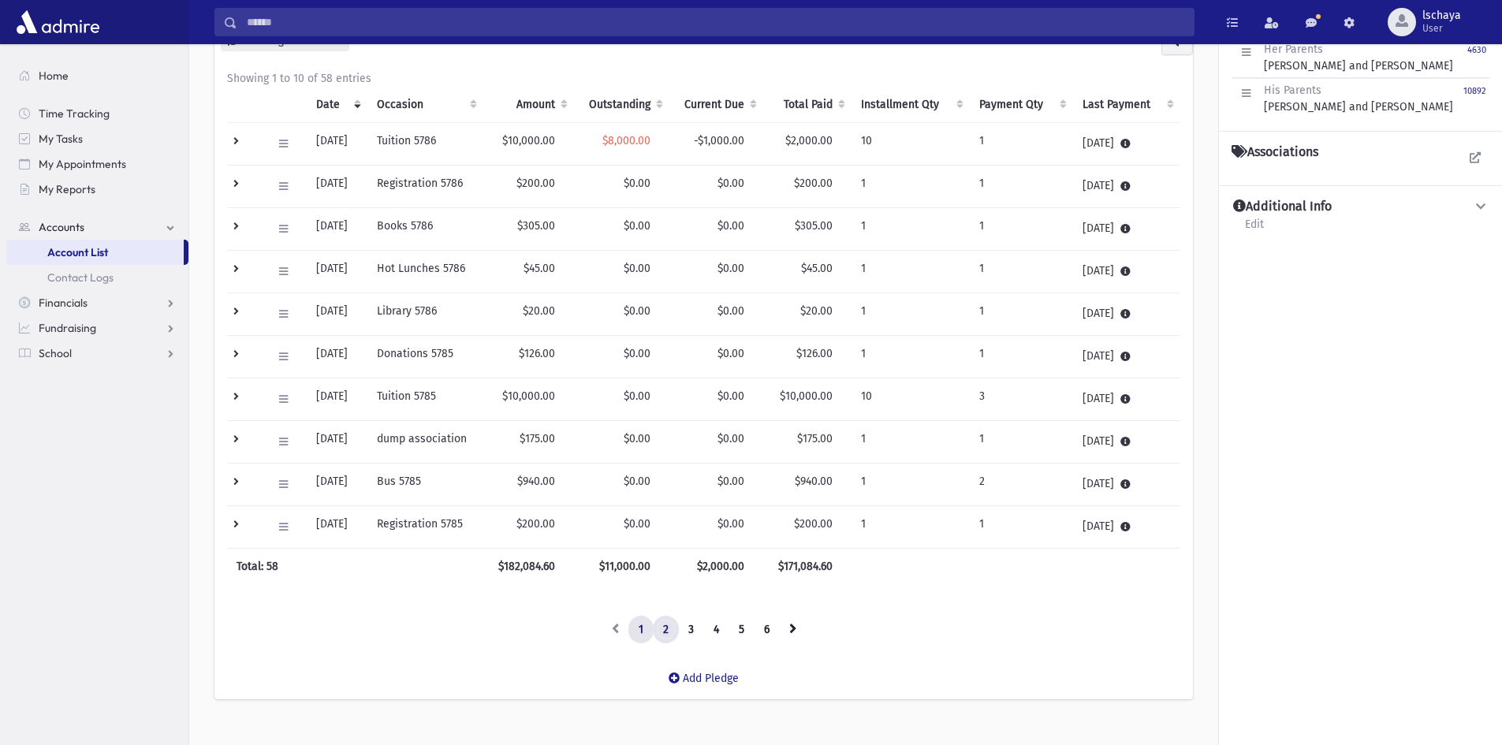
click at [665, 629] on link "2" at bounding box center [666, 630] width 26 height 28
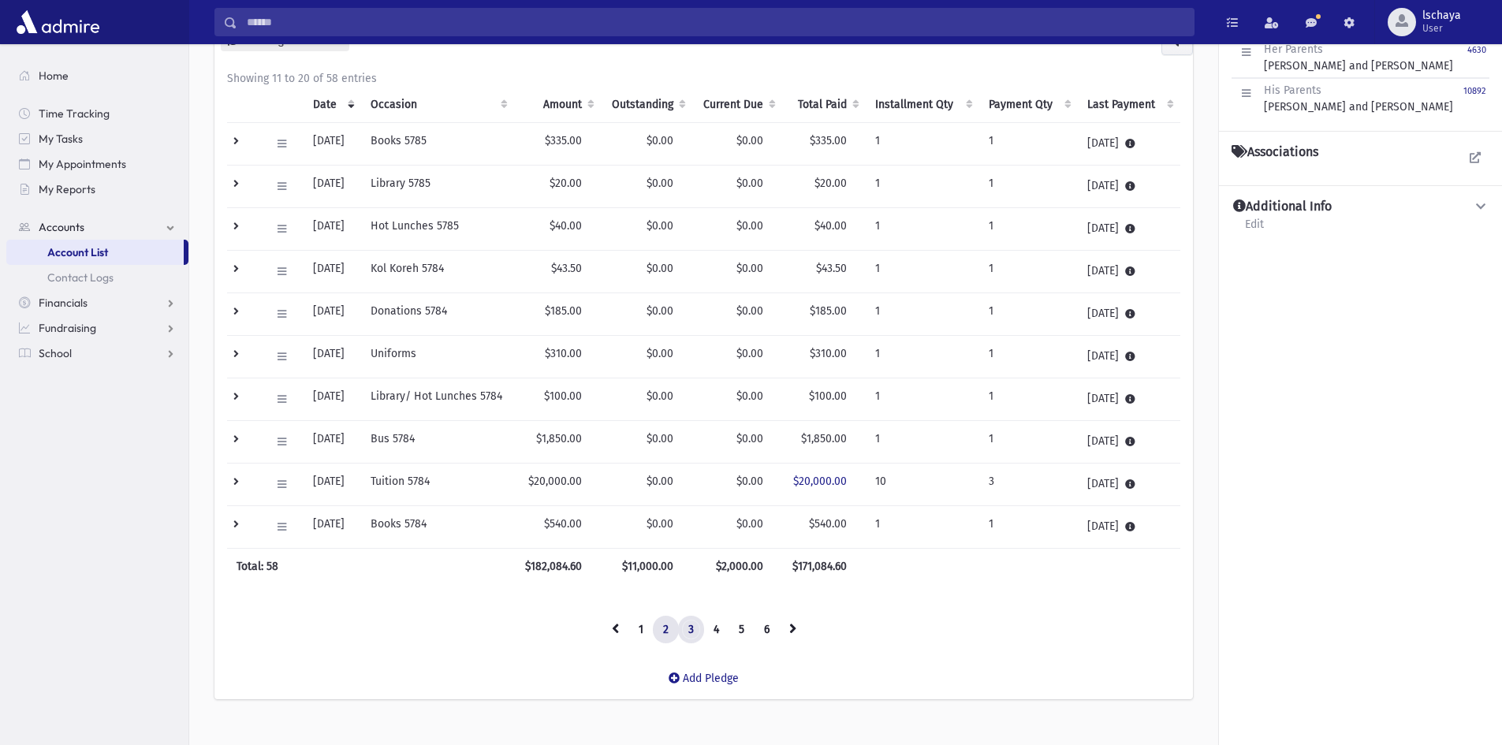
click at [693, 633] on link "3" at bounding box center [691, 630] width 26 height 28
click at [721, 633] on link "4" at bounding box center [717, 630] width 26 height 28
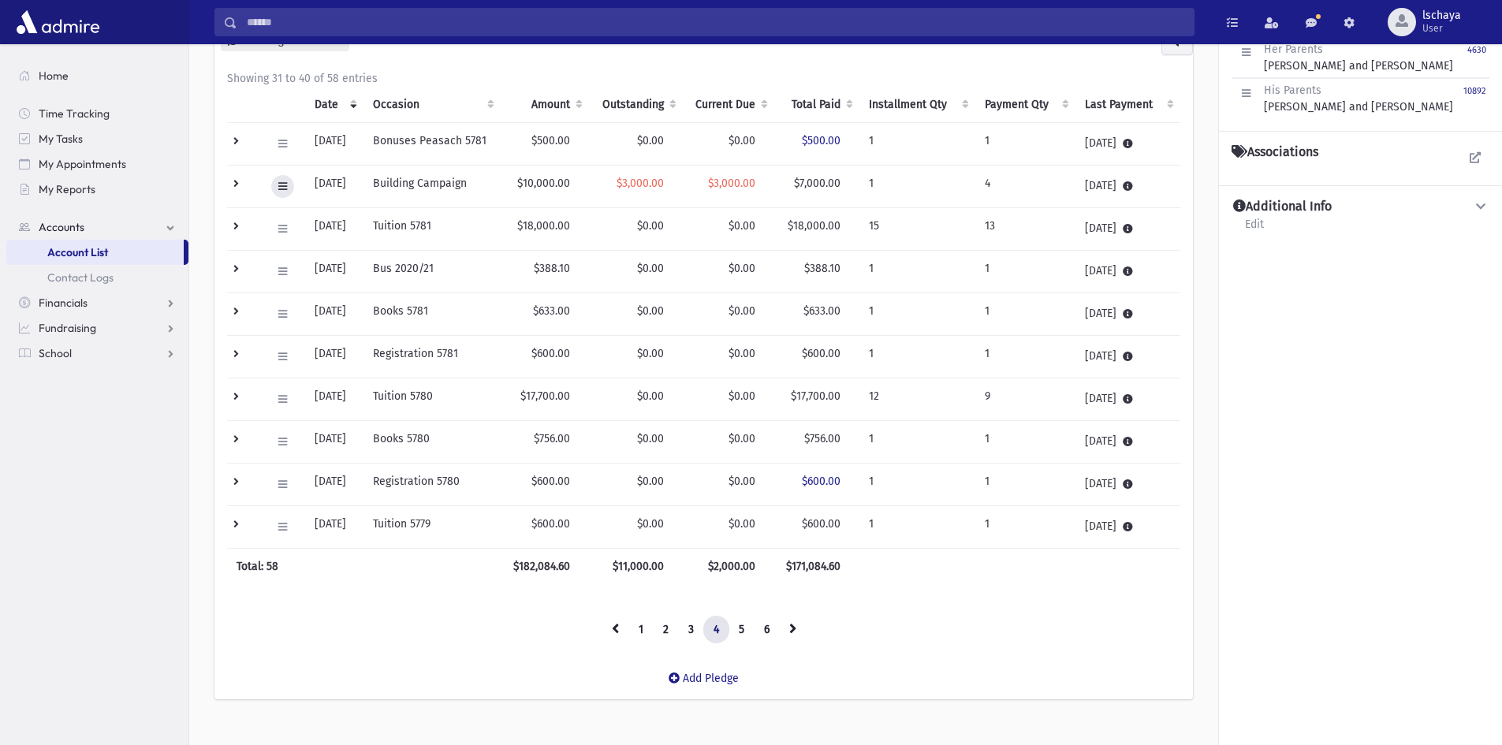
click at [284, 186] on icon at bounding box center [282, 186] width 9 height 10
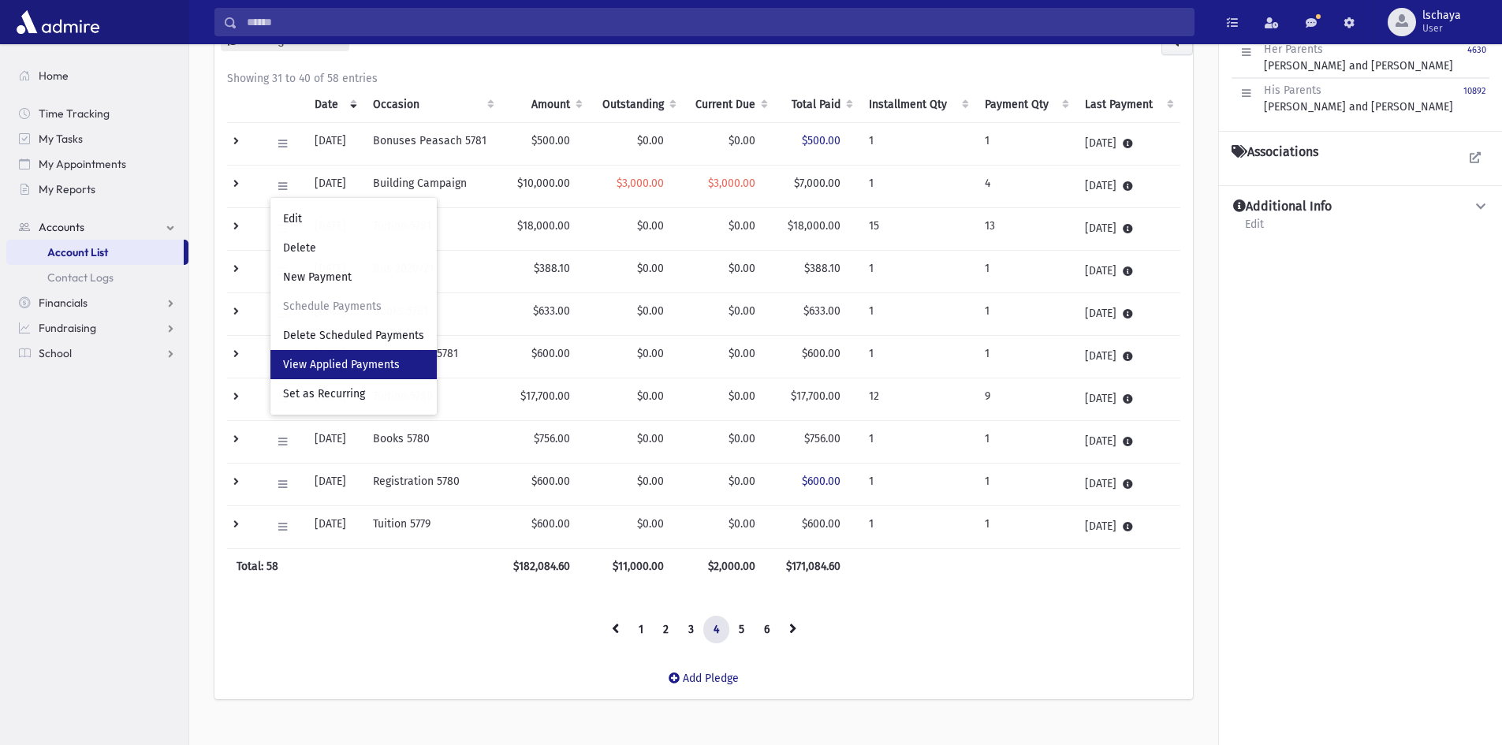
click at [331, 360] on span "View Applied Payments" at bounding box center [341, 364] width 117 height 13
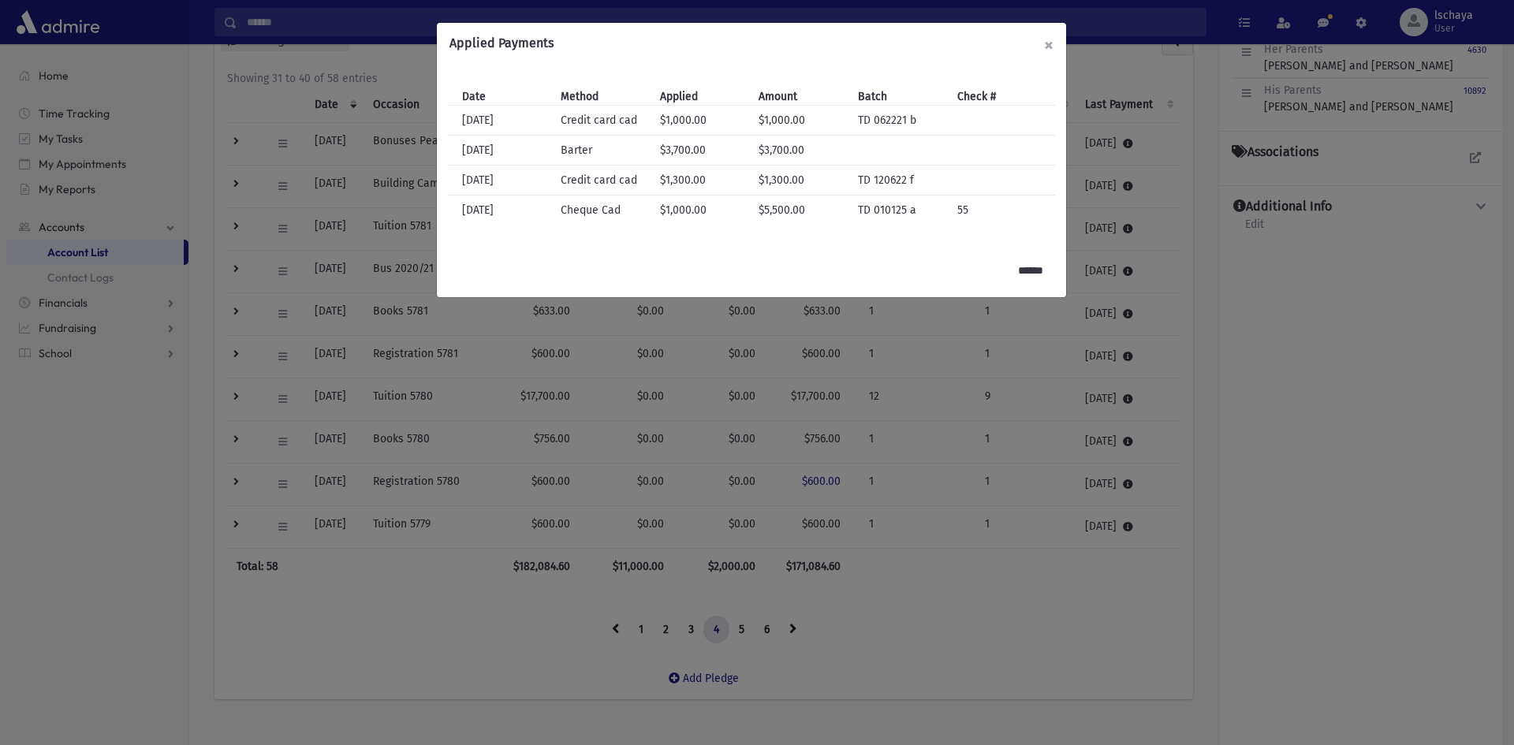
click at [1043, 45] on button "×" at bounding box center [1049, 45] width 35 height 44
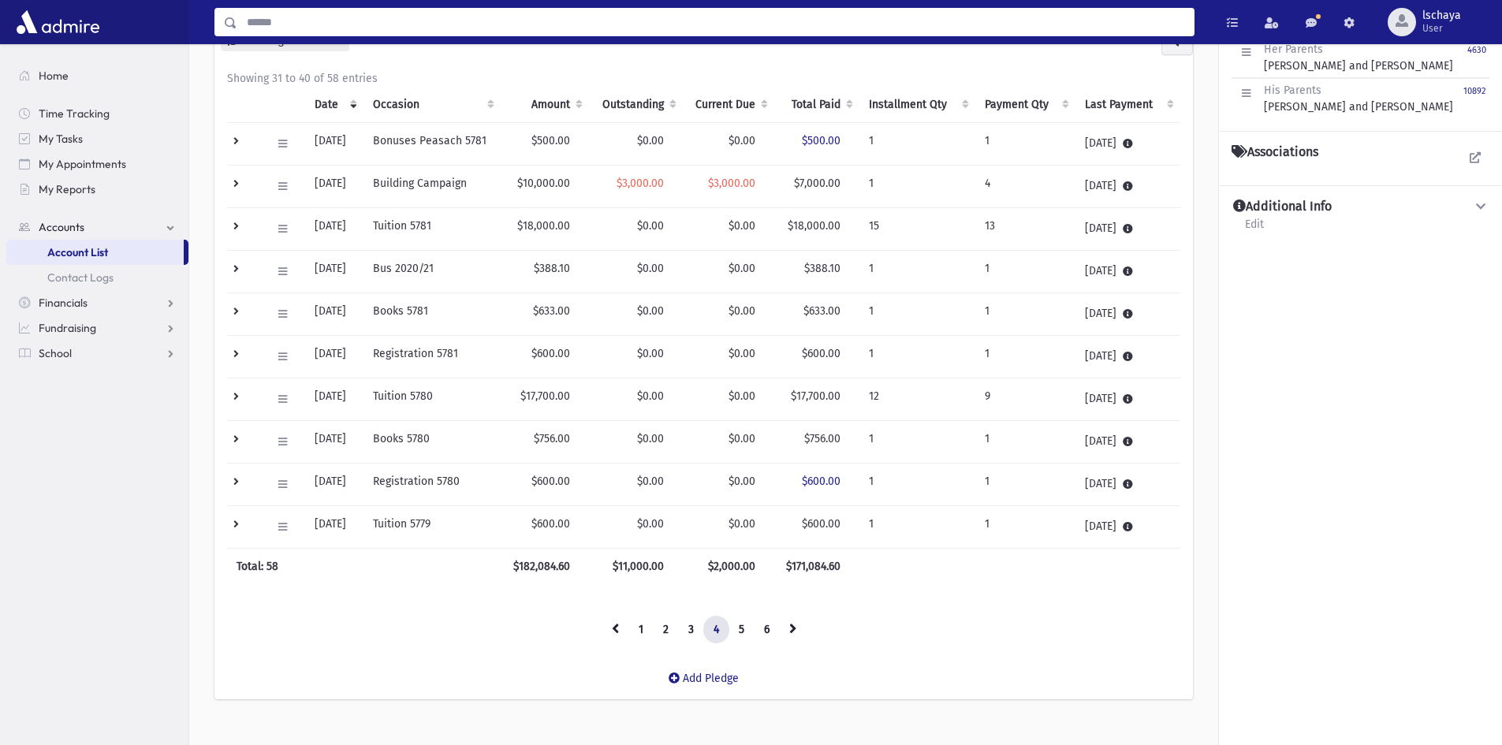
click at [356, 8] on input "Search" at bounding box center [715, 22] width 957 height 28
type input "*********"
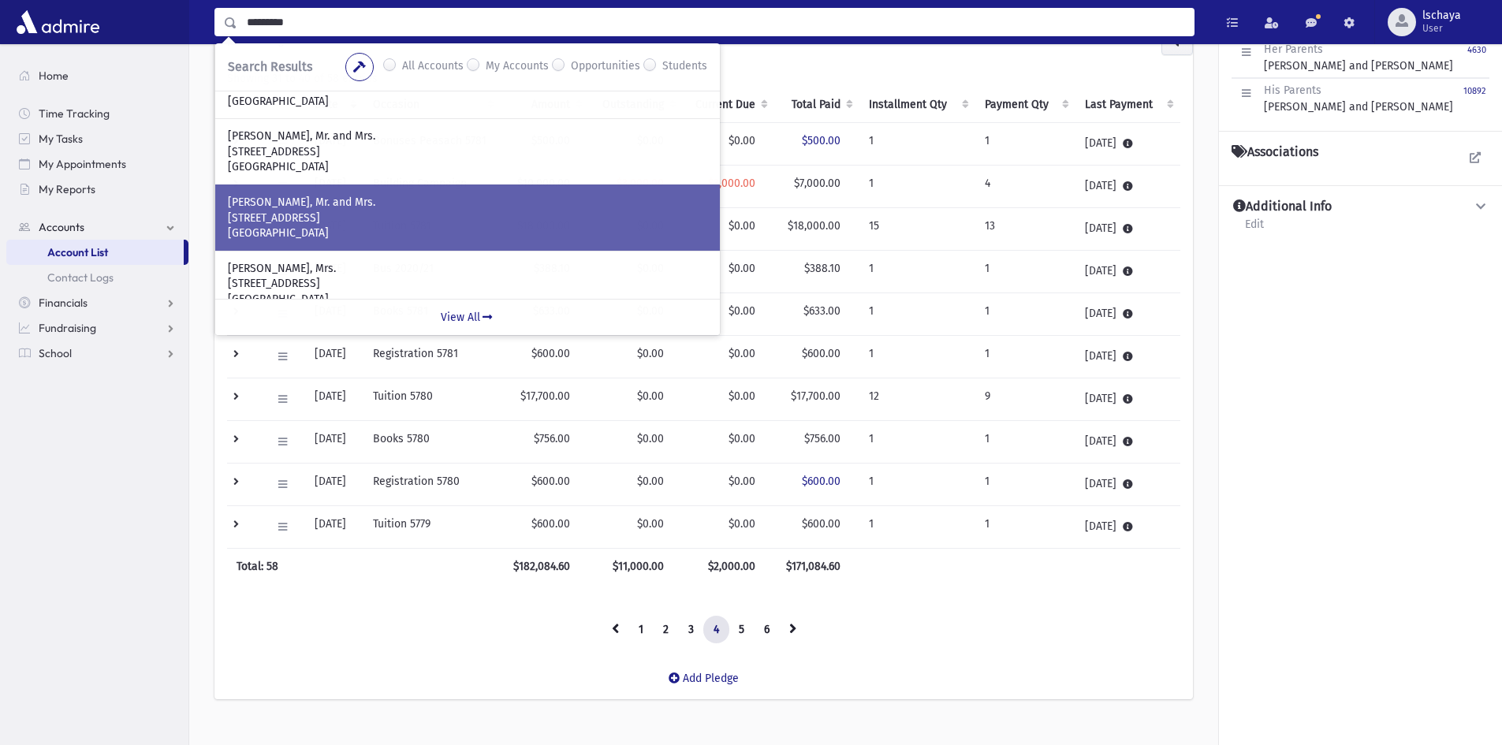
scroll to position [453, 0]
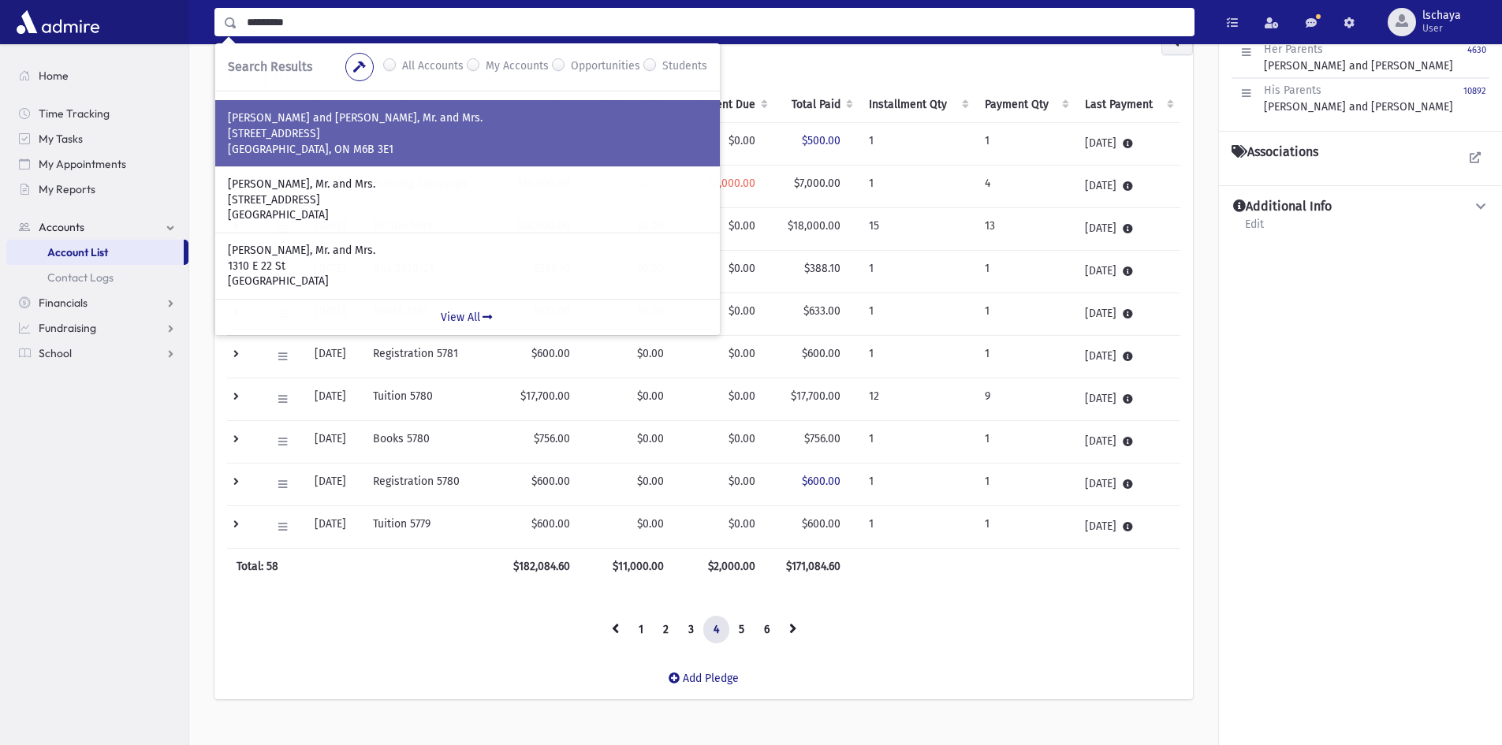
click at [375, 142] on p "[GEOGRAPHIC_DATA], ON M6B 3E1" at bounding box center [468, 150] width 480 height 16
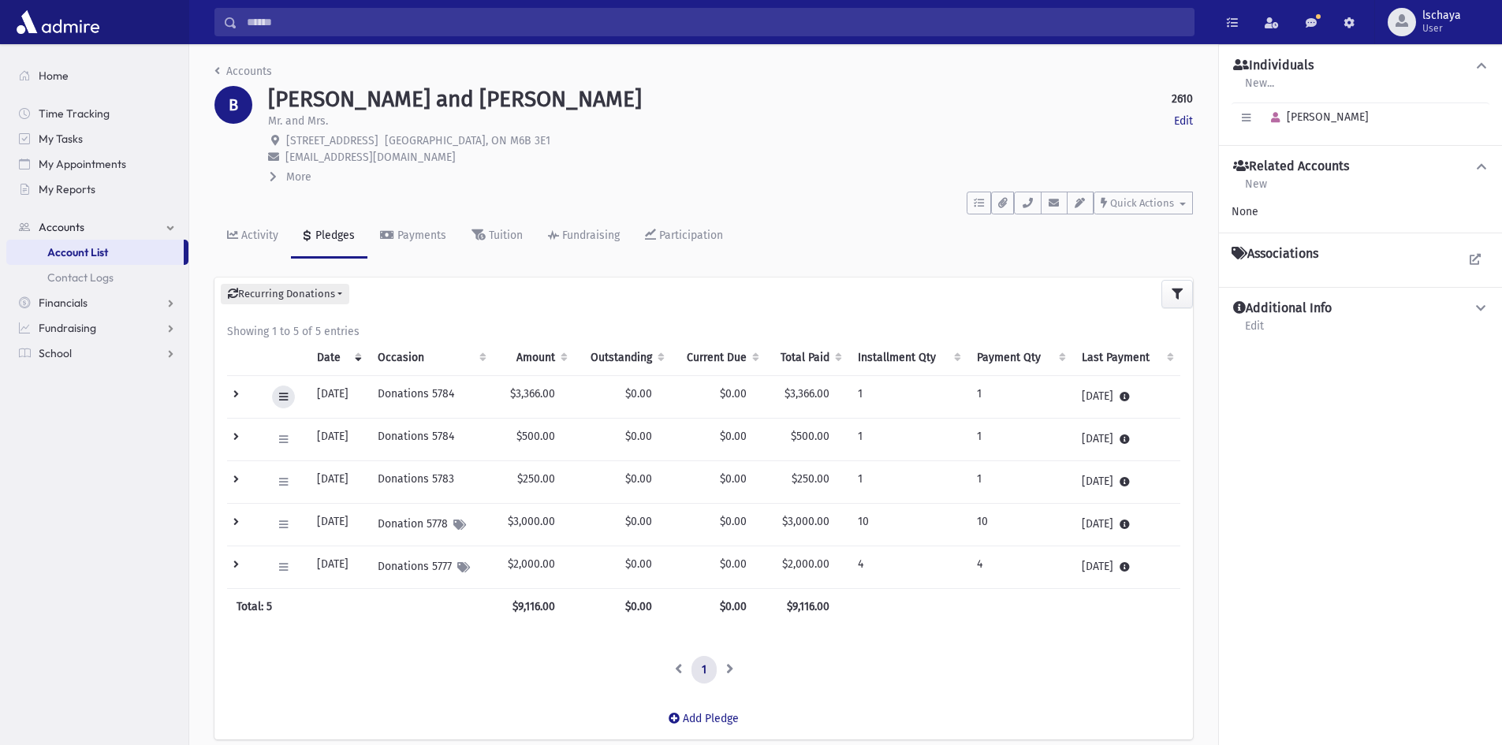
click at [282, 399] on icon at bounding box center [283, 397] width 9 height 10
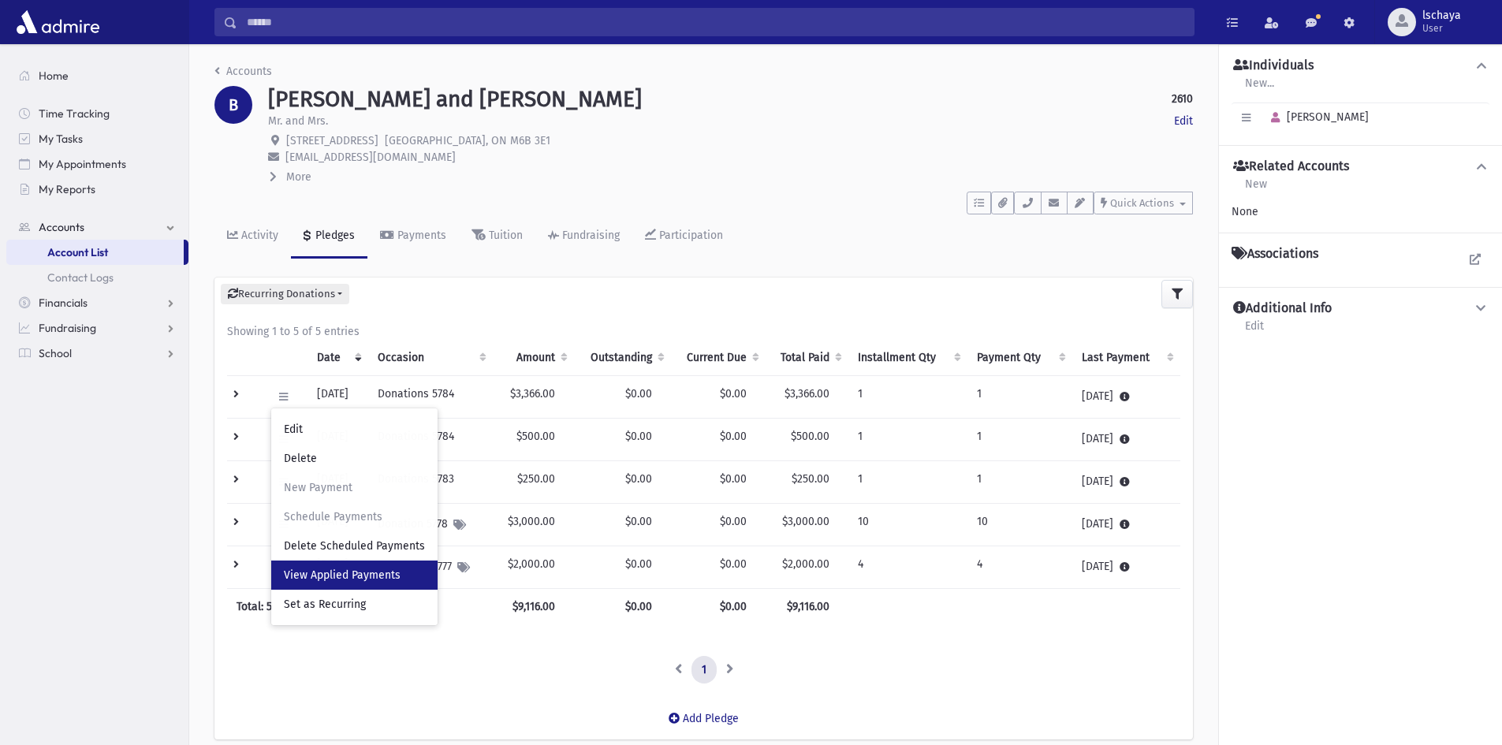
click at [290, 572] on span "View Applied Payments" at bounding box center [342, 575] width 117 height 13
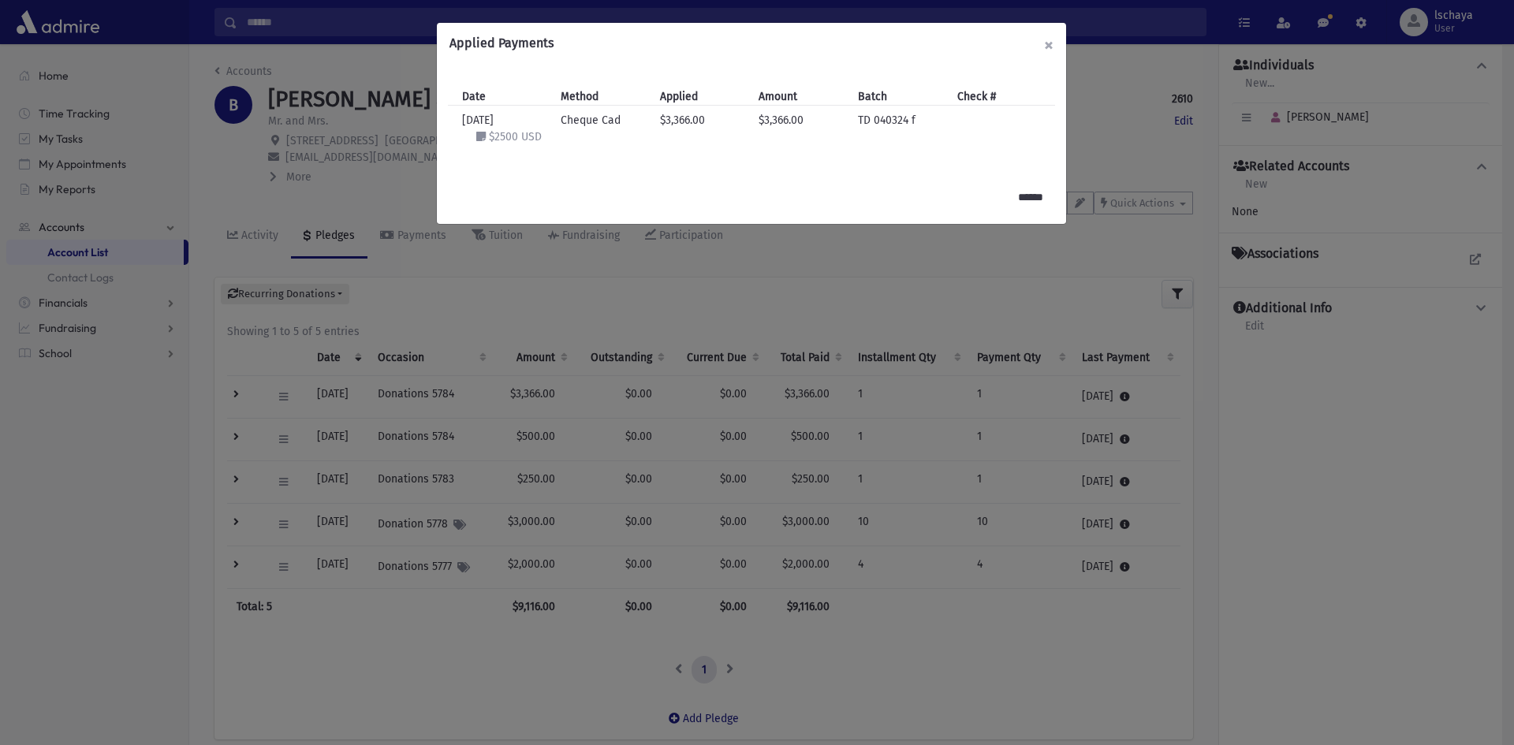
click at [1052, 40] on button "×" at bounding box center [1049, 45] width 35 height 44
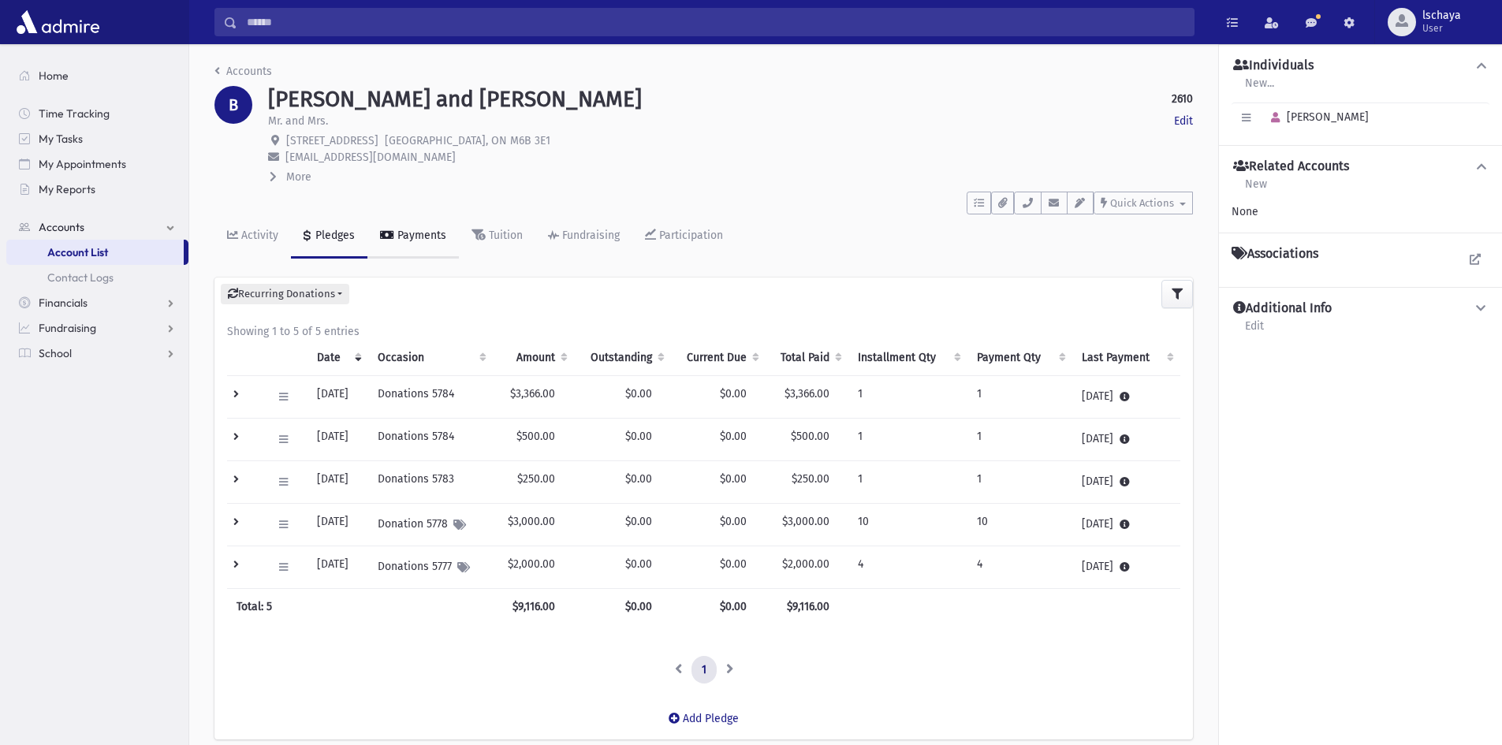
click at [428, 238] on div "Payments" at bounding box center [420, 235] width 52 height 13
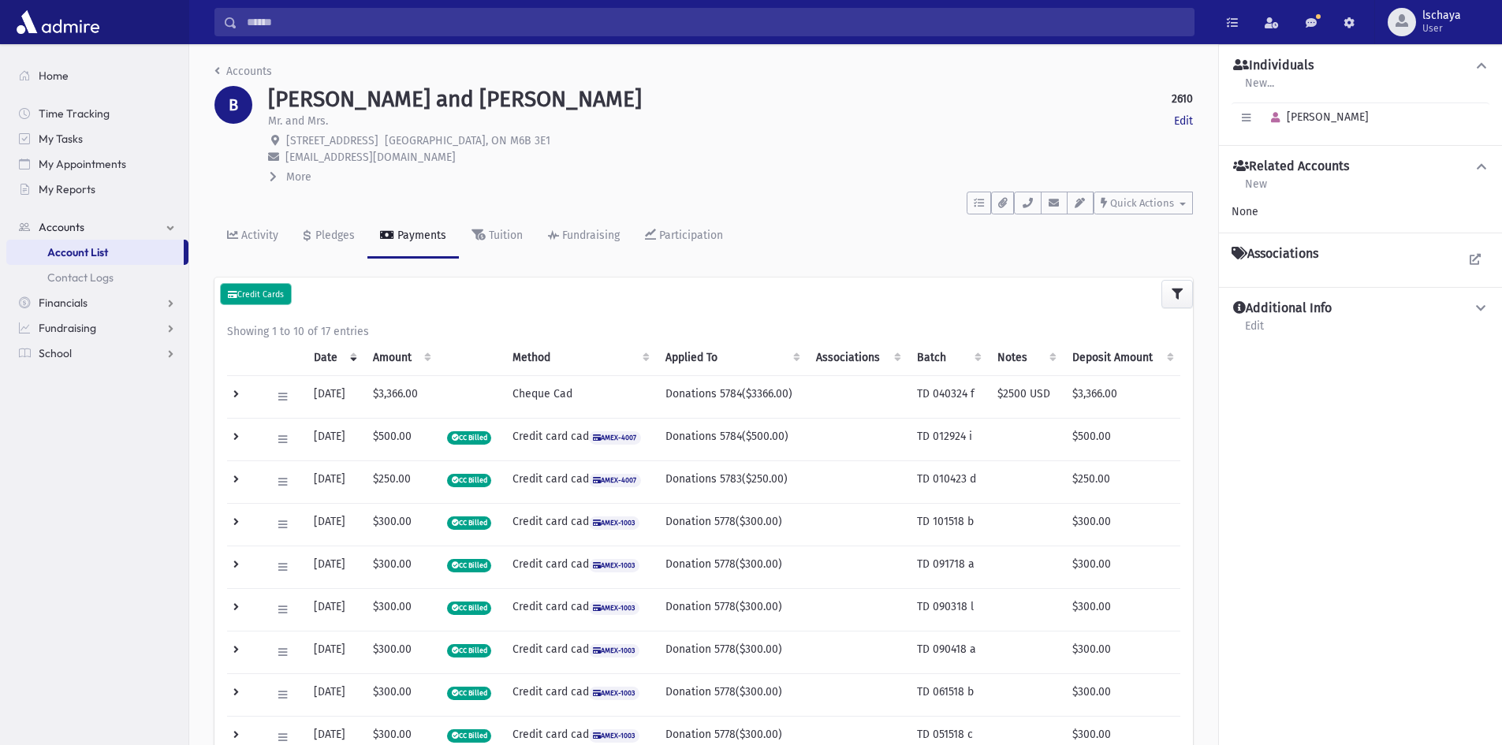
click small "Credit Cards"
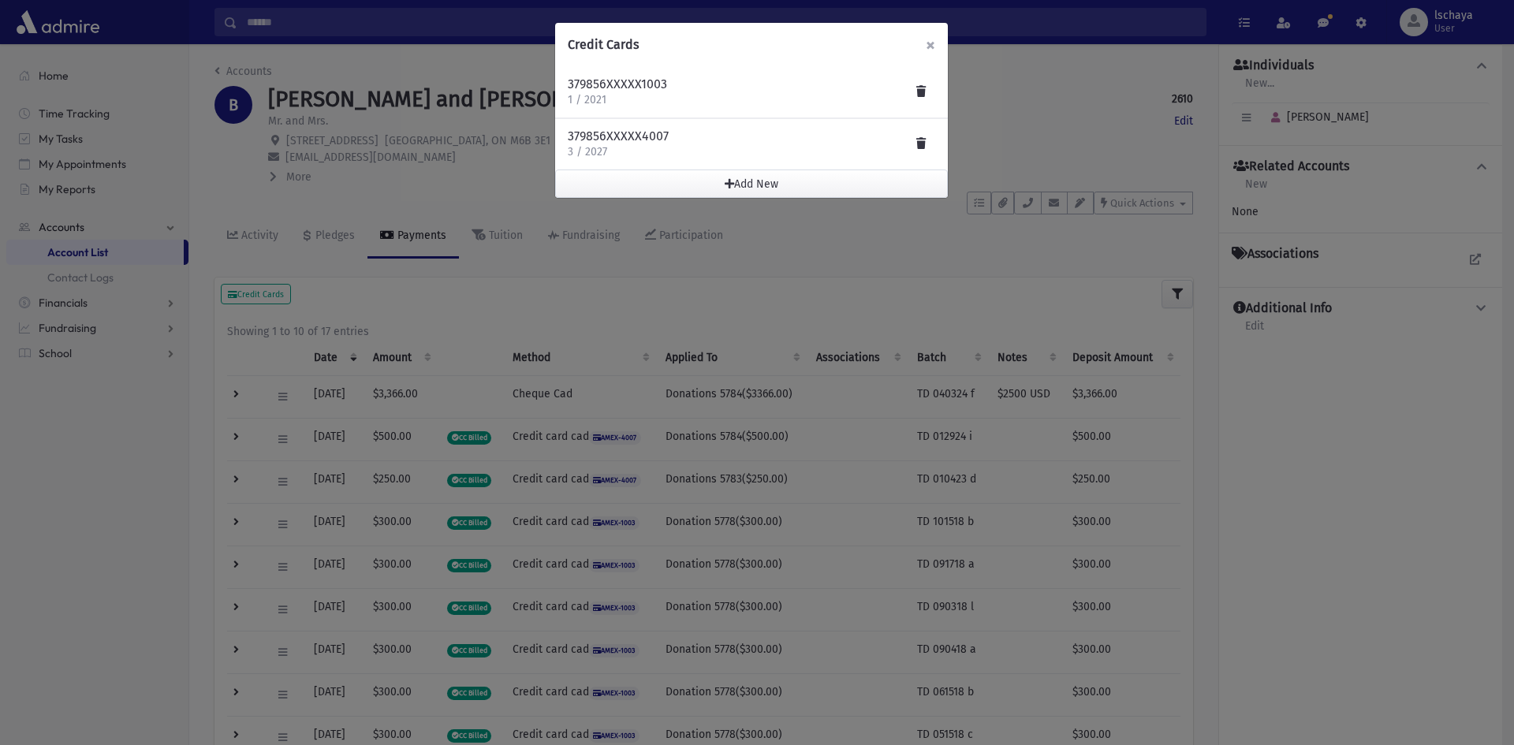
click span "×"
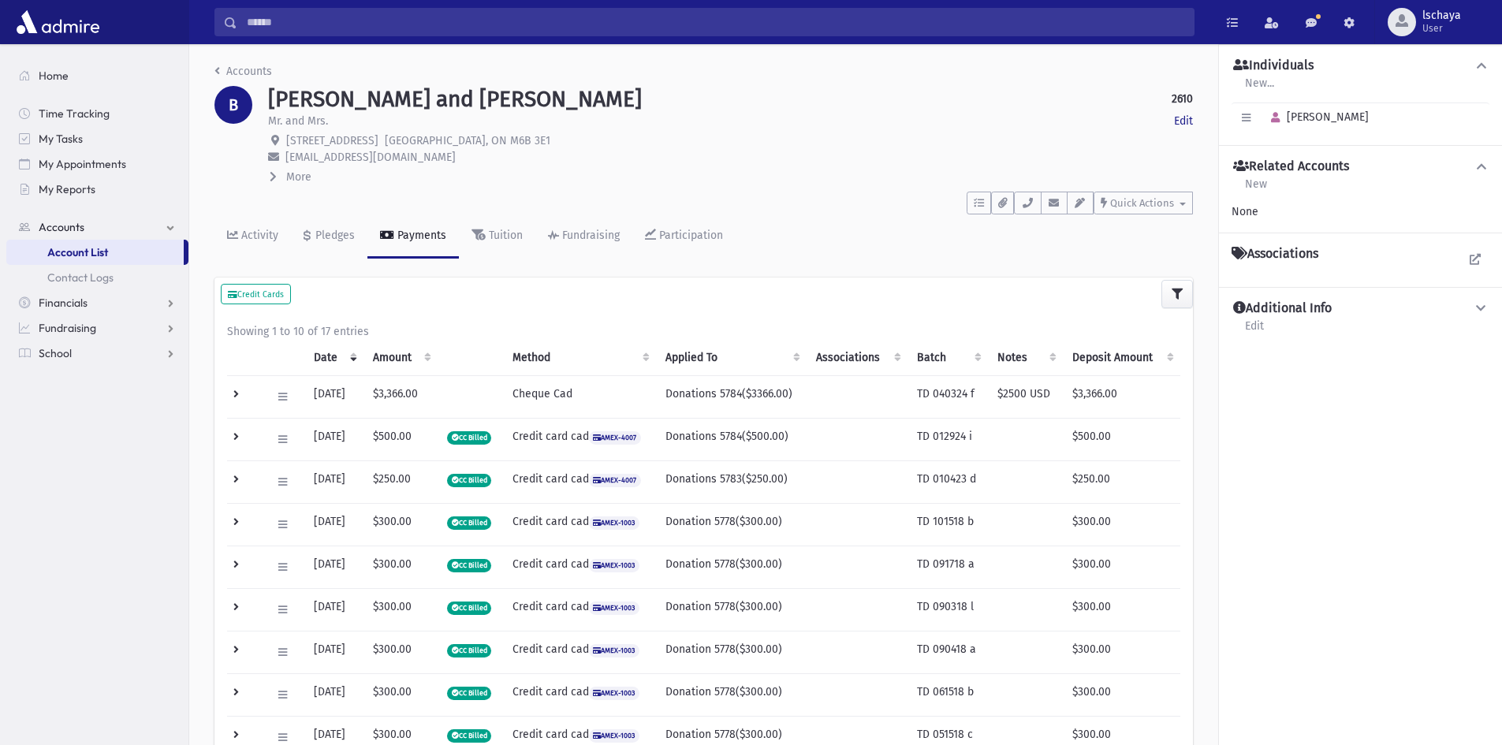
click strong "2610"
copy strong "2610"
click input "Search"
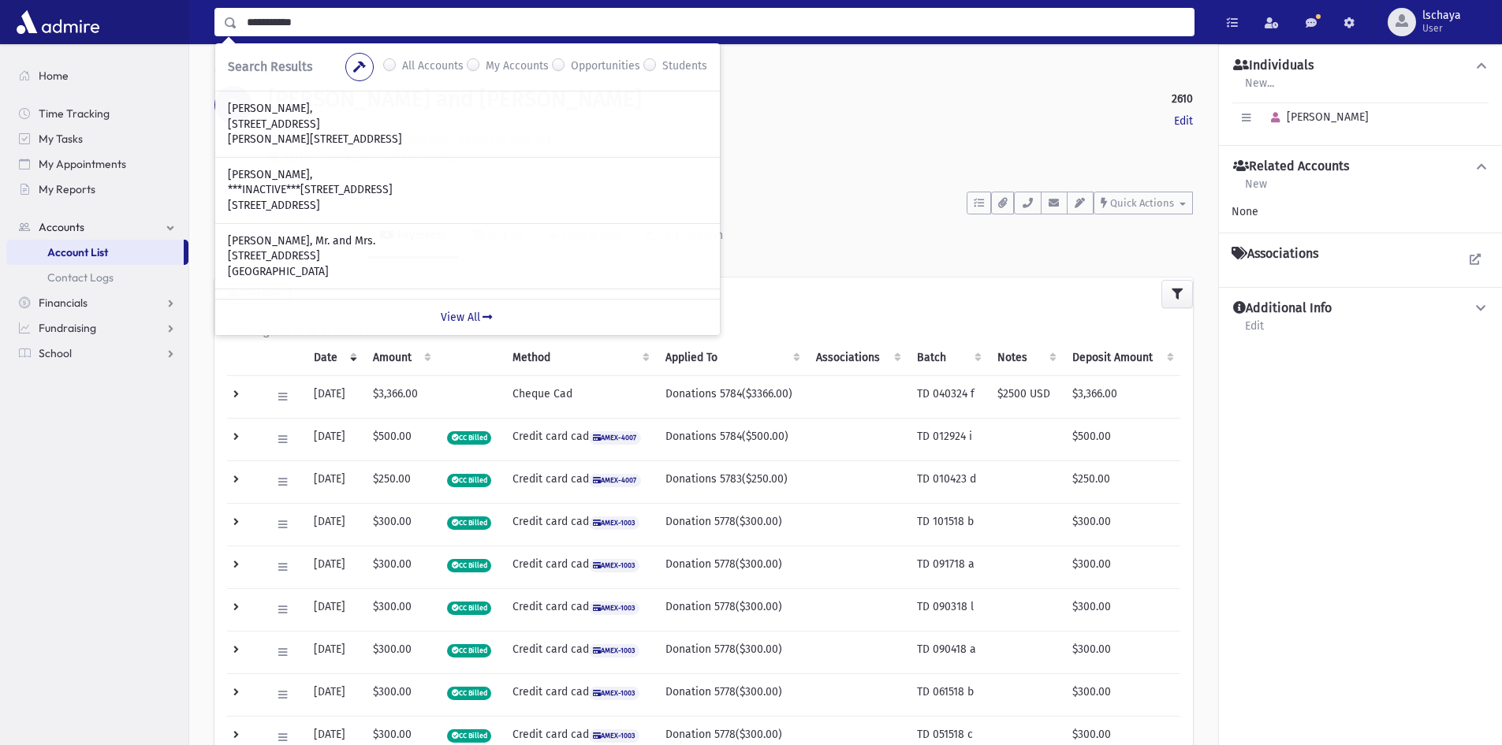
type input "**********"
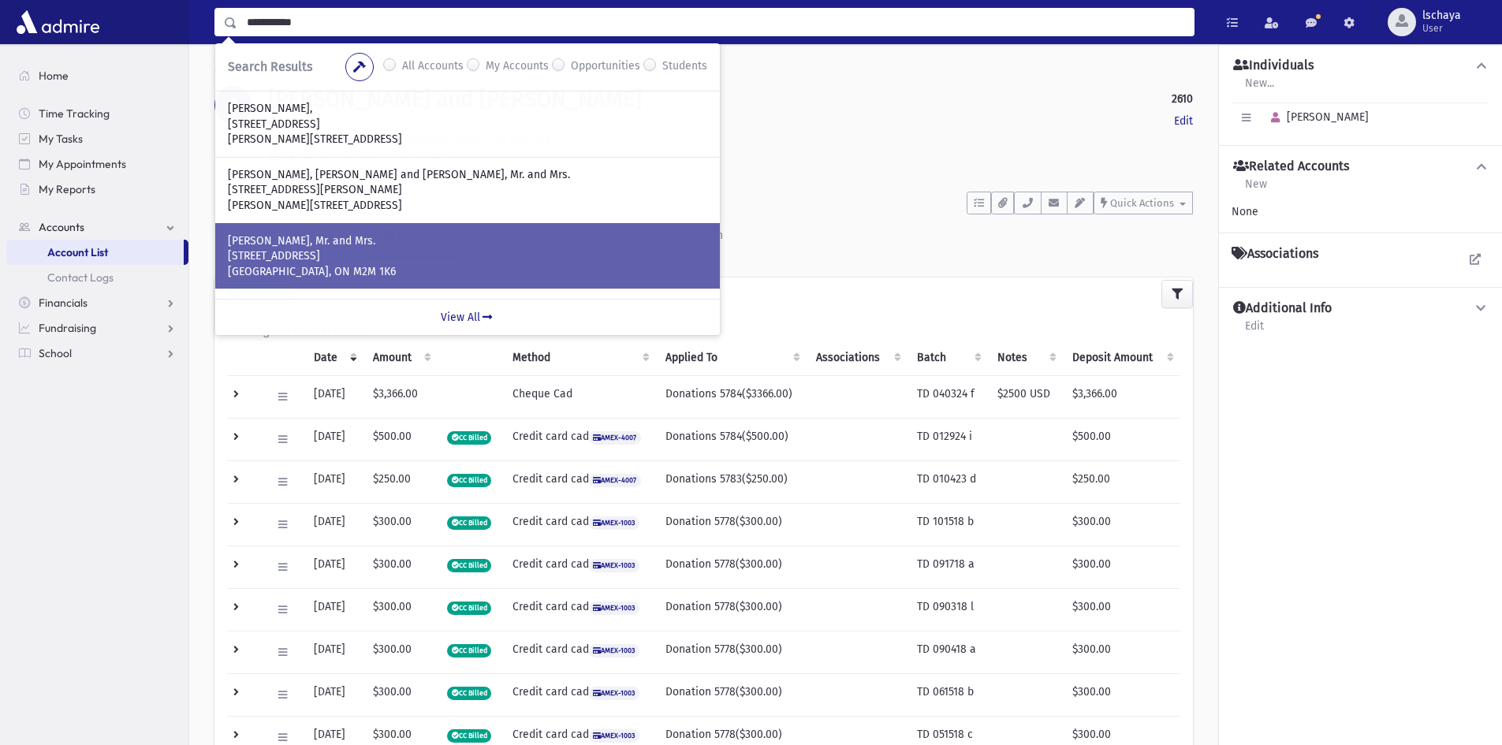
scroll to position [56, 0]
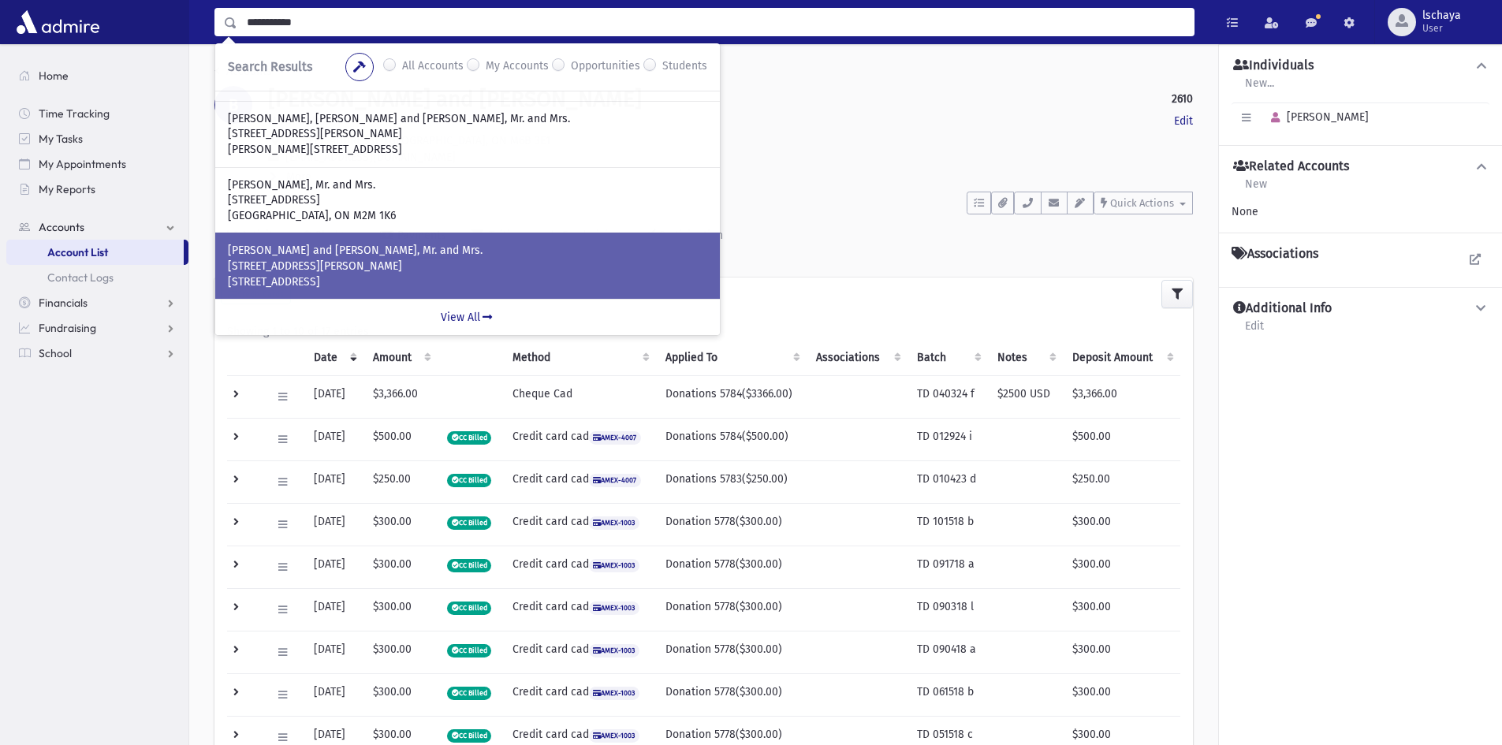
click p "FRIEDMAN, Avrumy and Hudy, Mr. and Mrs."
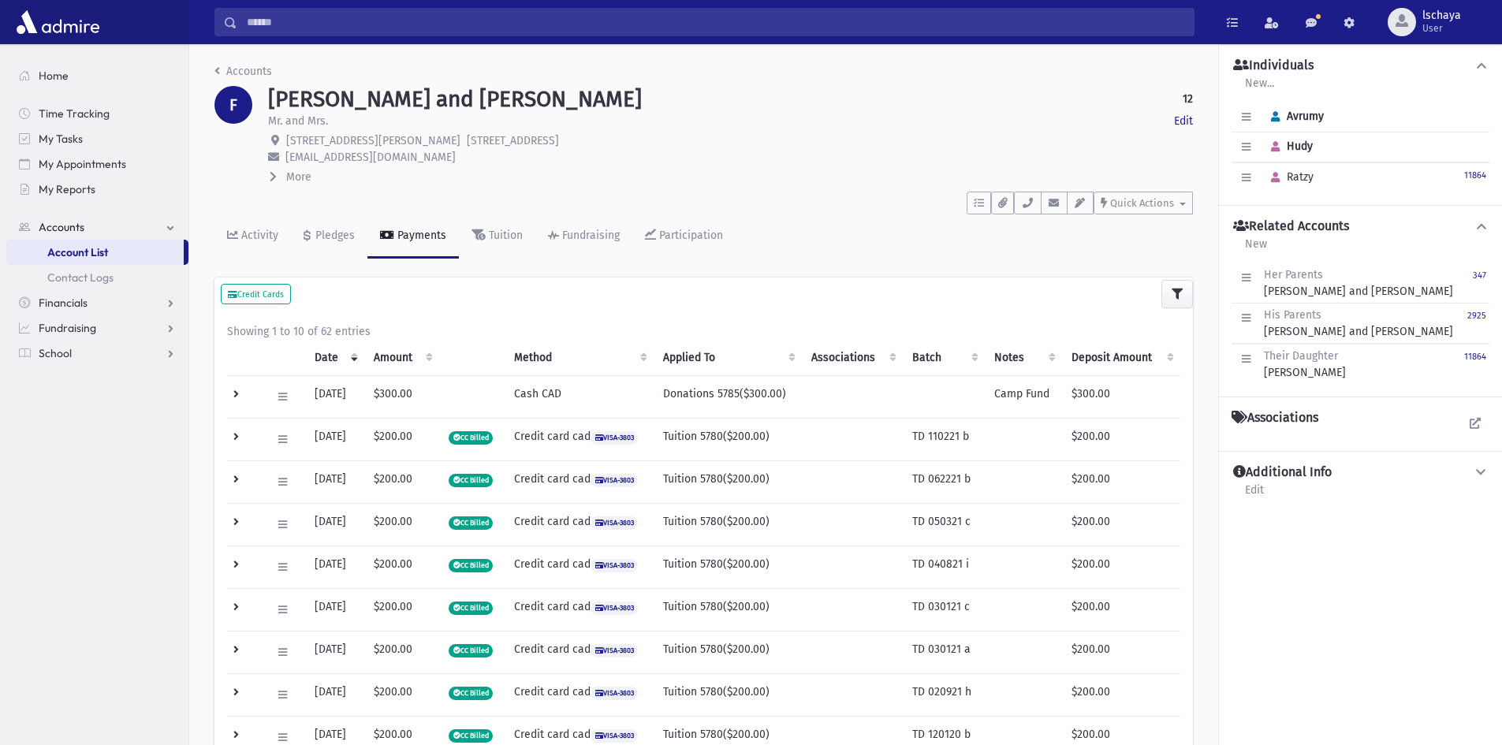
click at [480, 33] on input "Search" at bounding box center [715, 22] width 957 height 28
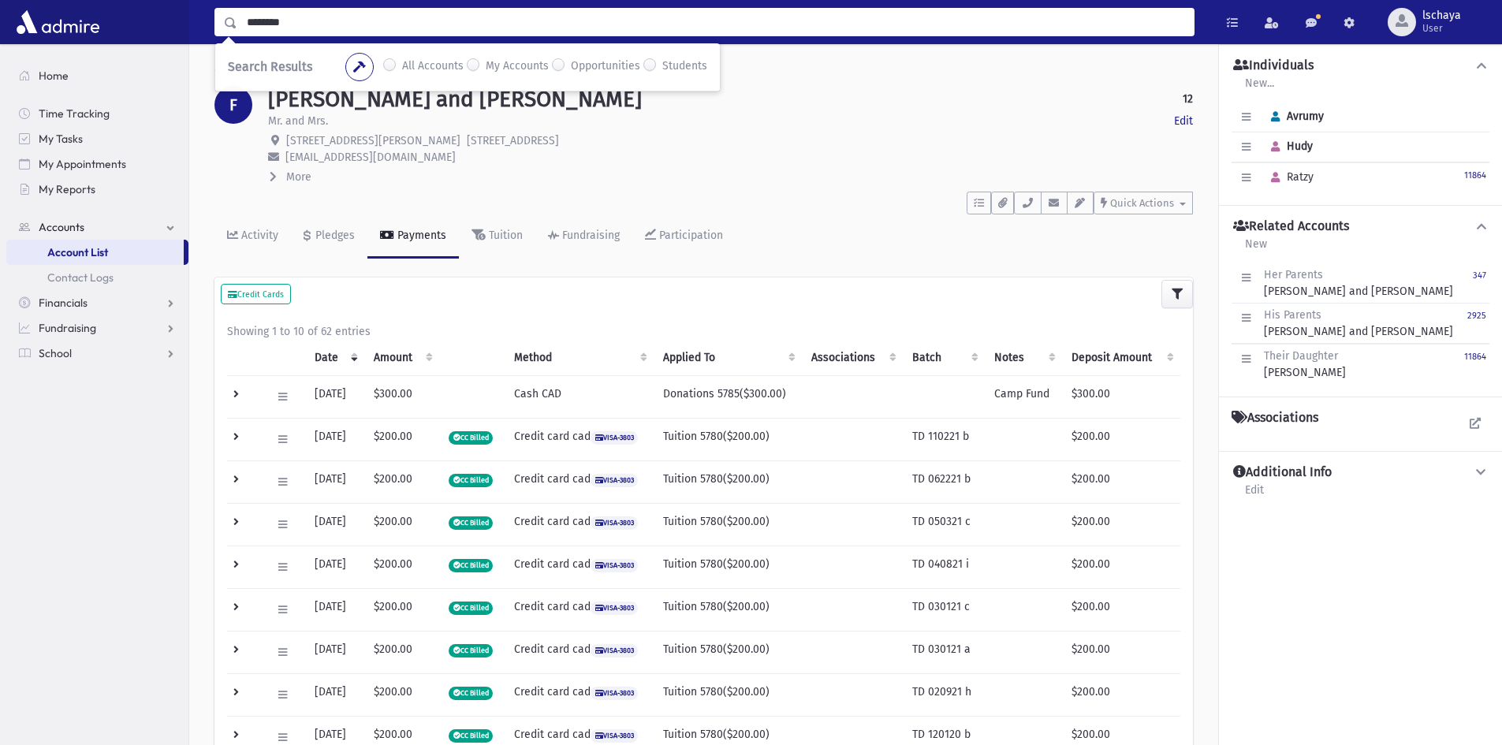
type input "********"
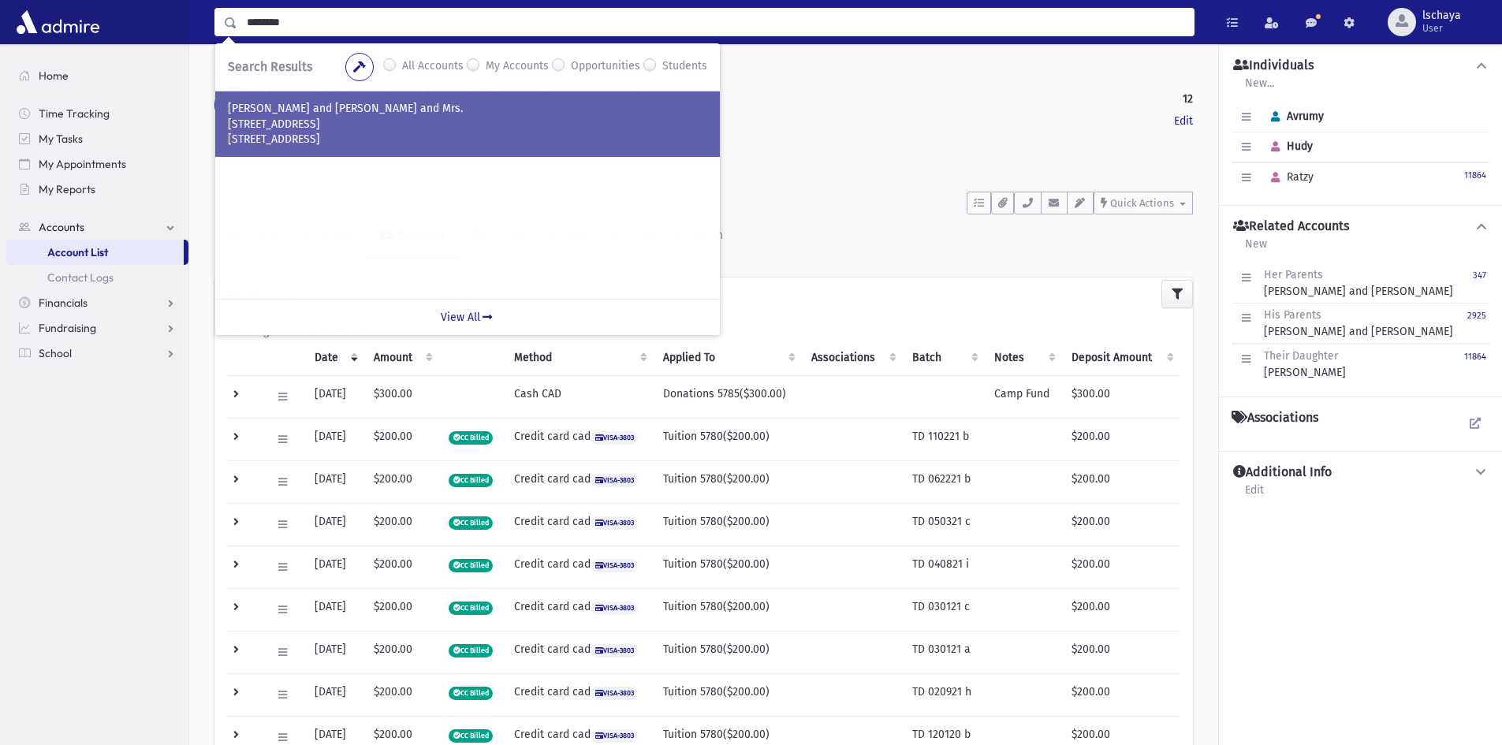
click at [462, 134] on p "Toronto, ON M6A 1W3" at bounding box center [468, 140] width 480 height 16
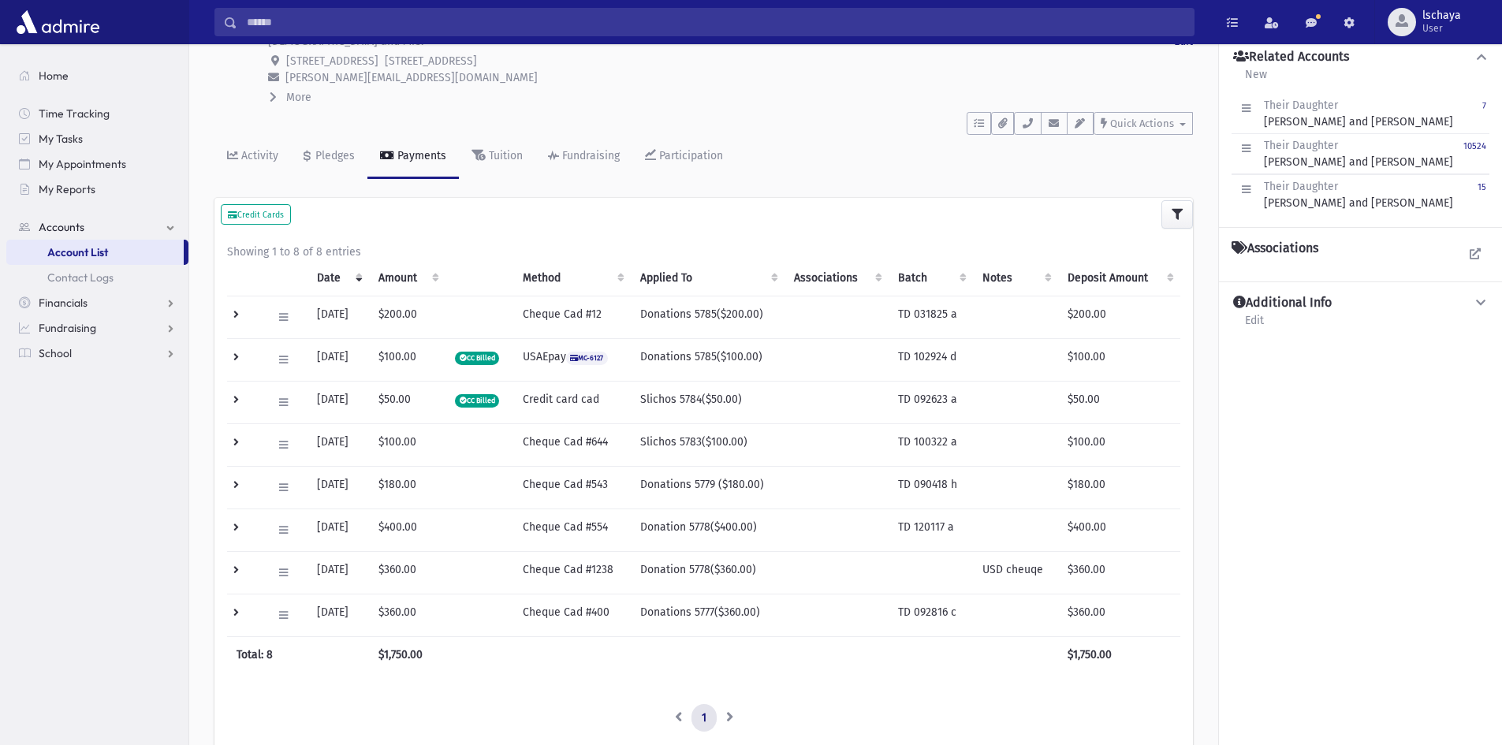
scroll to position [79, 0]
click at [323, 155] on div "Pledges" at bounding box center [333, 156] width 43 height 13
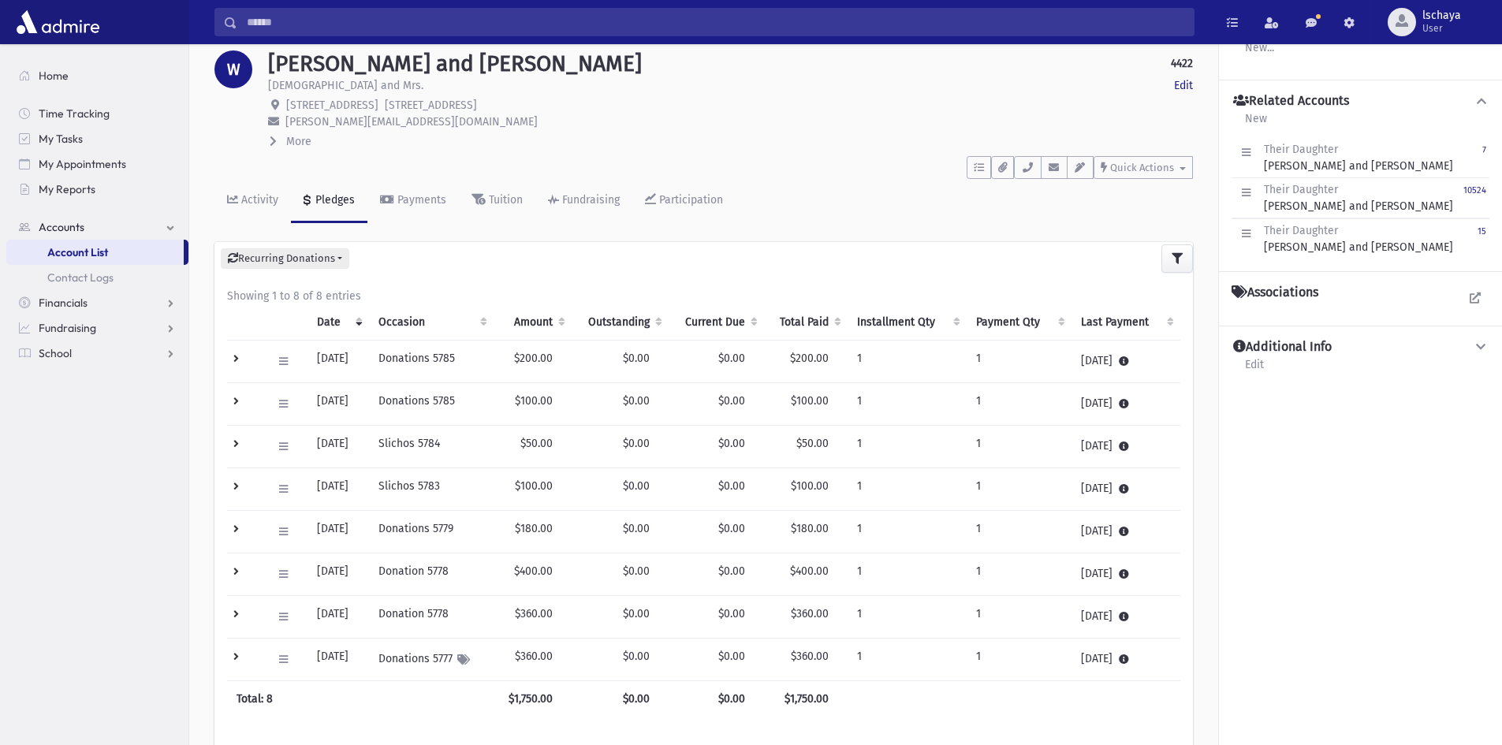
scroll to position [79, 0]
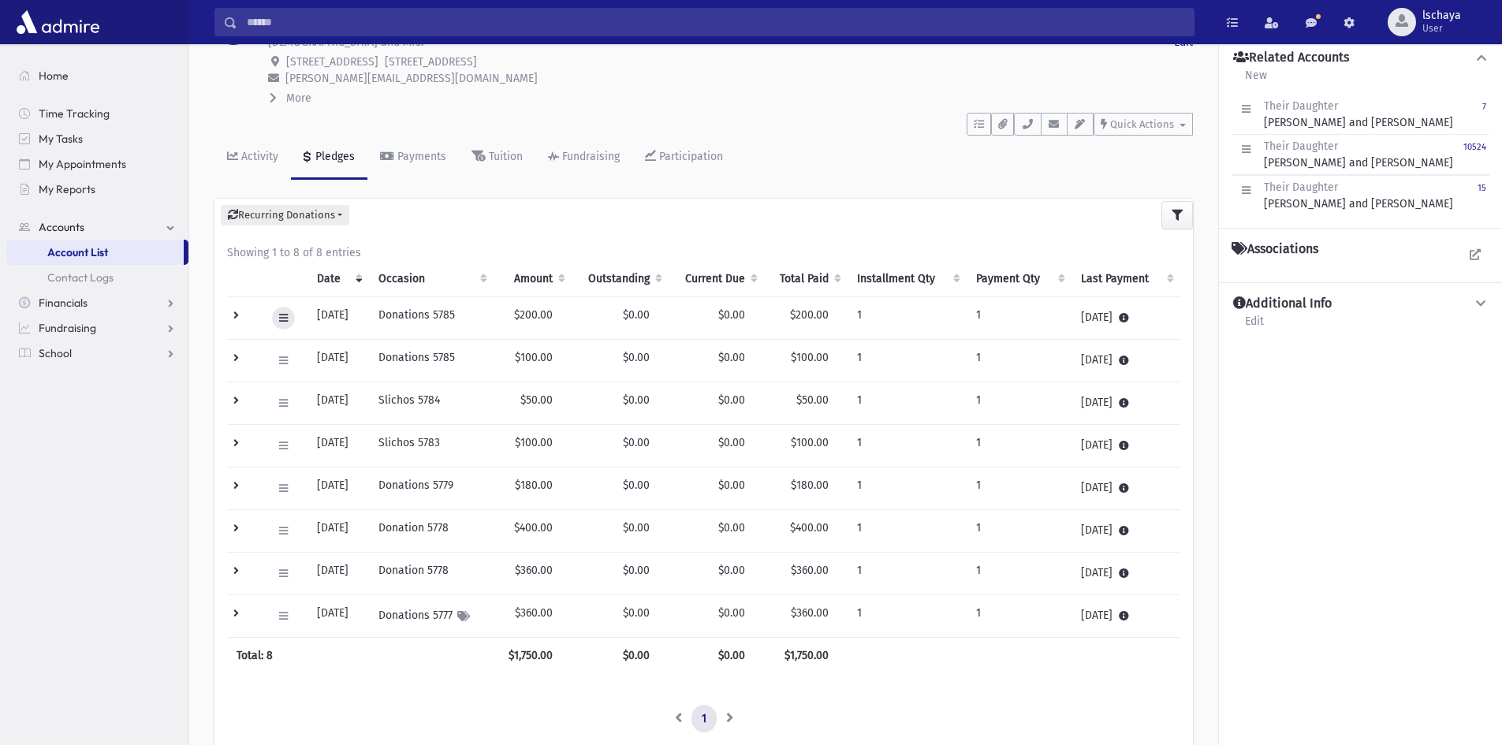
click at [286, 319] on icon at bounding box center [283, 318] width 9 height 10
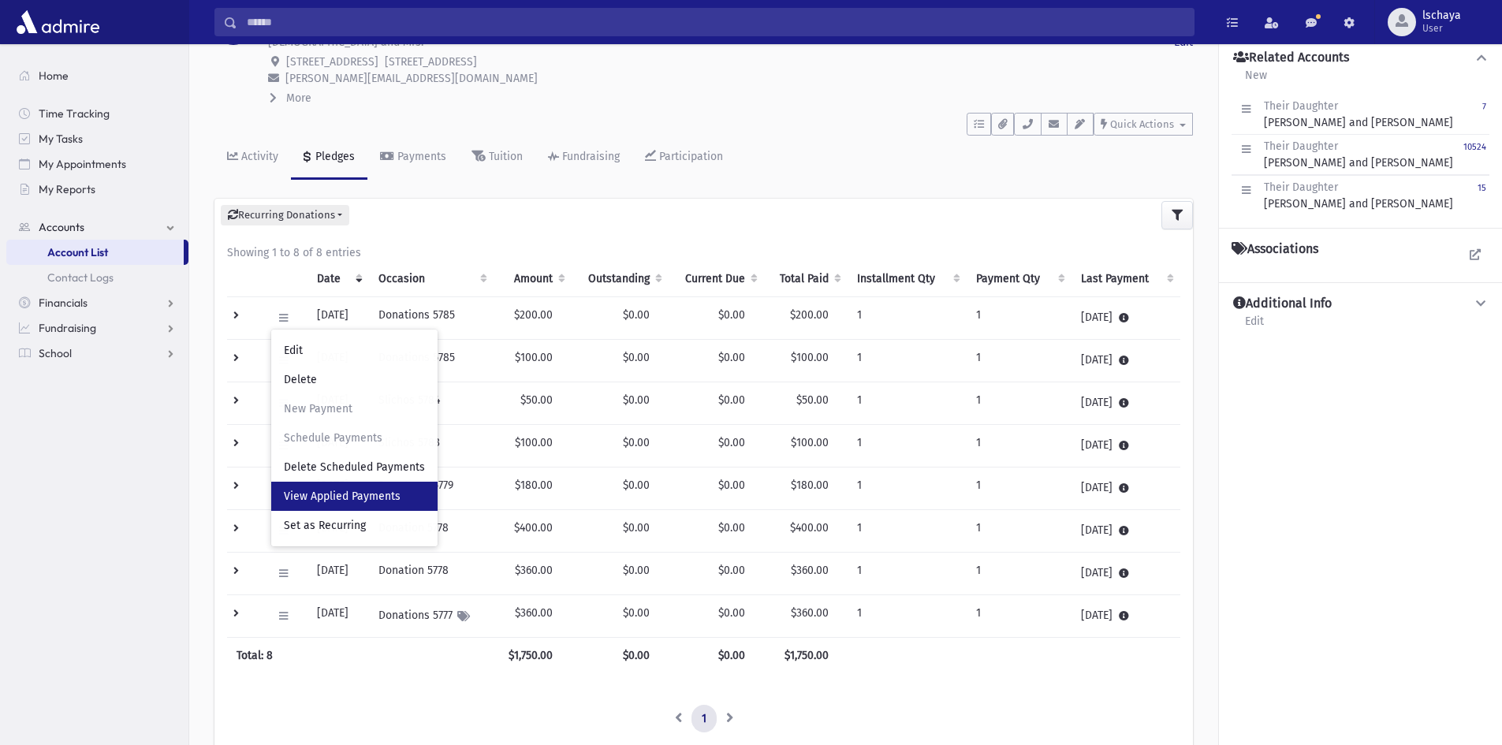
click at [293, 499] on span "View Applied Payments" at bounding box center [342, 496] width 117 height 13
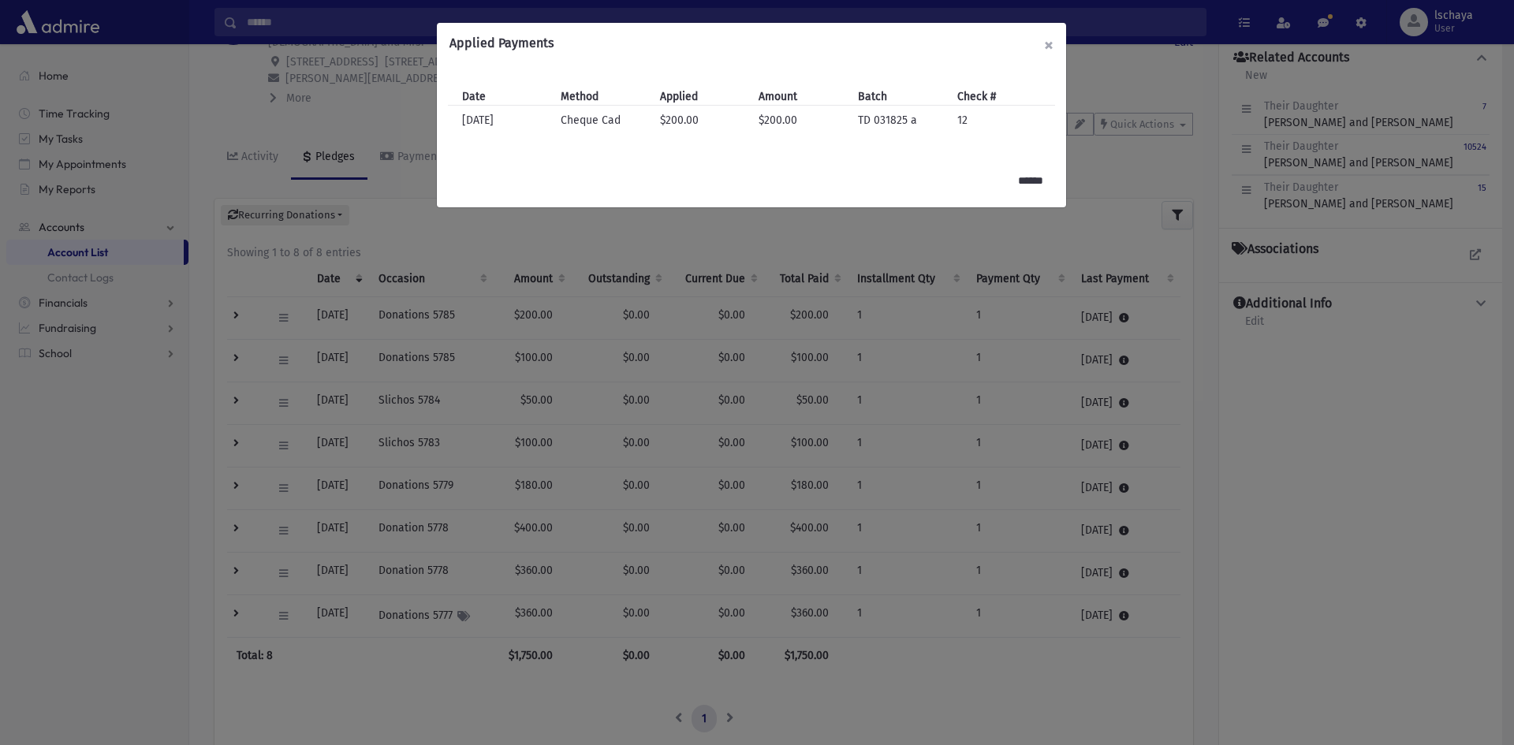
click at [1051, 47] on button "×" at bounding box center [1049, 45] width 35 height 44
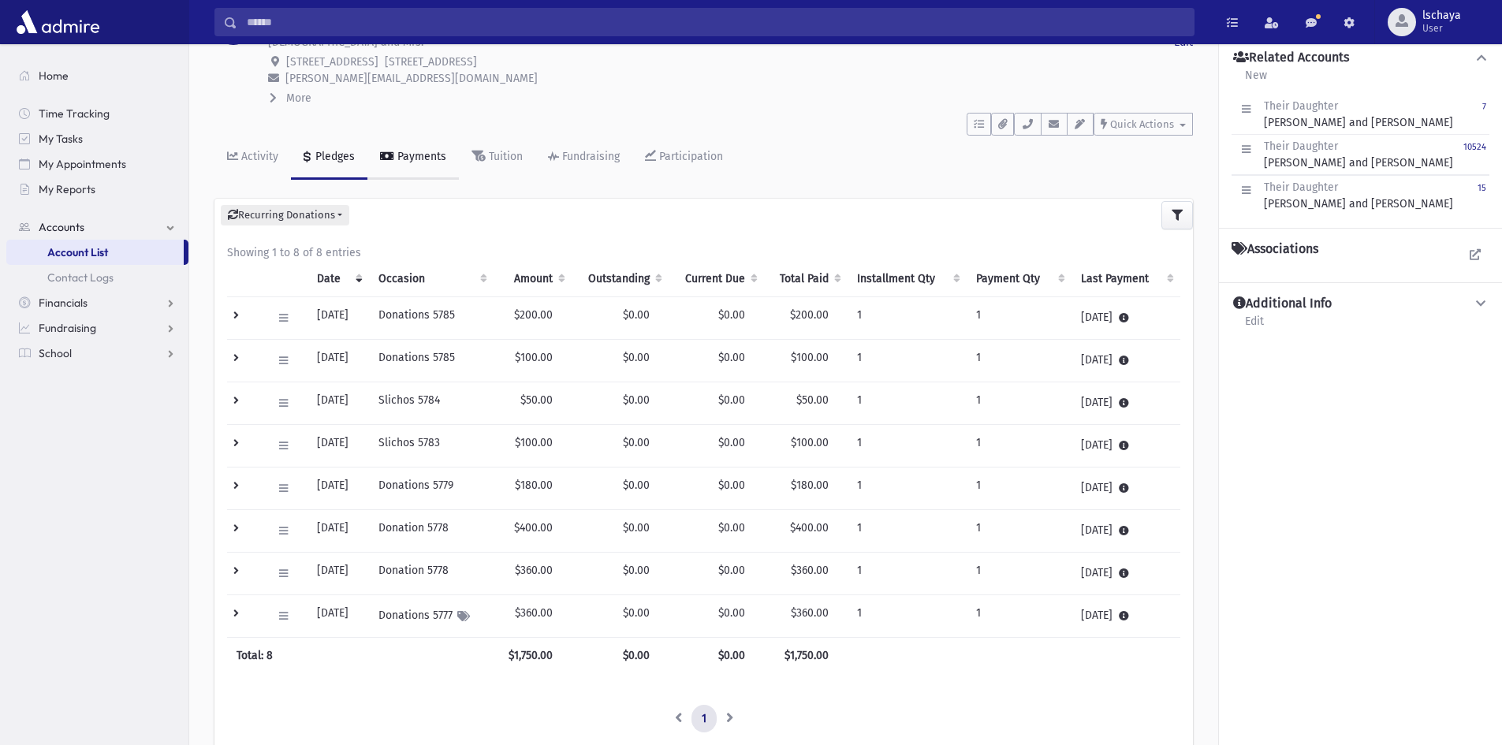
click at [430, 159] on div "Payments" at bounding box center [420, 156] width 52 height 13
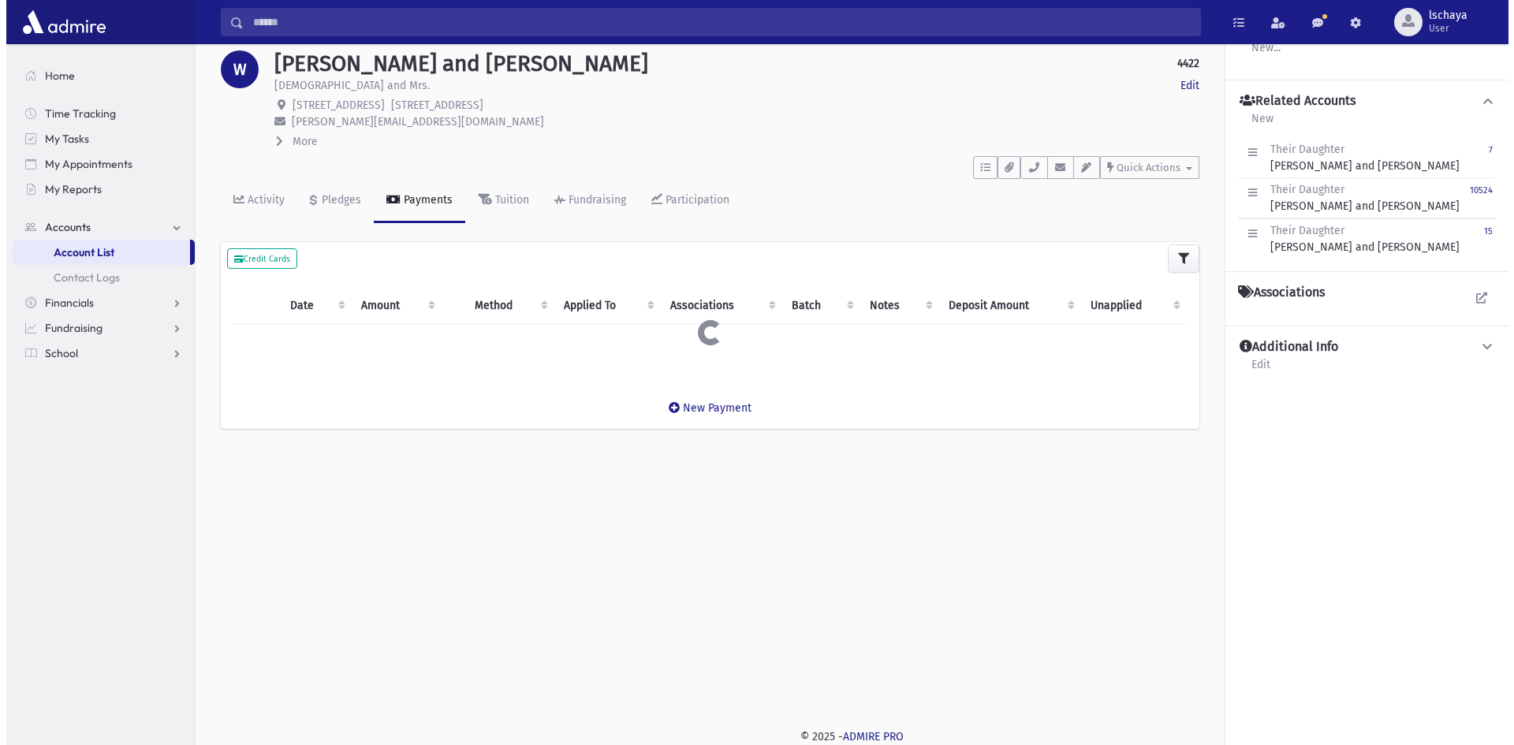
scroll to position [79, 0]
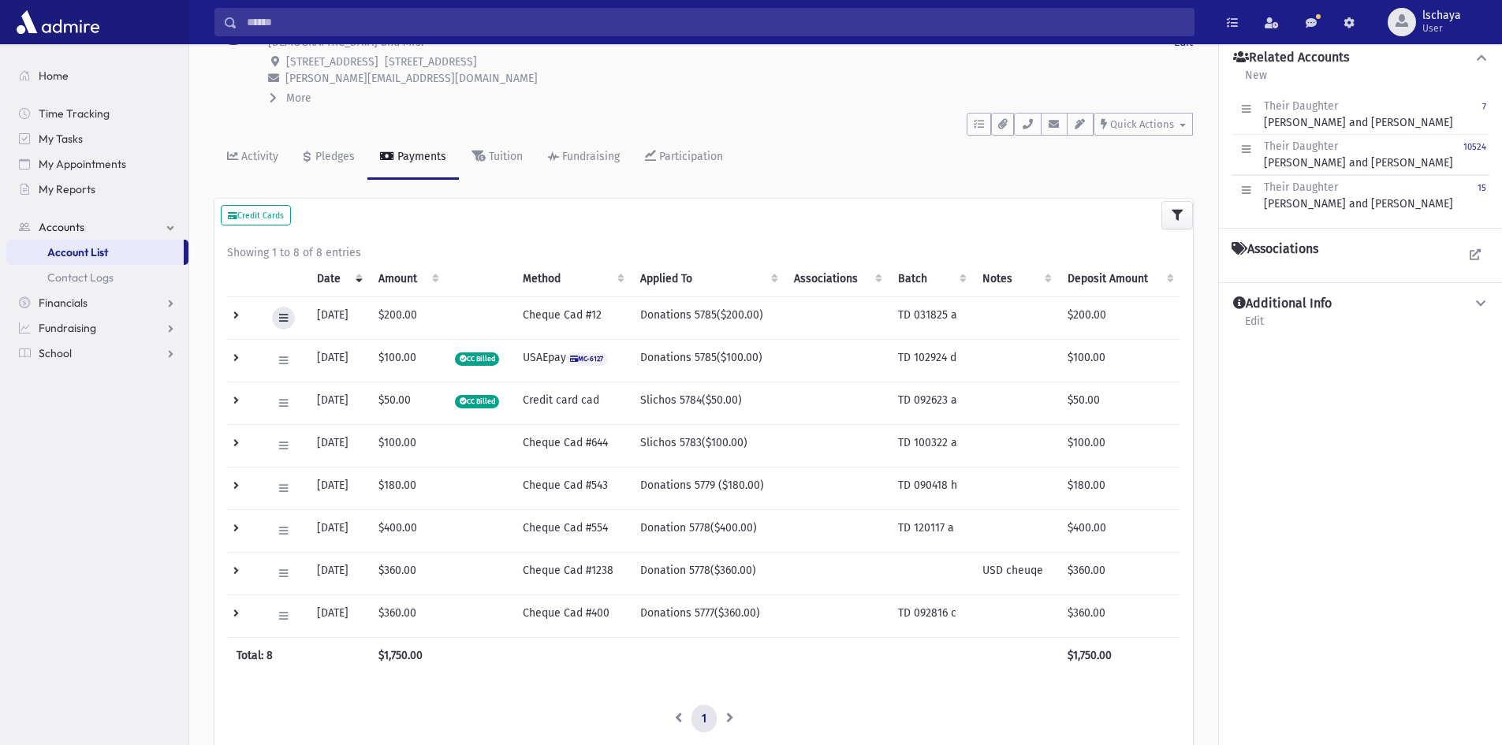
click at [279, 316] on icon at bounding box center [283, 318] width 9 height 10
click at [304, 349] on span "Edit" at bounding box center [300, 350] width 32 height 13
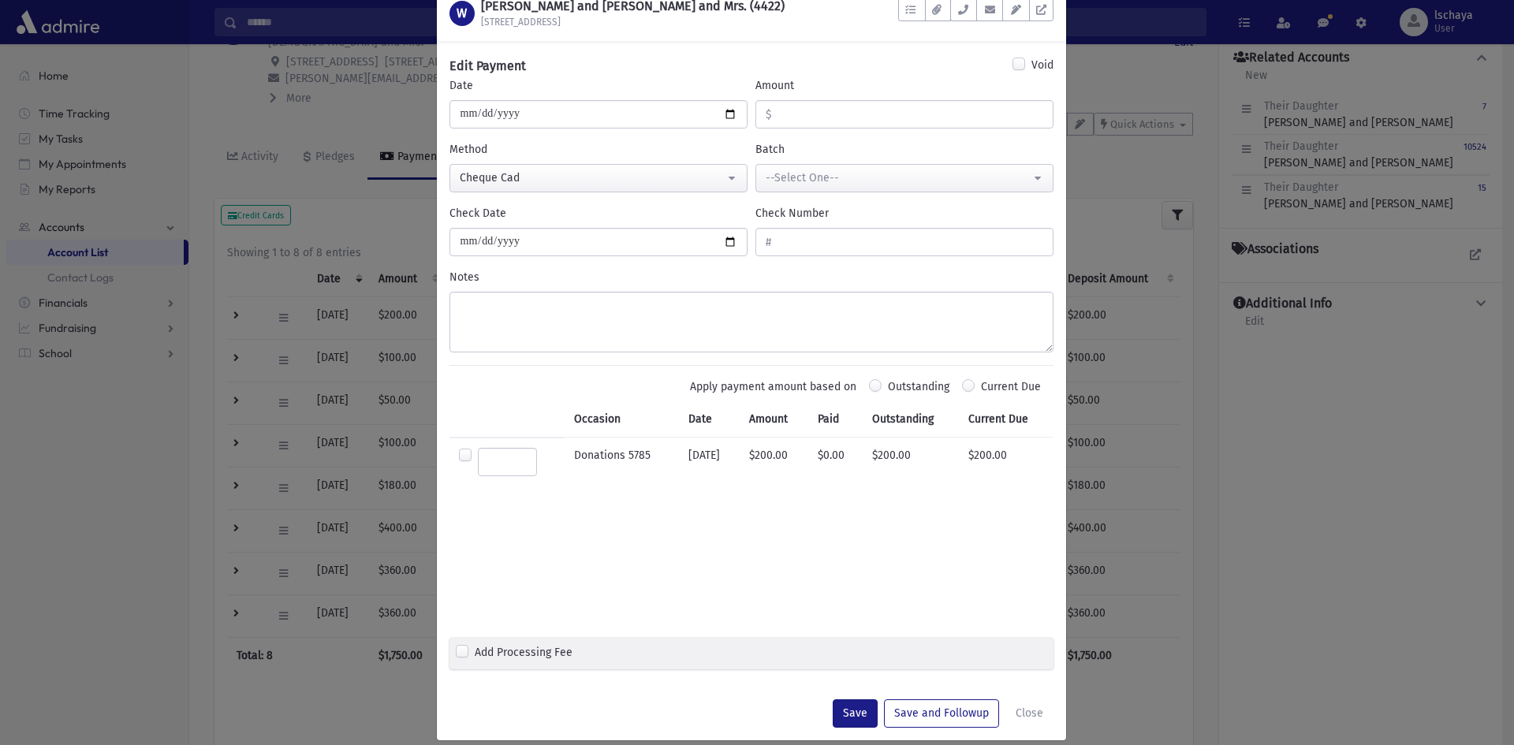
scroll to position [55, 0]
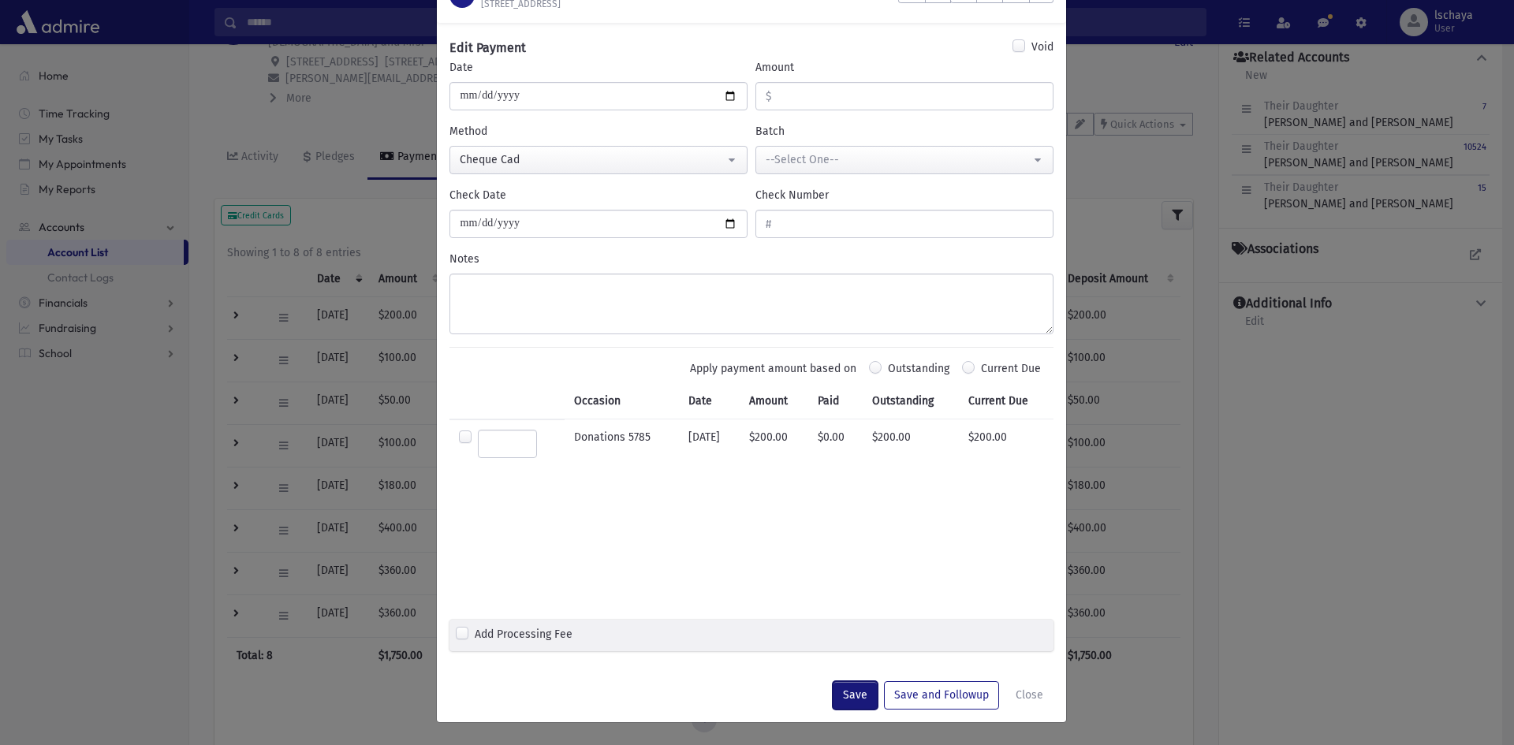
click at [850, 700] on button "Save" at bounding box center [855, 695] width 45 height 28
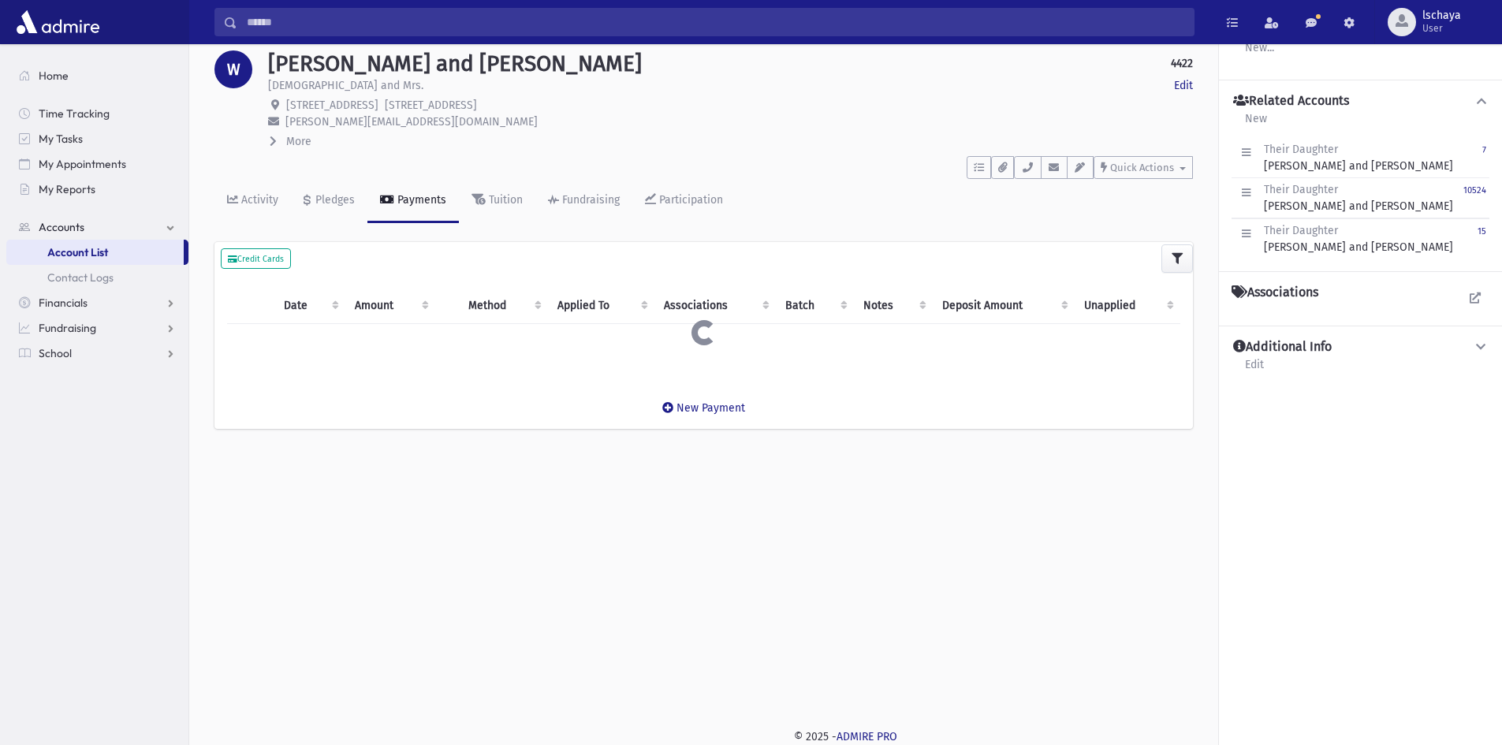
scroll to position [79, 0]
